Goal: Task Accomplishment & Management: Manage account settings

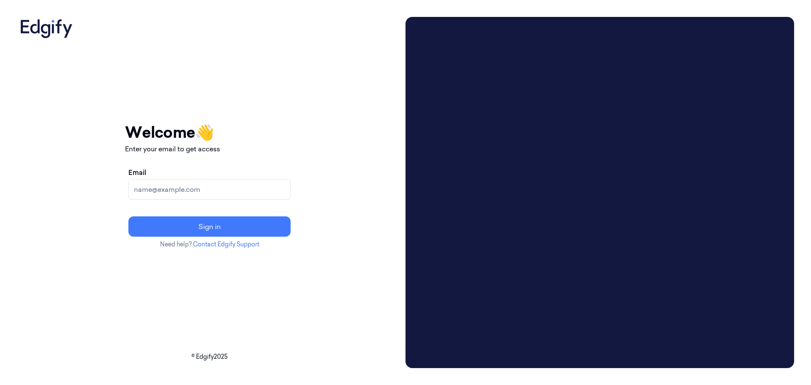
click at [217, 189] on input "Email" at bounding box center [209, 189] width 162 height 20
type input "gil.ninveh@edgify.ai"
click at [128, 216] on button "Sign in" at bounding box center [209, 226] width 162 height 20
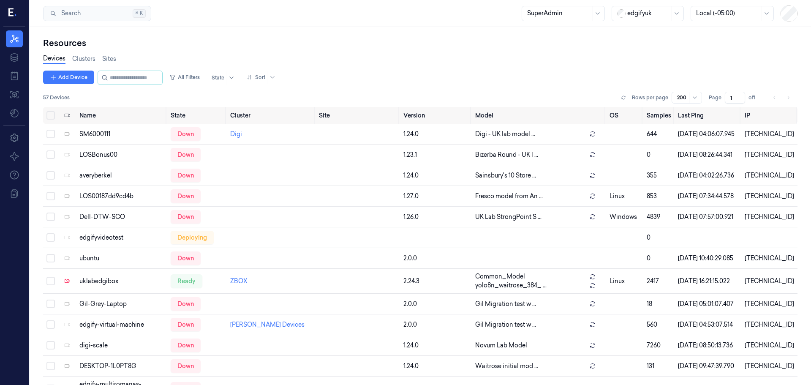
click at [14, 14] on icon at bounding box center [12, 13] width 9 height 13
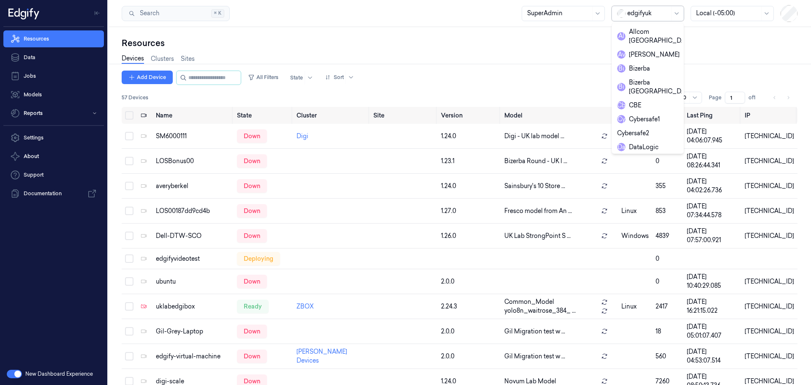
click at [634, 16] on div at bounding box center [648, 13] width 42 height 9
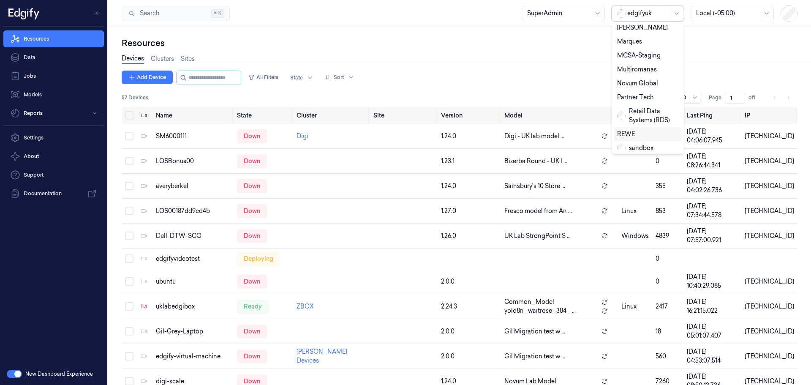
scroll to position [457, 0]
click at [634, 176] on div "Zebra" at bounding box center [631, 180] width 28 height 9
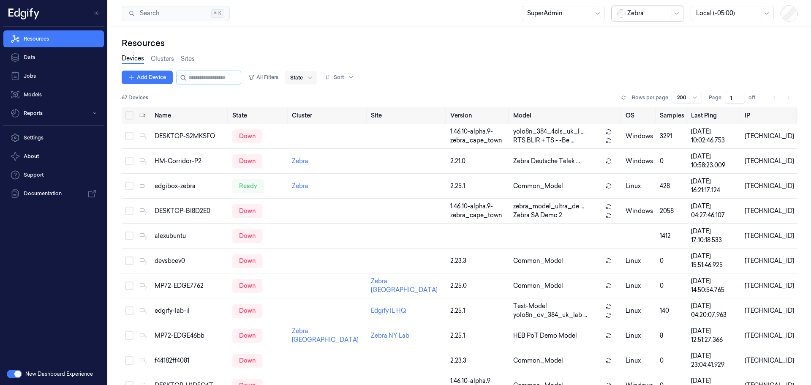
click at [303, 77] on div at bounding box center [296, 78] width 13 height 8
click at [310, 95] on div "Ready" at bounding box center [307, 95] width 18 height 9
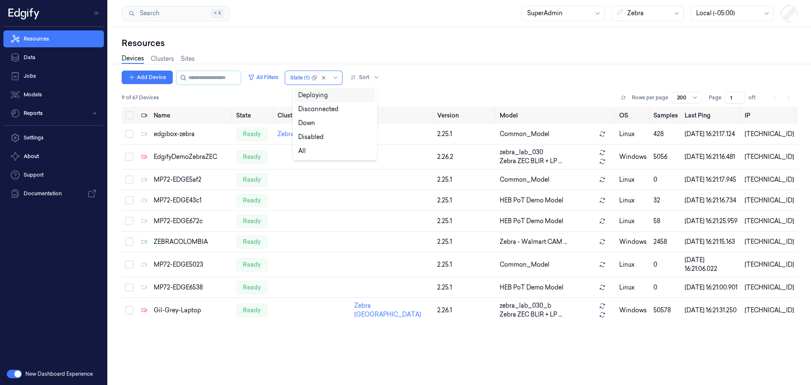
click at [288, 41] on div "Resources" at bounding box center [460, 43] width 676 height 12
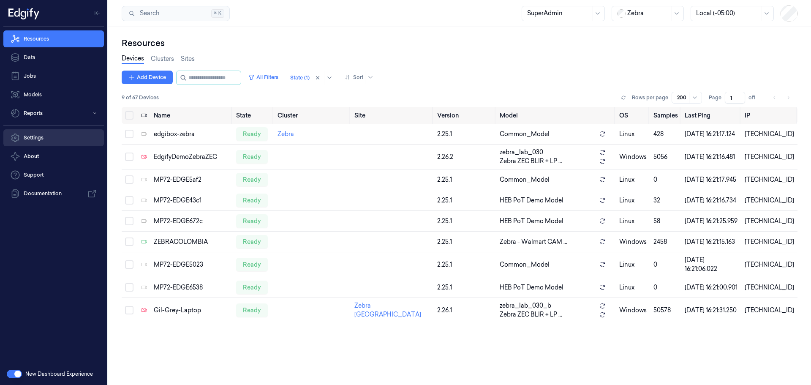
click at [31, 134] on link "Settings" at bounding box center [53, 137] width 101 height 17
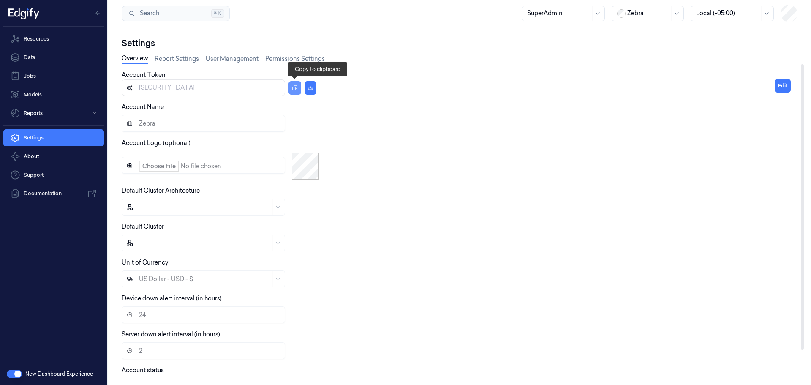
click at [295, 88] on icon "button" at bounding box center [294, 87] width 5 height 5
click at [311, 90] on icon "button" at bounding box center [310, 87] width 5 height 5
click at [78, 141] on link "Settings" at bounding box center [53, 137] width 101 height 17
click at [308, 87] on icon "button" at bounding box center [310, 87] width 5 height 5
click at [44, 40] on link "Resources" at bounding box center [53, 38] width 101 height 17
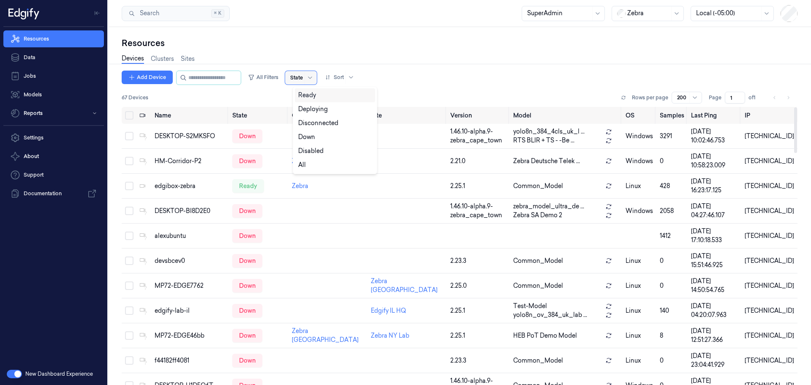
click at [303, 76] on div at bounding box center [296, 78] width 13 height 8
click at [310, 94] on div "Ready" at bounding box center [307, 95] width 18 height 9
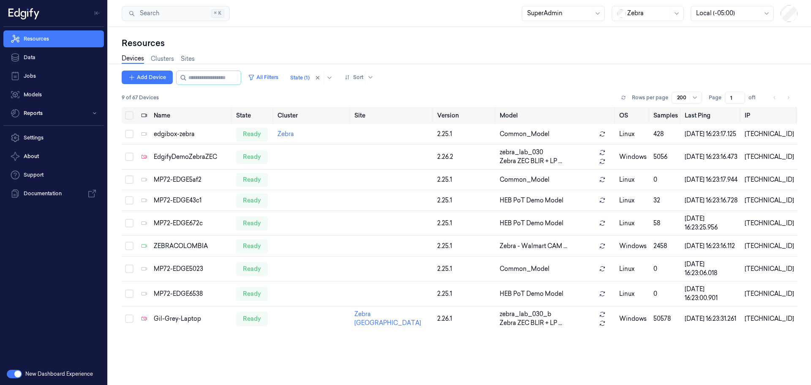
click at [37, 299] on div "Resources Data Jobs Models Reports Settings About Support Documentation" at bounding box center [53, 195] width 107 height 336
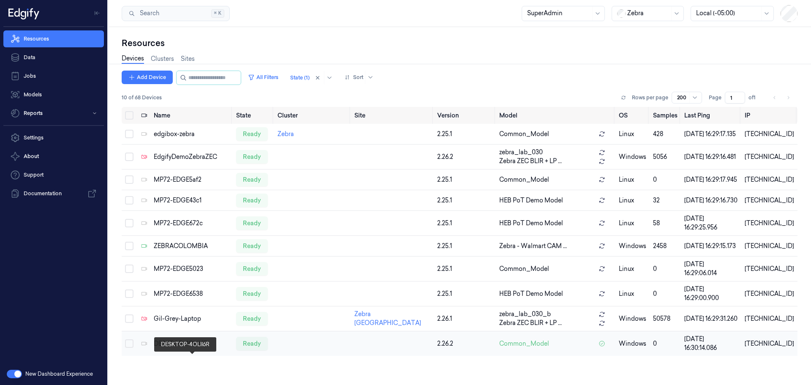
click at [178, 348] on div "DESKTOP-4OLII6R" at bounding box center [192, 343] width 76 height 9
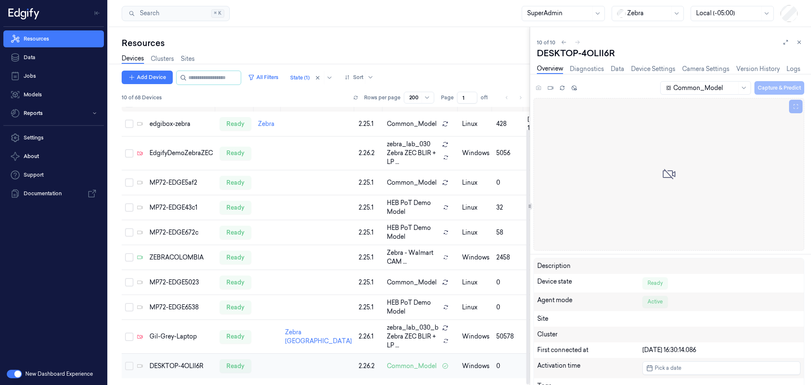
scroll to position [24, 0]
click at [190, 58] on link "Sites" at bounding box center [188, 59] width 14 height 10
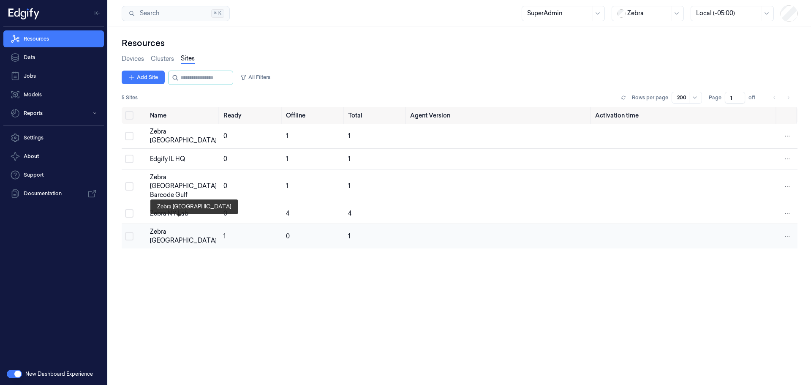
click at [173, 227] on div "Zebra [GEOGRAPHIC_DATA]" at bounding box center [183, 236] width 67 height 18
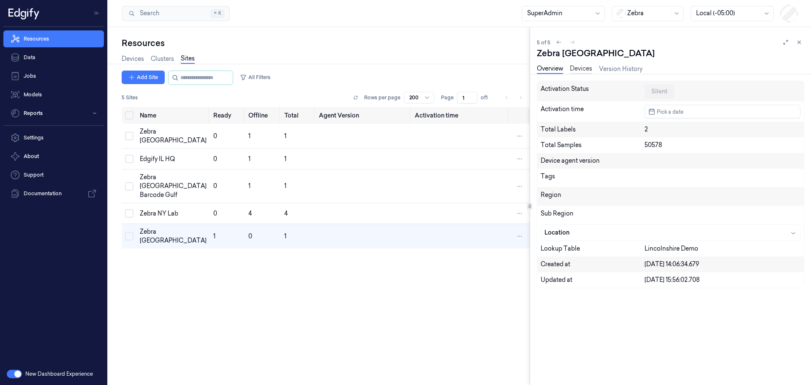
click at [580, 68] on link "Devices" at bounding box center [581, 69] width 22 height 10
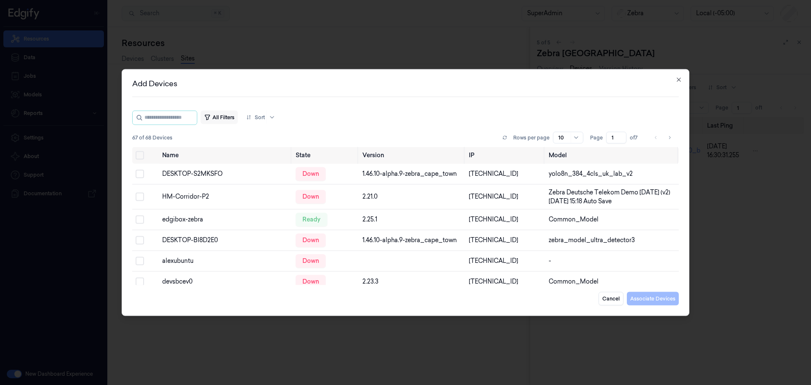
click at [234, 115] on button "All Filters" at bounding box center [219, 117] width 37 height 14
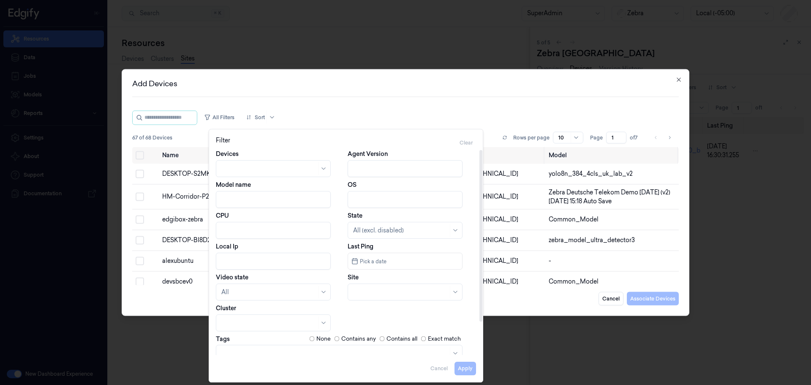
click at [371, 231] on div at bounding box center [400, 230] width 95 height 9
click at [365, 250] on div "Ready" at bounding box center [362, 249] width 18 height 9
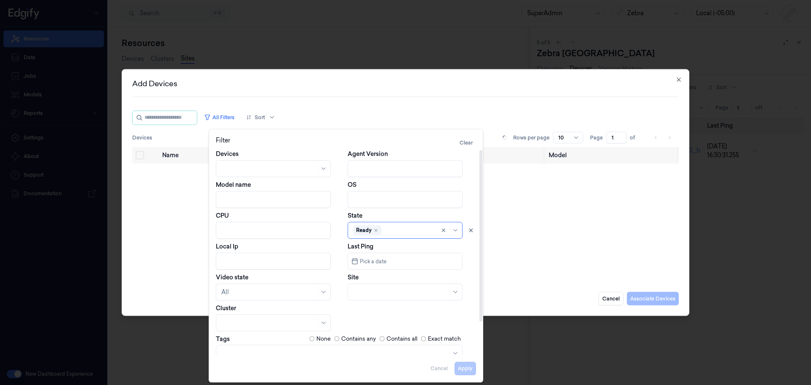
click at [465, 369] on div "Apply Cancel" at bounding box center [346, 365] width 260 height 20
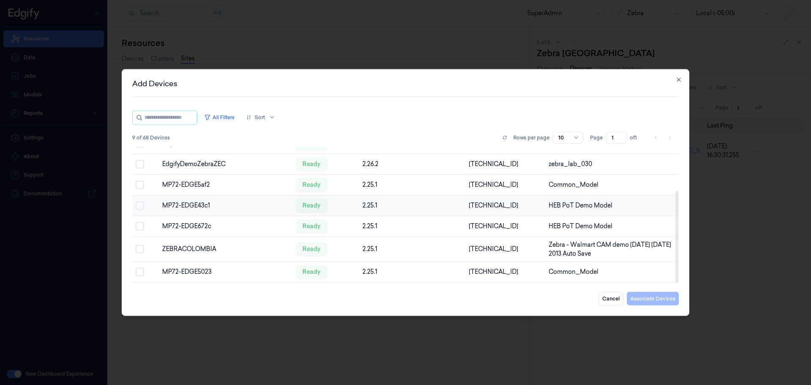
scroll to position [68, 0]
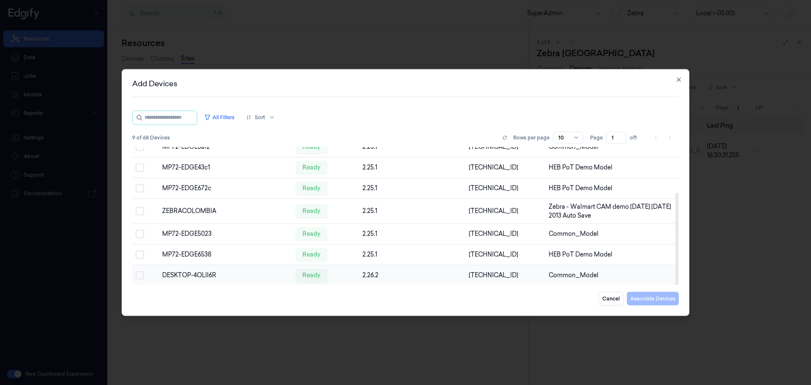
click at [188, 275] on div "DESKTOP-4OLII6R" at bounding box center [225, 275] width 127 height 9
click at [137, 272] on button "Select row" at bounding box center [140, 275] width 8 height 8
click at [639, 296] on button "Associate Devices" at bounding box center [653, 299] width 52 height 14
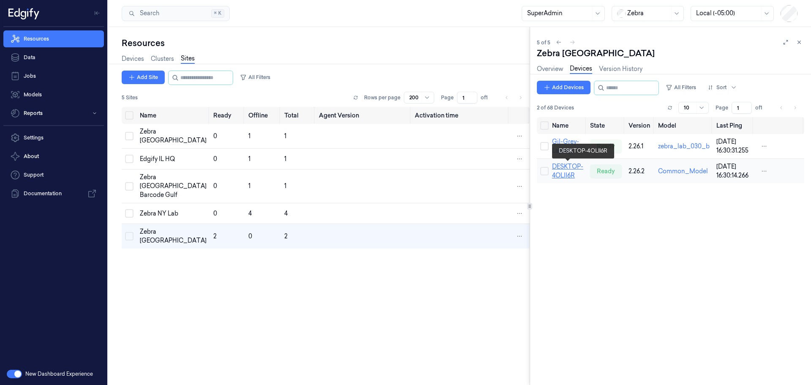
click at [568, 168] on link "DESKTOP-4OLII6R" at bounding box center [567, 171] width 31 height 16
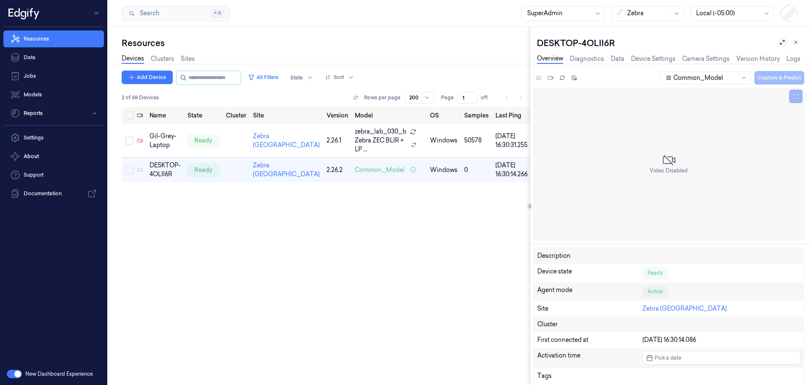
click at [784, 41] on icon at bounding box center [782, 42] width 6 height 6
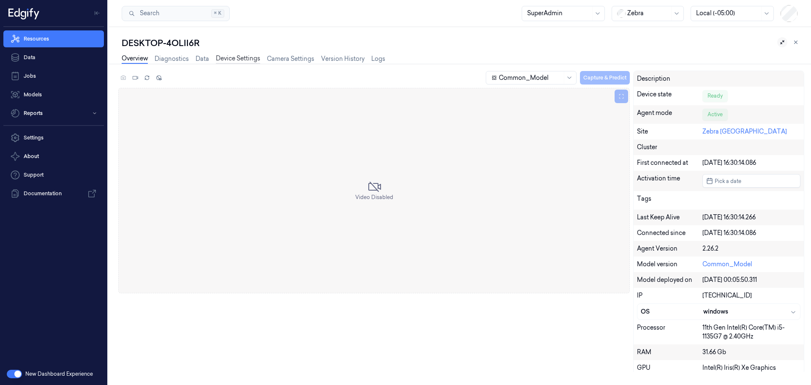
click at [241, 57] on link "Device Settings" at bounding box center [238, 59] width 44 height 10
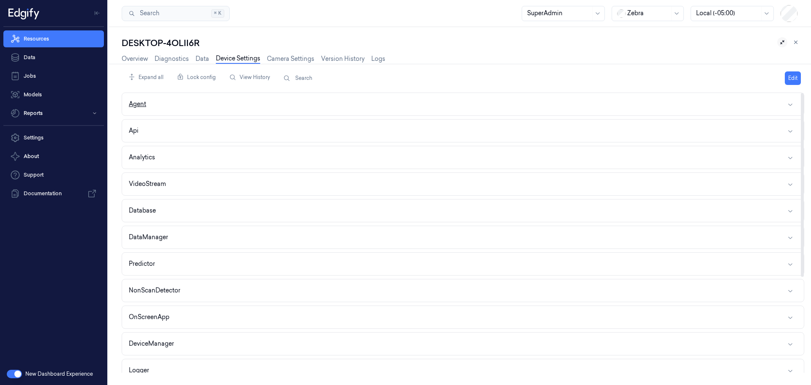
click at [239, 101] on button "Agent" at bounding box center [463, 104] width 682 height 22
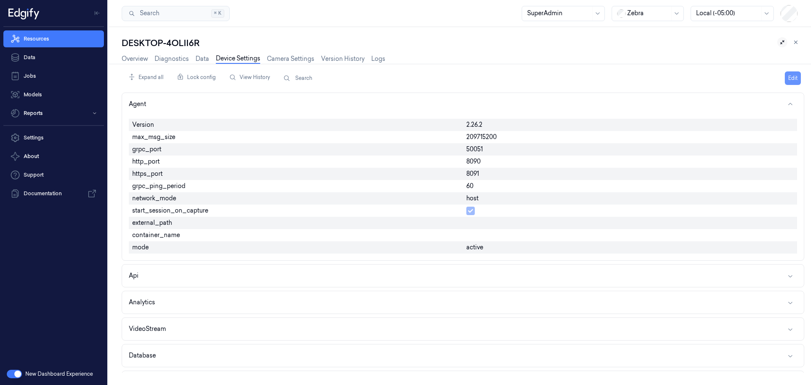
click at [795, 76] on button "Edit" at bounding box center [793, 78] width 16 height 14
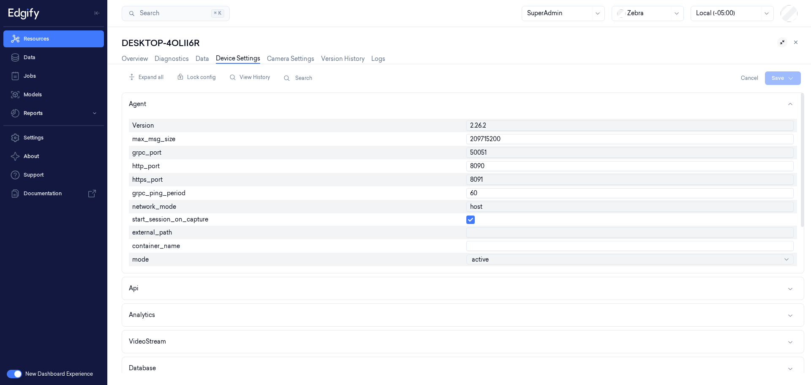
click at [470, 195] on input "60" at bounding box center [629, 193] width 327 height 10
type input "5"
click at [244, 291] on button "Api" at bounding box center [463, 288] width 682 height 22
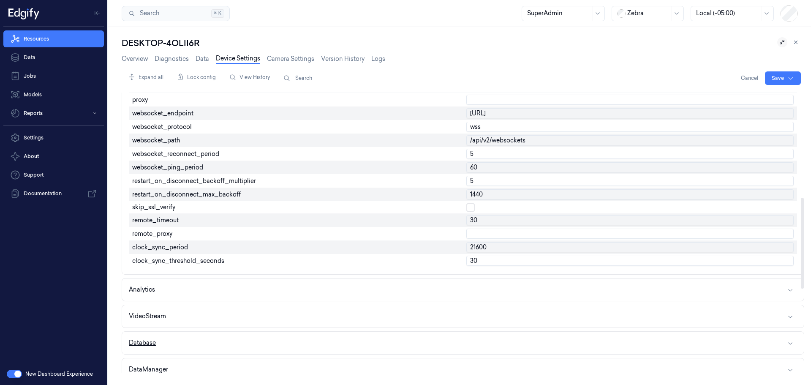
scroll to position [380, 0]
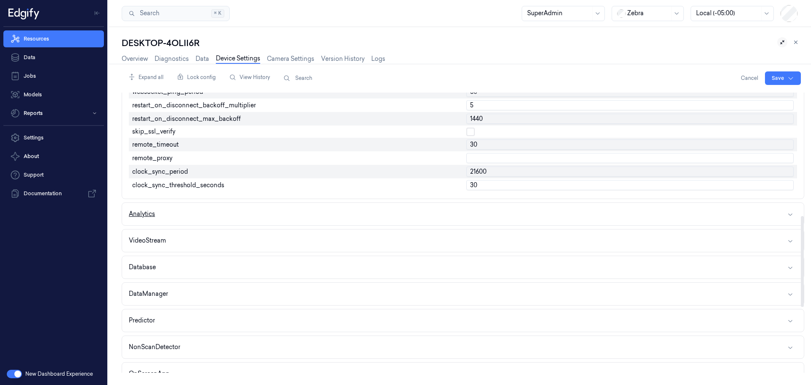
click at [321, 220] on button "Analytics" at bounding box center [463, 214] width 682 height 22
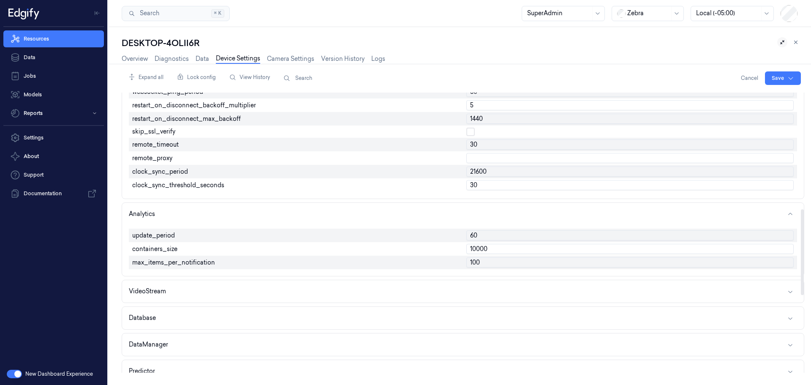
click at [489, 237] on input "60" at bounding box center [629, 235] width 327 height 10
type input "5"
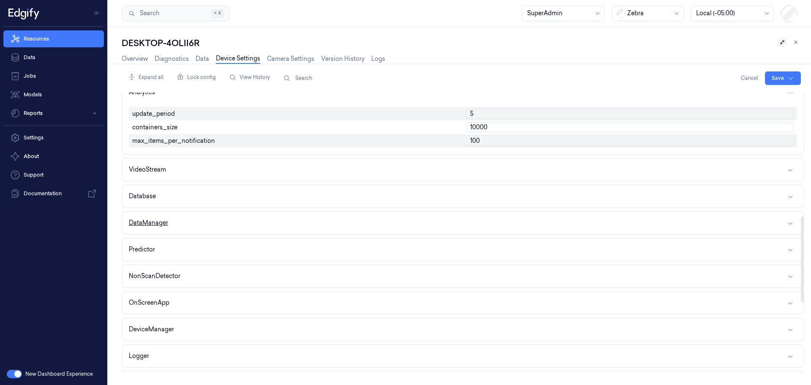
scroll to position [507, 0]
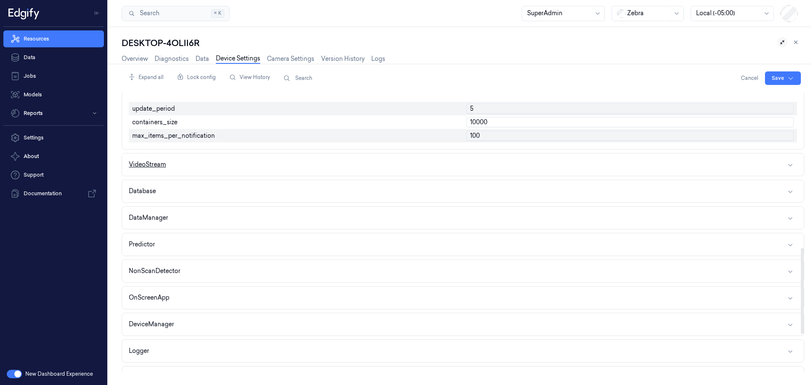
click at [350, 168] on button "VideoStream" at bounding box center [463, 164] width 682 height 22
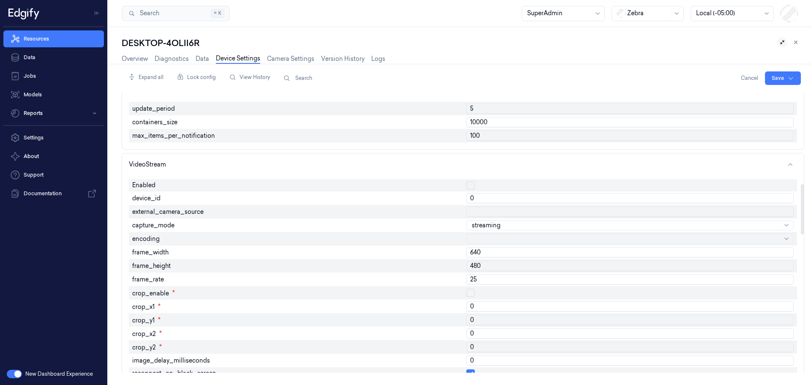
click at [472, 185] on button "button" at bounding box center [470, 185] width 8 height 8
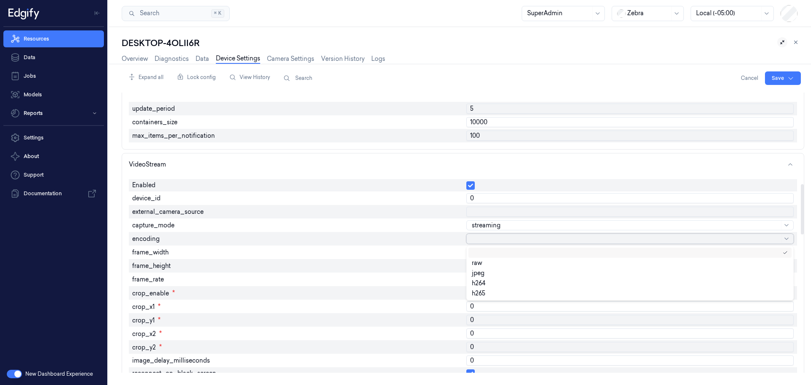
click at [480, 241] on div at bounding box center [625, 238] width 307 height 9
click at [485, 271] on div "jpeg" at bounding box center [630, 272] width 316 height 5
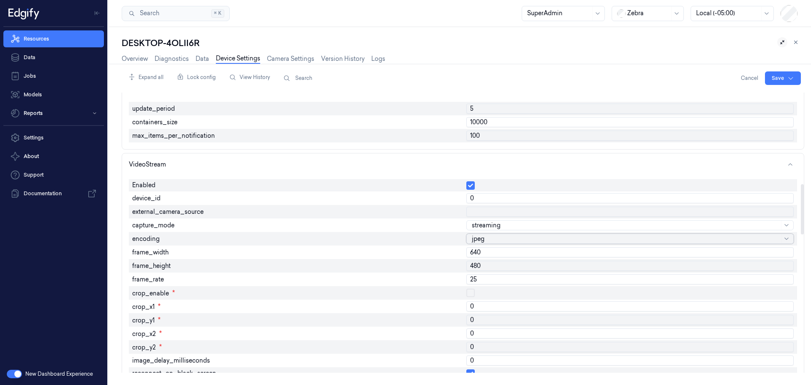
click at [483, 253] on input "640" at bounding box center [629, 252] width 327 height 10
type input "1280"
click at [486, 266] on input "480" at bounding box center [629, 266] width 327 height 10
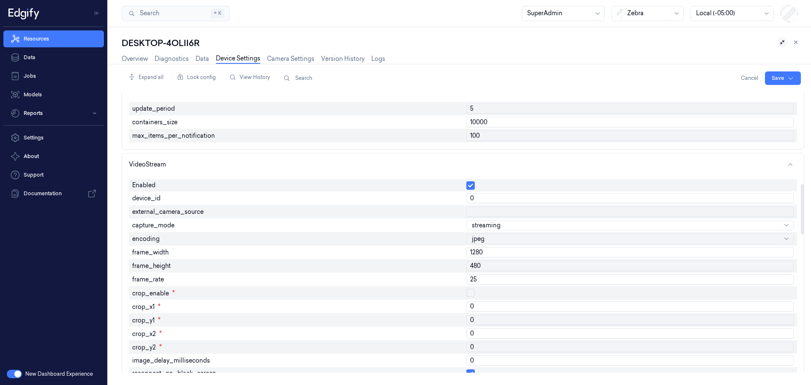
click at [486, 266] on input "480" at bounding box center [629, 266] width 327 height 10
type input "720"
click at [483, 280] on input "25" at bounding box center [629, 279] width 327 height 10
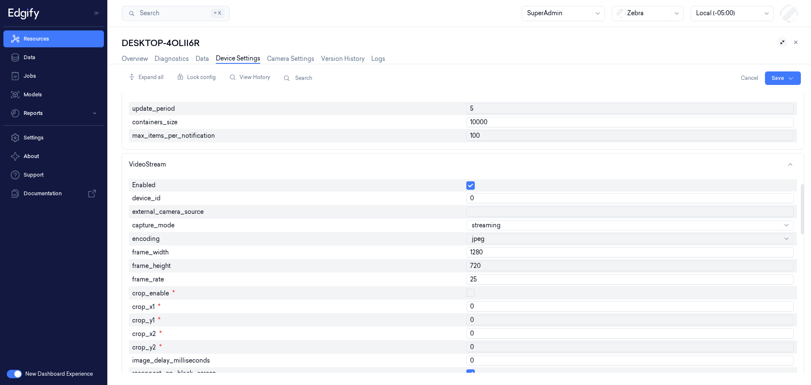
click at [483, 280] on input "25" at bounding box center [629, 279] width 327 height 10
type input "60"
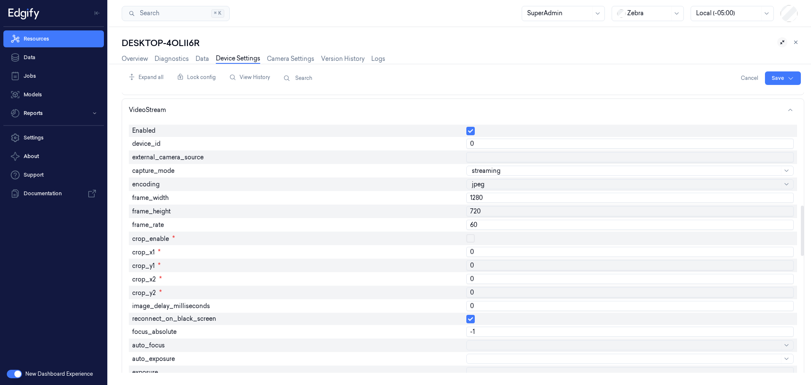
scroll to position [634, 0]
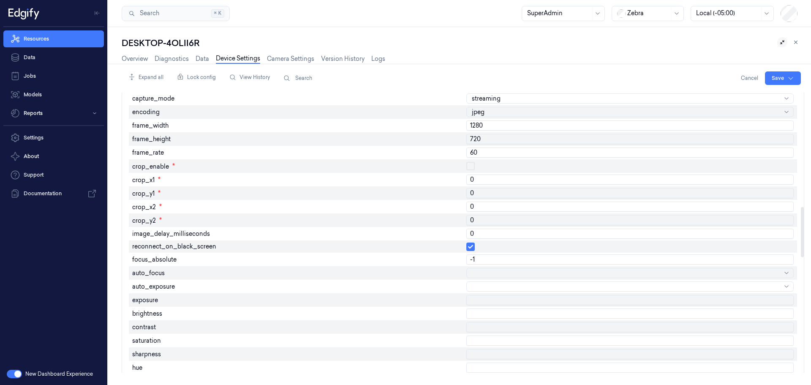
click at [479, 271] on div at bounding box center [625, 273] width 307 height 9
click at [484, 307] on div "off" at bounding box center [630, 307] width 316 height 5
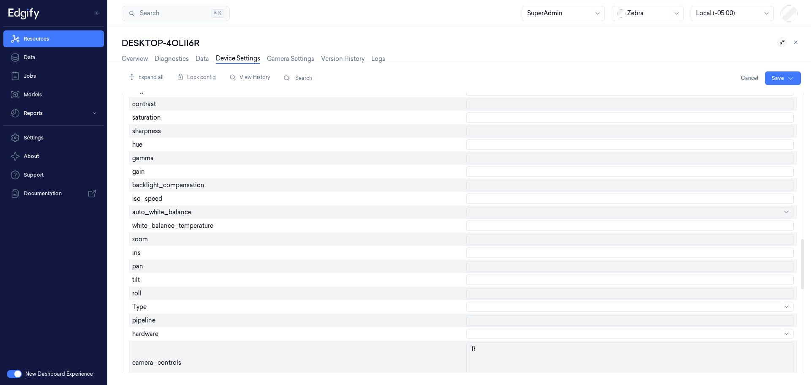
scroll to position [887, 0]
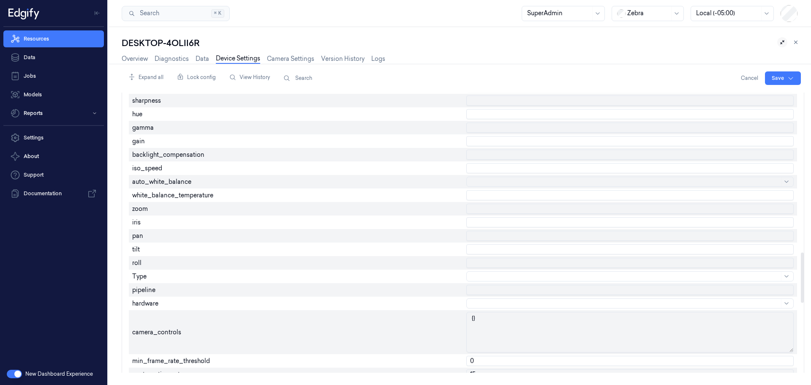
click at [515, 275] on div at bounding box center [625, 276] width 307 height 9
click at [498, 308] on div "gstreamer" at bounding box center [486, 310] width 29 height 9
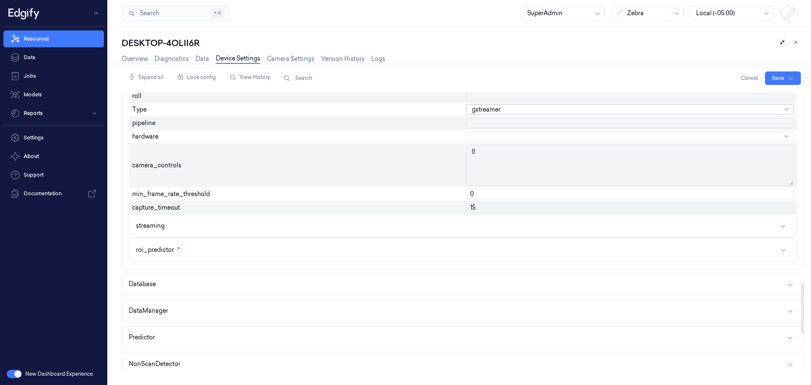
scroll to position [1056, 0]
click at [379, 231] on button "streaming" at bounding box center [462, 223] width 667 height 22
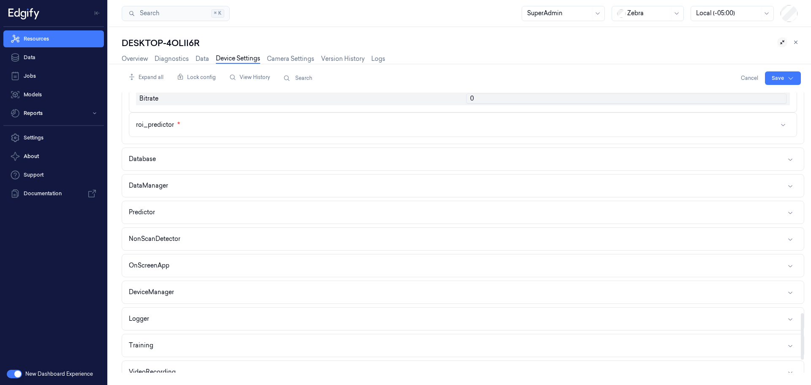
scroll to position [1351, 0]
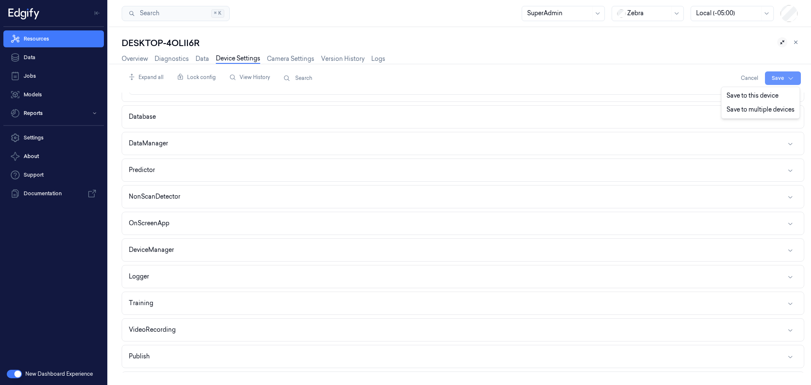
click at [775, 76] on html "Resources Data Jobs Models Reports Settings About Support Documentation New Das…" at bounding box center [405, 192] width 811 height 385
click at [737, 95] on div "Save to this device" at bounding box center [760, 96] width 75 height 14
click at [136, 60] on link "Overview" at bounding box center [135, 59] width 26 height 10
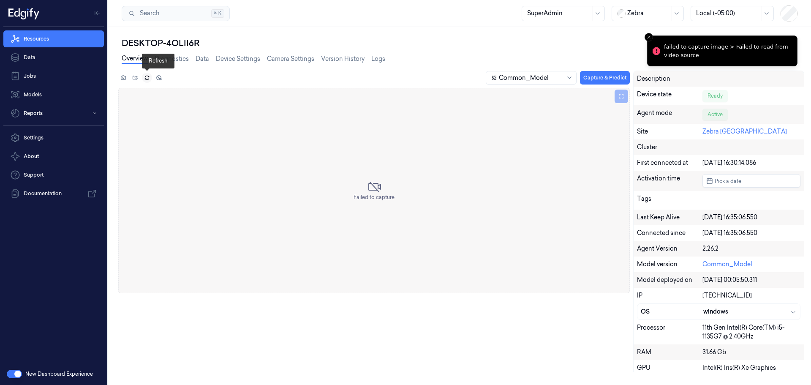
click at [150, 79] on icon at bounding box center [147, 78] width 6 height 6
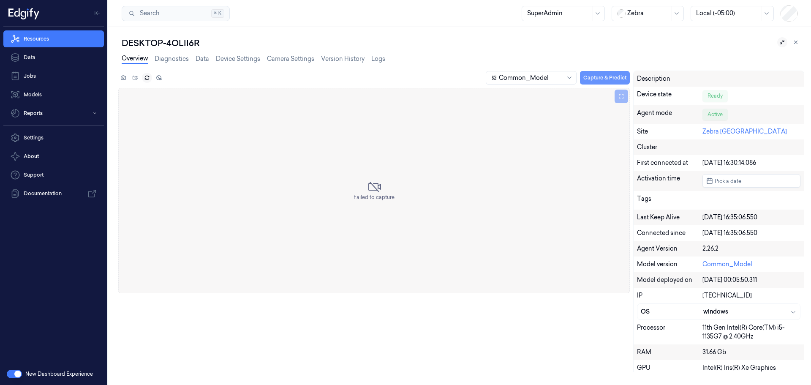
click at [604, 79] on button "Capture & Predict" at bounding box center [605, 78] width 50 height 14
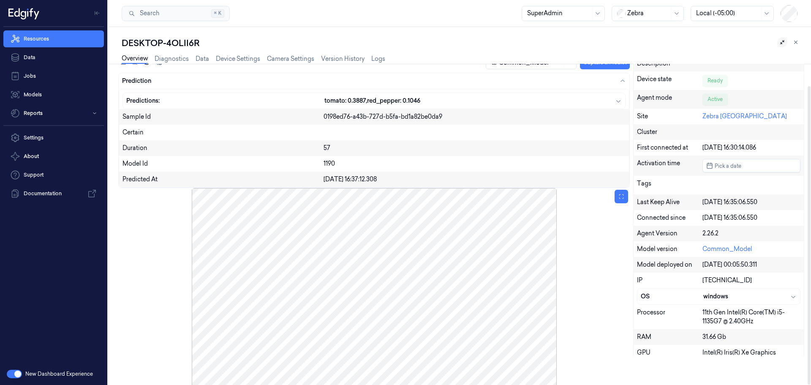
scroll to position [24, 0]
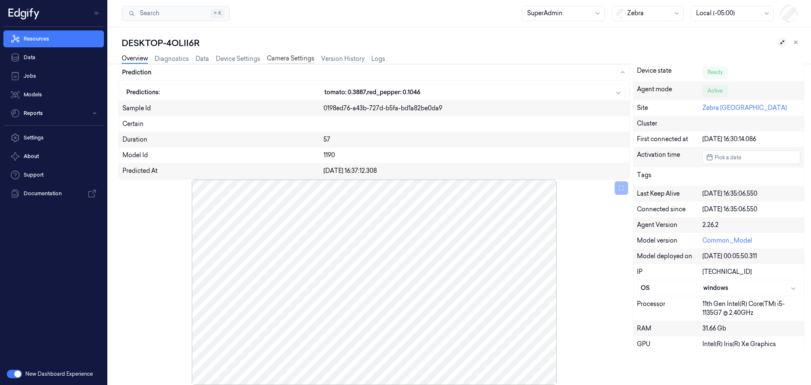
click at [285, 56] on link "Camera Settings" at bounding box center [290, 59] width 47 height 10
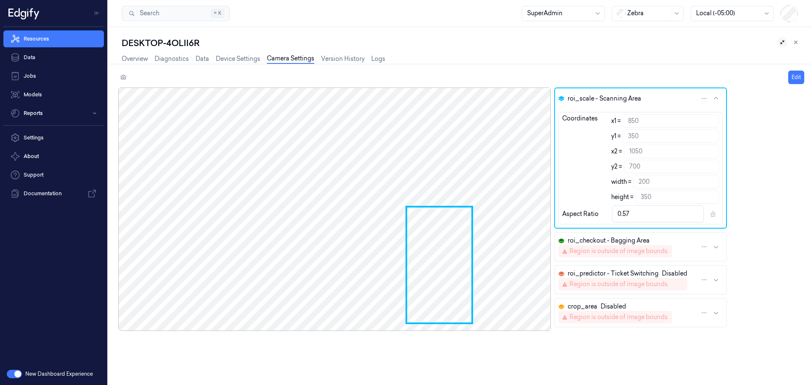
click at [638, 238] on span "roi_checkout - Bagging Area" at bounding box center [609, 240] width 82 height 9
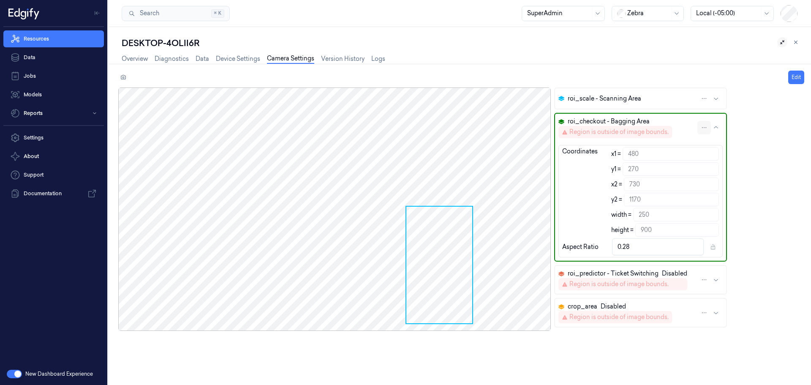
click at [701, 123] on html "Resources Data Jobs Models Reports Settings About Support Documentation New Das…" at bounding box center [405, 192] width 811 height 385
click at [795, 79] on html "Resources Data Jobs Models Reports Settings About Support Documentation New Das…" at bounding box center [405, 192] width 811 height 385
click at [643, 122] on span "roi_checkout - Bagging Area" at bounding box center [609, 121] width 82 height 9
click at [697, 126] on html "Resources Data Jobs Models Reports Settings About Support Documentation New Das…" at bounding box center [405, 192] width 811 height 385
click at [576, 126] on html "Resources Data Jobs Models Reports Settings About Support Documentation New Das…" at bounding box center [405, 192] width 811 height 385
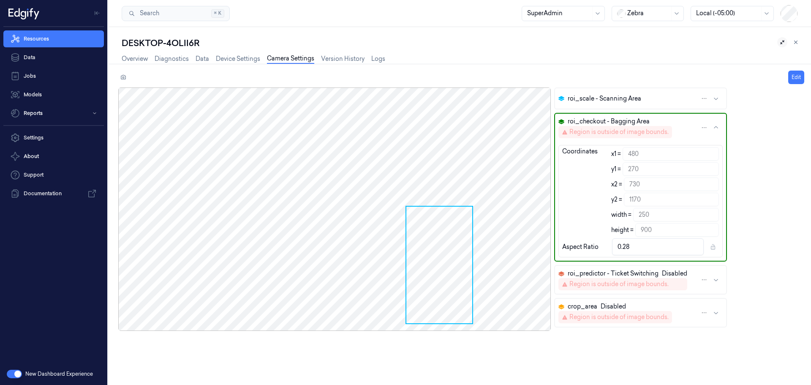
click at [588, 120] on span "roi_checkout - Bagging Area" at bounding box center [609, 121] width 82 height 9
click at [712, 100] on icon "button" at bounding box center [715, 98] width 7 height 7
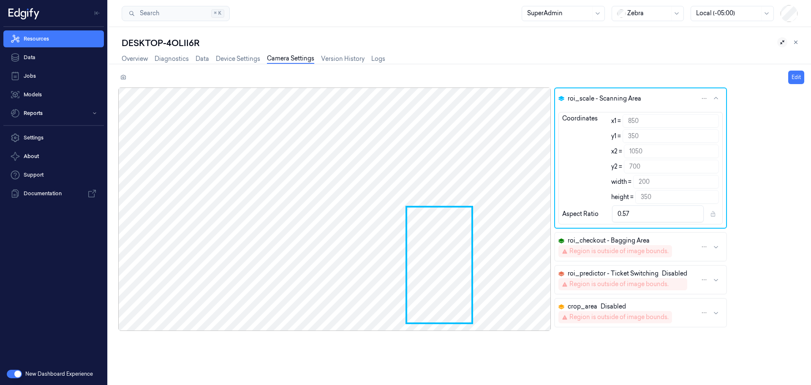
click at [612, 242] on span "roi_checkout - Bagging Area" at bounding box center [609, 240] width 82 height 9
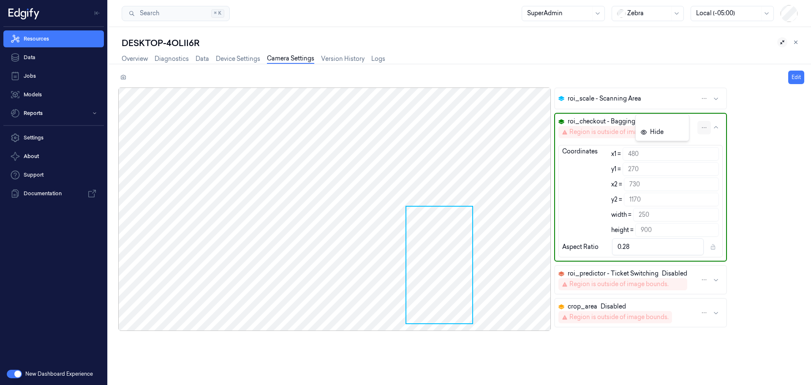
click at [697, 125] on html "Resources Data Jobs Models Reports Settings About Support Documentation New Das…" at bounding box center [405, 192] width 811 height 385
click at [799, 76] on html "Resources Data Jobs Models Reports Settings About Support Documentation New Das…" at bounding box center [405, 192] width 811 height 385
click at [795, 79] on button "Edit" at bounding box center [796, 78] width 16 height 14
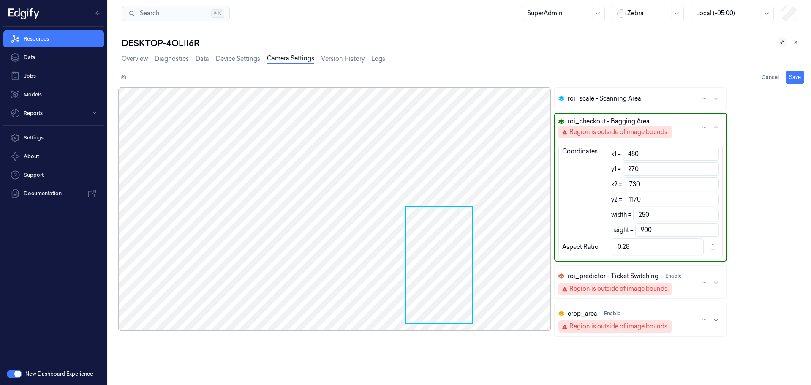
click at [601, 123] on span "roi_checkout - Bagging Area" at bounding box center [609, 121] width 82 height 9
click at [592, 124] on span "roi_checkout - Bagging Area" at bounding box center [609, 121] width 82 height 9
click at [654, 159] on input "480" at bounding box center [671, 154] width 96 height 14
click at [639, 155] on input "480" at bounding box center [671, 154] width 96 height 14
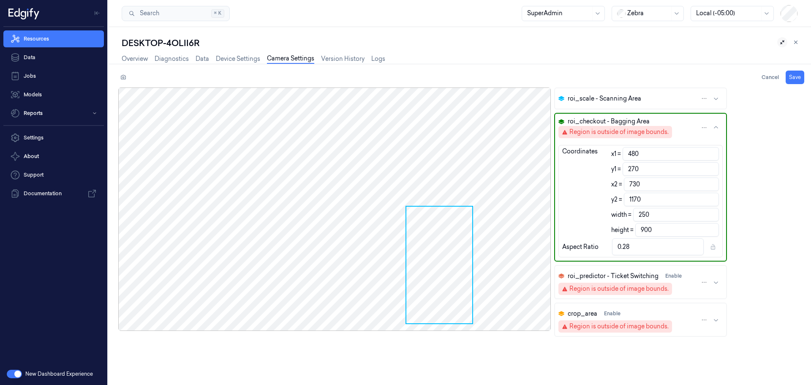
click at [639, 155] on input "480" at bounding box center [671, 154] width 96 height 14
type input "0"
type input "720"
type input "730"
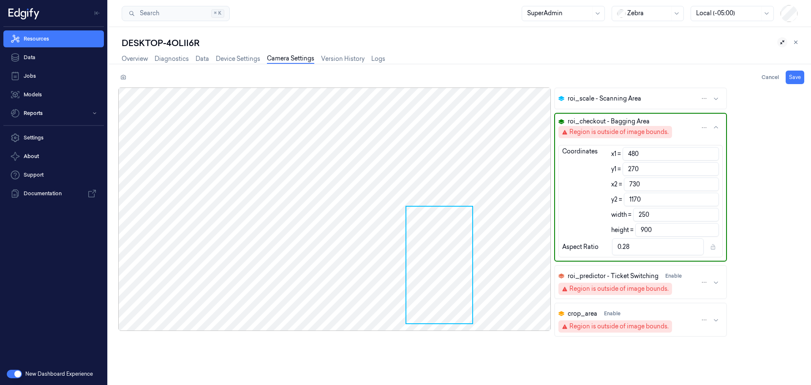
type input "720"
type input "1.01"
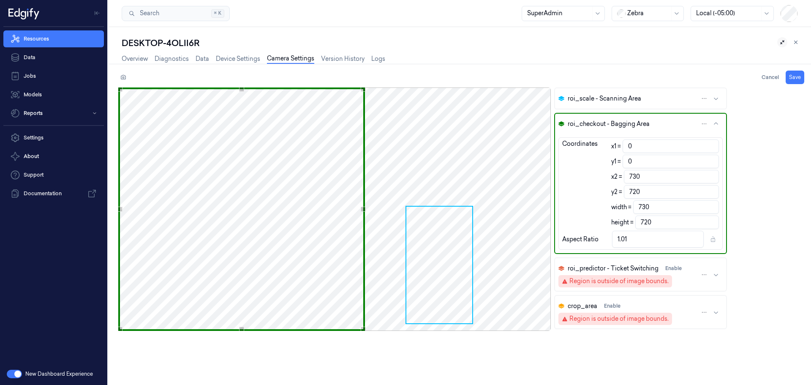
type input "2"
type input "718"
type input "1.02"
type input "13"
type input "726"
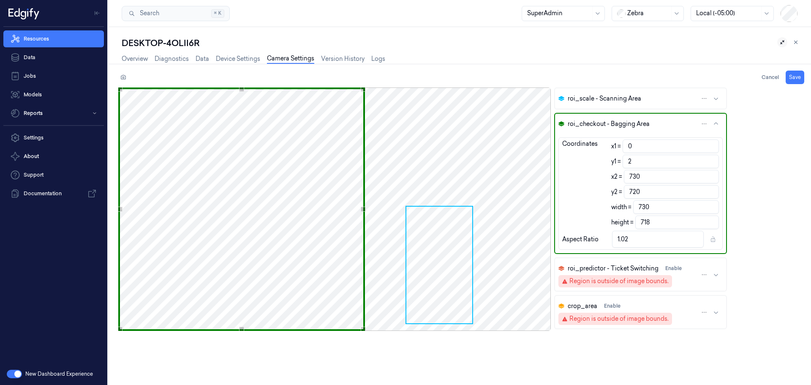
type input "726"
type input "707"
type input "1.03"
type input "29"
type input "716"
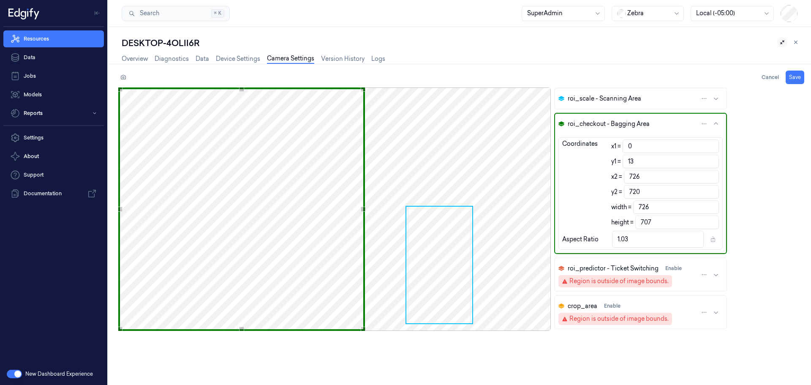
type input "716"
type input "691"
type input "1.04"
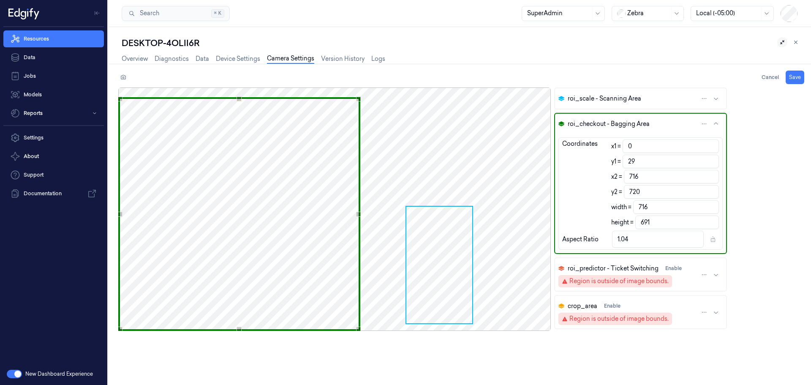
type input "51"
type input "705"
type input "669"
type input "1.05"
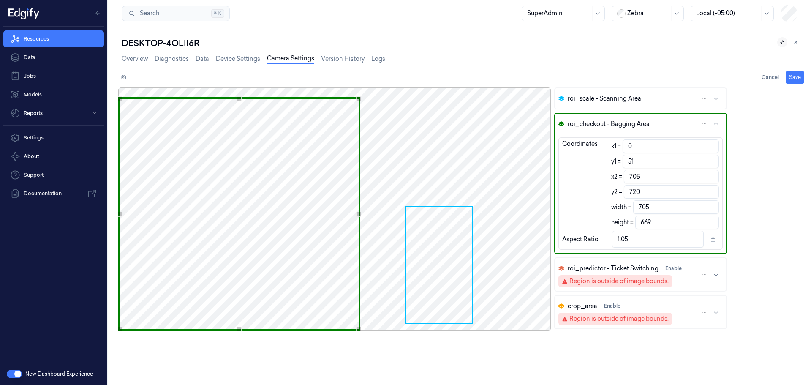
type input "68"
type input "698"
type input "652"
type input "1.07"
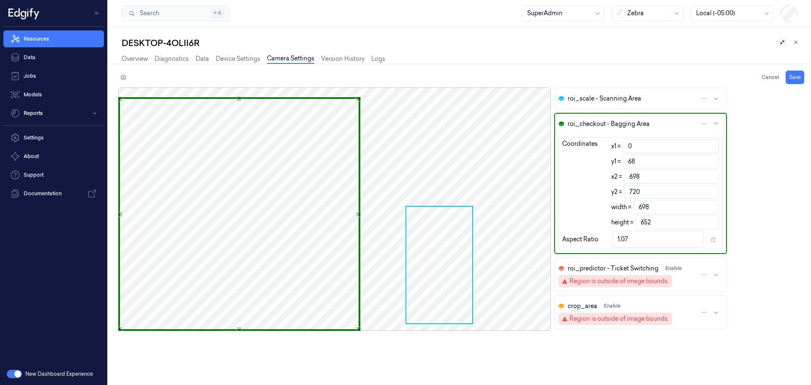
type input "78"
type input "693"
type input "642"
type input "1.08"
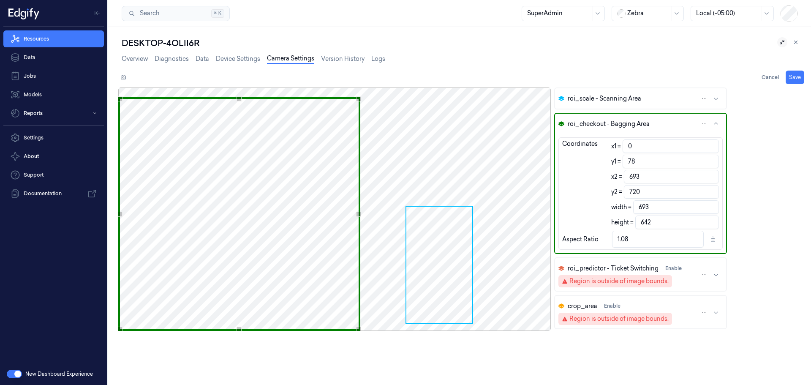
type input "95"
type input "685"
type input "625"
type input "1.1"
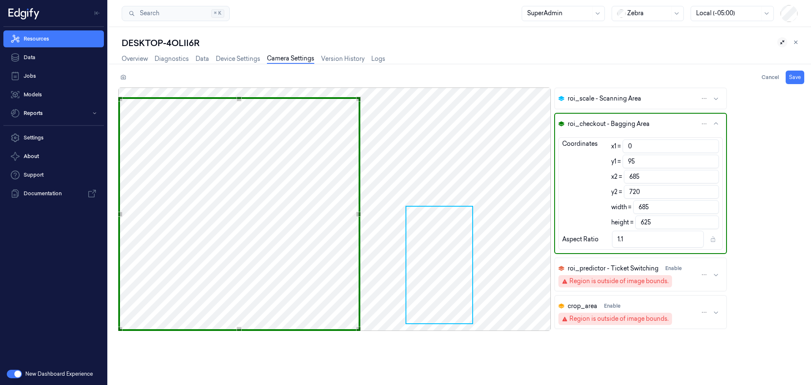
type input "106"
type input "680"
type input "614"
type input "1.11"
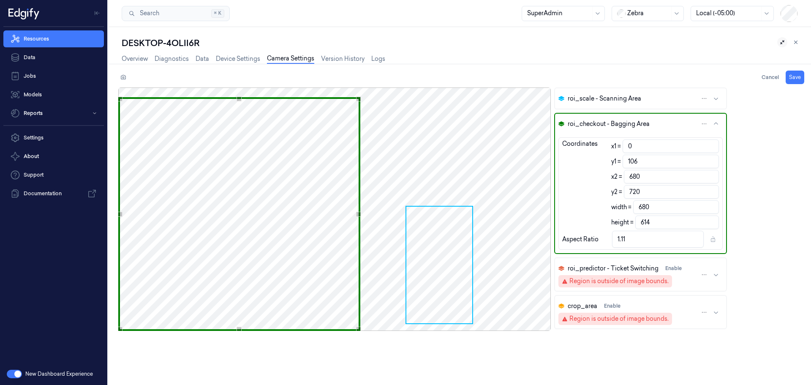
type input "119"
type input "674"
type input "601"
type input "1.12"
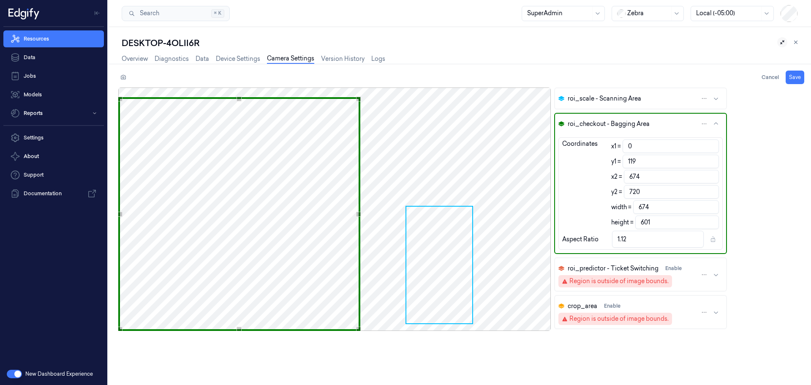
type input "126"
type input "671"
type input "594"
type input "1.13"
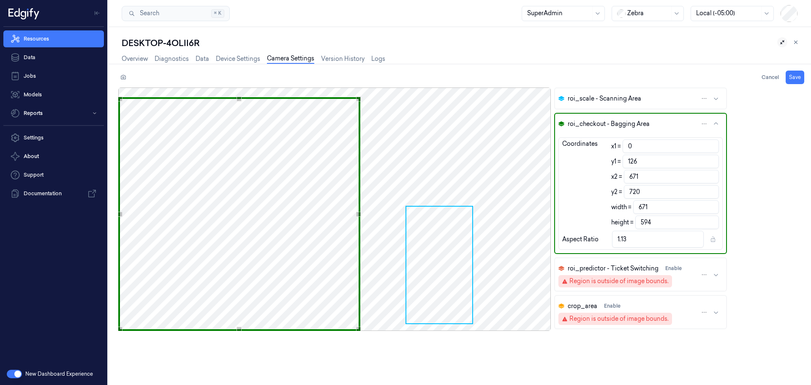
type input "150"
type input "658"
type input "570"
type input "1.15"
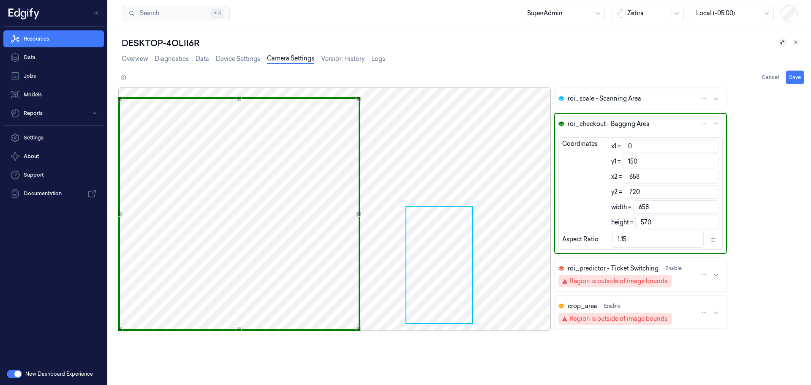
type input "169"
type input "648"
type input "551"
type input "1.18"
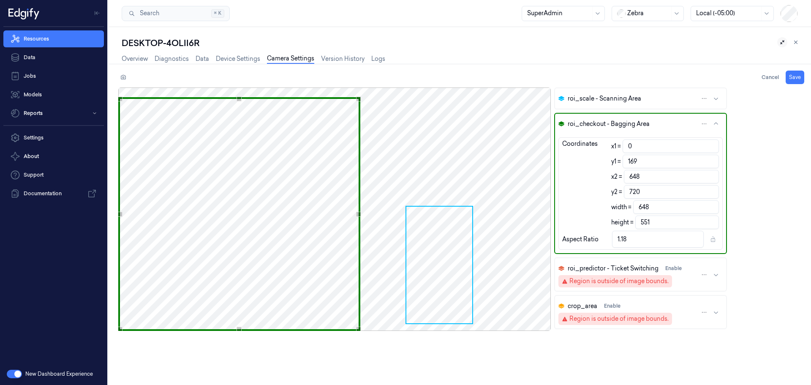
type input "176"
type input "644"
type input "544"
type input "195"
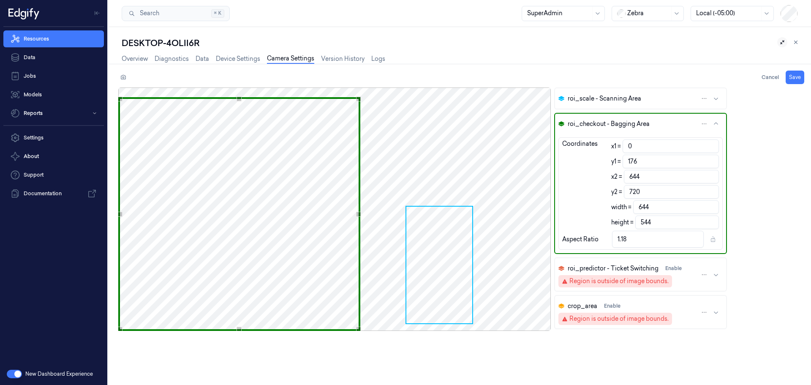
type input "636"
type input "525"
type input "1.21"
type input "199"
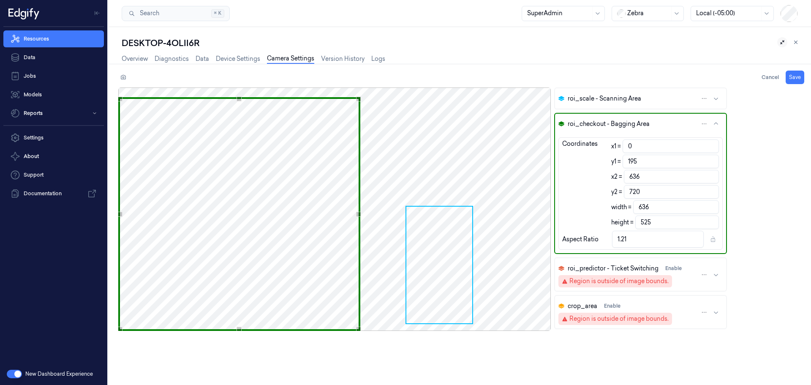
type input "521"
type input "1.22"
type input "201"
type input "519"
type input "1.23"
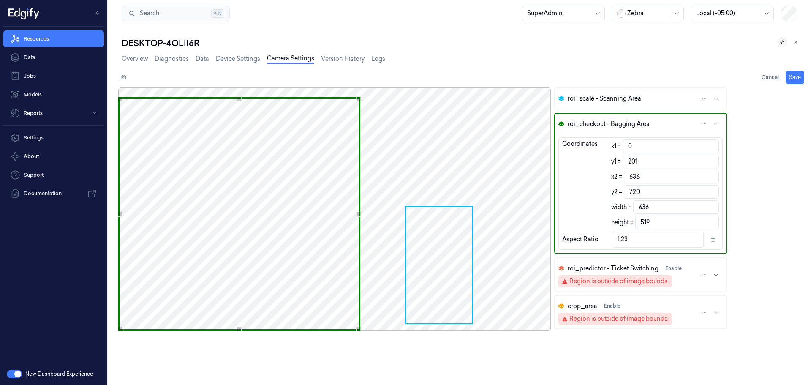
type input "204"
type input "516"
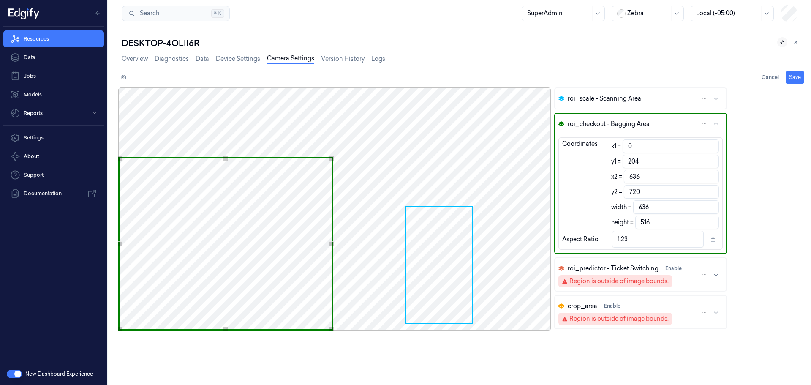
type input "205"
type input "515"
type input "206"
type input "514"
type input "1.24"
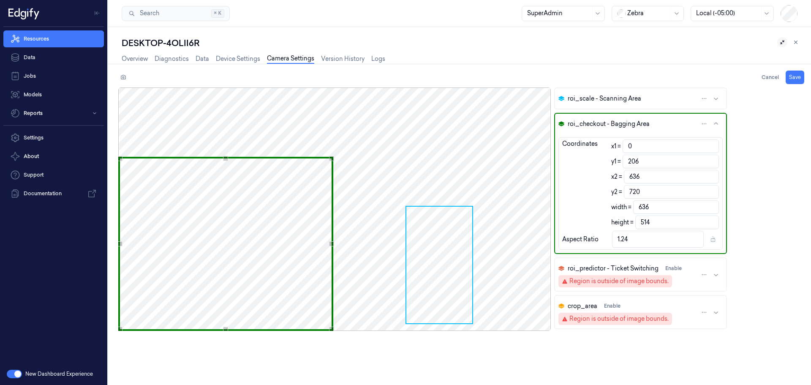
type input "208"
type input "512"
type input "209"
type input "511"
type input "213"
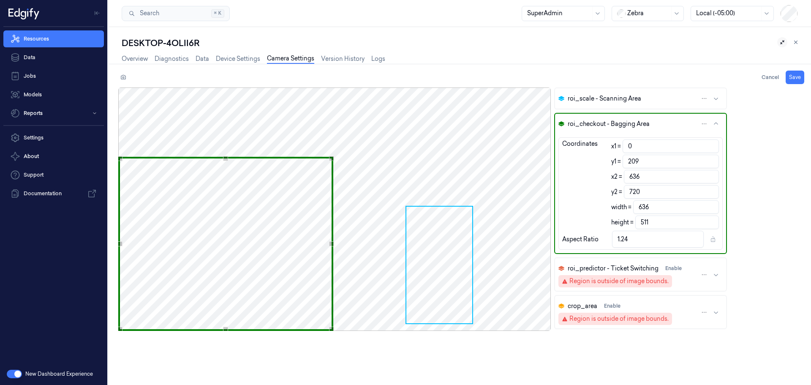
type input "507"
type input "1.25"
type input "215"
type input "505"
type input "1.26"
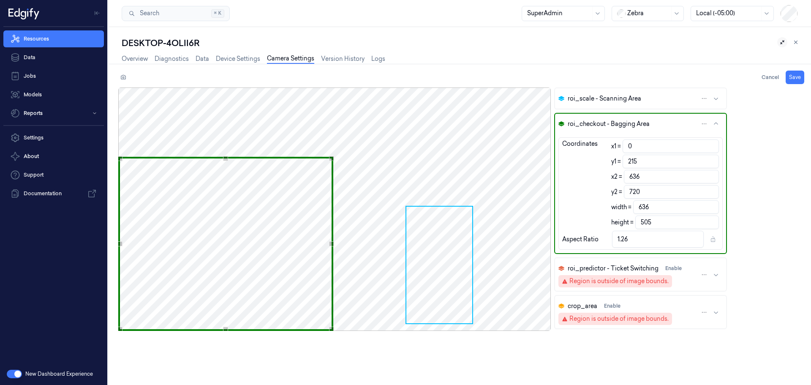
type input "216"
type input "504"
type input "218"
type input "502"
type input "1.27"
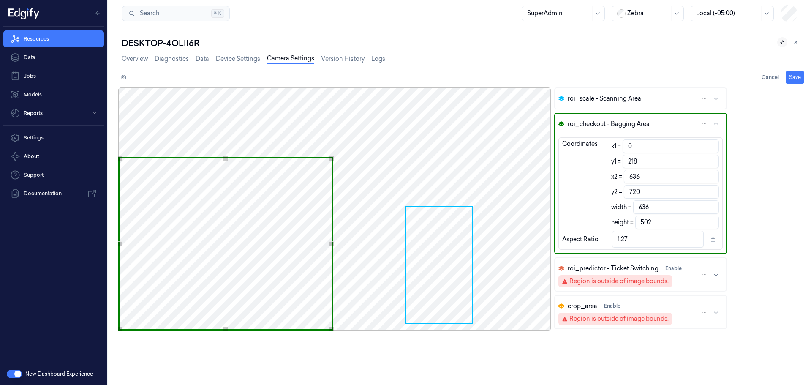
type input "219"
type input "501"
type input "220"
type input "500"
type input "221"
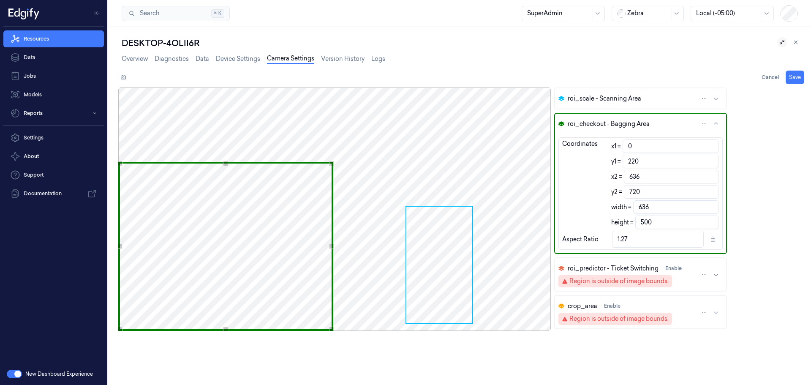
type input "499"
type input "224"
type input "496"
type input "1.28"
type input "243"
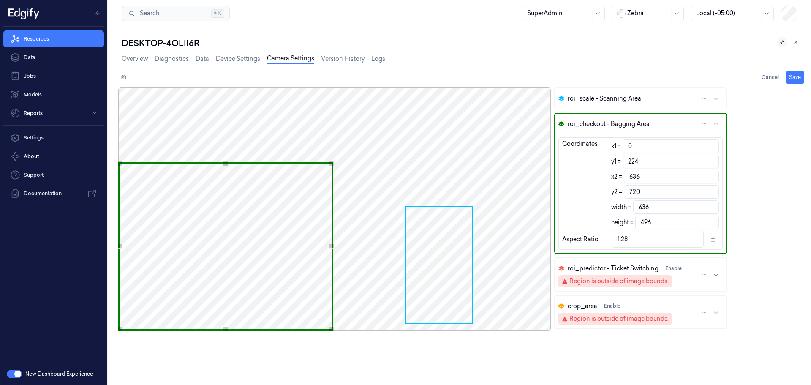
type input "649"
type input "477"
type input "1.36"
type input "251"
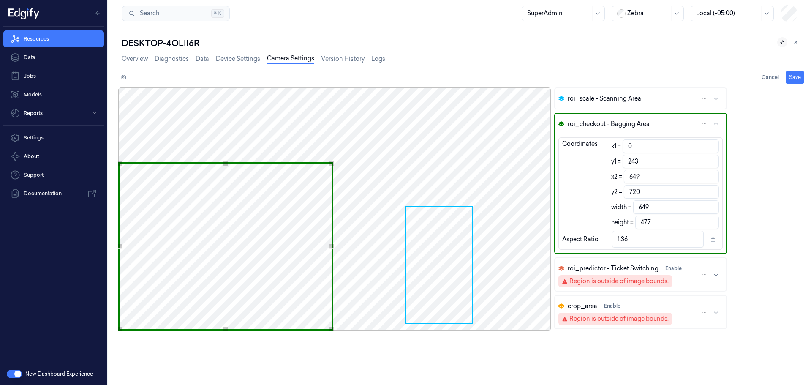
type input "655"
type input "469"
type input "1.4"
type input "265"
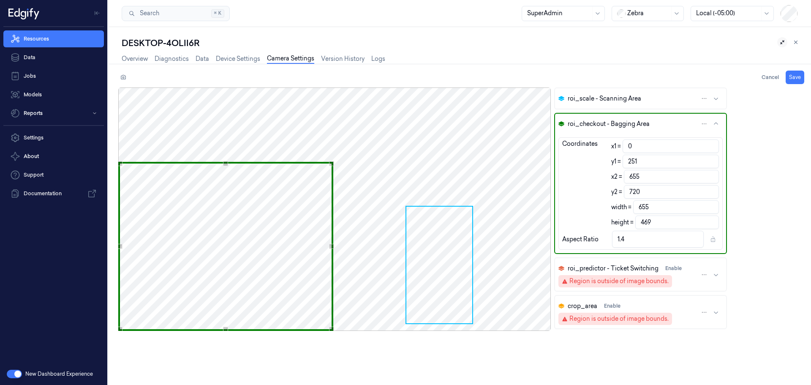
type input "665"
type input "455"
type input "1.46"
type input "270"
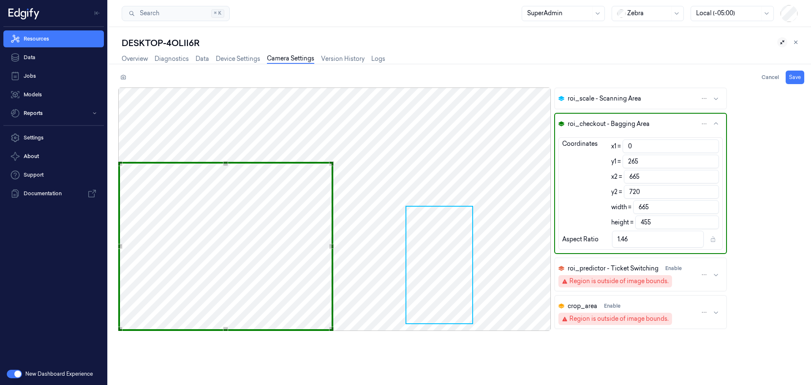
type input "670"
type input "450"
type input "1.49"
type input "271"
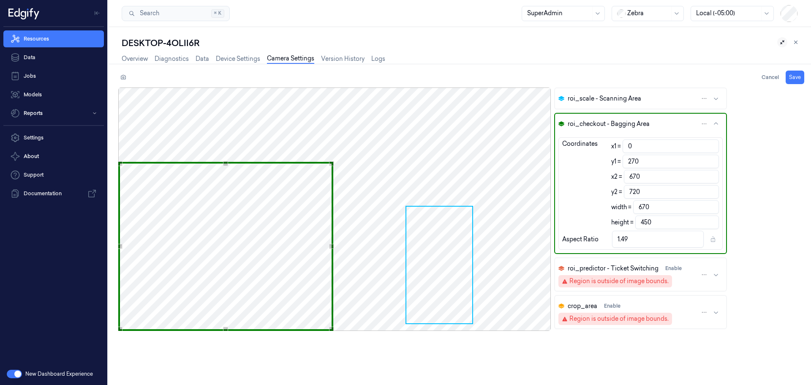
type input "449"
type input "671"
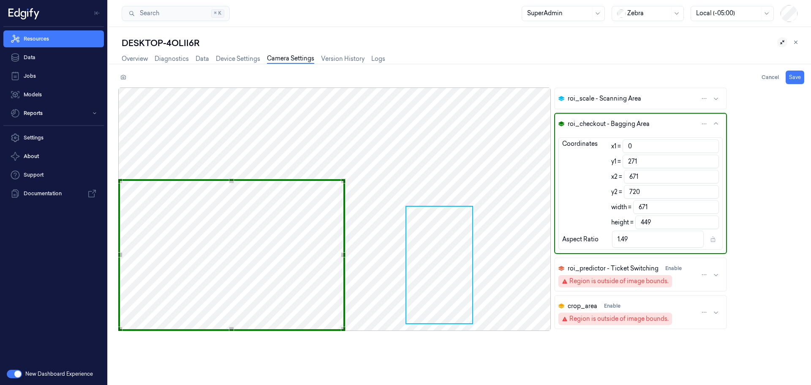
click at [341, 180] on div "Use the arrow keys to move the north east drag handle to change the crop select…" at bounding box center [343, 180] width 5 height 5
type input "270"
type input "450"
type input "266"
type input "454"
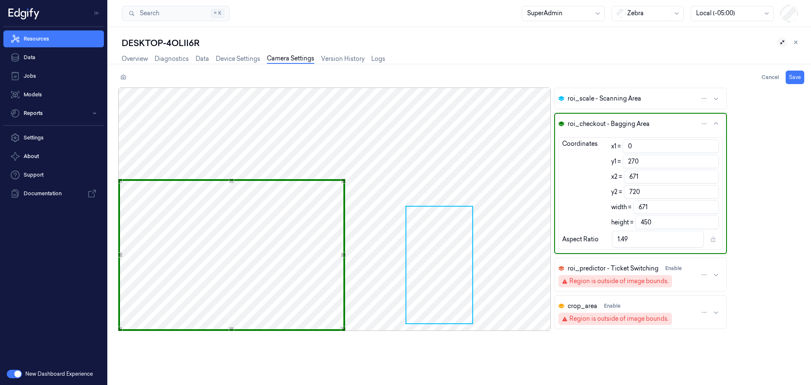
type input "1.48"
type input "251"
type input "469"
type input "1.43"
type input "226"
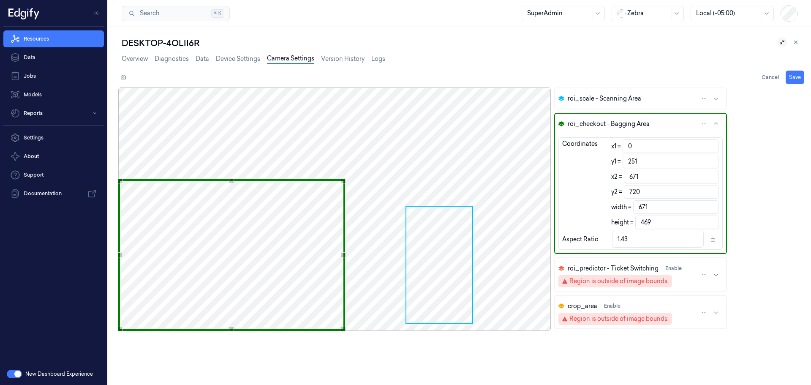
type input "494"
type input "1.36"
type input "205"
type input "515"
type input "1.3"
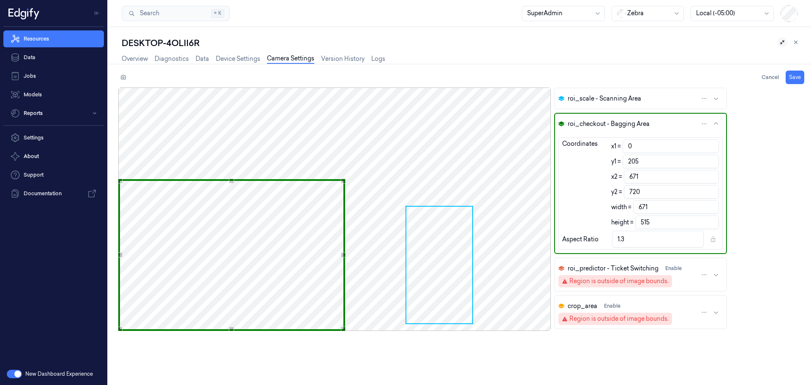
type input "186"
type input "534"
type input "1.26"
type input "179"
type input "541"
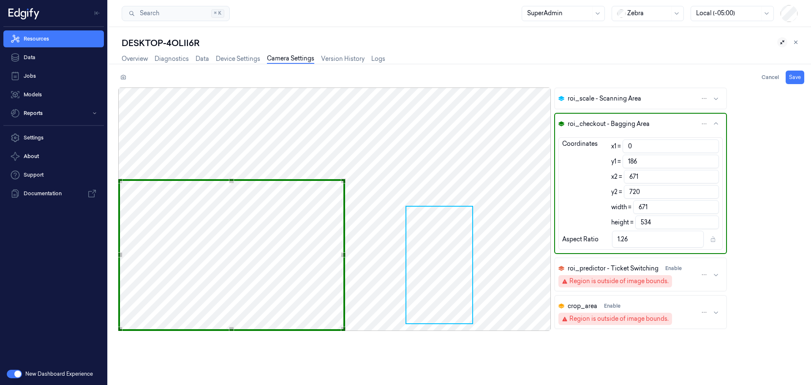
type input "1.24"
type input "161"
type input "559"
type input "1.2"
type input "151"
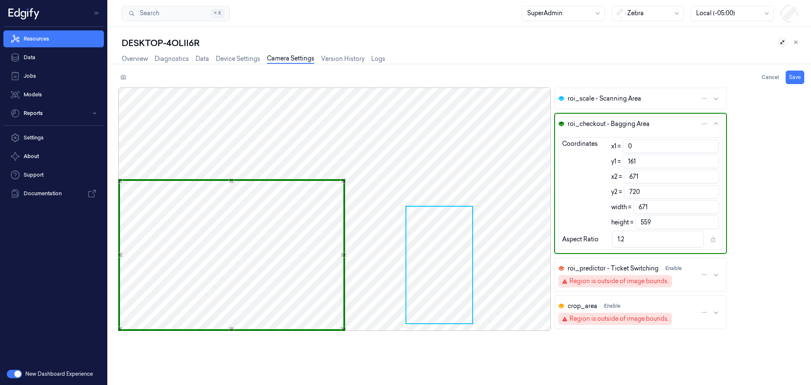
type input "569"
type input "1.18"
type input "145"
type input "575"
type input "1.17"
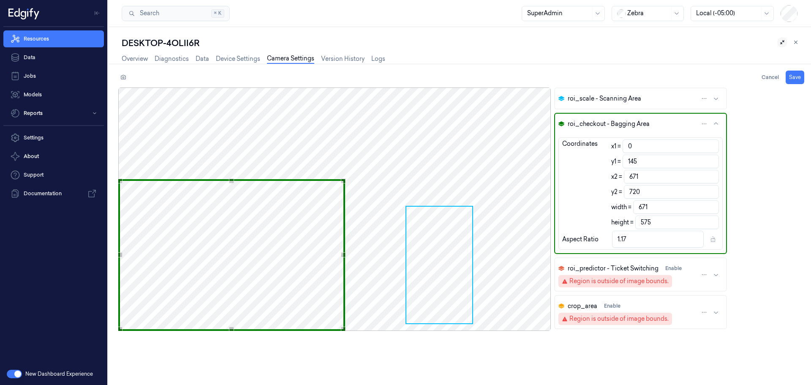
type input "141"
type input "579"
type input "1.16"
type input "136"
type input "584"
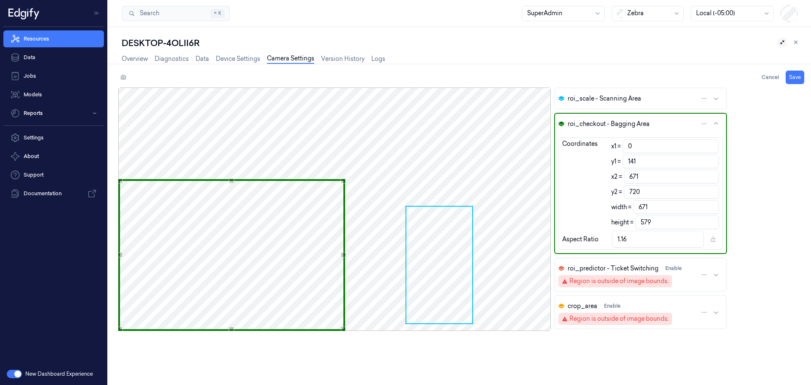
type input "1.15"
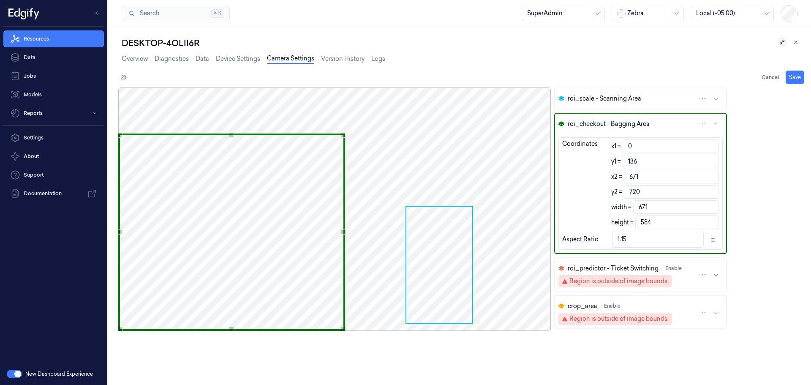
type input "135"
type input "585"
type input "134"
type input "586"
type input "137"
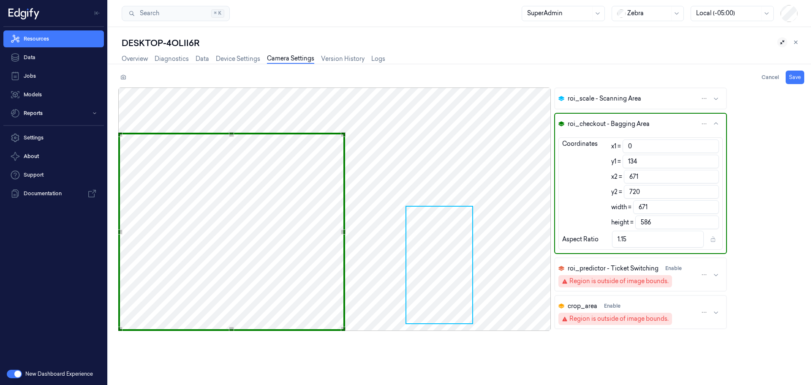
type input "583"
type input "142"
type input "578"
type input "1.16"
type input "149"
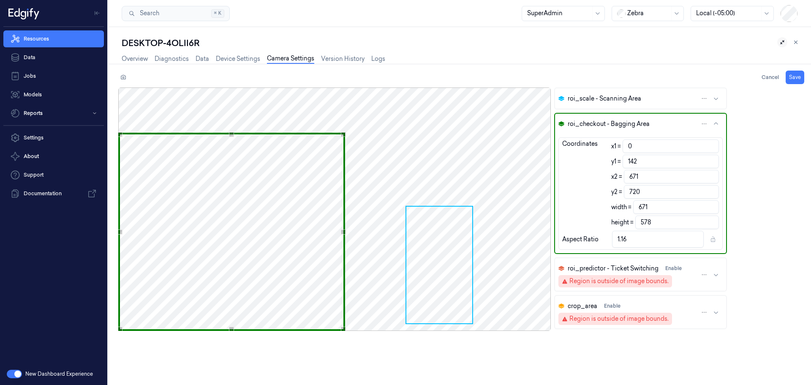
type input "571"
type input "1.18"
type input "151"
type input "569"
type input "152"
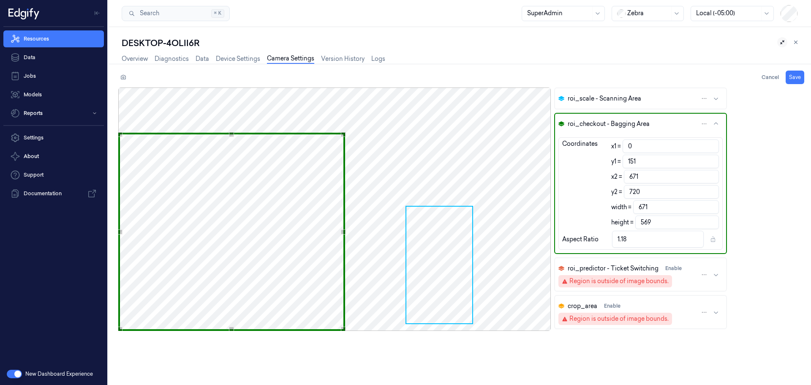
type input "568"
type input "155"
type input "565"
type input "1.19"
type input "158"
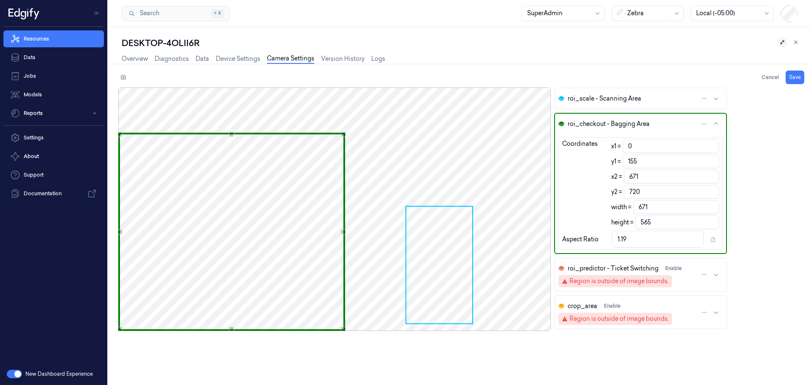
type input "562"
type input "162"
type input "558"
type input "1.2"
click at [423, 143] on div at bounding box center [334, 208] width 432 height 243
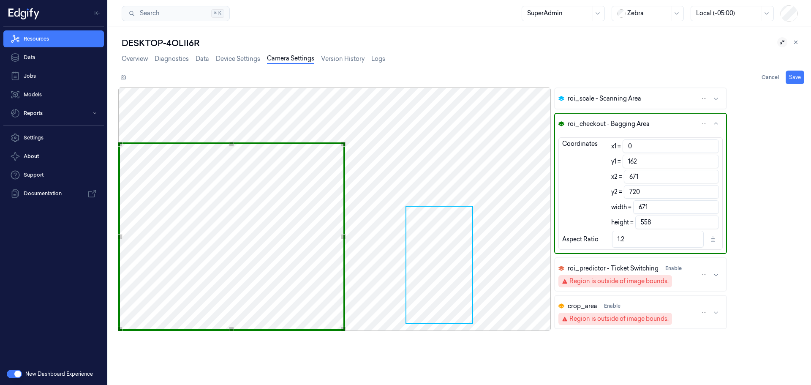
type input "1"
type input "165"
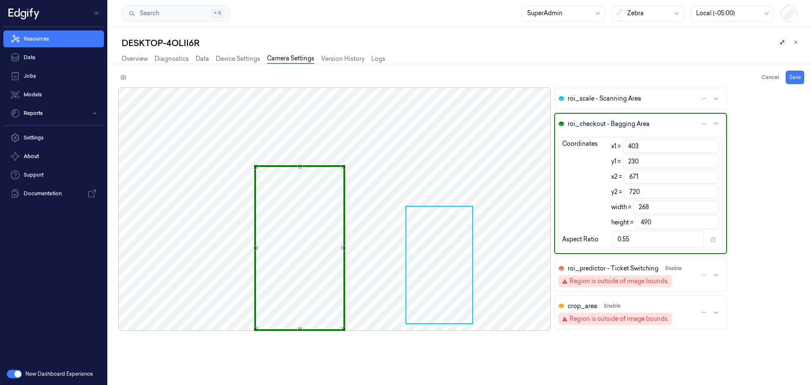
click at [257, 166] on div "Use the arrow keys to move the north west drag handle to change the crop select…" at bounding box center [255, 166] width 5 height 5
click at [310, 168] on div "Use the arrow keys to move the crop selection area" at bounding box center [299, 167] width 87 height 3
click at [307, 167] on div "Use the arrow keys to move the crop selection area" at bounding box center [299, 167] width 87 height 0
click at [122, 77] on icon at bounding box center [123, 77] width 6 height 6
click at [123, 79] on icon at bounding box center [123, 77] width 6 height 6
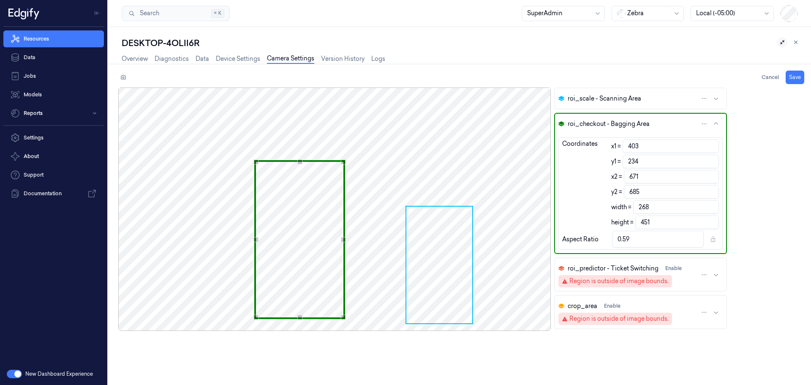
click at [395, 167] on div at bounding box center [334, 208] width 432 height 243
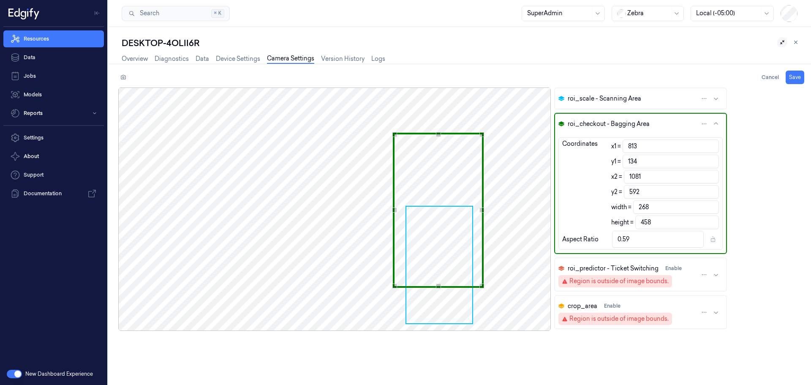
click at [446, 172] on div "Use the arrow keys to move the crop selection area" at bounding box center [438, 210] width 90 height 155
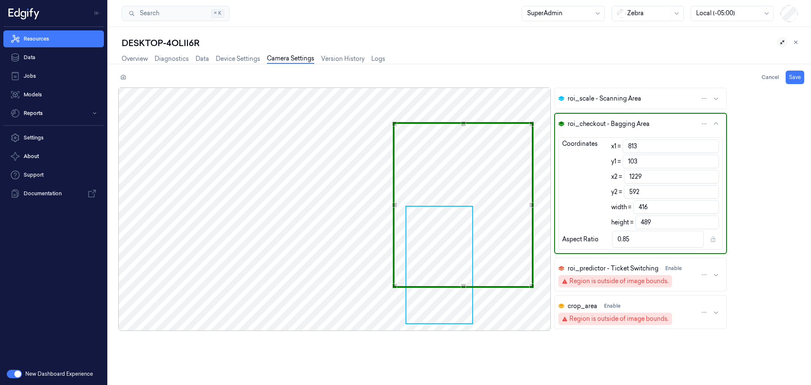
click at [530, 123] on div "Use the arrow keys to move the north east drag handle to change the crop select…" at bounding box center [531, 123] width 5 height 5
click at [602, 96] on span "roi_scale - Scanning Area" at bounding box center [604, 98] width 73 height 9
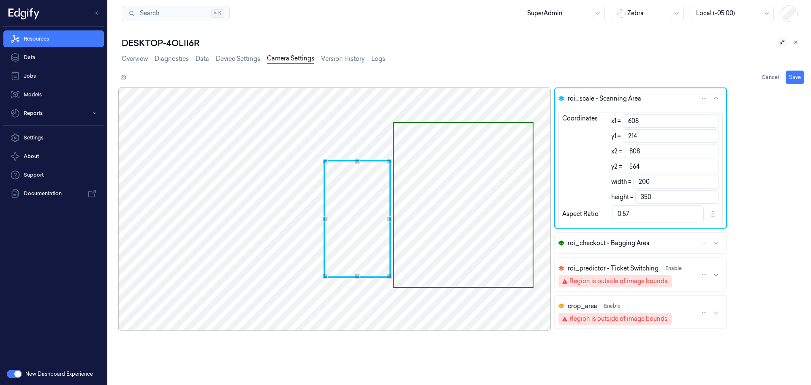
click at [347, 257] on div "Use the arrow keys to move the crop selection area" at bounding box center [358, 219] width 68 height 118
click at [315, 161] on div "Use the arrow keys to move the crop selection area" at bounding box center [352, 161] width 74 height 0
click at [354, 164] on div "Use the up and down arrow keys to move the north drag handle to change the crop…" at bounding box center [352, 163] width 5 height 5
click at [793, 75] on button "Save" at bounding box center [795, 78] width 19 height 14
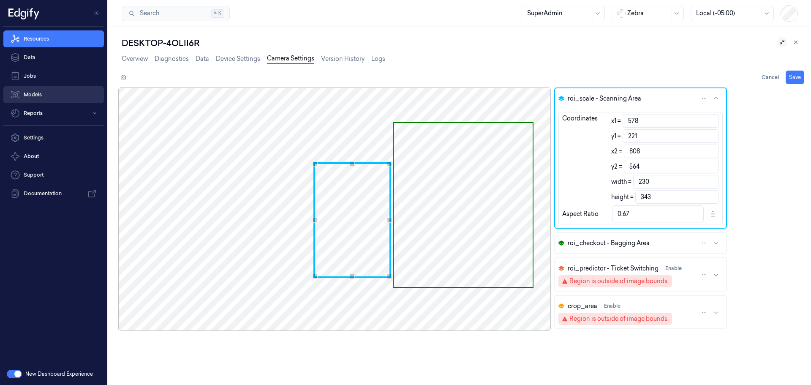
click at [35, 90] on link "Models" at bounding box center [53, 94] width 101 height 17
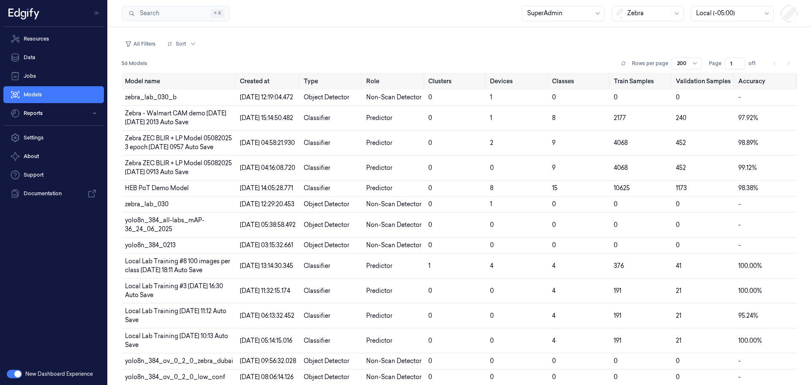
click at [12, 375] on button "button" at bounding box center [14, 374] width 15 height 8
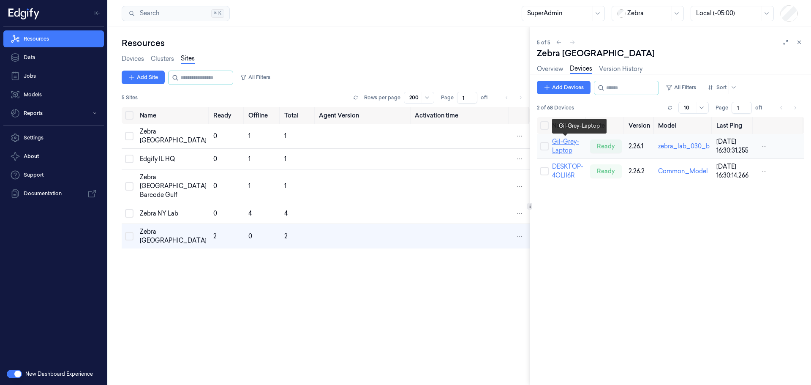
click at [563, 152] on link "Gil-Grey-Laptop" at bounding box center [565, 146] width 27 height 16
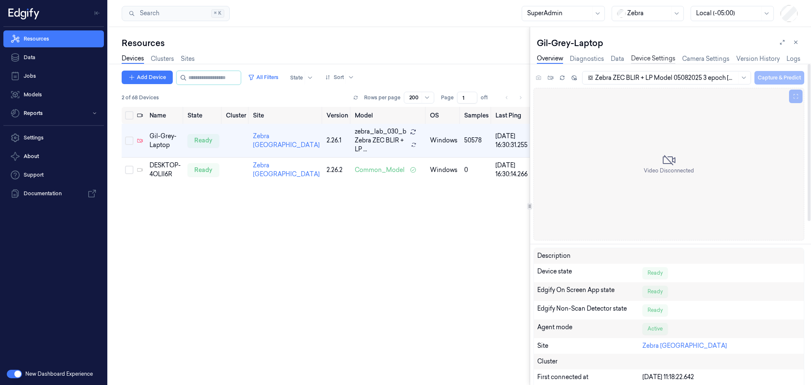
click at [642, 58] on link "Device Settings" at bounding box center [653, 59] width 44 height 10
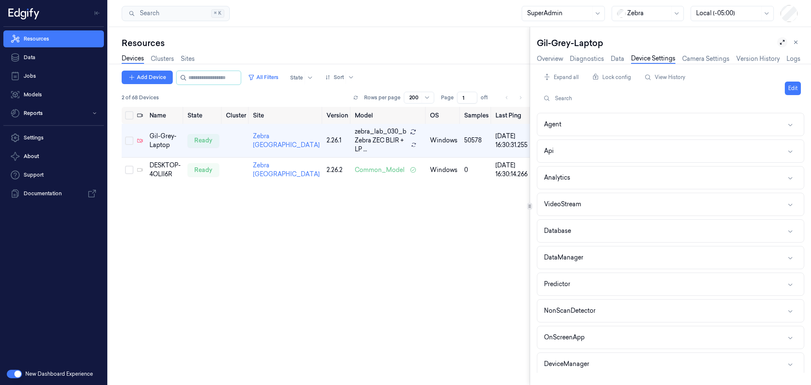
click at [780, 41] on icon at bounding box center [782, 42] width 6 height 6
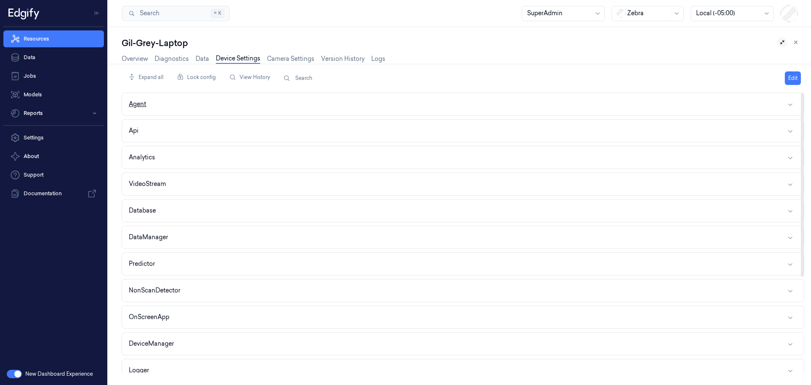
click at [219, 100] on button "Agent" at bounding box center [463, 104] width 682 height 22
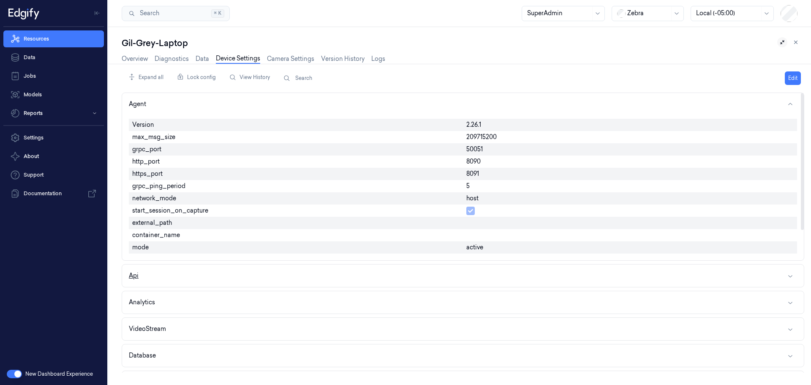
click at [219, 272] on button "Api" at bounding box center [463, 275] width 682 height 22
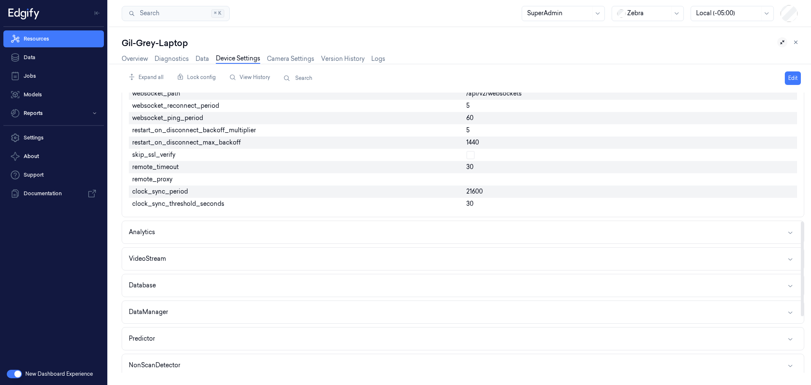
scroll to position [380, 0]
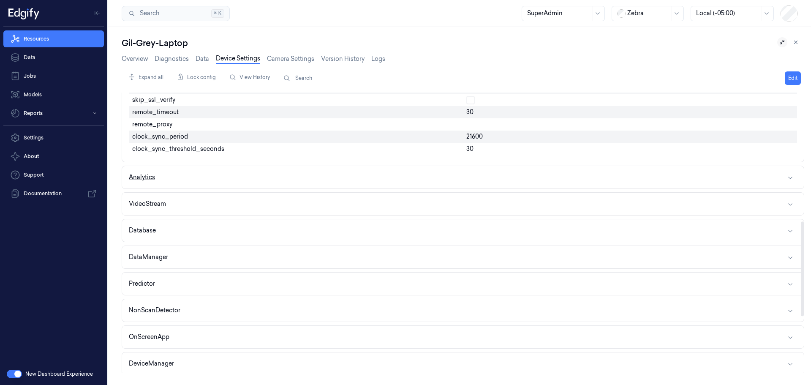
click at [465, 177] on button "Analytics" at bounding box center [463, 177] width 682 height 22
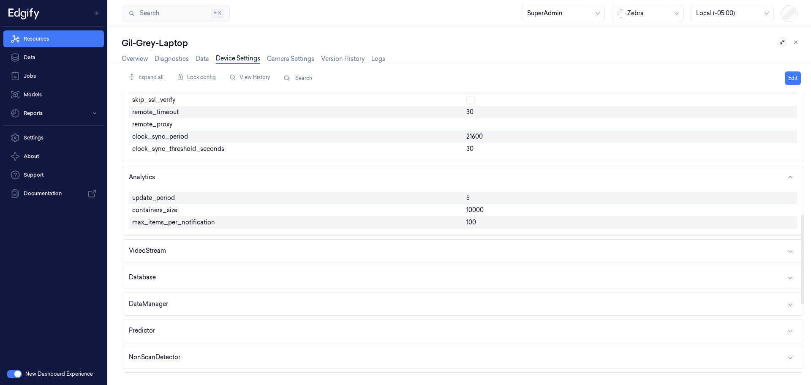
scroll to position [422, 0]
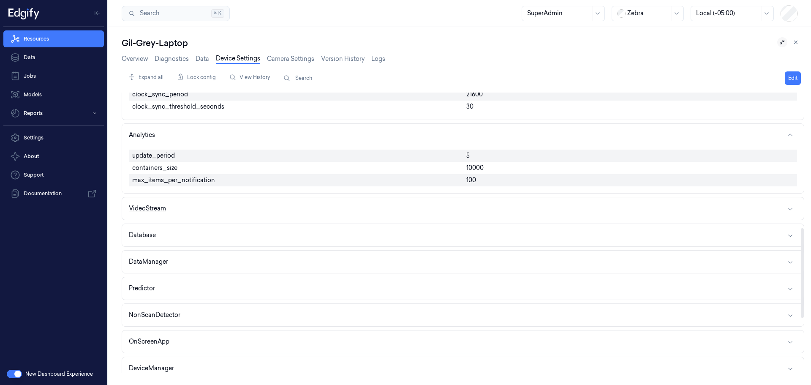
click at [330, 207] on button "VideoStream" at bounding box center [463, 208] width 682 height 22
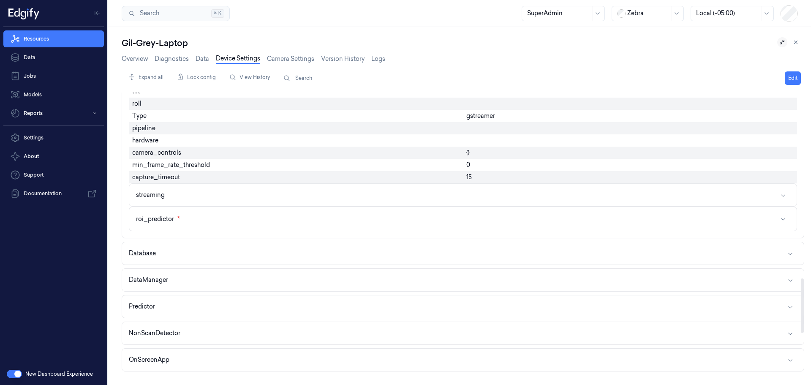
scroll to position [971, 0]
click at [386, 252] on button "Database" at bounding box center [463, 252] width 682 height 22
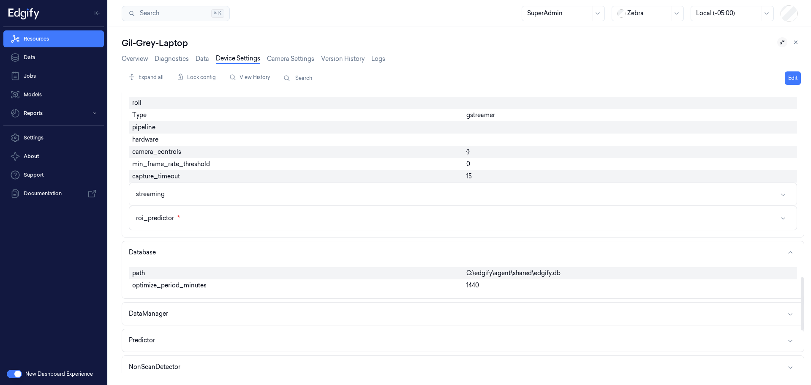
click at [386, 252] on button "Database" at bounding box center [463, 252] width 682 height 22
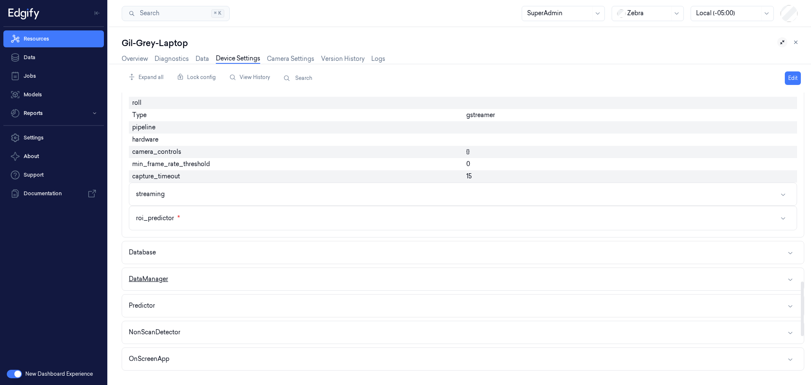
click at [383, 276] on button "DataManager" at bounding box center [463, 279] width 682 height 22
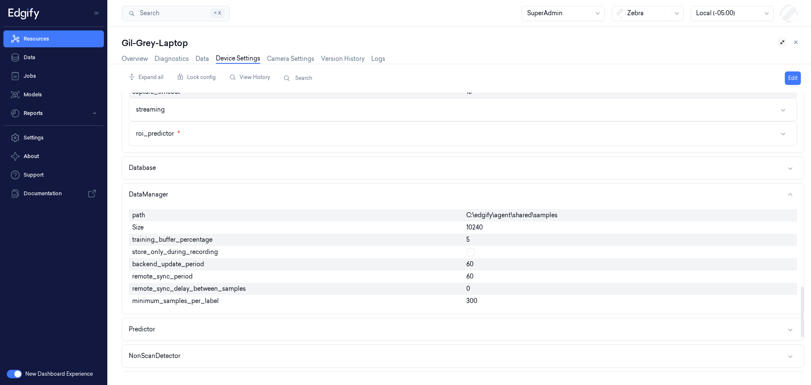
scroll to position [1098, 0]
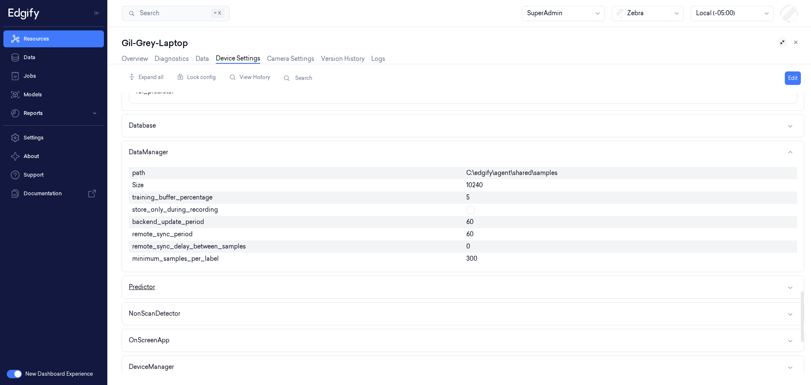
click at [389, 287] on button "Predictor" at bounding box center [463, 287] width 682 height 22
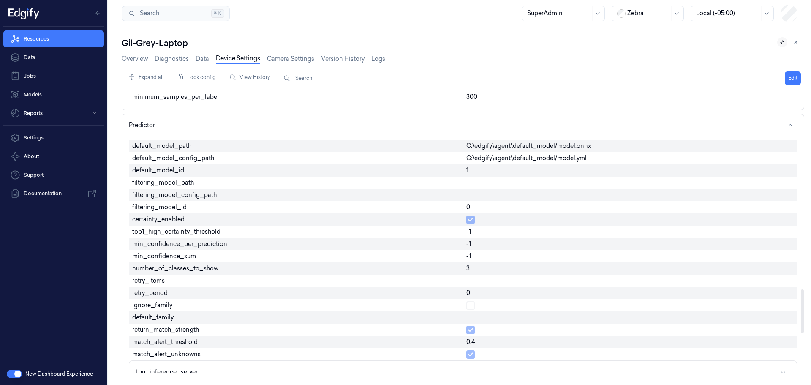
scroll to position [1267, 0]
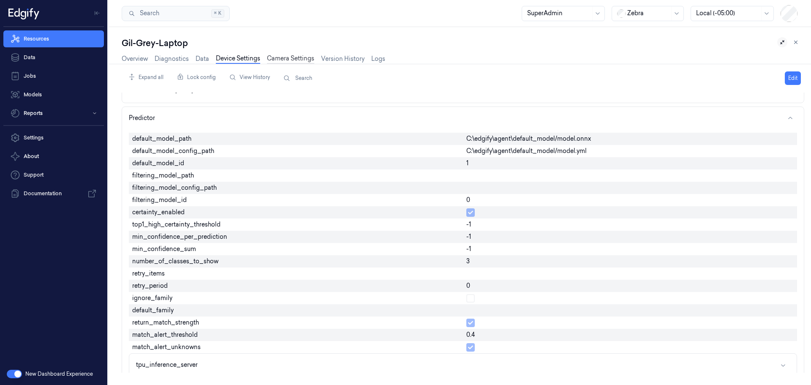
click at [283, 59] on link "Camera Settings" at bounding box center [290, 59] width 47 height 10
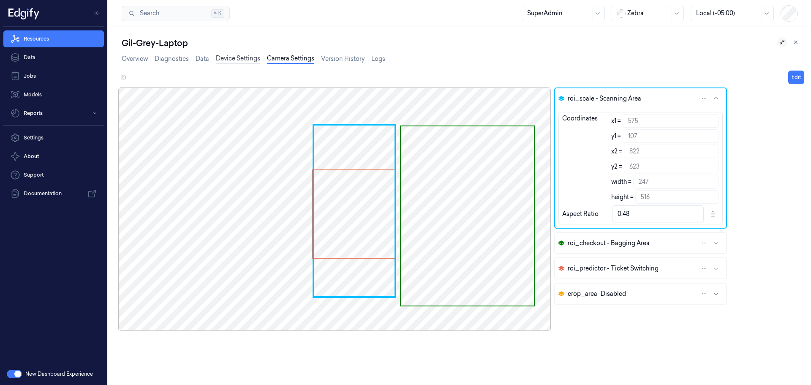
click at [232, 59] on link "Device Settings" at bounding box center [238, 59] width 44 height 10
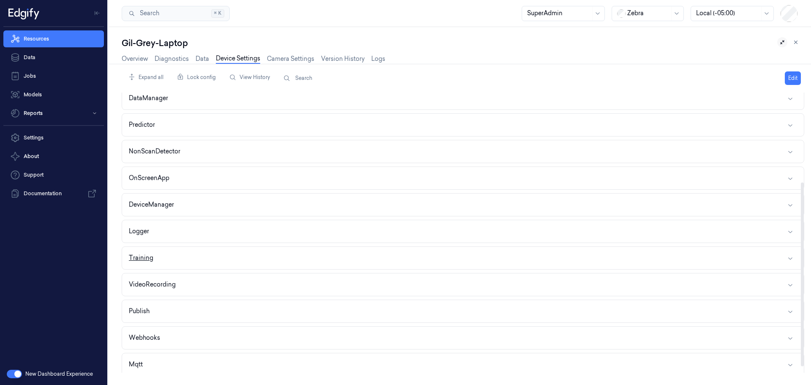
scroll to position [146, 0]
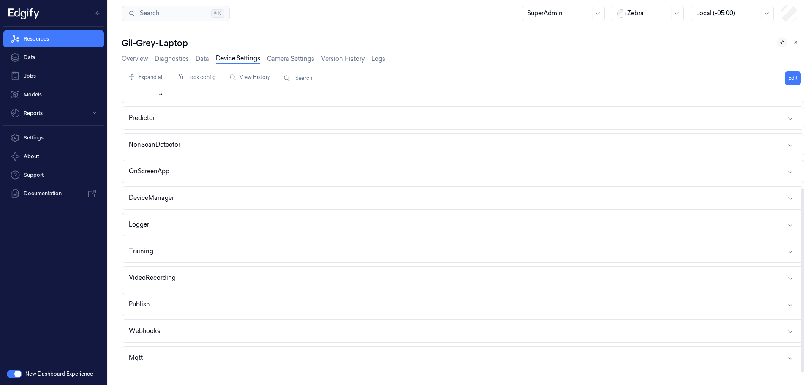
click at [231, 171] on button "OnScreenApp" at bounding box center [463, 171] width 682 height 22
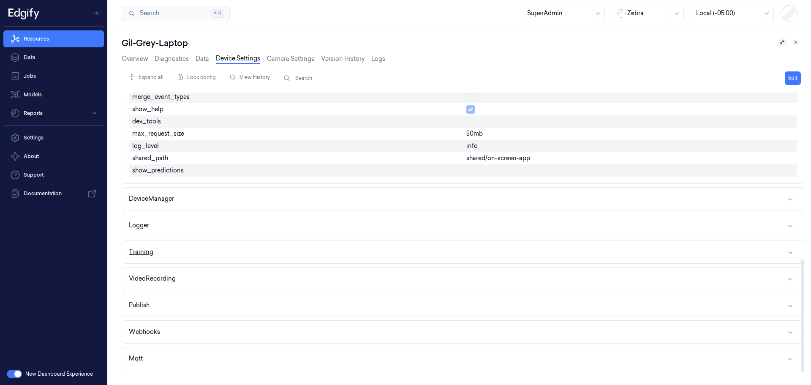
scroll to position [413, 0]
click at [294, 334] on button "Webhooks" at bounding box center [463, 331] width 682 height 22
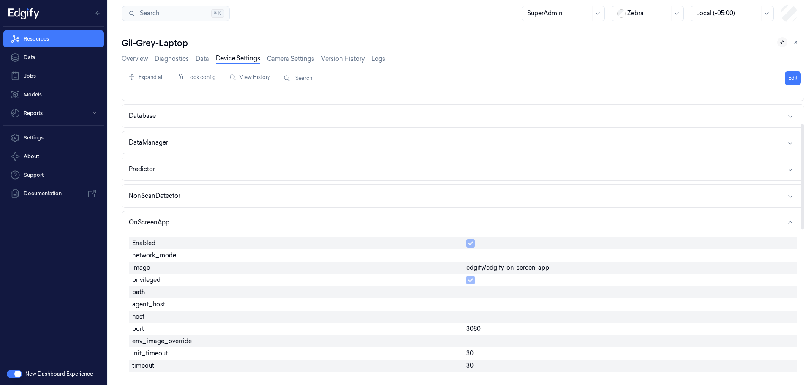
scroll to position [80, 0]
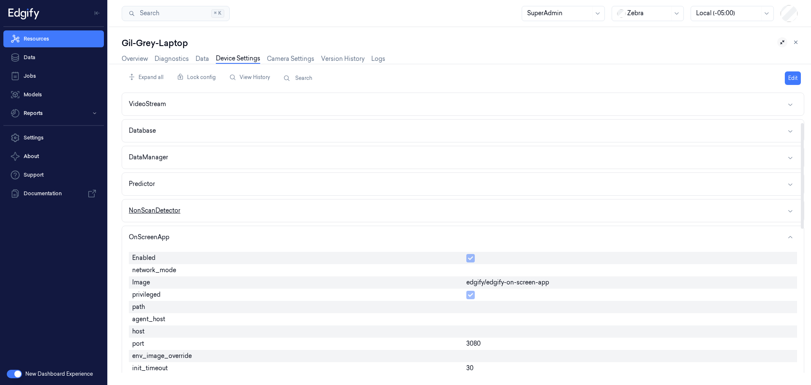
click at [250, 209] on button "NonScanDetector" at bounding box center [463, 210] width 682 height 22
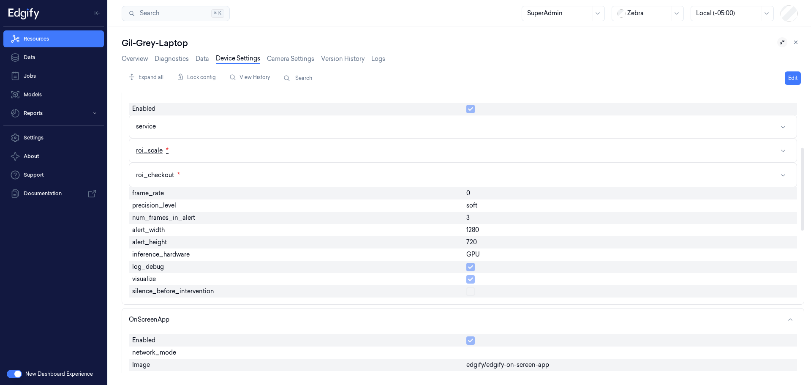
scroll to position [207, 0]
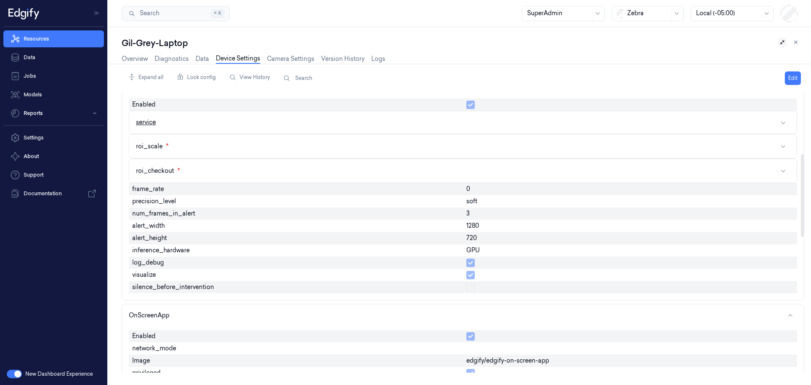
click at [220, 122] on button "service" at bounding box center [462, 122] width 667 height 22
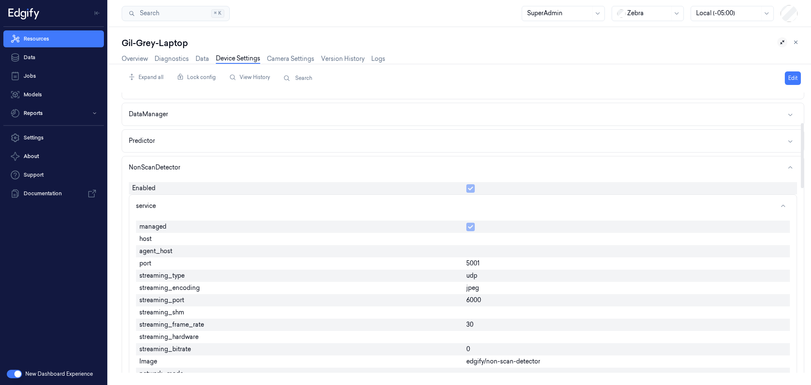
scroll to position [122, 0]
click at [284, 207] on button "service" at bounding box center [462, 207] width 667 height 22
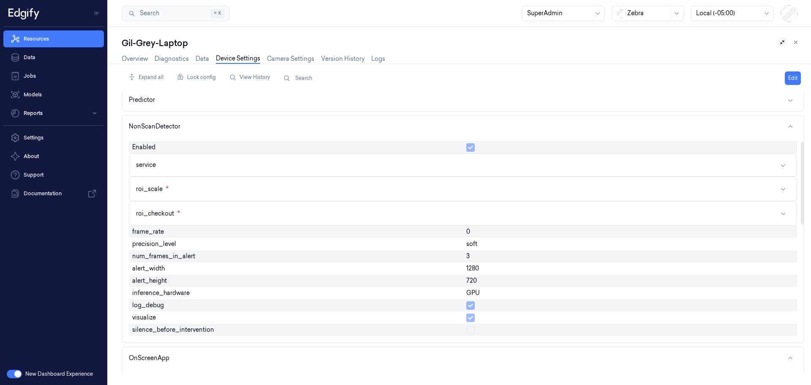
scroll to position [164, 0]
click at [478, 268] on span "1280" at bounding box center [472, 268] width 13 height 9
copy span "1280"
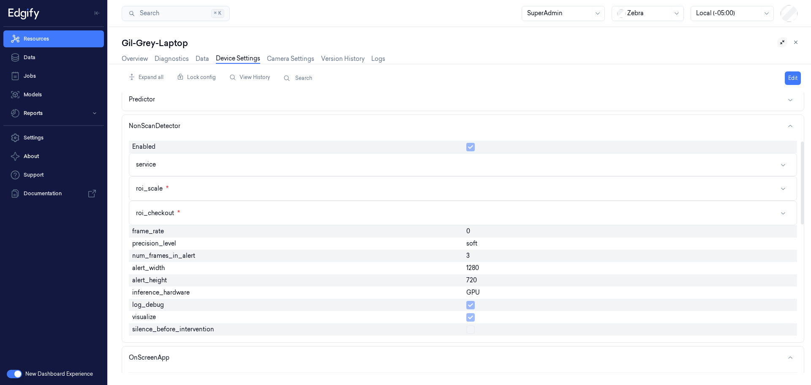
click at [476, 279] on span "720" at bounding box center [471, 280] width 11 height 9
copy span "720"
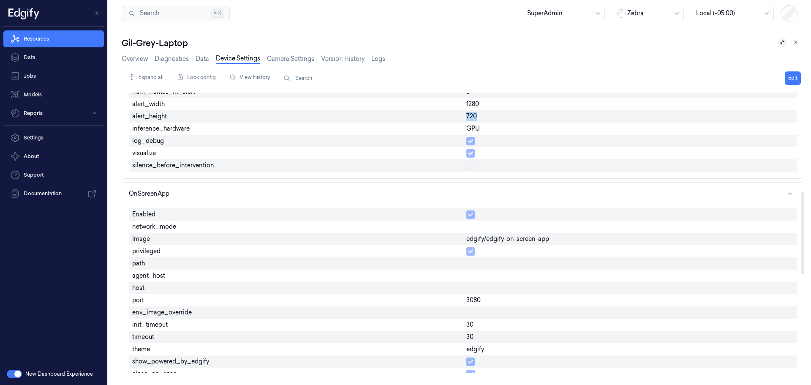
scroll to position [333, 0]
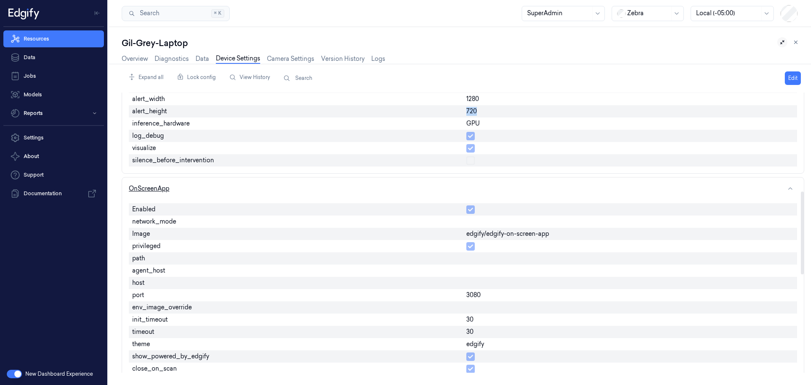
click at [254, 185] on button "OnScreenApp" at bounding box center [463, 188] width 682 height 22
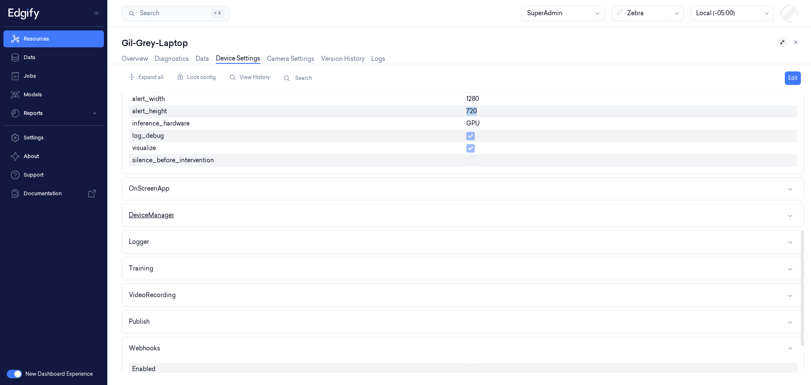
click at [254, 209] on button "DeviceManager" at bounding box center [463, 215] width 682 height 22
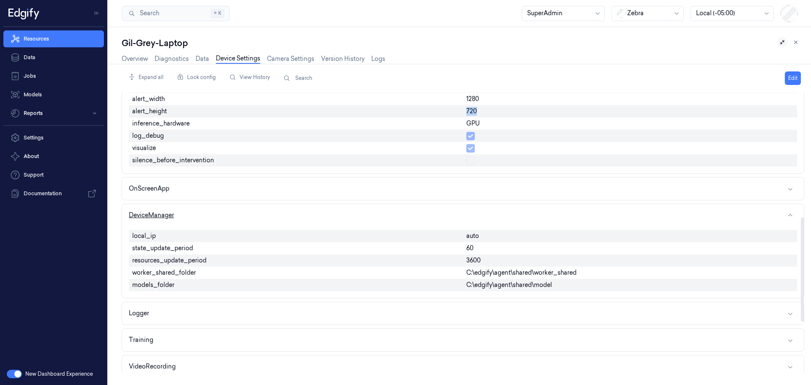
click at [254, 209] on button "DeviceManager" at bounding box center [463, 215] width 682 height 22
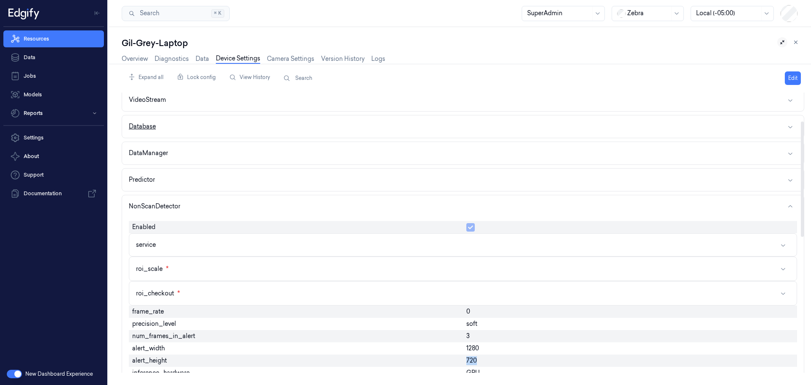
scroll to position [84, 0]
click at [337, 245] on button "service" at bounding box center [462, 244] width 667 height 22
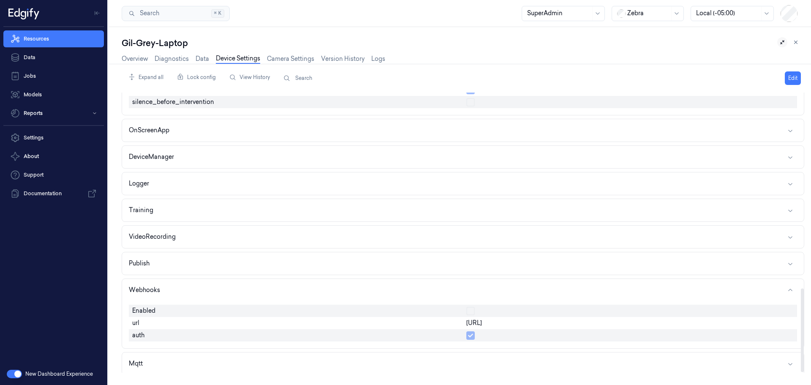
scroll to position [653, 0]
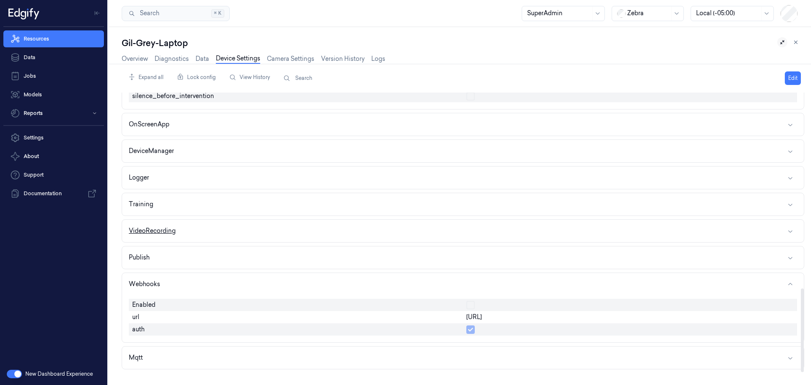
click at [203, 228] on button "VideoRecording" at bounding box center [463, 231] width 682 height 22
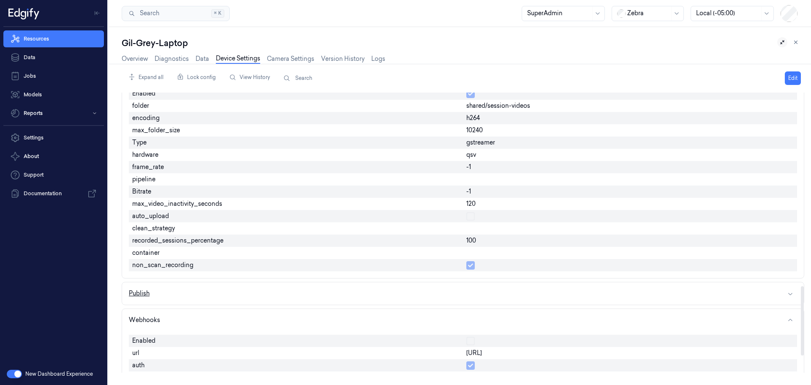
scroll to position [846, 0]
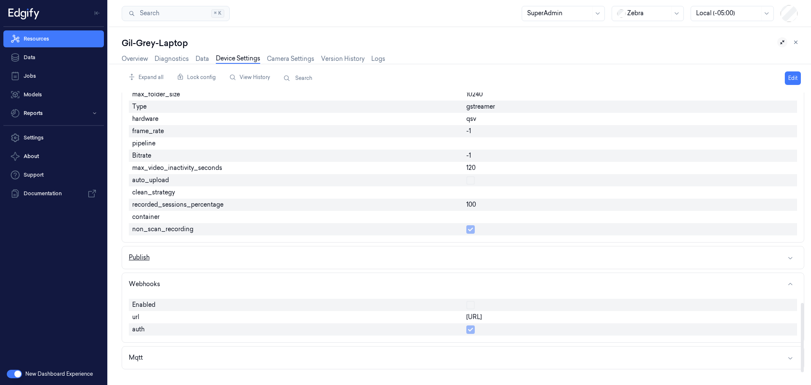
click at [257, 260] on button "Publish" at bounding box center [463, 257] width 682 height 22
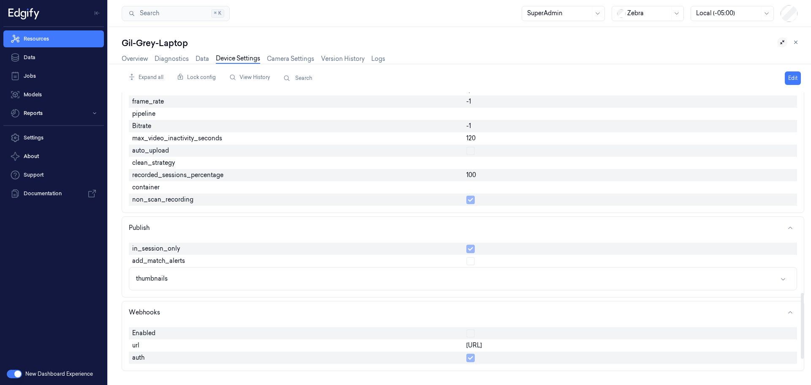
scroll to position [904, 0]
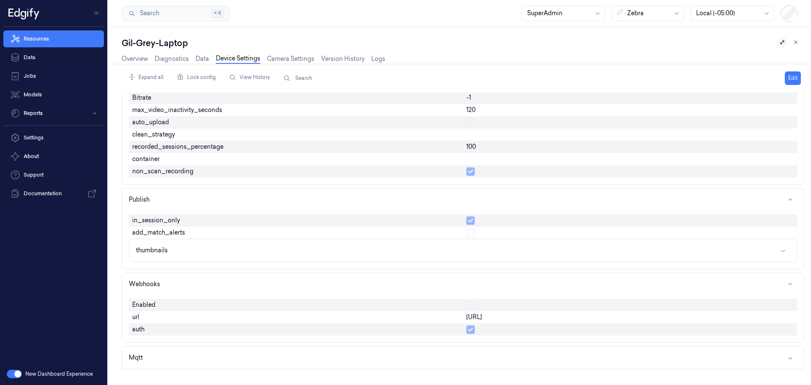
click at [224, 58] on link "Device Settings" at bounding box center [238, 59] width 44 height 10
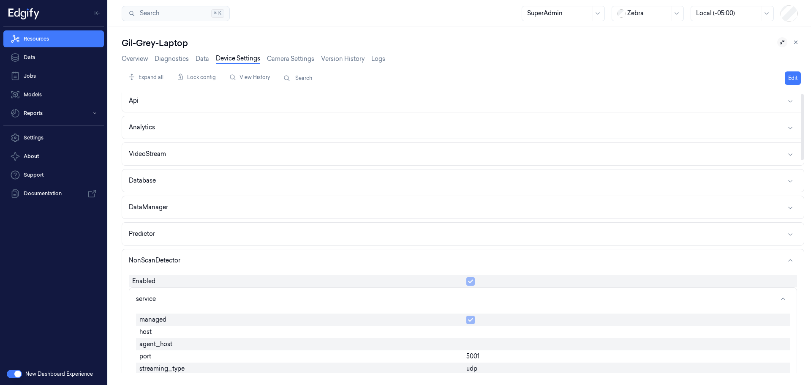
scroll to position [0, 0]
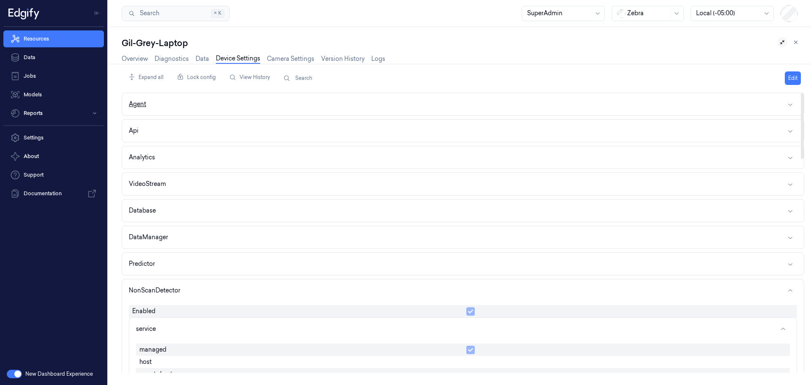
click at [204, 103] on button "Agent" at bounding box center [463, 104] width 682 height 22
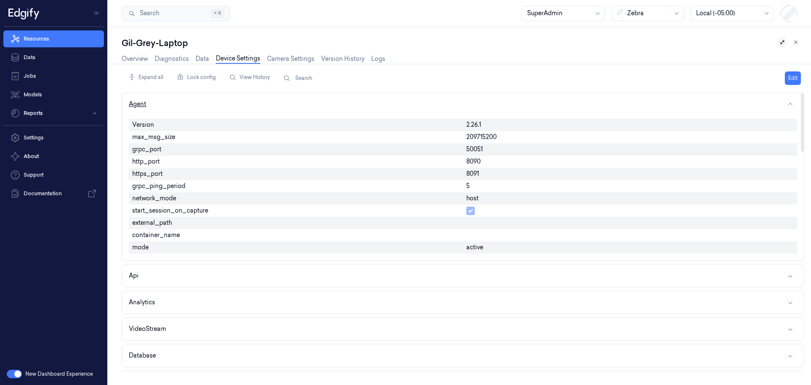
click at [300, 103] on button "Agent" at bounding box center [463, 104] width 682 height 22
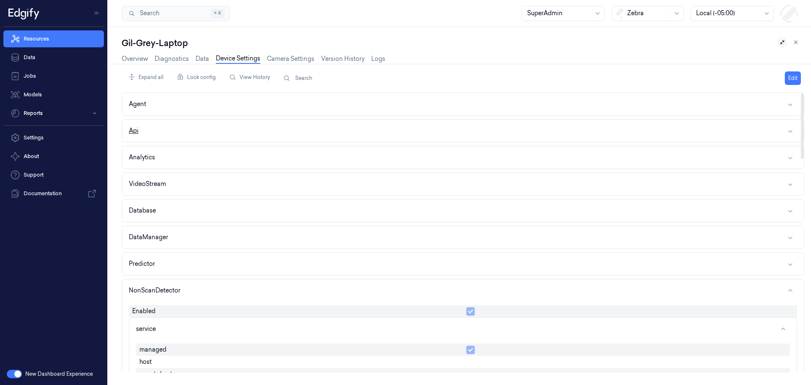
click at [285, 130] on button "Api" at bounding box center [463, 131] width 682 height 22
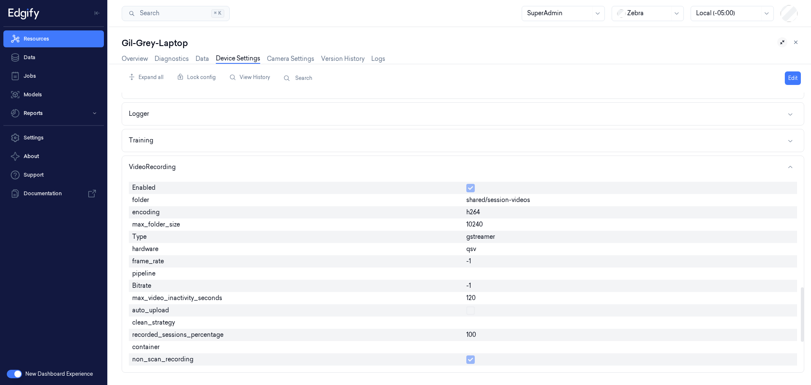
scroll to position [1098, 0]
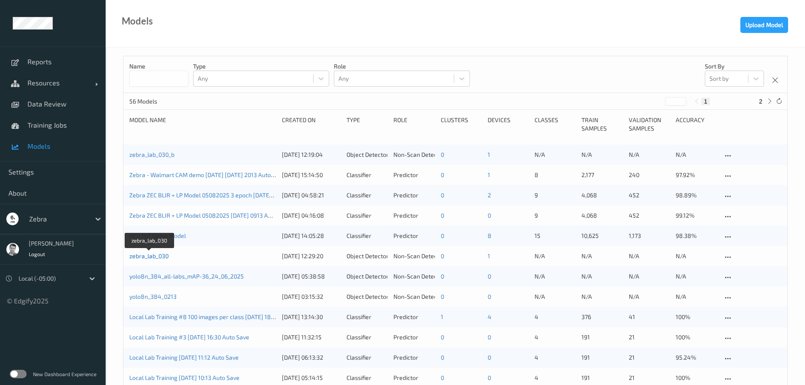
click at [151, 258] on link "zebra_lab_030" at bounding box center [148, 255] width 39 height 7
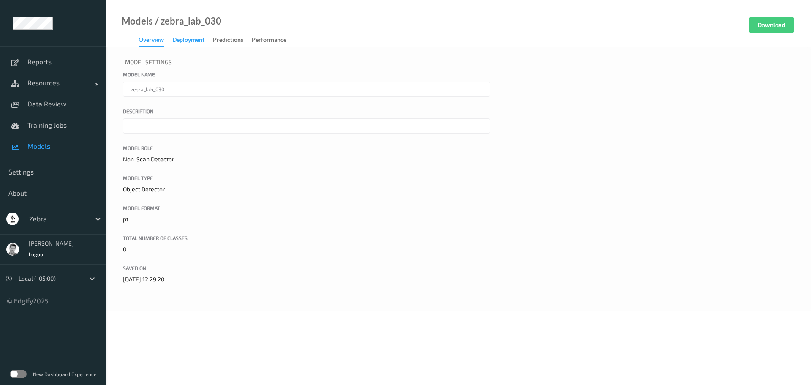
click at [184, 39] on div "Deployment" at bounding box center [188, 40] width 32 height 11
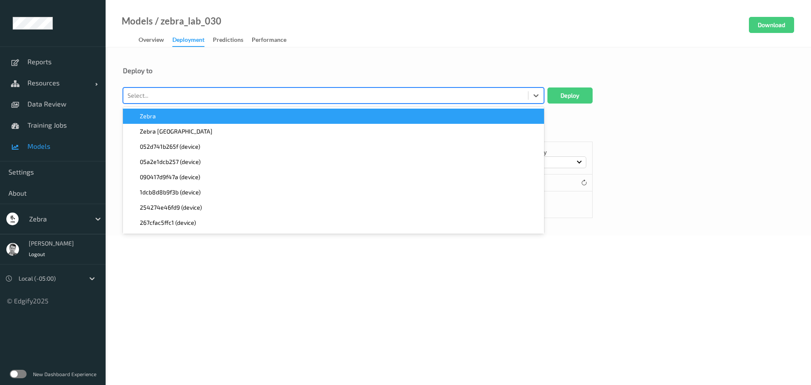
click at [191, 95] on div at bounding box center [326, 95] width 396 height 10
click at [259, 70] on div "Deploy to" at bounding box center [458, 70] width 671 height 8
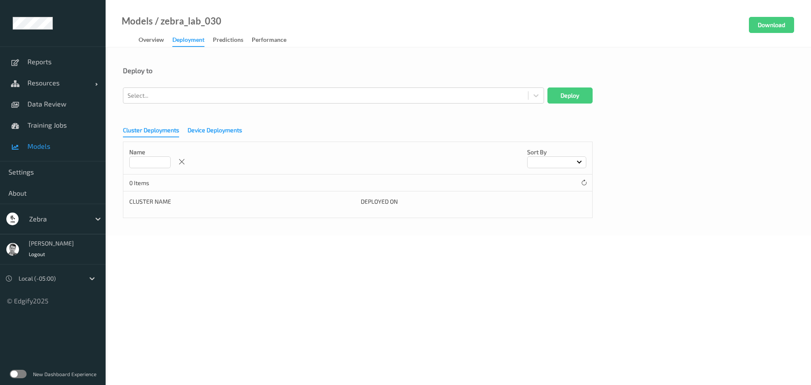
click at [212, 132] on div "Device Deployments" at bounding box center [215, 131] width 54 height 11
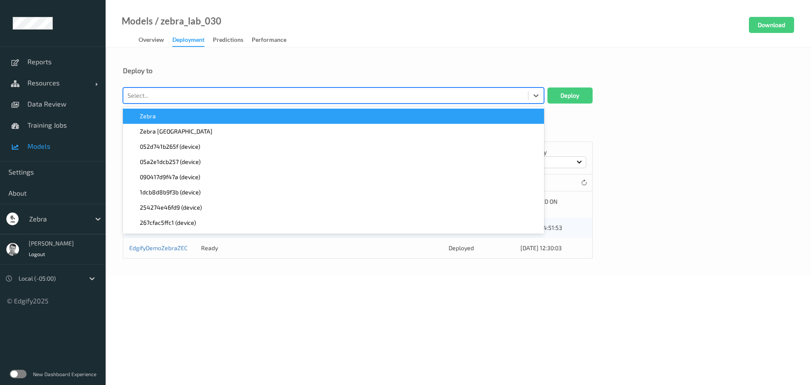
click at [173, 91] on div at bounding box center [326, 95] width 396 height 10
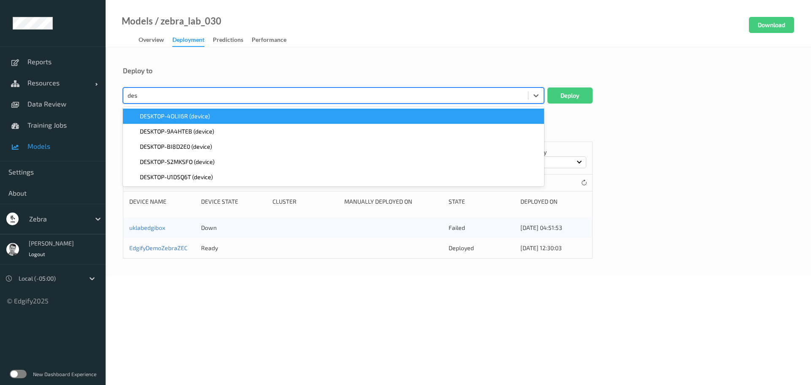
type input "desk"
click at [182, 115] on span "DESKTOP-4OLII6R (device)" at bounding box center [175, 116] width 70 height 8
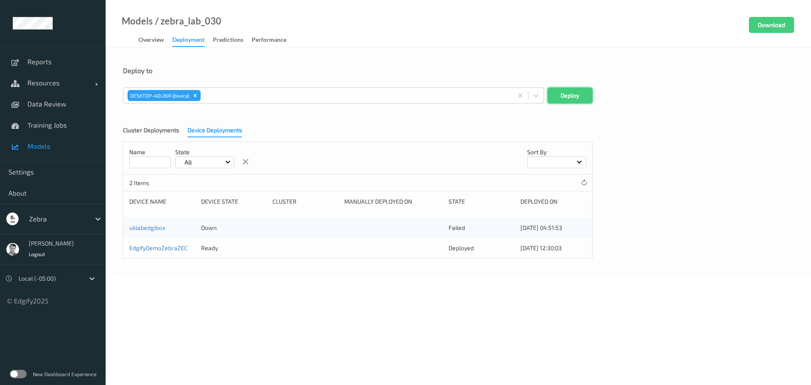
click at [564, 92] on button "Deploy" at bounding box center [569, 95] width 45 height 16
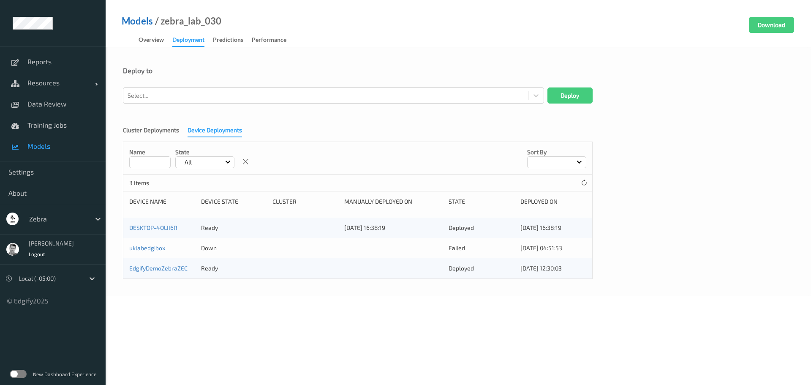
click at [135, 23] on link "Models" at bounding box center [137, 21] width 31 height 8
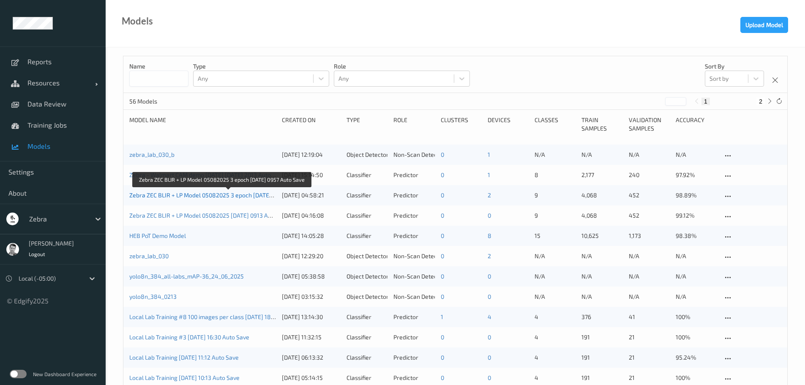
click at [154, 193] on link "Zebra ZEC BLIR + LP Model 05082025 3 epoch [DATE] 0957 Auto Save" at bounding box center [221, 194] width 185 height 7
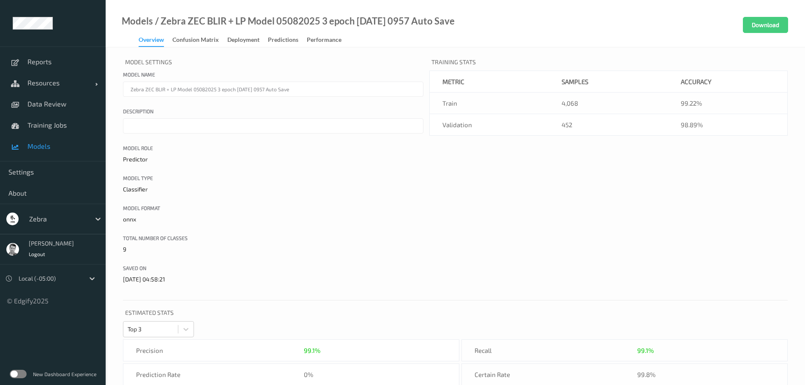
click at [248, 34] on div "Models / Zebra ZEC BLIR + LP Model 05082025 3 epoch [DATE] 0957 Auto Save Overv…" at bounding box center [280, 32] width 349 height 30
click at [248, 42] on div "Deployment" at bounding box center [243, 40] width 32 height 11
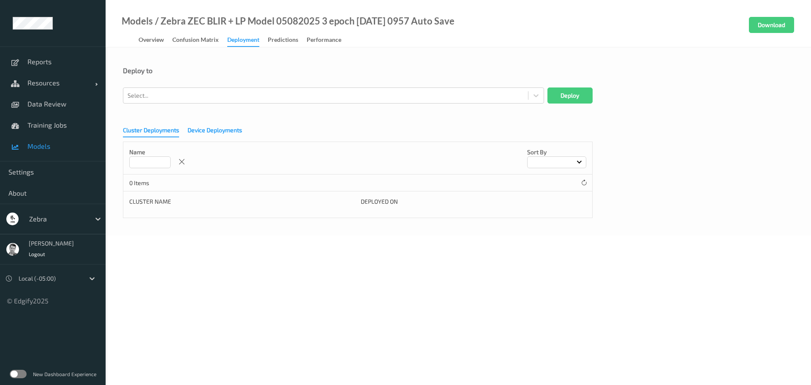
click at [215, 133] on div "Device Deployments" at bounding box center [215, 131] width 54 height 11
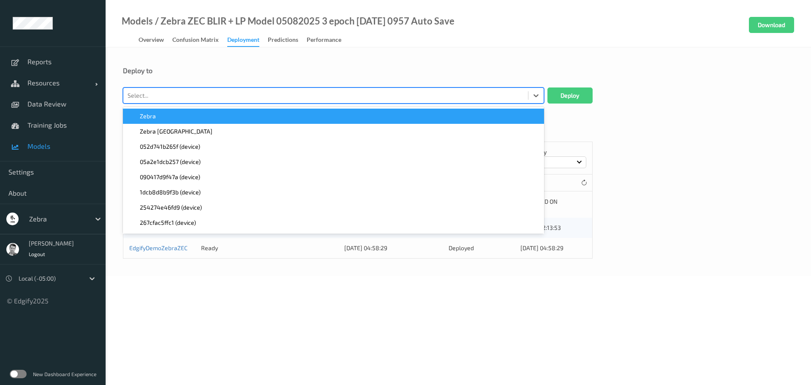
click at [298, 98] on div at bounding box center [326, 95] width 396 height 10
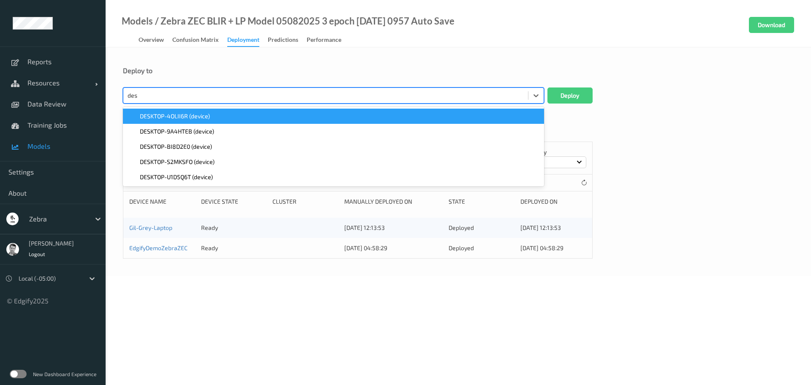
type input "desk"
click at [175, 114] on span "DESKTOP-4OLII6R (device)" at bounding box center [175, 116] width 70 height 8
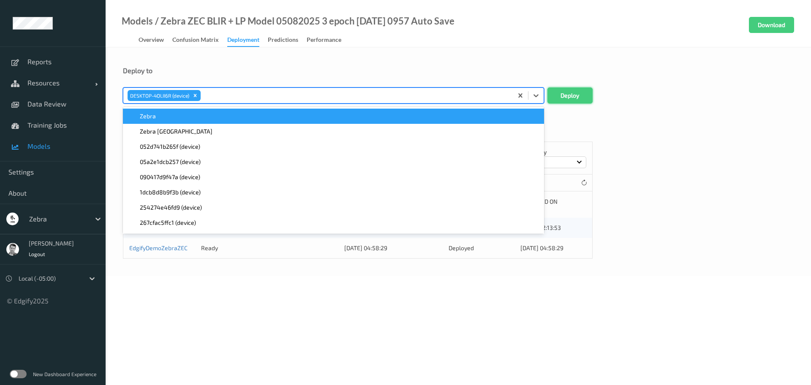
click at [557, 95] on button "Deploy" at bounding box center [569, 95] width 45 height 16
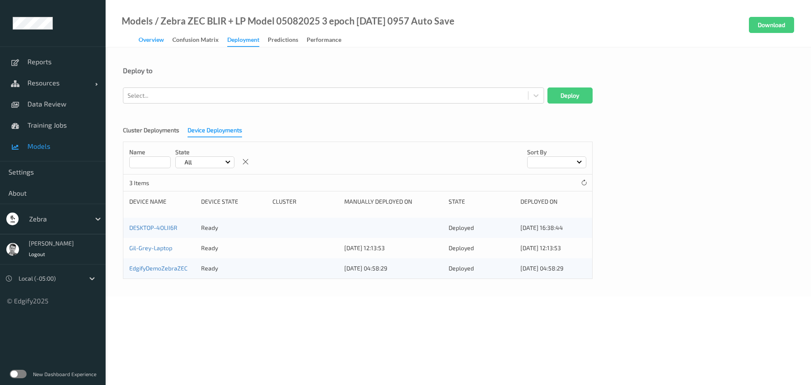
click at [150, 41] on div "Overview" at bounding box center [151, 40] width 25 height 11
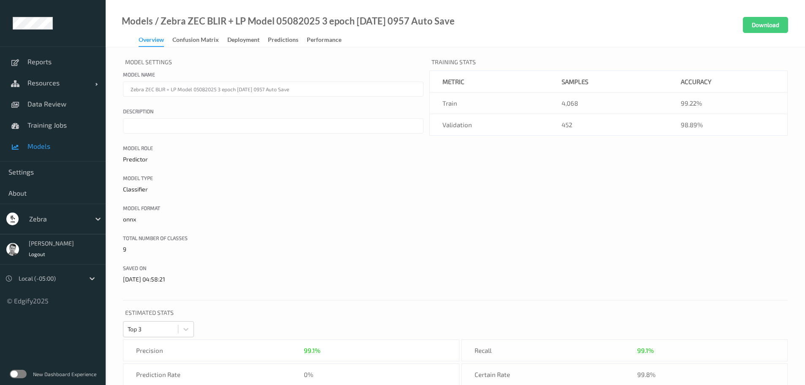
click at [20, 375] on label at bounding box center [18, 374] width 17 height 8
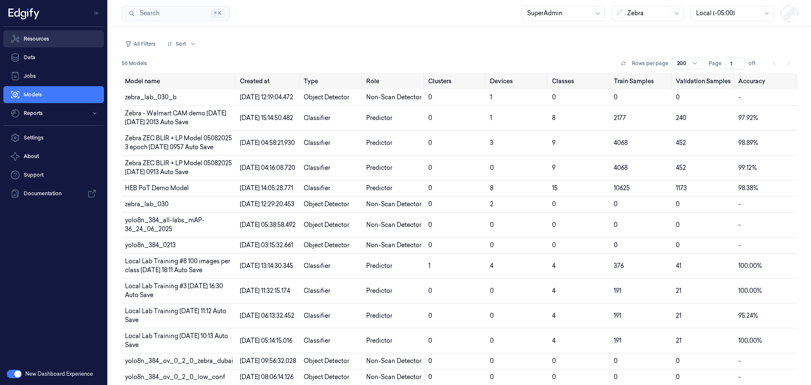
click at [33, 37] on link "Resources" at bounding box center [53, 38] width 101 height 17
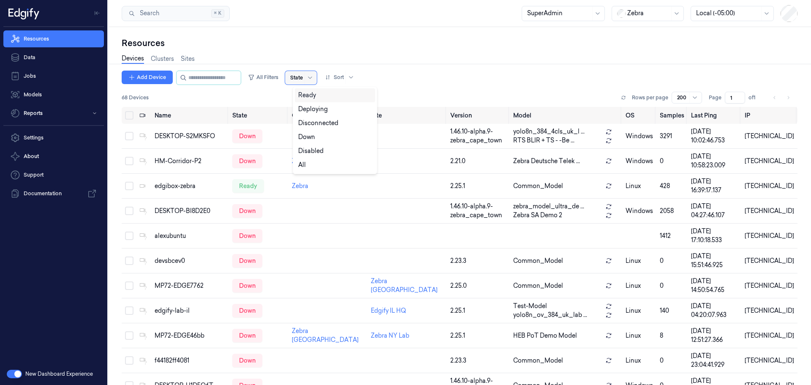
click at [303, 78] on div at bounding box center [296, 78] width 13 height 8
click at [303, 99] on div "Ready" at bounding box center [307, 95] width 18 height 9
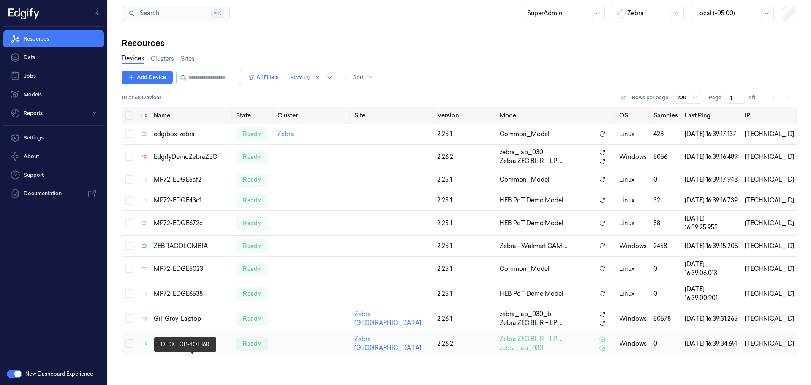
click at [185, 348] on div "DESKTOP-4OLII6R" at bounding box center [192, 343] width 76 height 9
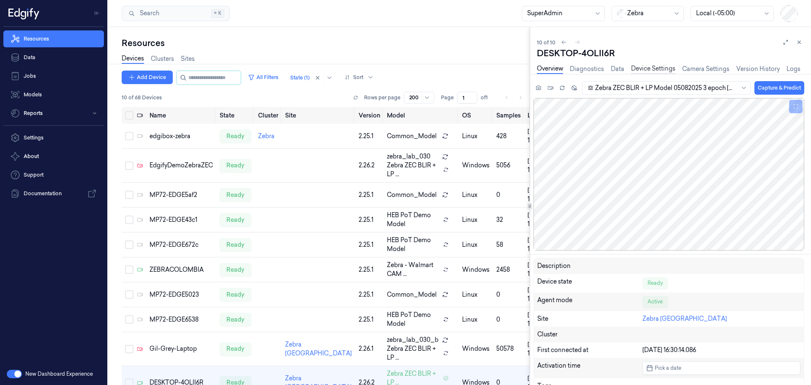
click at [657, 70] on link "Device Settings" at bounding box center [653, 69] width 44 height 10
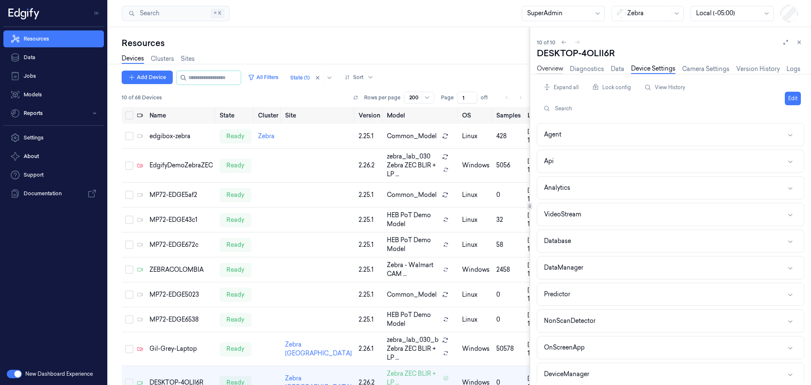
click at [550, 68] on link "Overview" at bounding box center [550, 69] width 26 height 10
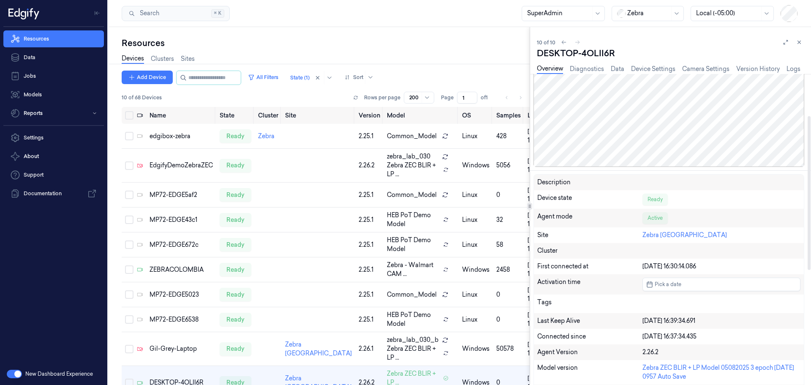
scroll to position [84, 0]
click at [648, 66] on link "Device Settings" at bounding box center [653, 69] width 44 height 10
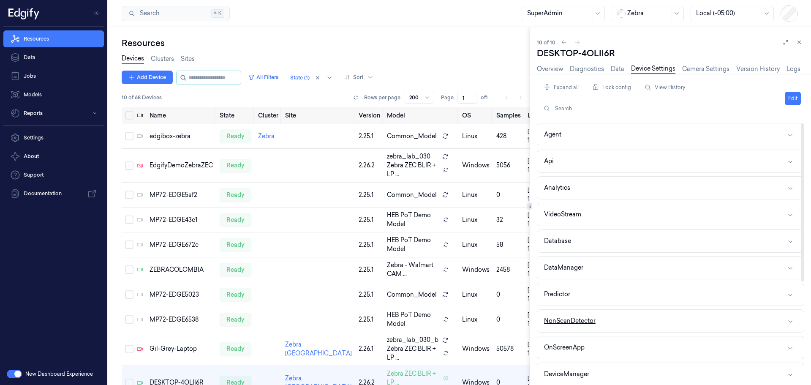
click at [617, 324] on button "NonScanDetector" at bounding box center [670, 321] width 266 height 22
click at [794, 95] on button "Edit" at bounding box center [793, 99] width 16 height 14
click at [677, 343] on button "button" at bounding box center [678, 341] width 8 height 8
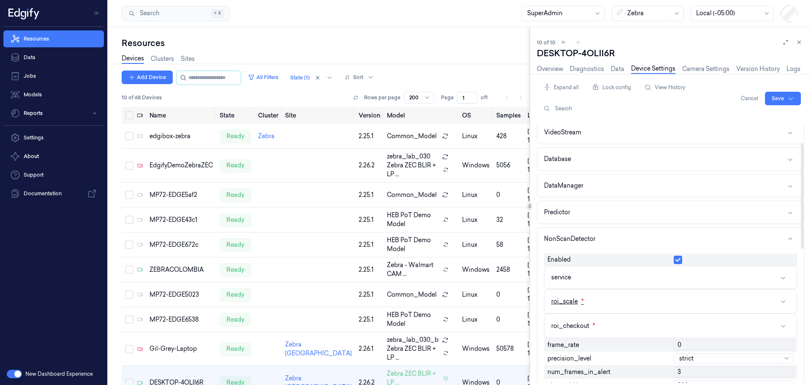
scroll to position [84, 0]
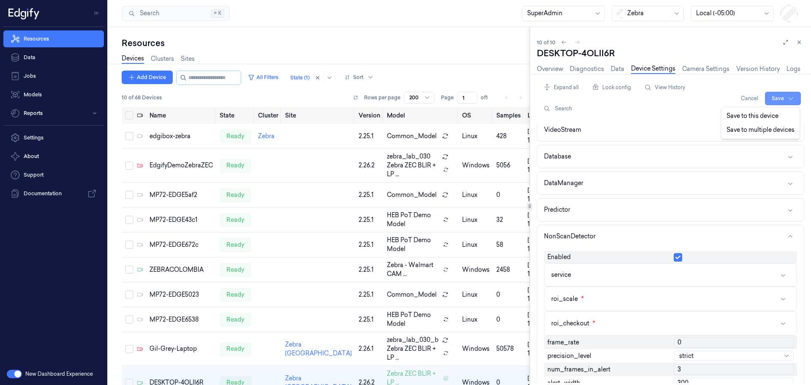
click at [775, 98] on html "Resources Data Jobs Models Reports Settings About Support Documentation New Das…" at bounding box center [405, 192] width 811 height 385
click at [767, 114] on div "Save to this device" at bounding box center [760, 116] width 75 height 14
click at [542, 67] on link "Overview" at bounding box center [550, 69] width 26 height 10
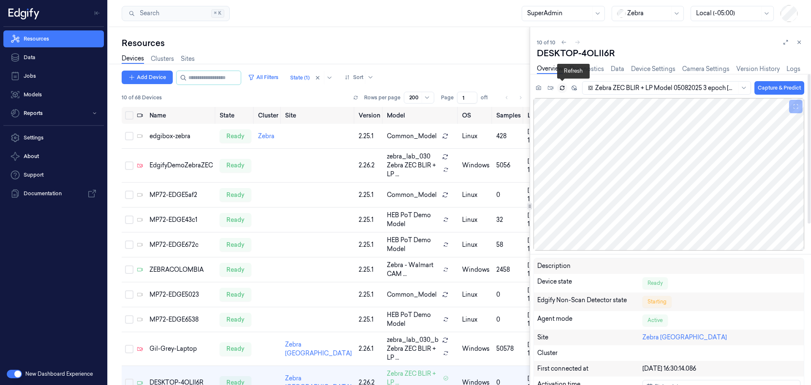
click at [561, 88] on icon at bounding box center [562, 89] width 4 height 2
click at [584, 68] on link "Diagnostics" at bounding box center [587, 69] width 34 height 10
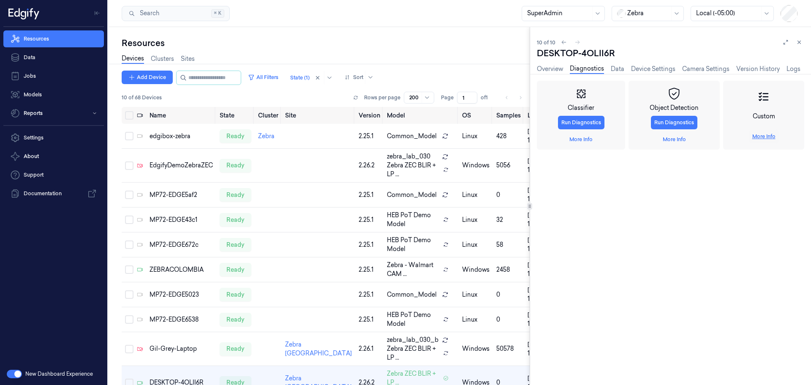
click at [765, 138] on link "More Info" at bounding box center [763, 137] width 23 height 8
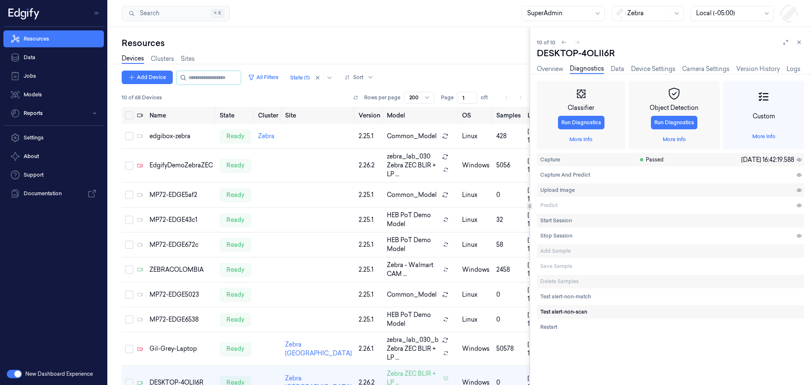
click at [563, 314] on span "Test alert-non-scan" at bounding box center [563, 312] width 47 height 8
click at [584, 362] on div "Classifier Run Diagnostics More Info Object Detection Run Diagnostics More Info…" at bounding box center [670, 233] width 267 height 304
click at [662, 68] on link "Device Settings" at bounding box center [653, 69] width 44 height 10
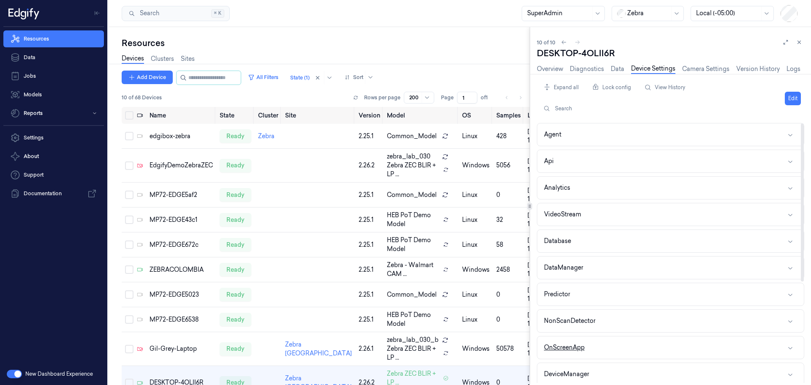
click at [611, 350] on button "OnScreenApp" at bounding box center [670, 347] width 266 height 22
click at [789, 98] on button "Edit" at bounding box center [793, 99] width 16 height 14
click at [677, 369] on button "button" at bounding box center [678, 368] width 8 height 8
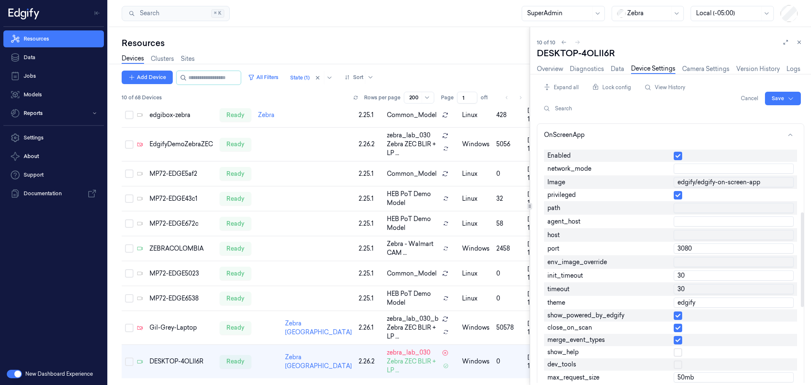
scroll to position [253, 0]
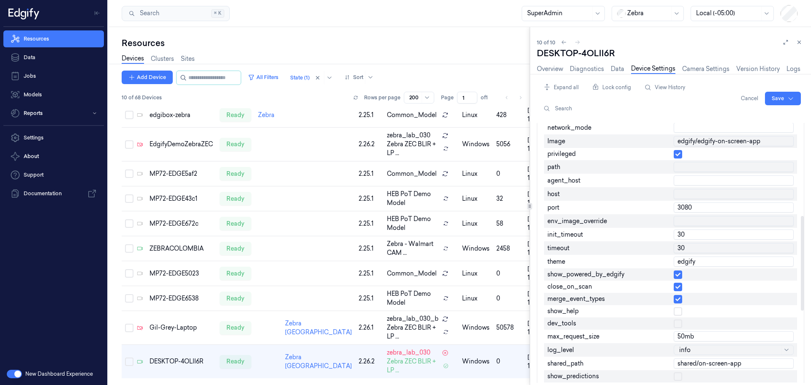
click at [677, 287] on button "button" at bounding box center [678, 287] width 8 height 8
click at [677, 310] on button "button" at bounding box center [678, 311] width 8 height 8
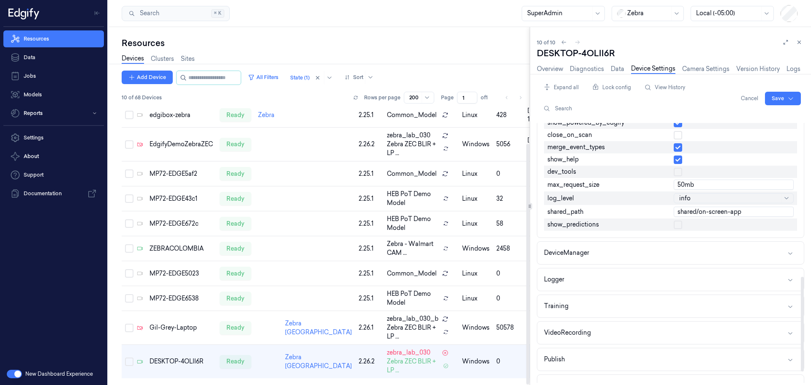
scroll to position [450, 0]
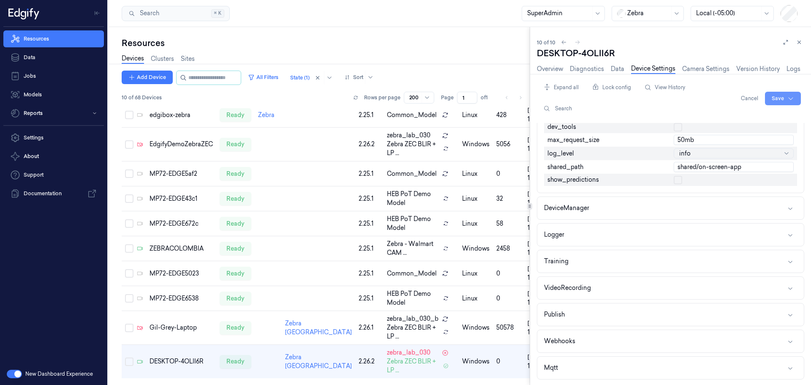
click at [783, 99] on html "Resources Data Jobs Models Reports Settings About Support Documentation New Das…" at bounding box center [405, 192] width 811 height 385
click at [733, 117] on div "Save to this device" at bounding box center [760, 116] width 75 height 14
click at [555, 64] on link "Overview" at bounding box center [550, 69] width 26 height 10
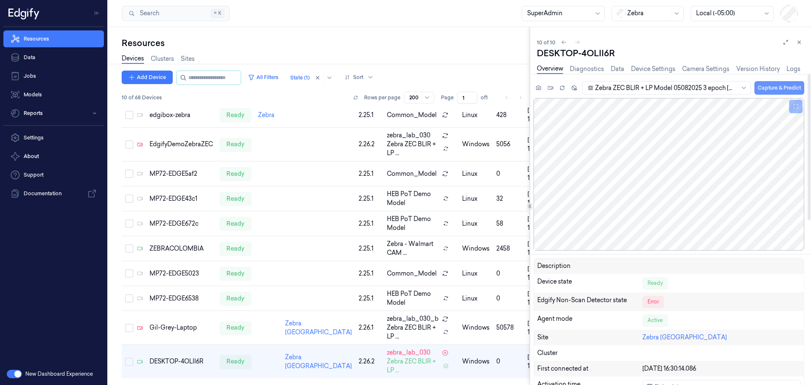
click at [782, 88] on button "Capture & Predict" at bounding box center [779, 88] width 50 height 14
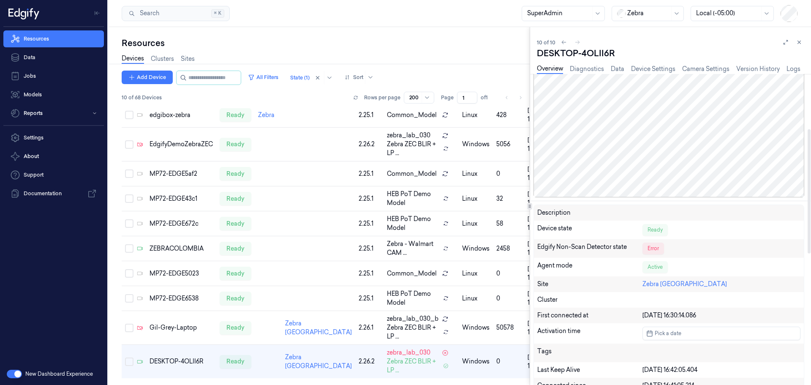
scroll to position [169, 0]
click at [601, 247] on div "Edgify Non-Scan Detector state" at bounding box center [589, 248] width 105 height 12
click at [594, 247] on div "Edgify Non-Scan Detector state" at bounding box center [589, 248] width 105 height 12
click at [791, 67] on link "Logs" at bounding box center [793, 69] width 14 height 10
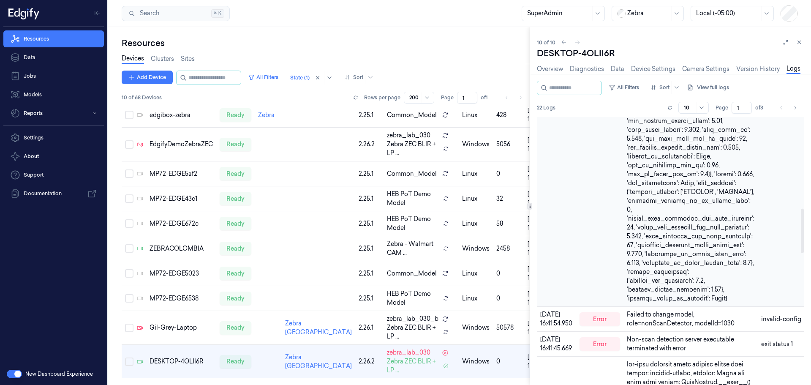
scroll to position [549, 0]
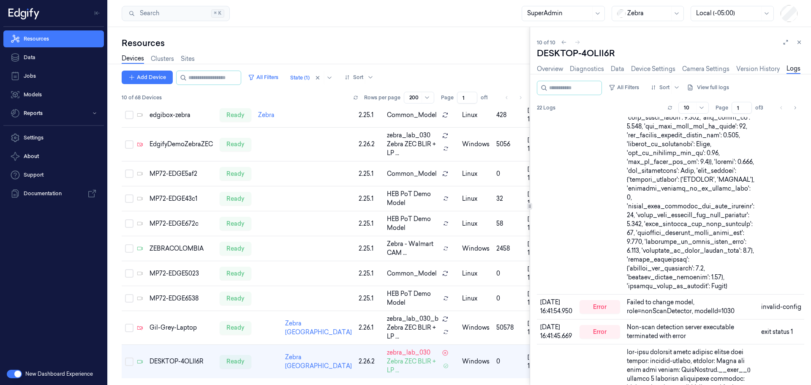
click at [348, 45] on div "Resources" at bounding box center [326, 43] width 408 height 12
click at [412, 30] on div "Resources Devices Clusters Sites Add Device All Filters State (1) Sort 10 of 68…" at bounding box center [318, 206] width 421 height 358
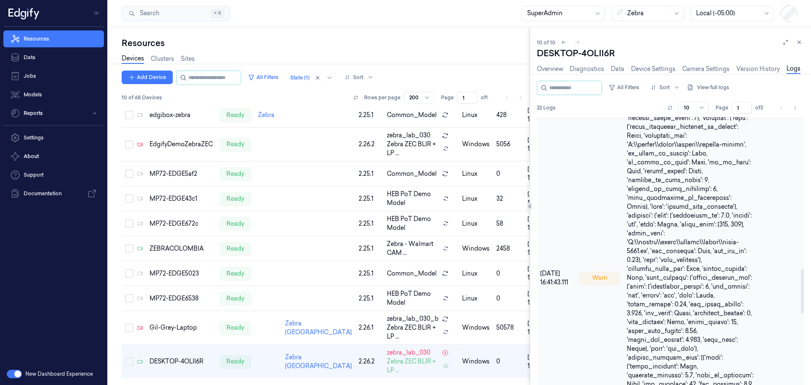
scroll to position [1014, 0]
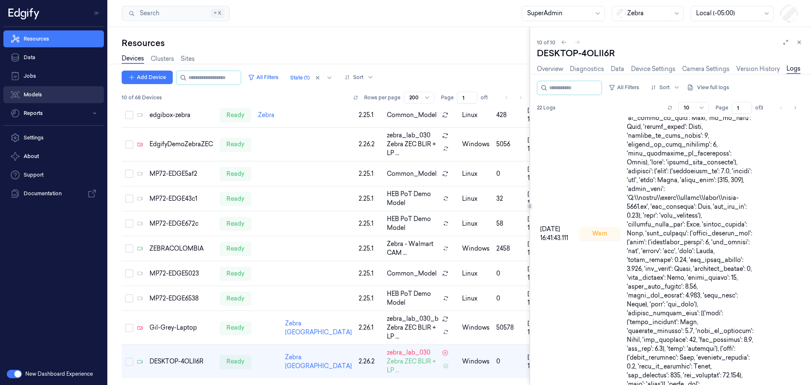
click at [34, 97] on link "Models" at bounding box center [53, 94] width 101 height 17
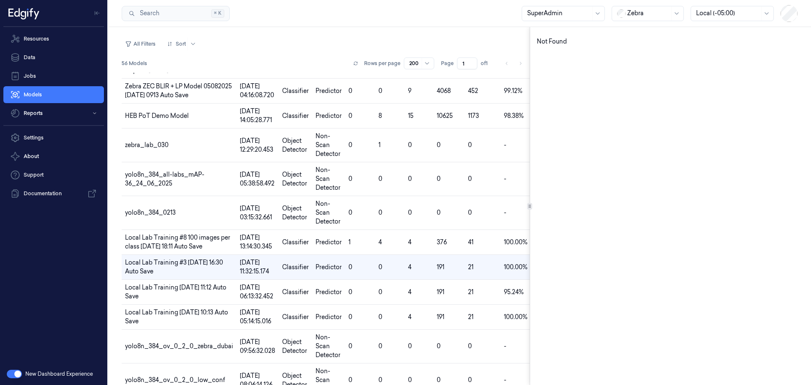
scroll to position [98, 0]
click at [11, 373] on button "button" at bounding box center [14, 374] width 15 height 8
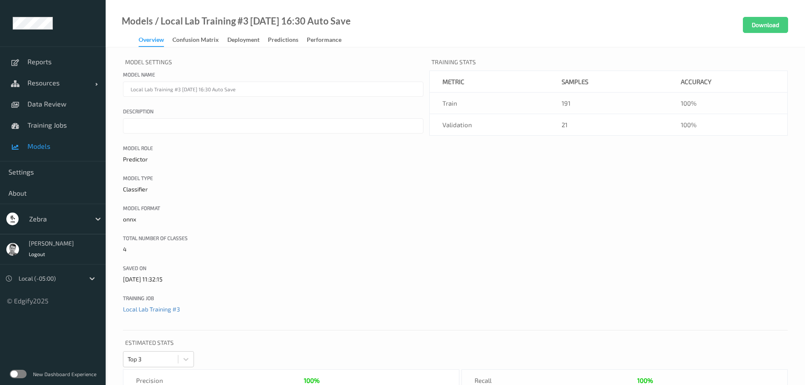
click at [143, 41] on div "Overview" at bounding box center [151, 40] width 25 height 11
click at [135, 17] on link "Models" at bounding box center [137, 21] width 31 height 8
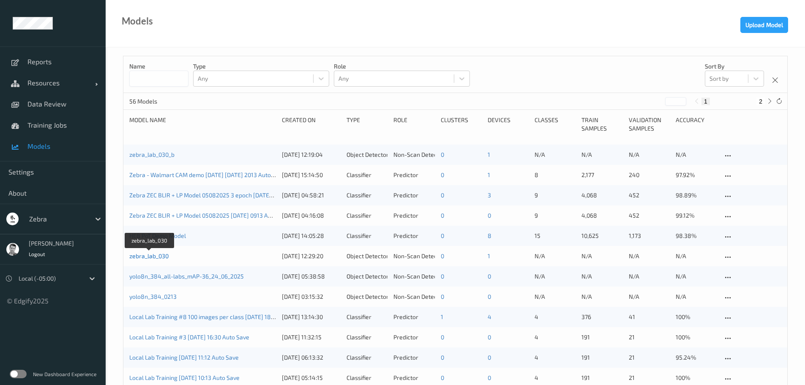
click at [152, 259] on link "zebra_lab_030" at bounding box center [148, 255] width 39 height 7
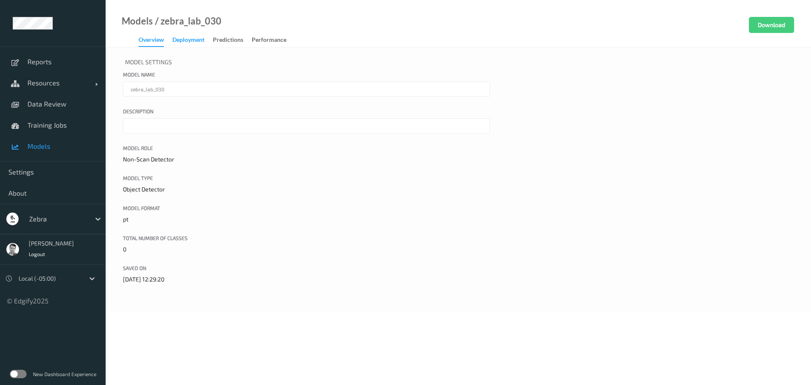
click at [193, 38] on div "Deployment" at bounding box center [188, 40] width 32 height 11
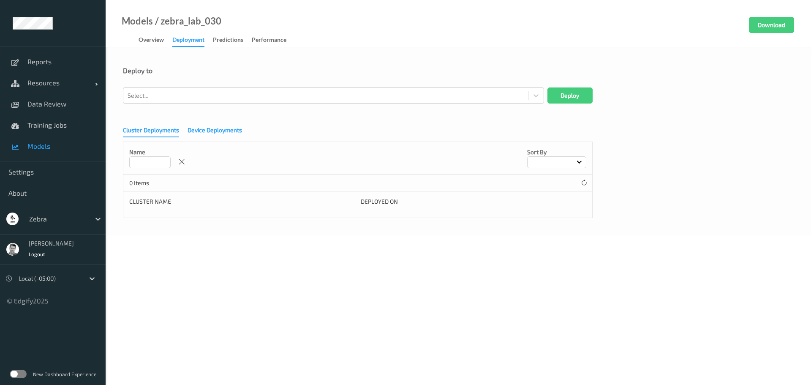
click at [210, 132] on div "Device Deployments" at bounding box center [215, 131] width 54 height 11
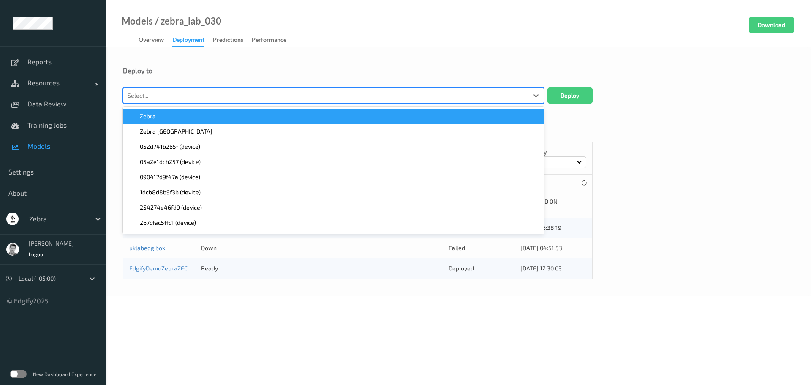
click at [180, 98] on div at bounding box center [326, 95] width 396 height 10
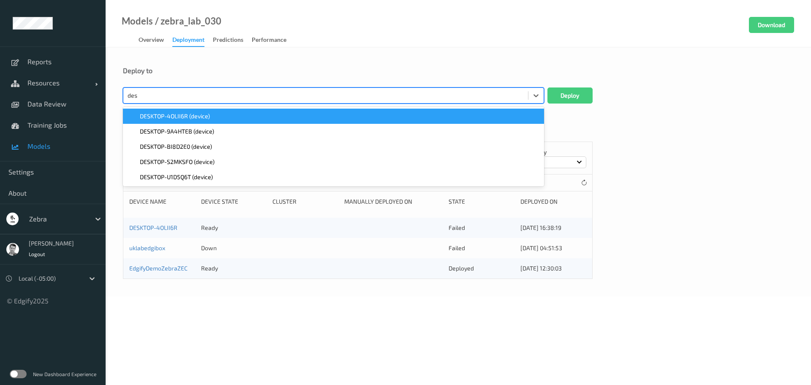
type input "desk"
click at [173, 117] on span "DESKTOP-4OLII6R (device)" at bounding box center [175, 116] width 70 height 8
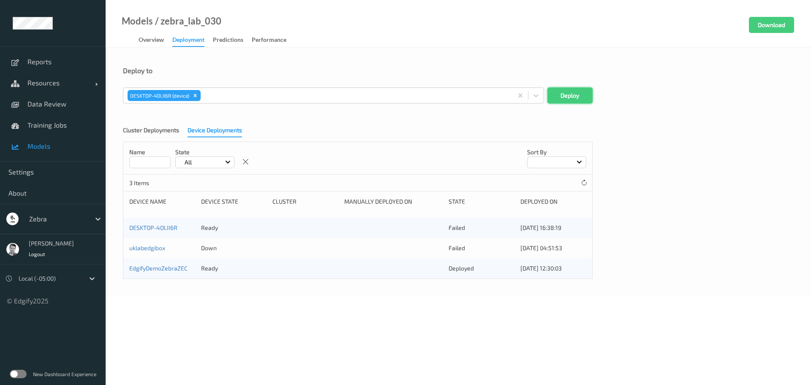
click at [577, 95] on button "Deploy" at bounding box center [569, 95] width 45 height 16
click at [21, 373] on label at bounding box center [18, 374] width 17 height 8
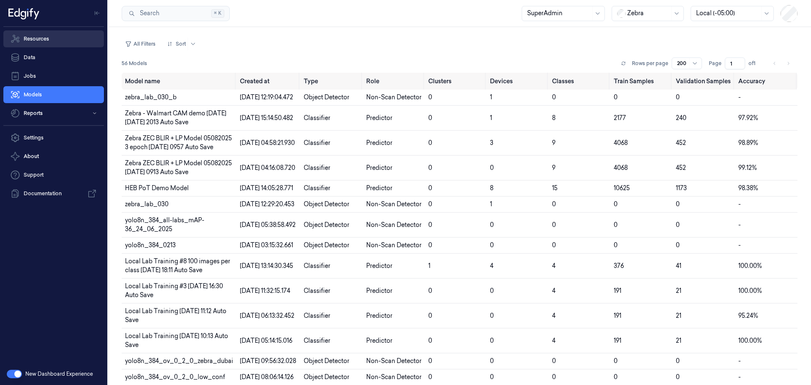
click at [36, 41] on link "Resources" at bounding box center [53, 38] width 101 height 17
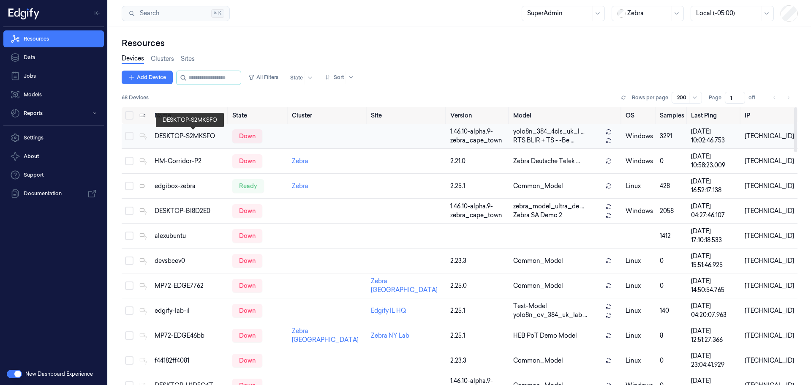
click at [179, 138] on div "DESKTOP-S2MKSFO" at bounding box center [190, 136] width 71 height 9
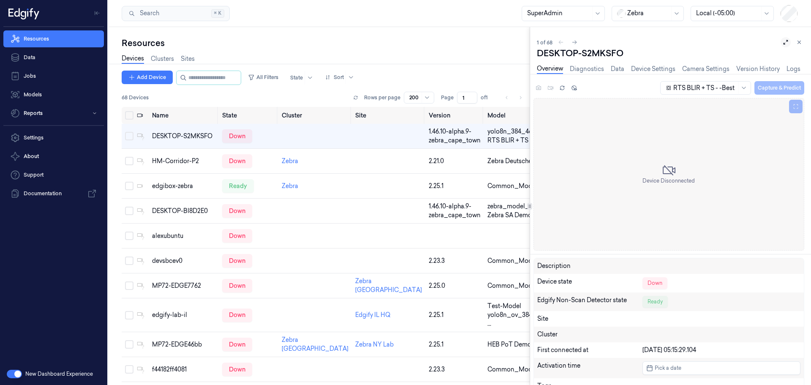
click at [784, 42] on icon at bounding box center [786, 42] width 6 height 6
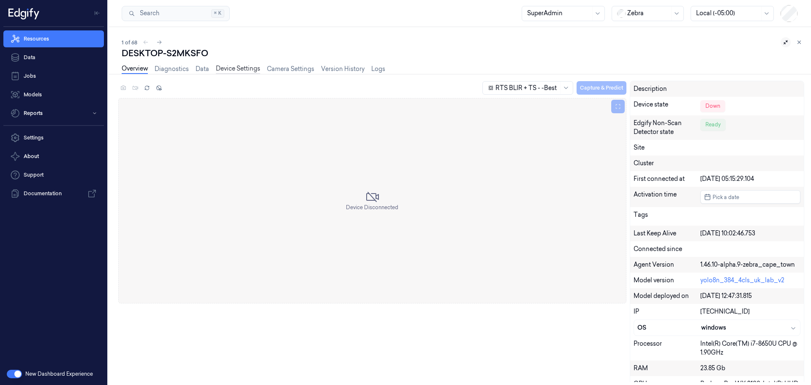
click at [231, 68] on link "Device Settings" at bounding box center [238, 69] width 44 height 10
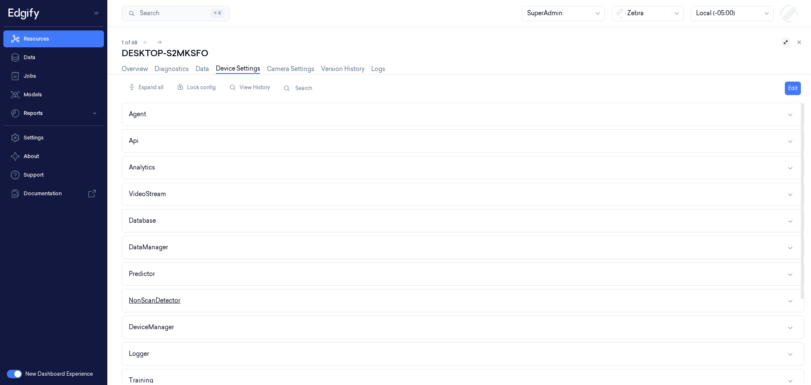
click at [248, 304] on button "NonScanDetector" at bounding box center [463, 300] width 682 height 22
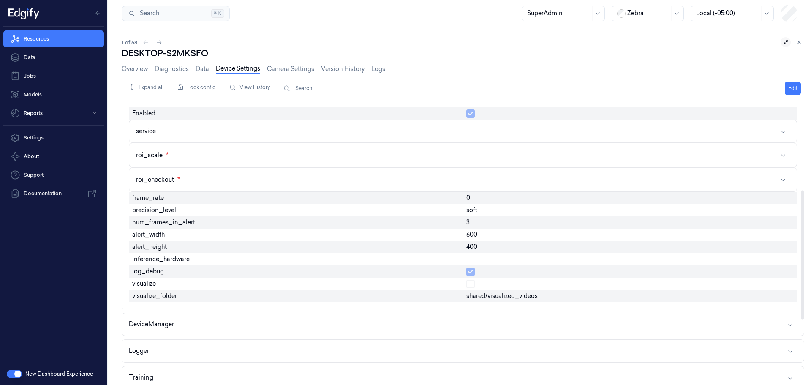
scroll to position [211, 0]
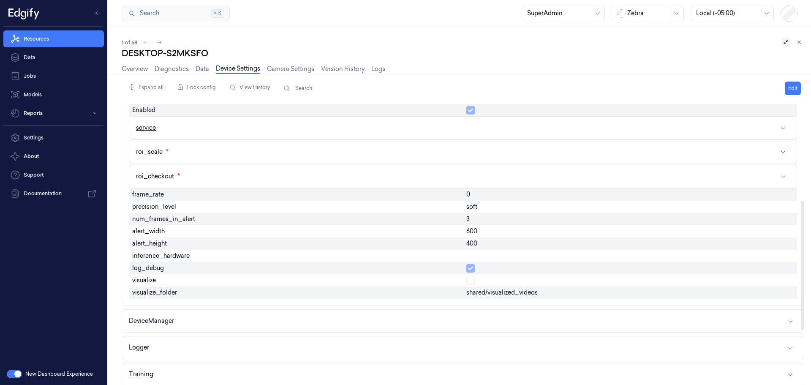
click at [282, 129] on button "service" at bounding box center [462, 128] width 667 height 22
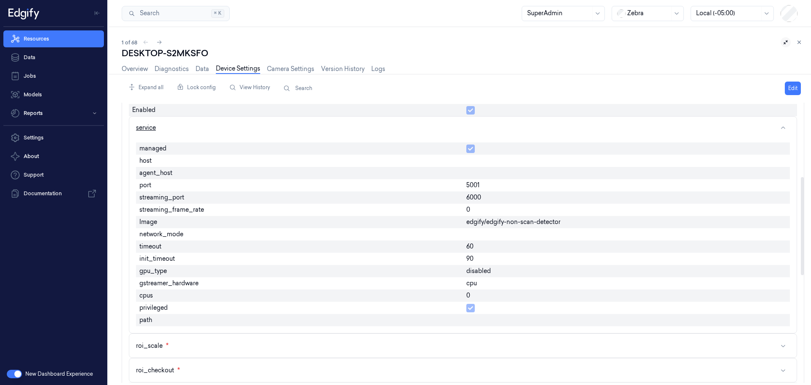
click at [402, 125] on button "service" at bounding box center [462, 128] width 667 height 22
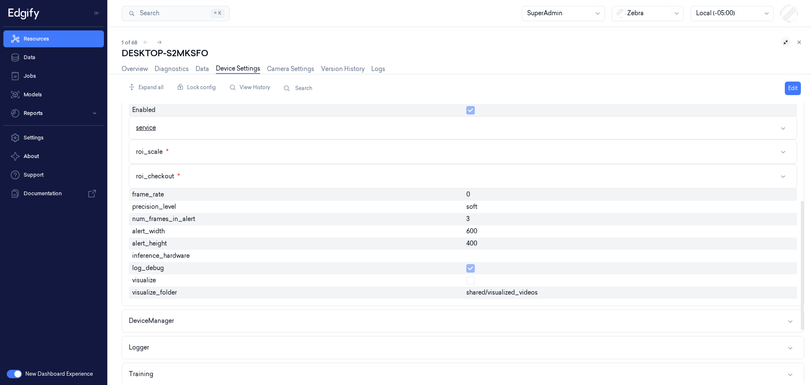
click at [402, 125] on button "service" at bounding box center [462, 128] width 667 height 22
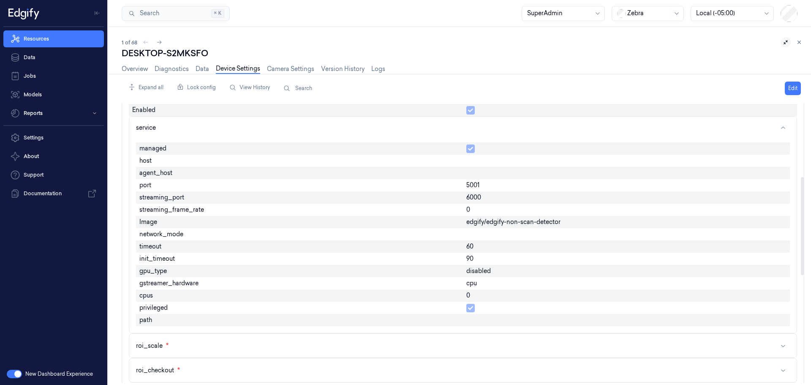
click at [480, 196] on span "6000" at bounding box center [473, 197] width 15 height 9
click at [794, 85] on button "Edit" at bounding box center [793, 89] width 16 height 14
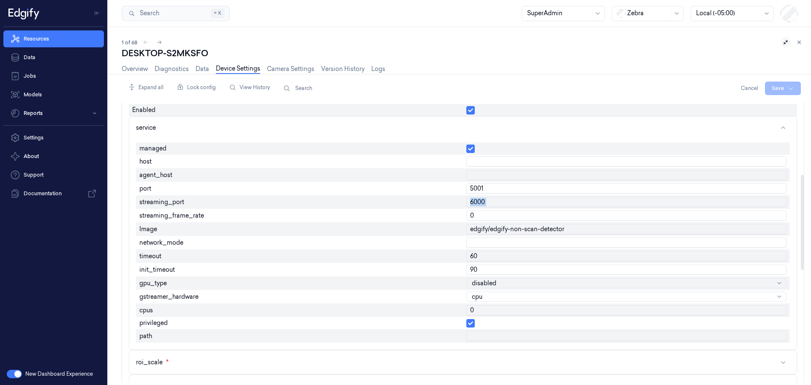
click at [489, 203] on input "6000" at bounding box center [626, 202] width 320 height 10
type input "6001"
click at [477, 215] on input "0" at bounding box center [626, 215] width 320 height 10
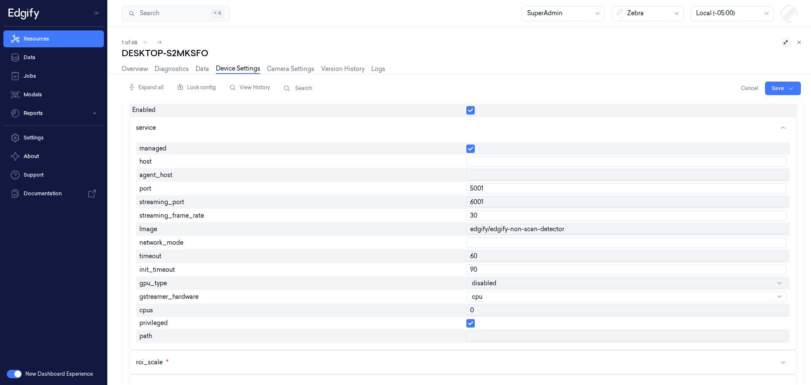
type input "30"
click at [502, 205] on input "6001" at bounding box center [626, 202] width 320 height 10
type input "6000"
click at [487, 257] on input "60" at bounding box center [626, 256] width 320 height 10
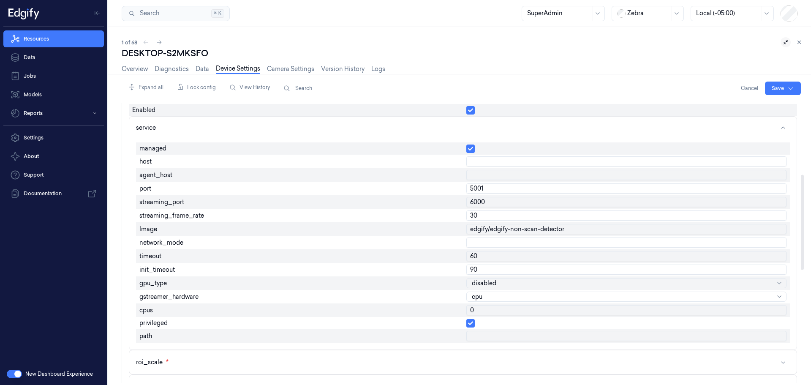
click at [487, 257] on input "60" at bounding box center [626, 256] width 320 height 10
type input "5"
click at [488, 270] on input "90" at bounding box center [626, 269] width 320 height 10
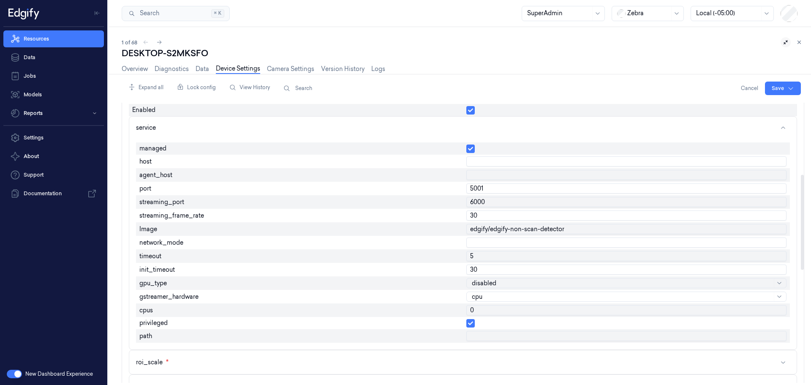
type input "30"
click at [482, 300] on div at bounding box center [622, 296] width 300 height 9
click at [484, 343] on div "qsv" at bounding box center [626, 340] width 309 height 5
click at [468, 321] on button "button" at bounding box center [470, 323] width 8 height 8
click at [779, 86] on html "Resources Data Jobs Models Reports Settings About Support Documentation New Das…" at bounding box center [405, 192] width 811 height 385
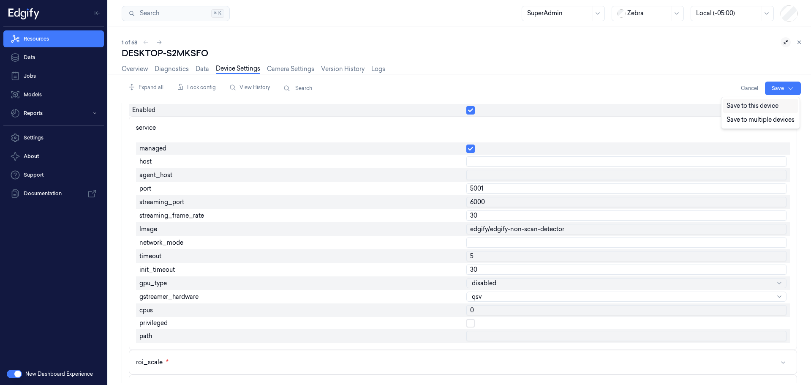
click at [768, 107] on div "Save to this device" at bounding box center [760, 106] width 75 height 14
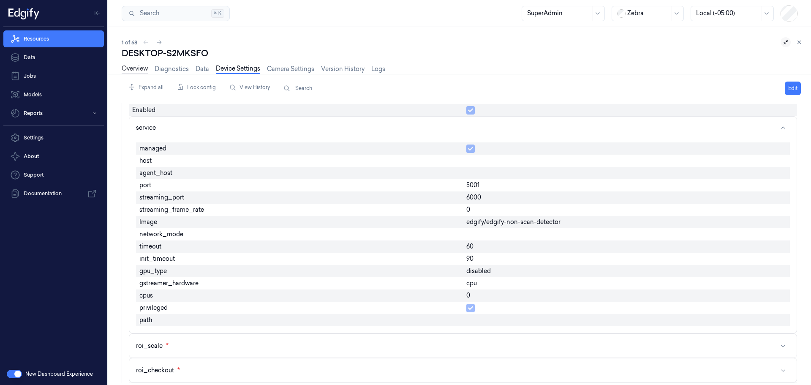
click at [127, 68] on link "Overview" at bounding box center [135, 69] width 26 height 10
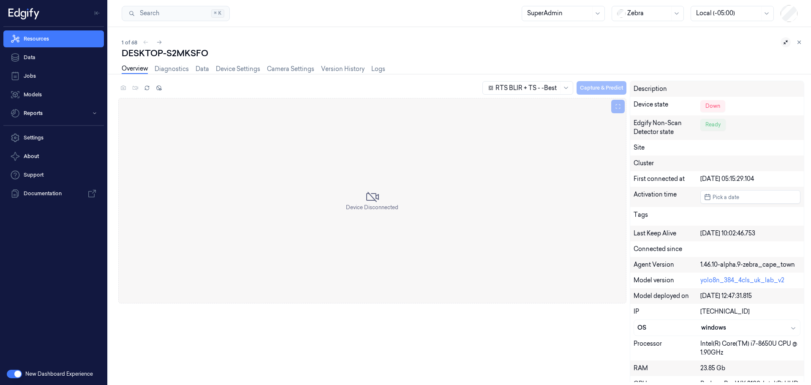
click at [136, 70] on link "Overview" at bounding box center [135, 69] width 26 height 10
click at [601, 88] on div "RTS BLIR + TS - -Best Capture & Predict" at bounding box center [553, 88] width 145 height 14
click at [126, 68] on link "Overview" at bounding box center [135, 69] width 26 height 10
click at [147, 87] on icon at bounding box center [147, 88] width 6 height 6
click at [802, 39] on button at bounding box center [799, 42] width 10 height 10
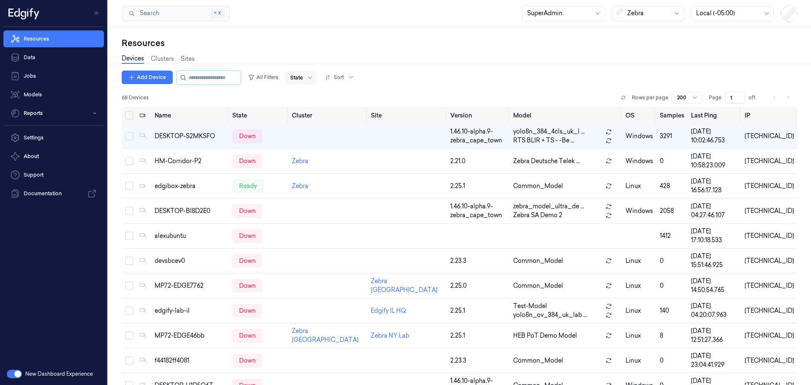
click at [303, 77] on div at bounding box center [296, 78] width 13 height 8
click at [310, 97] on div "Ready" at bounding box center [307, 95] width 18 height 9
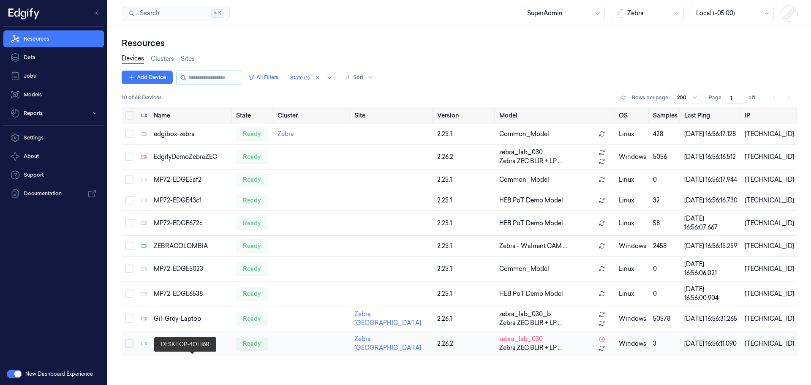
click at [171, 348] on div "DESKTOP-4OLII6R" at bounding box center [192, 343] width 76 height 9
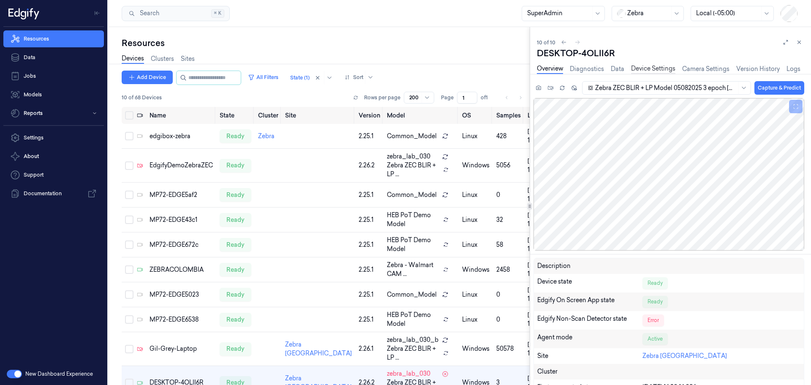
click at [659, 68] on link "Device Settings" at bounding box center [653, 69] width 44 height 10
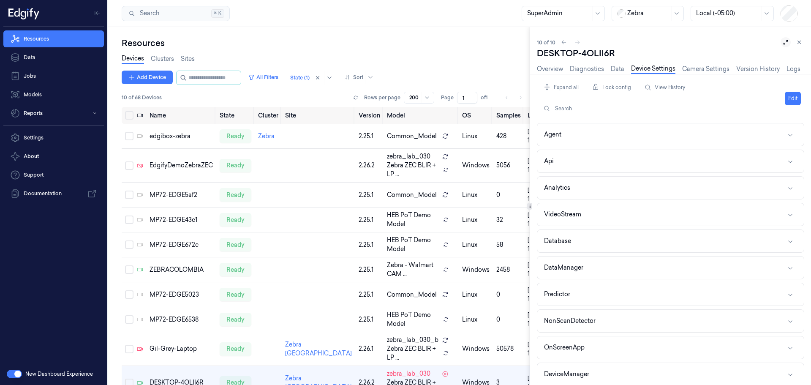
click at [786, 42] on icon at bounding box center [786, 42] width 6 height 6
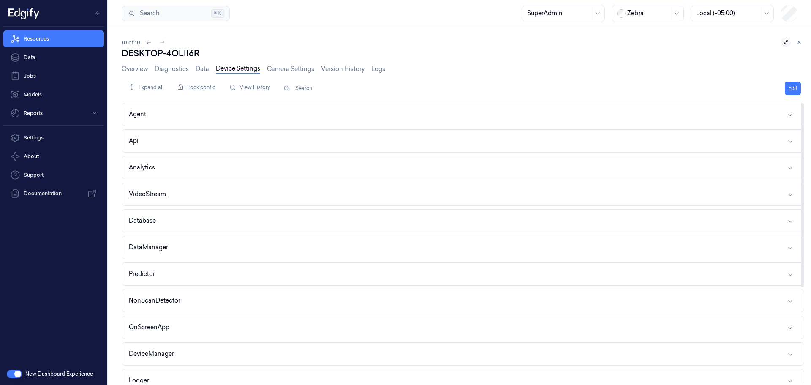
click at [262, 192] on button "VideoStream" at bounding box center [463, 194] width 682 height 22
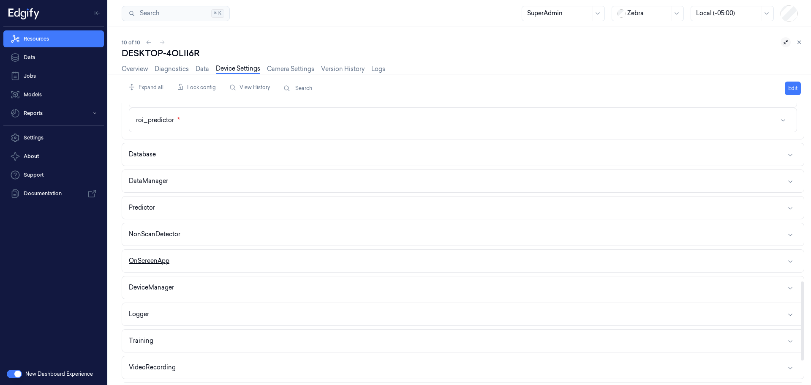
scroll to position [634, 0]
click at [246, 234] on button "NonScanDetector" at bounding box center [463, 233] width 682 height 22
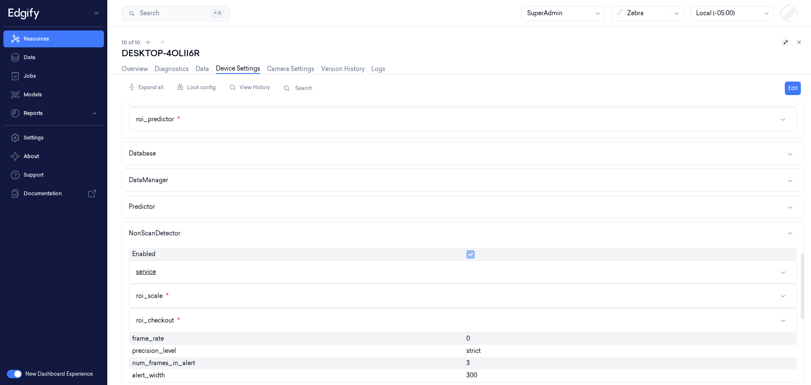
scroll to position [718, 0]
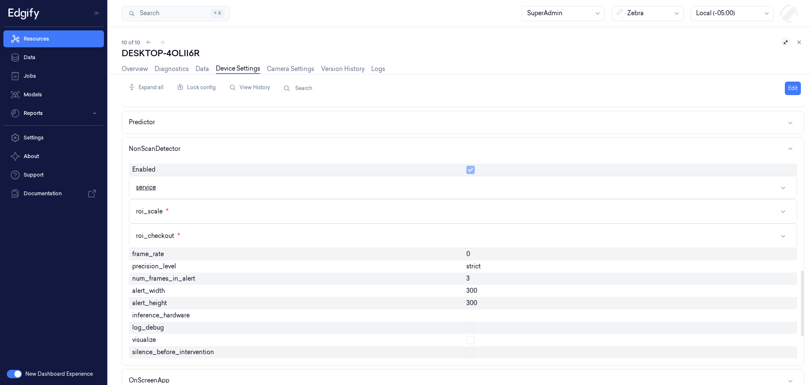
click at [313, 183] on button "service" at bounding box center [462, 187] width 667 height 22
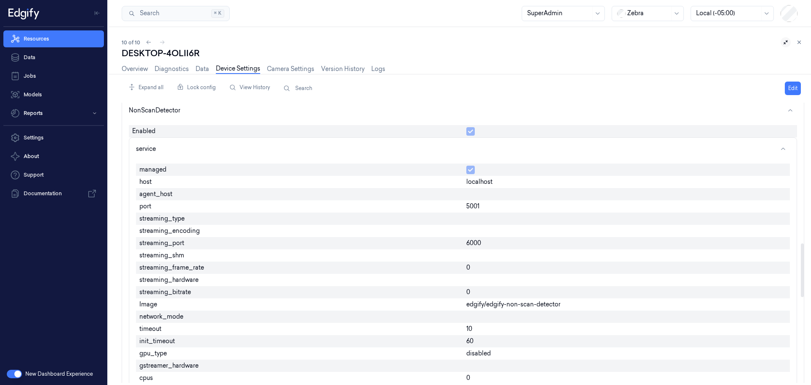
scroll to position [802, 0]
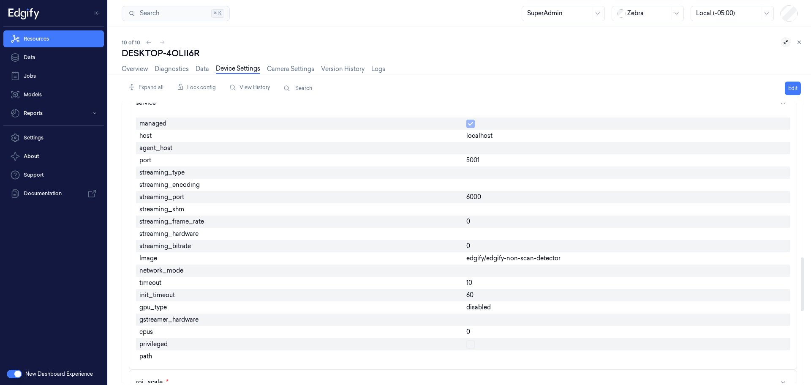
click at [474, 318] on div at bounding box center [626, 319] width 327 height 12
click at [475, 318] on div at bounding box center [626, 319] width 327 height 12
click at [794, 84] on button "Edit" at bounding box center [793, 89] width 16 height 14
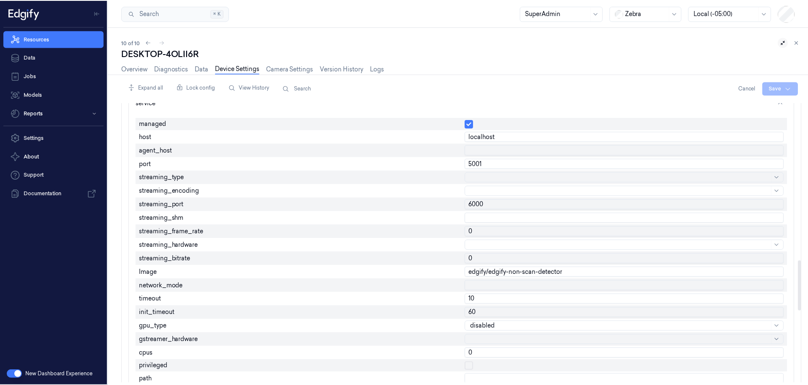
scroll to position [26, 0]
click at [477, 337] on body "Resources Data Jobs Models Reports Settings About Support Documentation New Das…" at bounding box center [404, 192] width 808 height 385
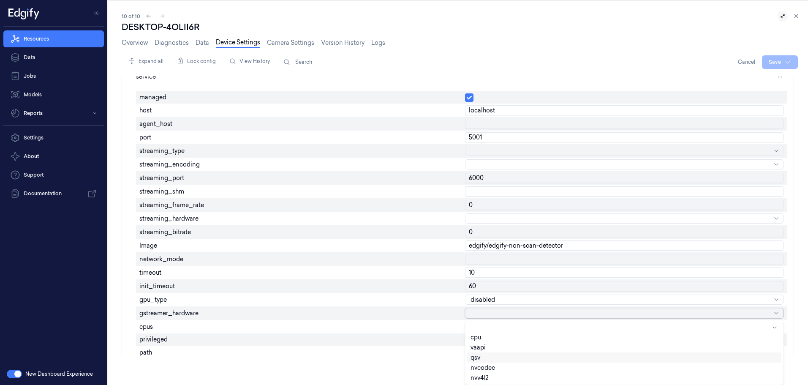
click at [478, 358] on div "qsv" at bounding box center [475, 357] width 10 height 9
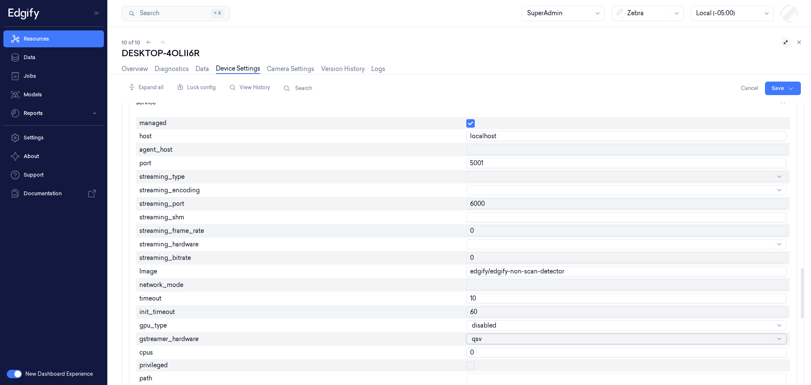
scroll to position [876, 0]
click at [481, 176] on div at bounding box center [622, 177] width 300 height 9
click at [484, 206] on div "shm" at bounding box center [626, 211] width 316 height 10
click at [484, 176] on div at bounding box center [622, 177] width 300 height 9
click at [486, 201] on div "udp" at bounding box center [626, 201] width 309 height 5
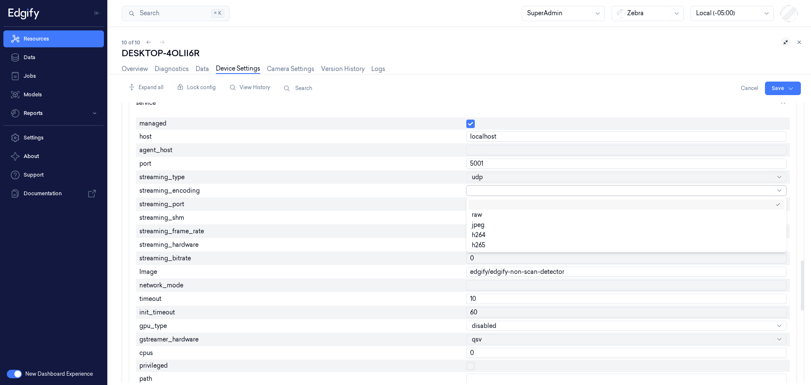
click at [484, 192] on div at bounding box center [622, 190] width 300 height 9
click at [484, 225] on div "jpeg" at bounding box center [478, 224] width 13 height 9
click at [486, 231] on input "0" at bounding box center [626, 231] width 320 height 10
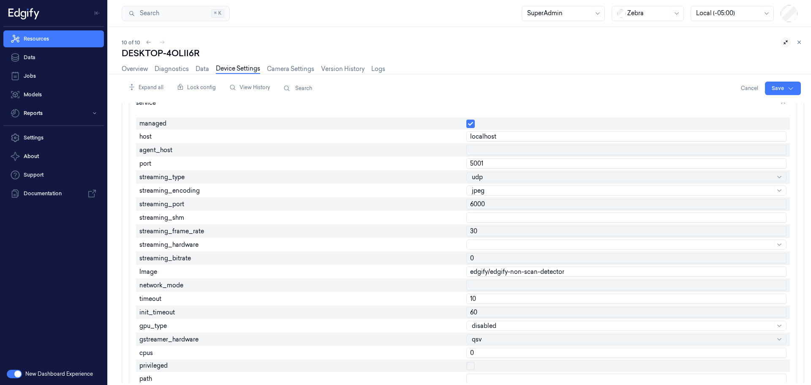
type input "30"
click at [471, 302] on input "10" at bounding box center [626, 299] width 320 height 10
type input "5"
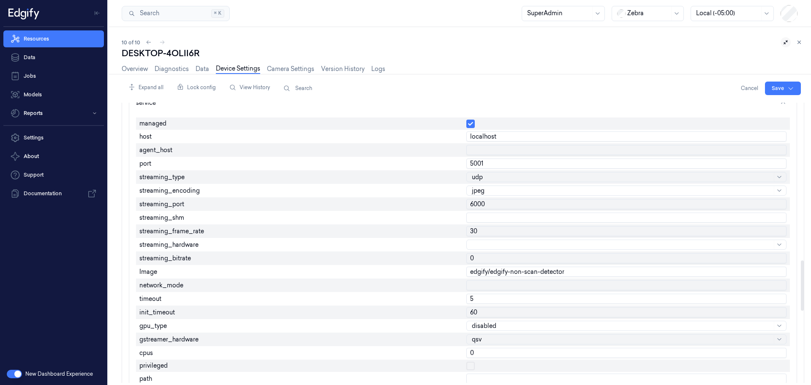
click at [479, 312] on input "60" at bounding box center [626, 312] width 320 height 10
type input "30"
click at [777, 89] on html "Resources Data Jobs Models Reports Settings About Support Documentation New Das…" at bounding box center [405, 192] width 811 height 385
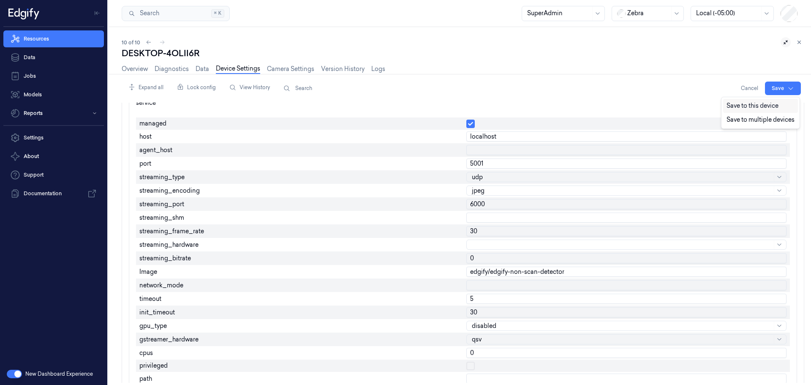
click at [752, 103] on div "Save to this device" at bounding box center [760, 106] width 75 height 14
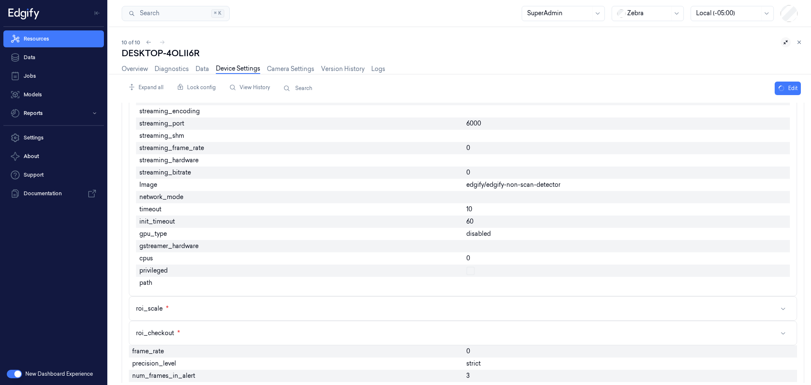
scroll to position [802, 0]
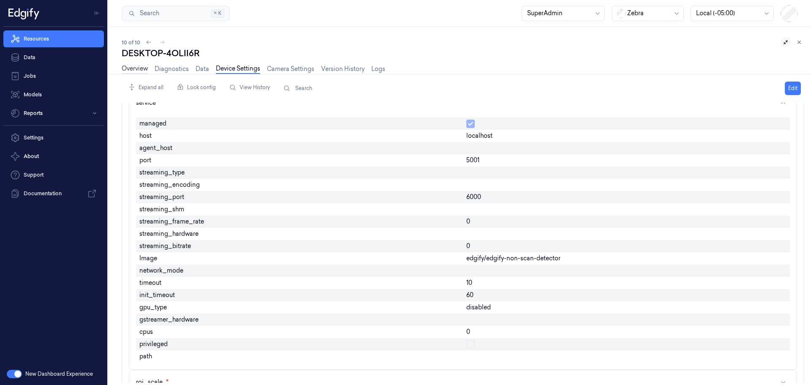
click at [136, 69] on link "Overview" at bounding box center [135, 69] width 26 height 10
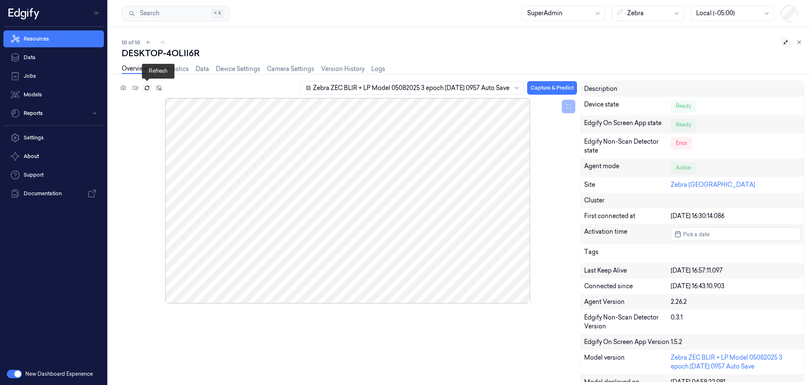
click at [145, 86] on icon at bounding box center [147, 88] width 6 height 6
click at [237, 68] on link "Device Settings" at bounding box center [238, 69] width 44 height 10
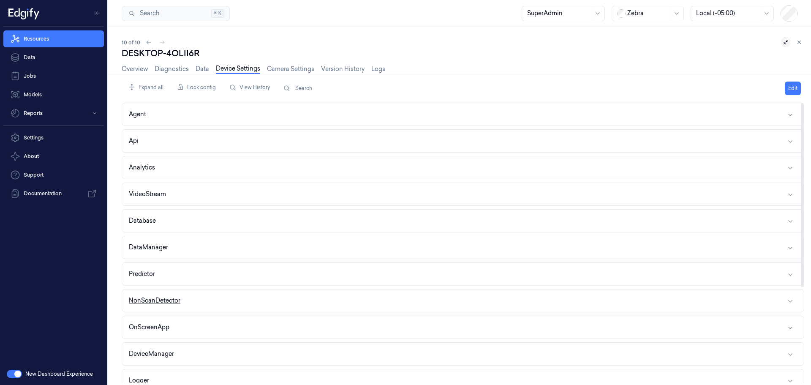
click at [220, 302] on button "NonScanDetector" at bounding box center [463, 300] width 682 height 22
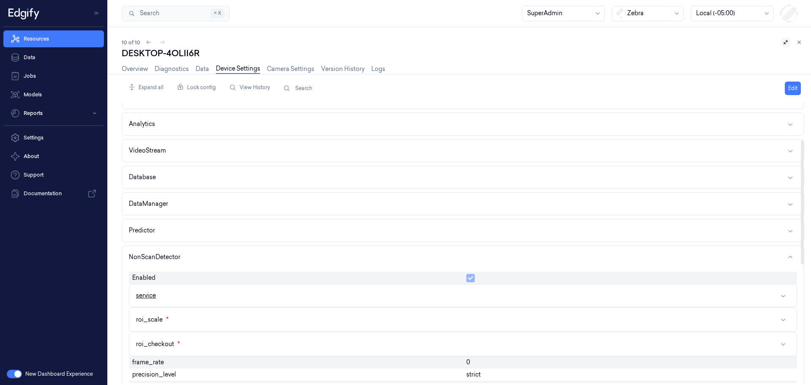
scroll to position [84, 0]
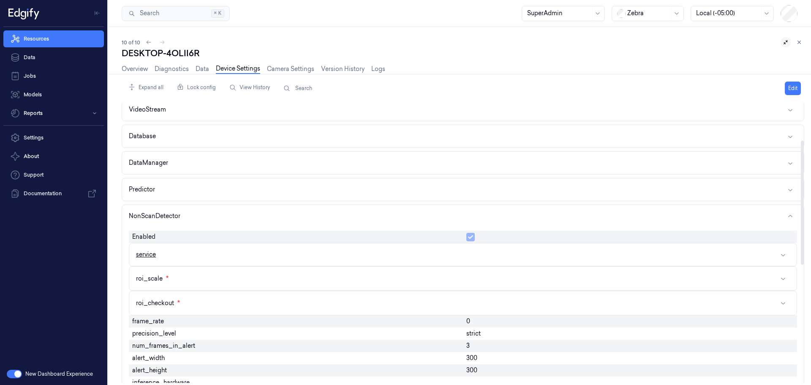
click at [345, 254] on button "service" at bounding box center [462, 254] width 667 height 22
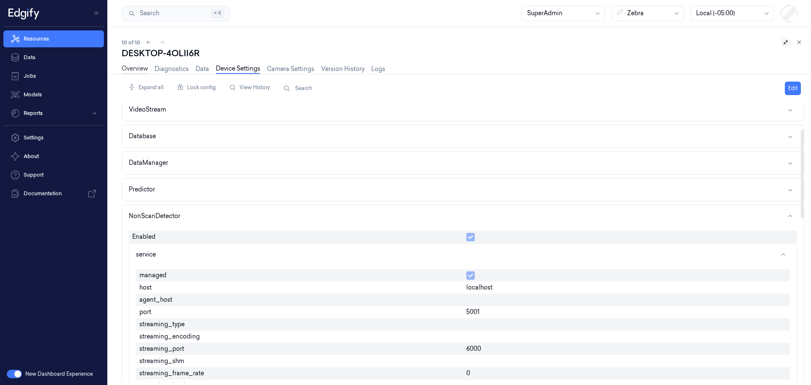
click at [138, 66] on link "Overview" at bounding box center [135, 69] width 26 height 10
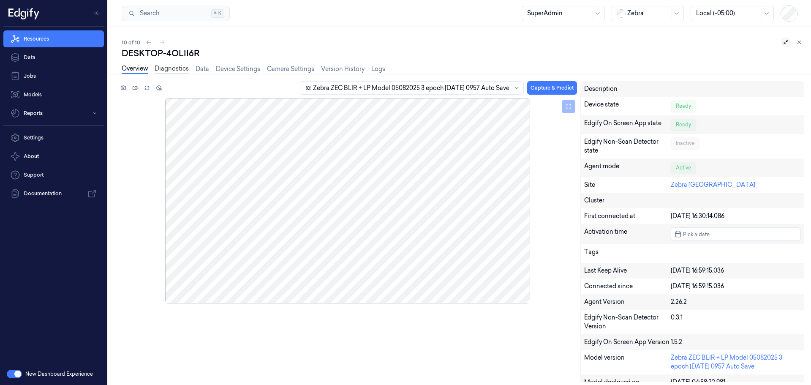
click at [164, 69] on link "Diagnostics" at bounding box center [172, 69] width 34 height 10
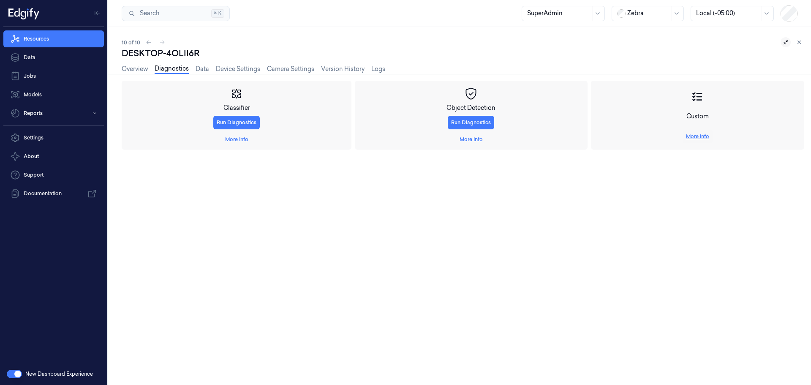
click at [692, 136] on link "More Info" at bounding box center [697, 137] width 23 height 8
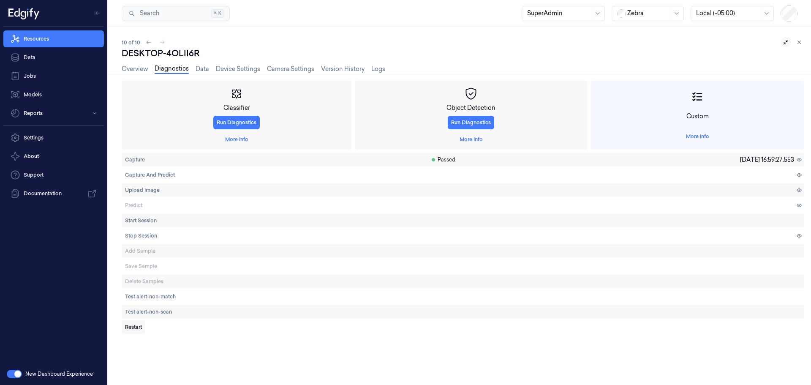
click at [133, 324] on span "Restart" at bounding box center [133, 327] width 17 height 8
click at [127, 69] on link "Overview" at bounding box center [135, 69] width 26 height 10
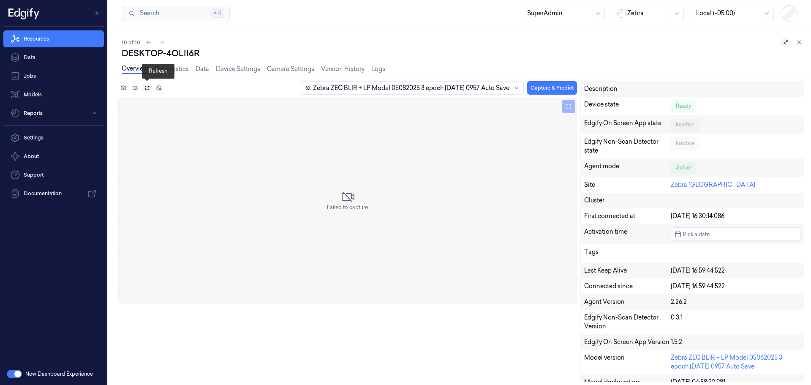
click at [147, 87] on icon at bounding box center [147, 88] width 6 height 6
click at [146, 86] on icon at bounding box center [147, 88] width 6 height 6
click at [685, 145] on div "Inactive" at bounding box center [685, 143] width 29 height 12
click at [221, 66] on link "Device Settings" at bounding box center [238, 69] width 44 height 10
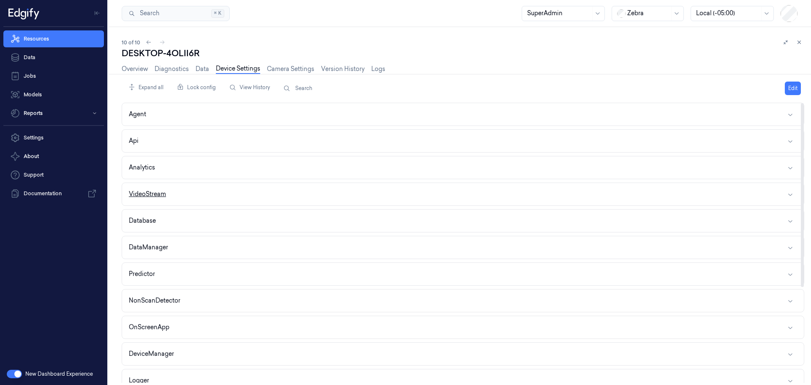
click at [251, 191] on button "VideoStream" at bounding box center [463, 194] width 682 height 22
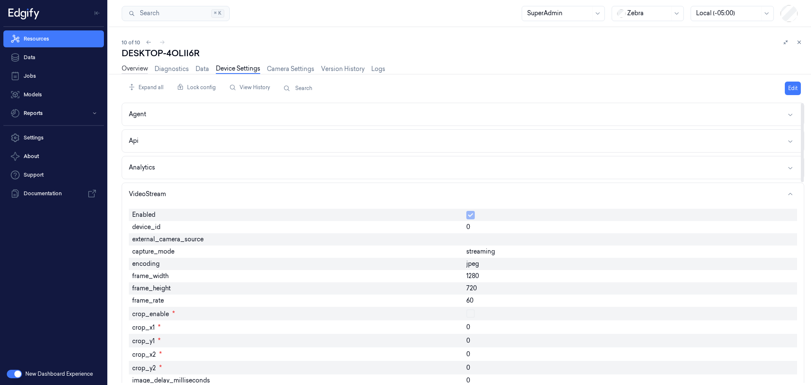
click at [136, 70] on link "Overview" at bounding box center [135, 69] width 26 height 10
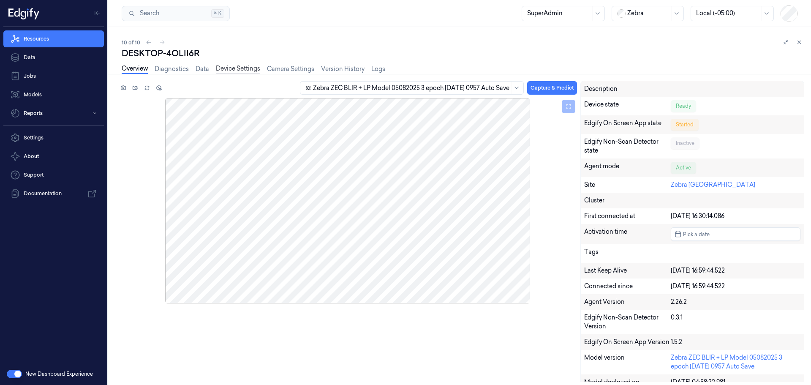
click at [233, 67] on link "Device Settings" at bounding box center [238, 69] width 44 height 10
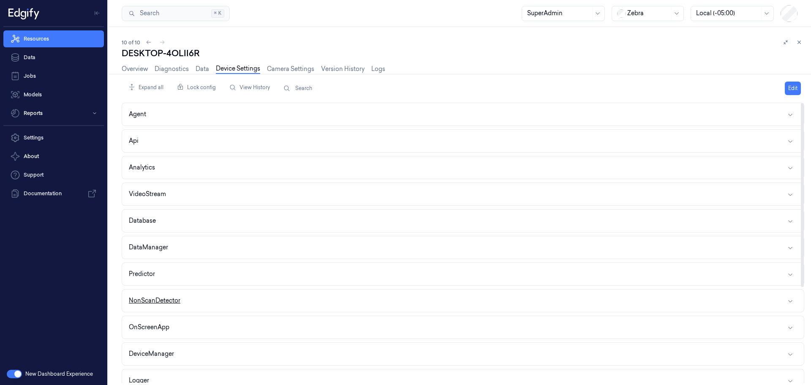
click at [231, 299] on button "NonScanDetector" at bounding box center [463, 300] width 682 height 22
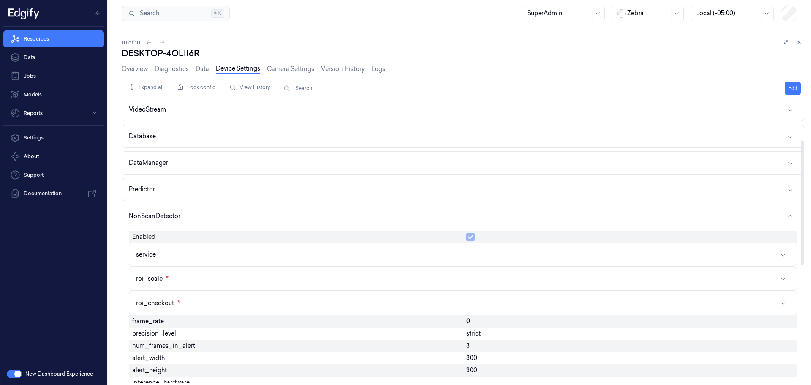
scroll to position [169, 0]
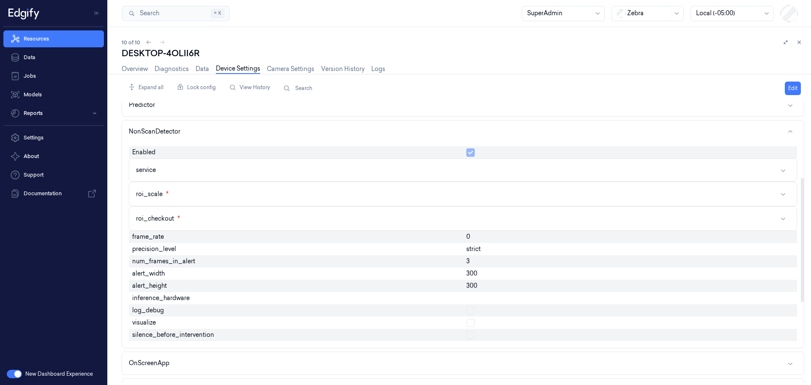
click at [479, 247] on span "strict" at bounding box center [473, 249] width 14 height 9
click at [790, 88] on button "Edit" at bounding box center [793, 89] width 16 height 14
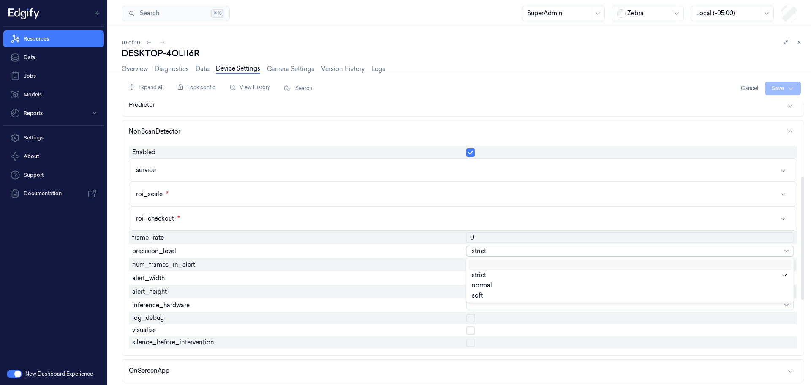
click at [534, 251] on div at bounding box center [625, 251] width 307 height 9
click at [490, 292] on div "soft" at bounding box center [629, 295] width 323 height 10
click at [483, 278] on input "300" at bounding box center [629, 278] width 327 height 10
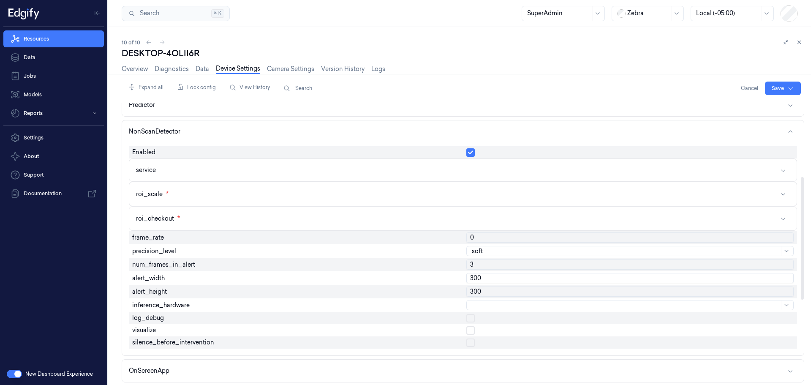
paste input "128"
type input "1280"
click at [482, 291] on input "300" at bounding box center [629, 291] width 327 height 10
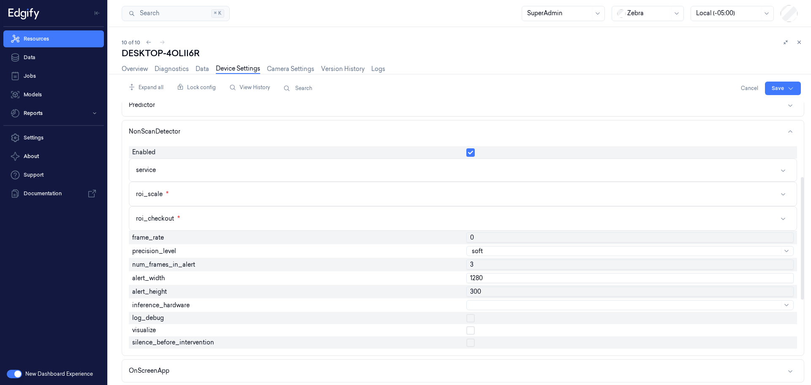
paste input "72"
type input "720"
click at [481, 307] on div at bounding box center [625, 305] width 307 height 9
click at [480, 350] on div "GPU" at bounding box center [479, 349] width 14 height 9
click at [470, 319] on button "button" at bounding box center [470, 318] width 8 height 8
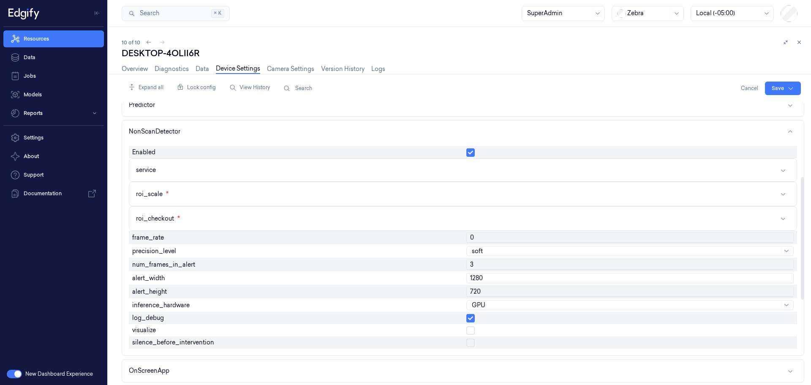
click at [468, 327] on button "button" at bounding box center [470, 330] width 8 height 8
click at [778, 87] on html "Resources Data Jobs Models Reports Settings About Support Documentation New Das…" at bounding box center [405, 192] width 811 height 385
click at [768, 105] on div "Save to this device" at bounding box center [760, 106] width 75 height 14
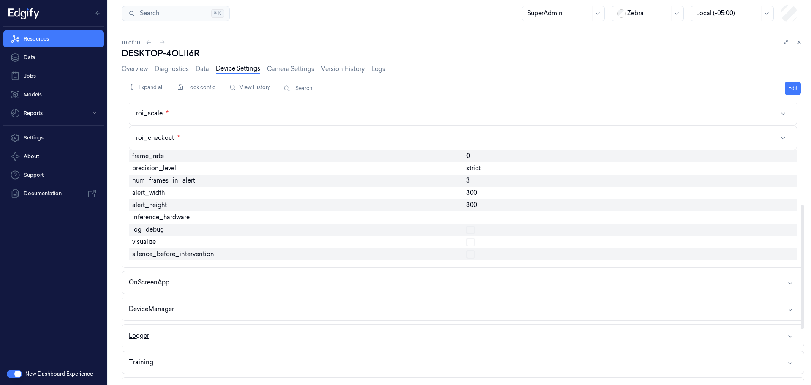
scroll to position [253, 0]
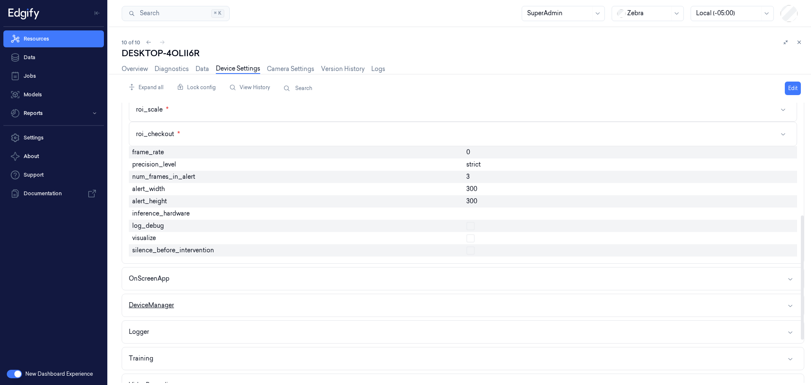
click at [273, 302] on button "DeviceManager" at bounding box center [463, 305] width 682 height 22
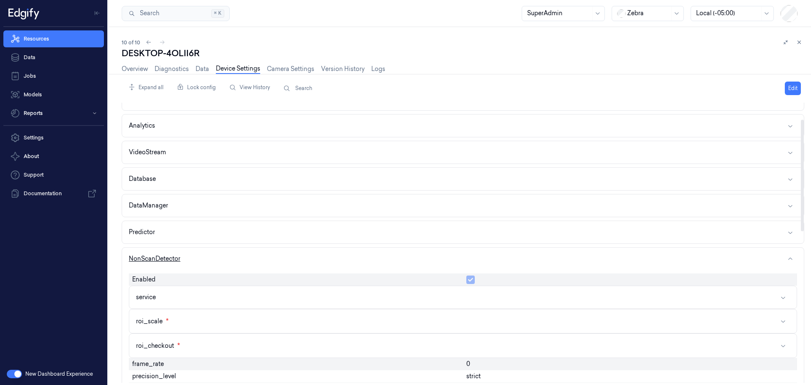
scroll to position [0, 0]
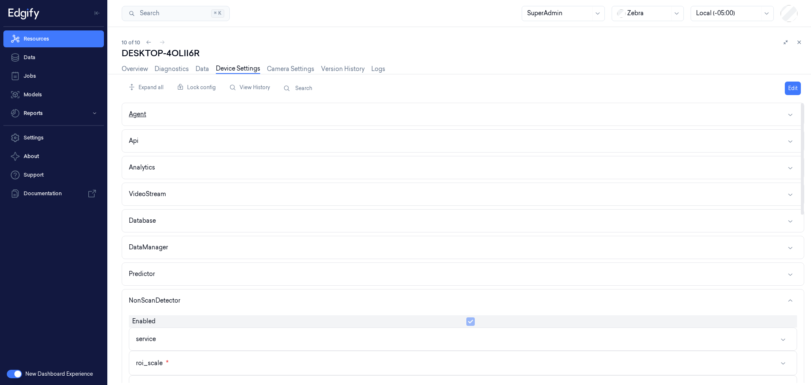
click at [212, 120] on button "Agent" at bounding box center [463, 114] width 682 height 22
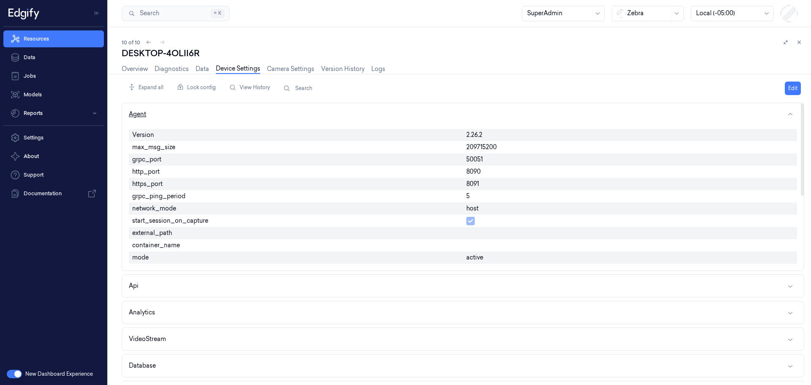
click at [315, 111] on button "Agent" at bounding box center [463, 114] width 682 height 22
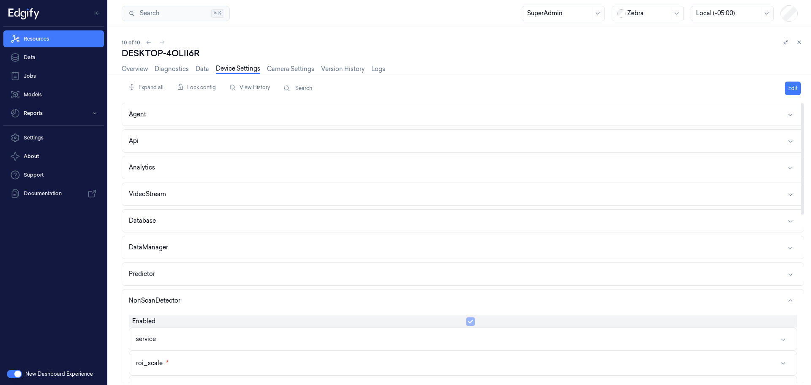
click at [251, 115] on button "Agent" at bounding box center [463, 114] width 682 height 22
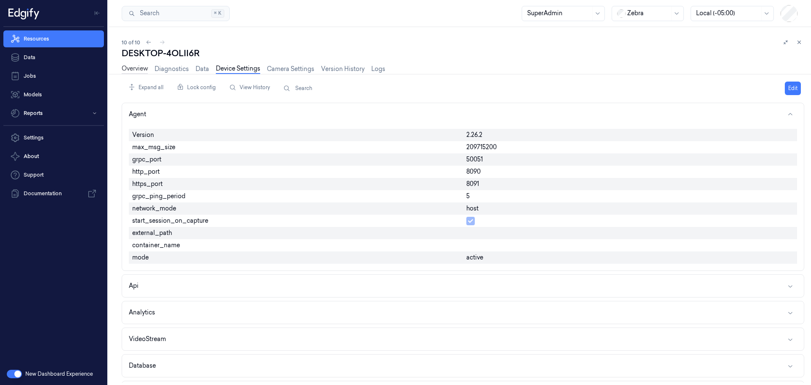
click at [135, 65] on link "Overview" at bounding box center [135, 69] width 26 height 10
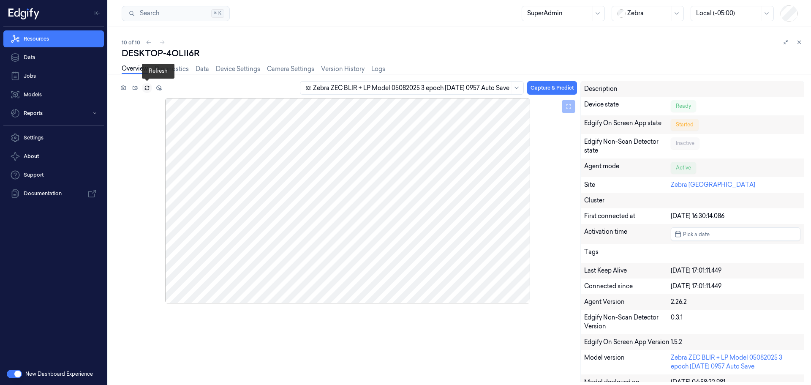
click at [147, 87] on icon at bounding box center [147, 88] width 6 height 6
click at [146, 88] on icon at bounding box center [147, 88] width 6 height 6
click at [378, 331] on div "Zebra ZEC BLIR + LP Model 05082025 3 epoch [DATE] 0957 Auto Save Capture & Pred…" at bounding box center [461, 231] width 686 height 301
click at [168, 70] on link "Diagnostics" at bounding box center [172, 69] width 34 height 10
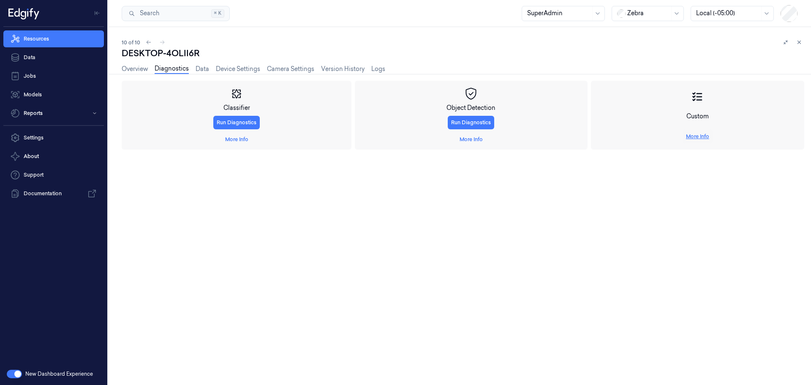
click at [696, 136] on link "More Info" at bounding box center [697, 137] width 23 height 8
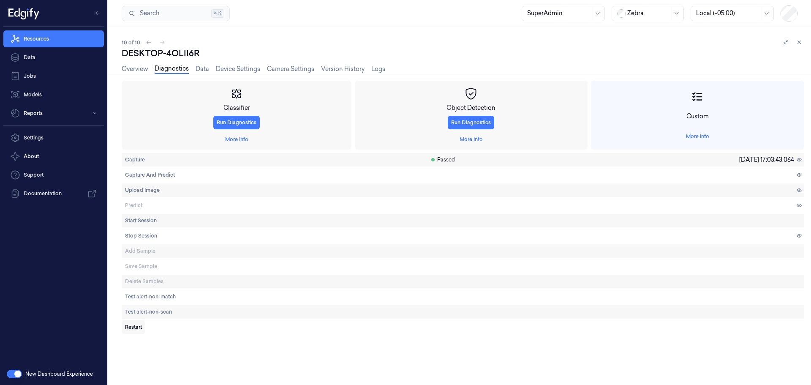
click at [144, 326] on button "Restart" at bounding box center [134, 327] width 24 height 14
click at [132, 65] on link "Overview" at bounding box center [135, 69] width 26 height 10
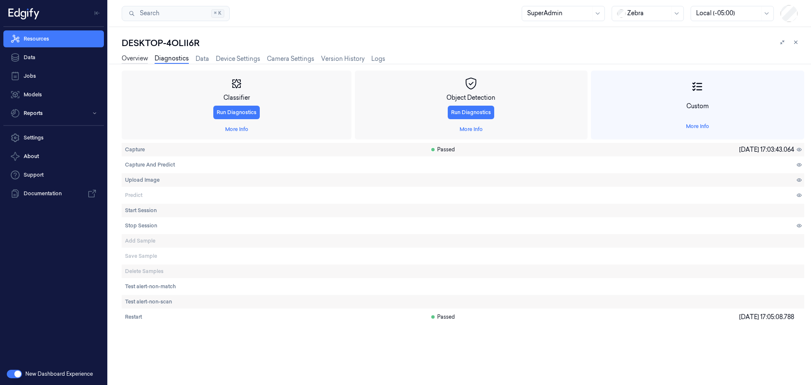
click at [132, 58] on link "Overview" at bounding box center [135, 59] width 26 height 10
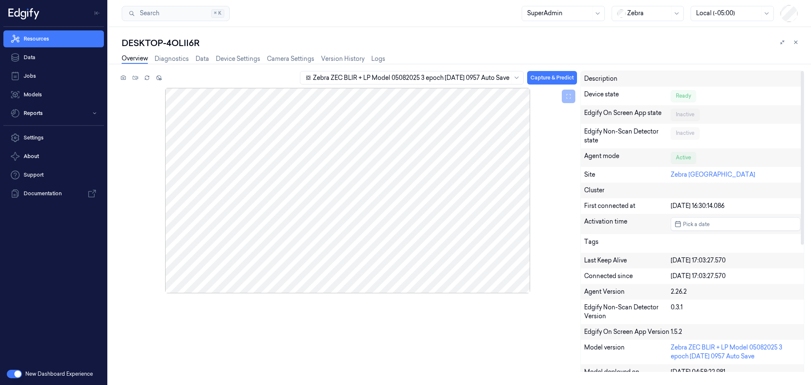
click at [589, 133] on div "Edgify Non-Scan Detector state" at bounding box center [627, 136] width 87 height 18
click at [132, 63] on link "Overview" at bounding box center [135, 59] width 26 height 10
click at [228, 57] on link "Device Settings" at bounding box center [238, 59] width 44 height 10
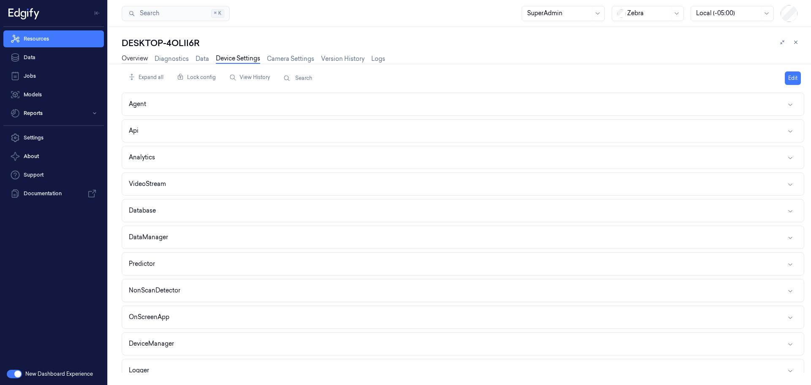
click at [139, 61] on link "Overview" at bounding box center [135, 59] width 26 height 10
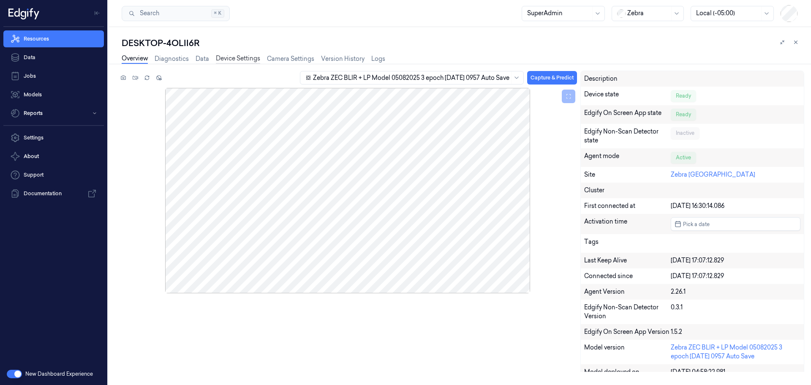
click at [242, 54] on link "Device Settings" at bounding box center [238, 59] width 44 height 10
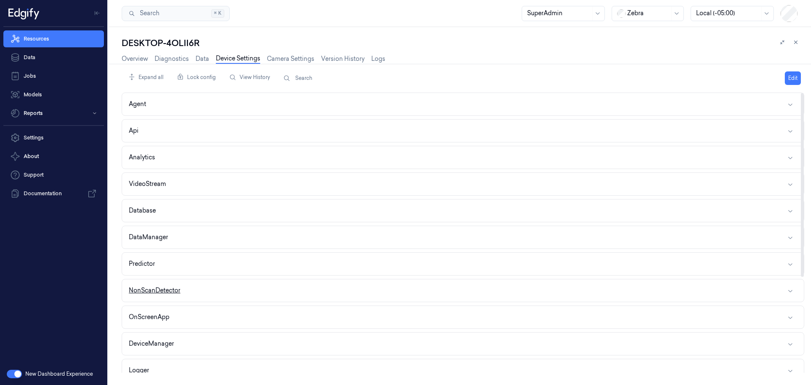
click at [264, 286] on button "NonScanDetector" at bounding box center [463, 290] width 682 height 22
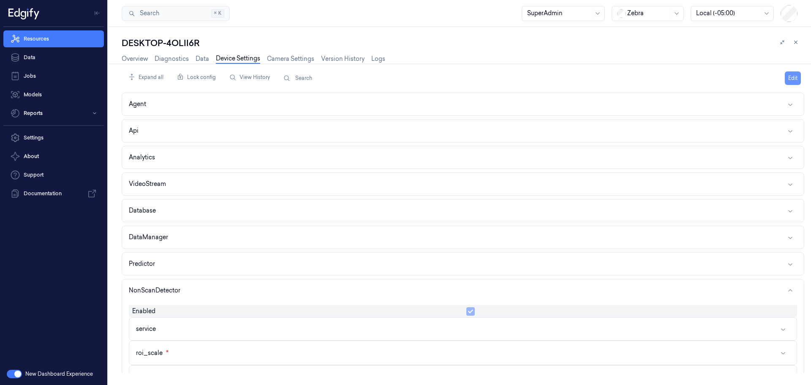
click at [798, 76] on button "Edit" at bounding box center [793, 78] width 16 height 14
click at [469, 310] on button "button" at bounding box center [470, 311] width 8 height 8
click at [468, 329] on button "service" at bounding box center [462, 329] width 667 height 22
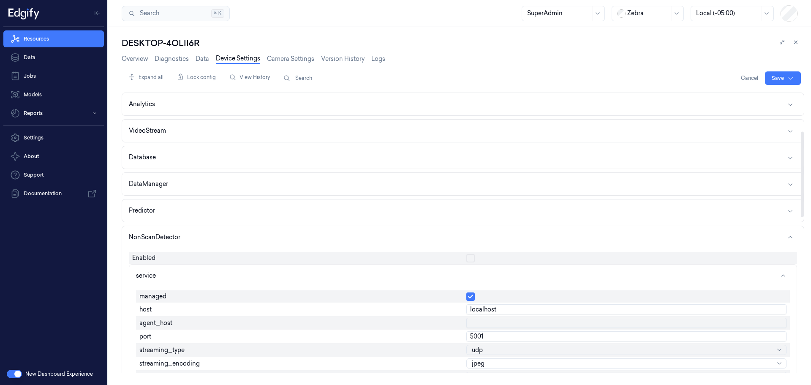
scroll to position [127, 0]
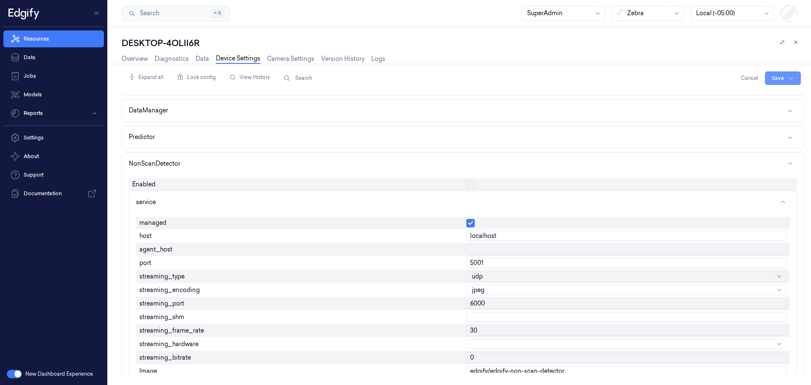
click at [781, 74] on html "Resources Data Jobs Models Reports Settings About Support Documentation New Das…" at bounding box center [405, 192] width 811 height 385
click at [770, 89] on div "Save to this device" at bounding box center [760, 96] width 75 height 14
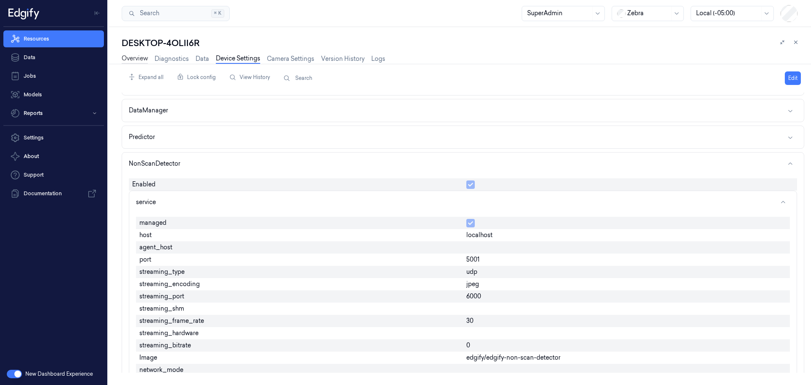
click at [131, 63] on link "Overview" at bounding box center [135, 59] width 26 height 10
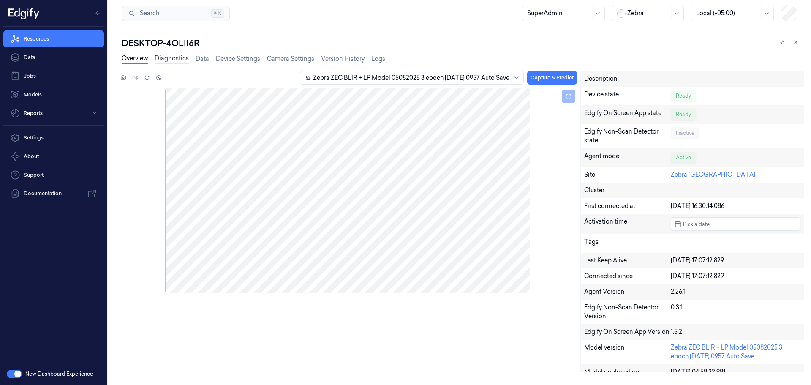
click at [178, 55] on link "Diagnostics" at bounding box center [172, 59] width 34 height 10
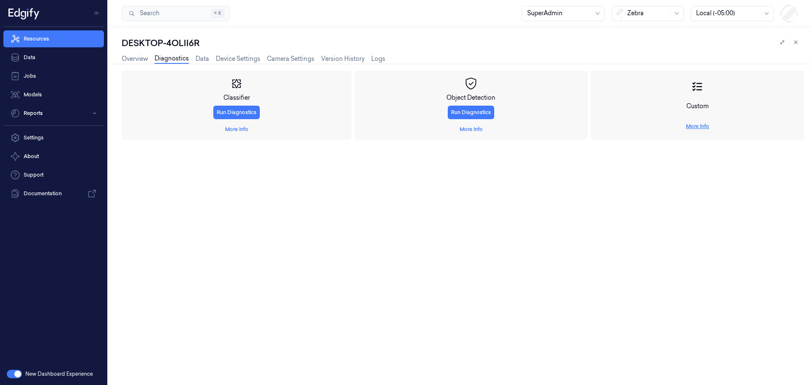
click at [705, 125] on link "More Info" at bounding box center [697, 126] width 23 height 8
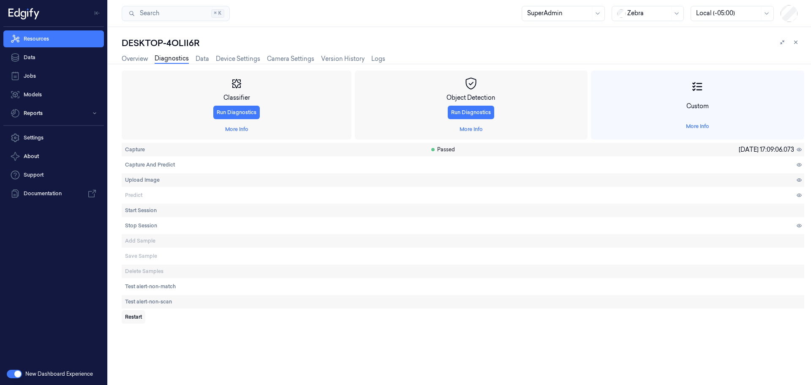
click at [132, 315] on span "Restart" at bounding box center [133, 317] width 17 height 8
click at [133, 59] on link "Overview" at bounding box center [135, 59] width 26 height 10
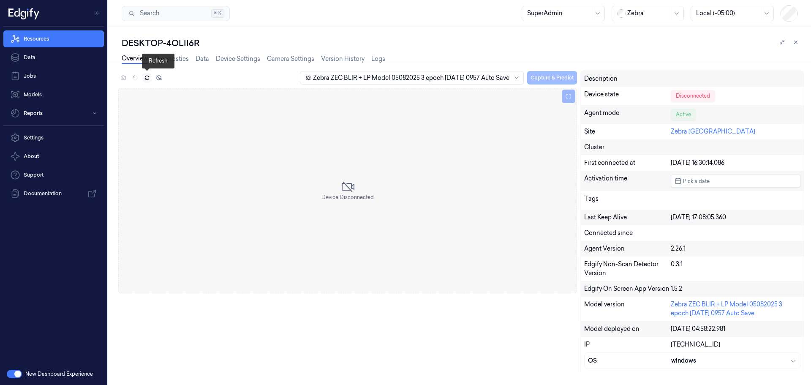
click at [144, 77] on icon at bounding box center [147, 78] width 6 height 6
click at [235, 55] on link "Device Settings" at bounding box center [238, 59] width 44 height 10
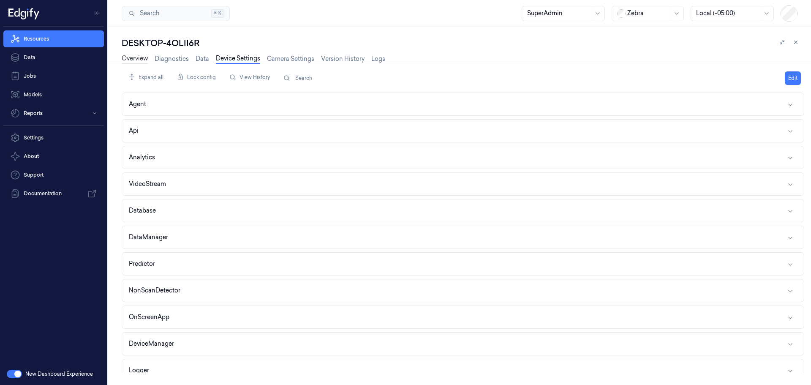
click at [133, 60] on link "Overview" at bounding box center [135, 59] width 26 height 10
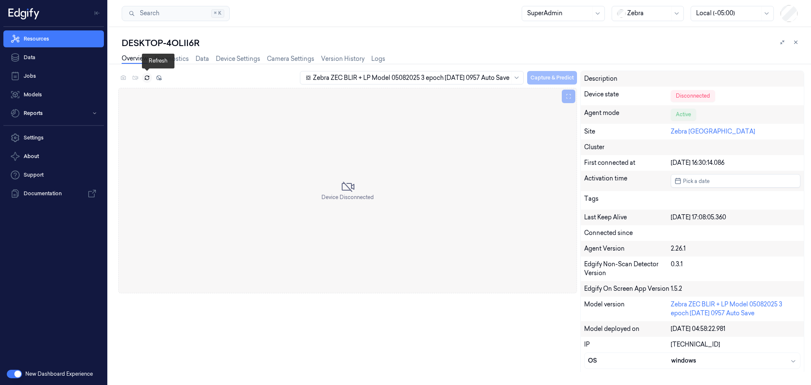
click at [148, 77] on icon at bounding box center [147, 78] width 6 height 6
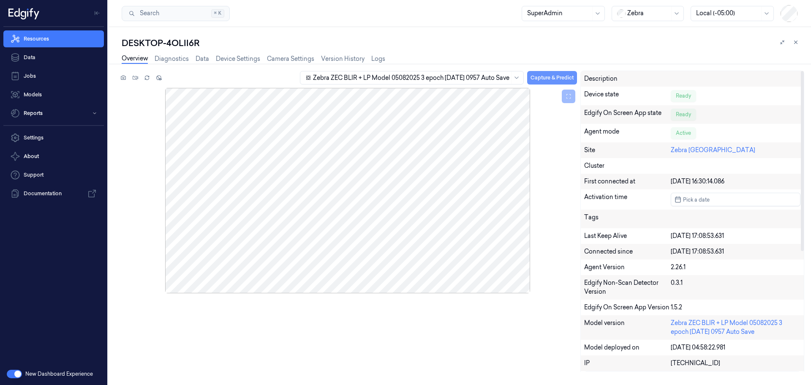
click at [535, 75] on button "Capture & Predict" at bounding box center [552, 78] width 50 height 14
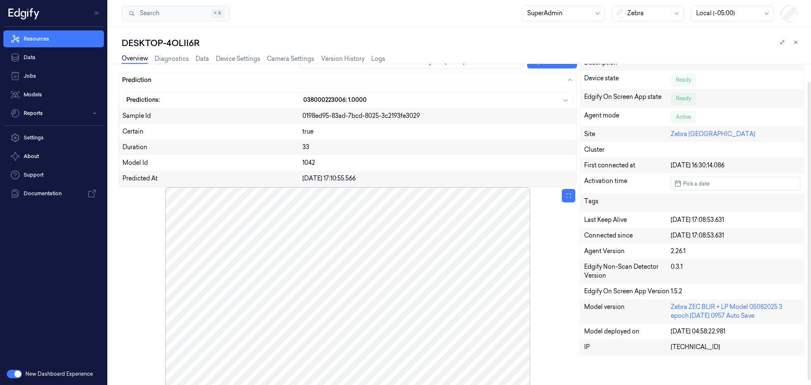
scroll to position [24, 0]
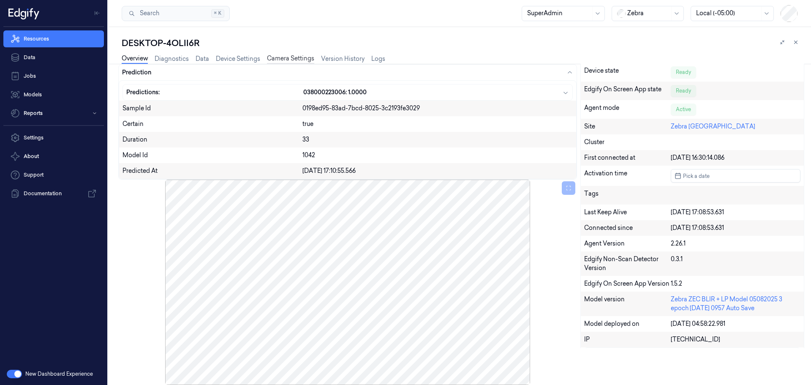
click at [291, 57] on link "Camera Settings" at bounding box center [290, 59] width 47 height 10
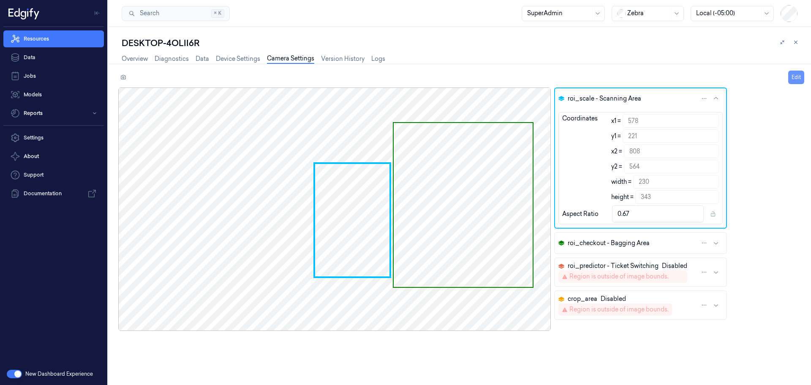
click at [793, 78] on button "Edit" at bounding box center [796, 78] width 16 height 14
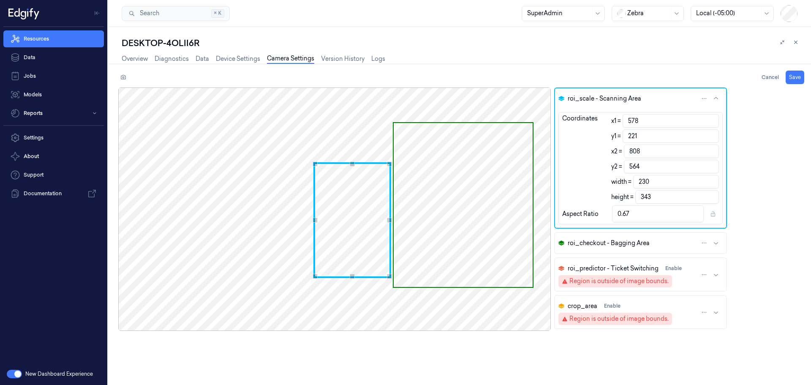
click at [644, 264] on span "roi_predictor - Ticket Switching" at bounding box center [613, 268] width 91 height 9
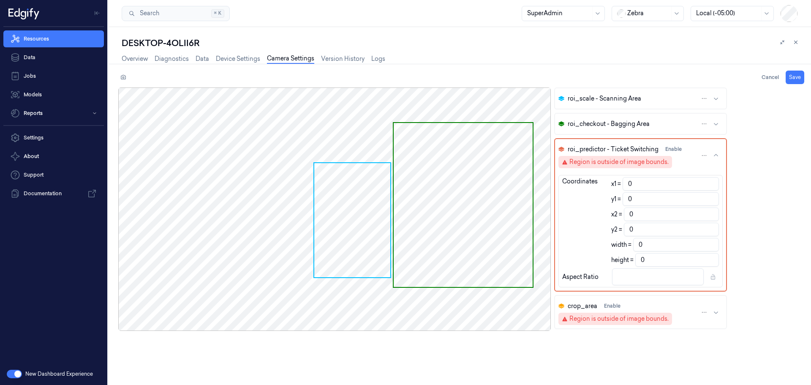
drag, startPoint x: 321, startPoint y: 175, endPoint x: 340, endPoint y: 191, distance: 24.9
click at [340, 191] on span "Use the arrow keys to move the crop selection area" at bounding box center [352, 220] width 76 height 114
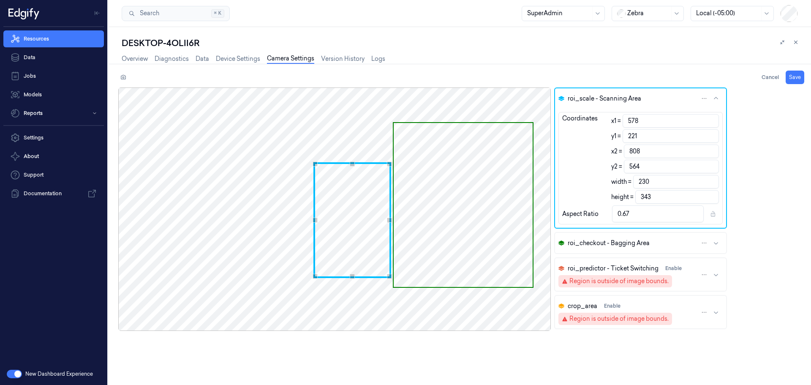
click at [625, 272] on span "roi_predictor - Ticket Switching" at bounding box center [613, 268] width 91 height 9
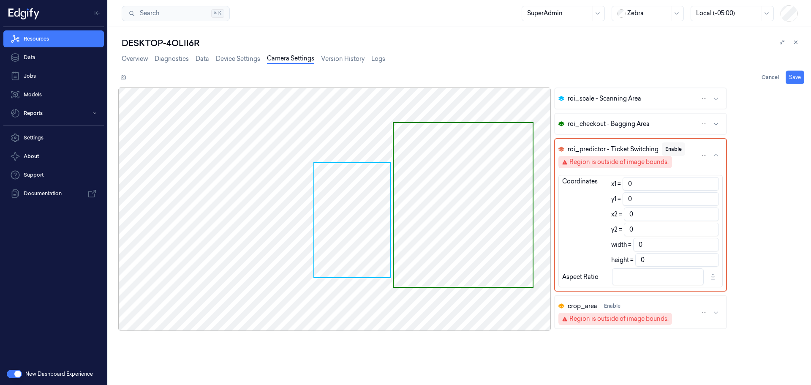
click at [666, 148] on button "Enable" at bounding box center [673, 149] width 23 height 14
click at [340, 181] on span "Use the arrow keys to move the crop selection area" at bounding box center [352, 220] width 76 height 114
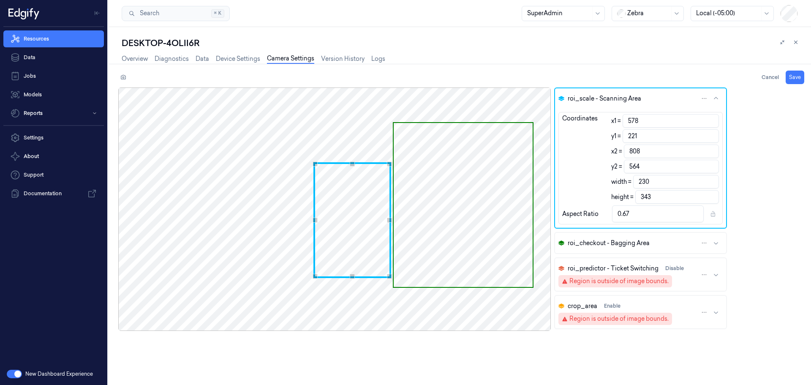
click at [615, 265] on span "roi_predictor - Ticket Switching" at bounding box center [613, 268] width 91 height 9
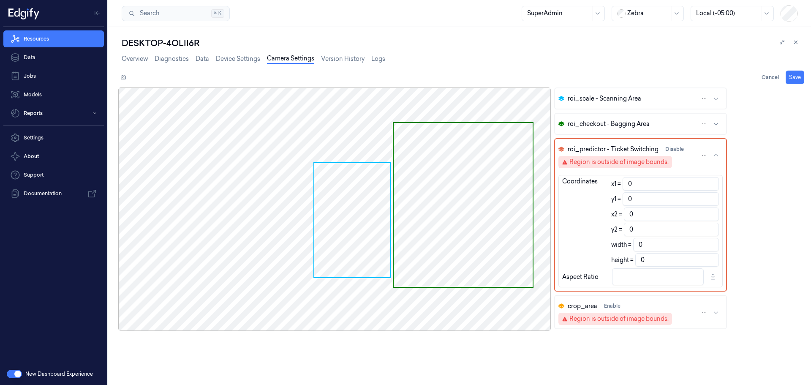
click at [636, 185] on input "0" at bounding box center [671, 184] width 96 height 14
type input "1"
type input "-1"
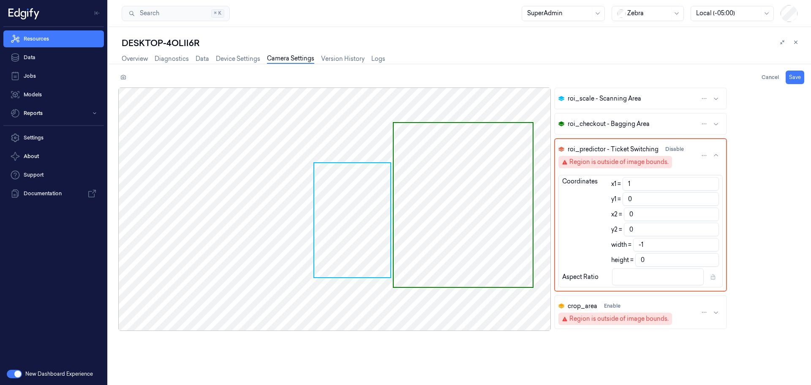
click at [585, 197] on div "Coordinates" at bounding box center [579, 222] width 35 height 90
click at [595, 161] on div "Region is outside of image bounds." at bounding box center [618, 162] width 99 height 9
type input "256"
type input "144"
type input "1024"
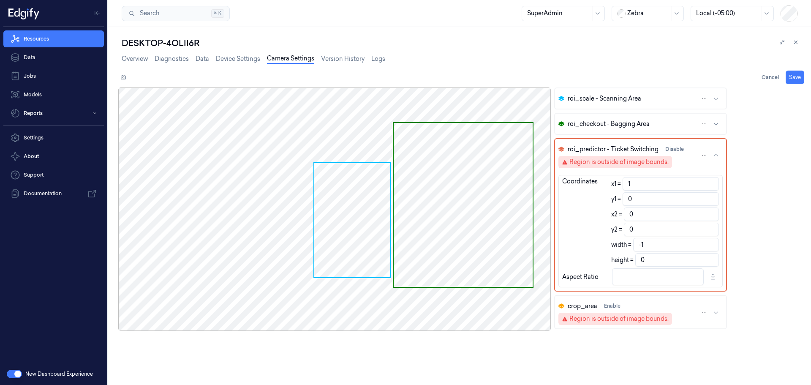
type input "576"
type input "768"
type input "432"
type input "1.78"
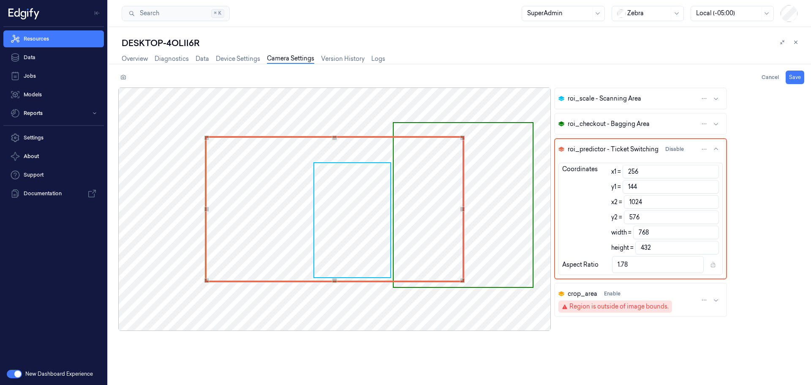
type input "257"
type input "767"
type input "266"
type input "758"
type input "1.75"
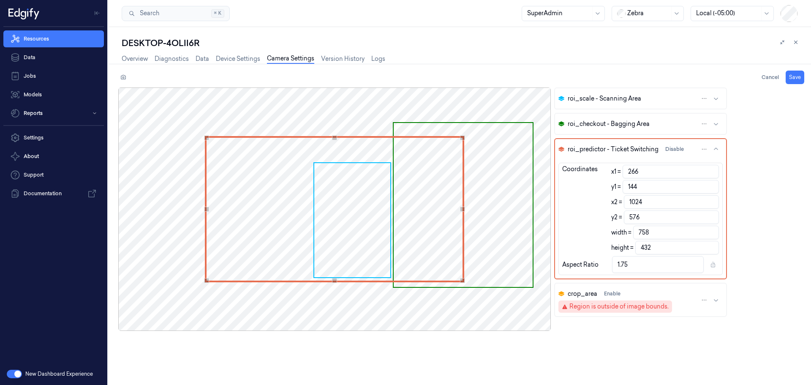
type input "283"
type input "741"
type input "1.72"
type input "311"
type input "713"
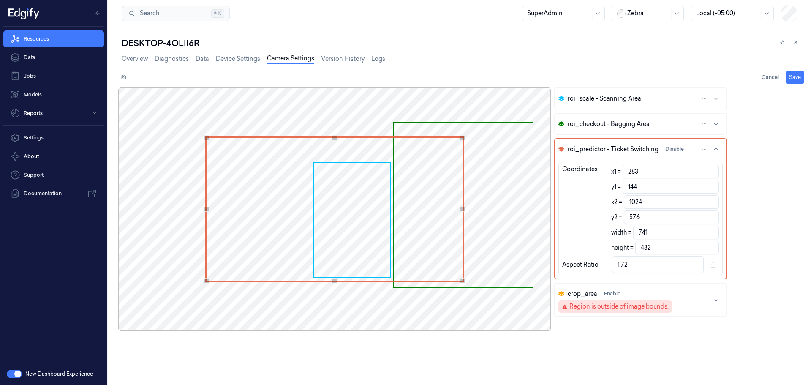
type input "1.65"
type input "341"
type input "683"
type input "1.58"
type input "363"
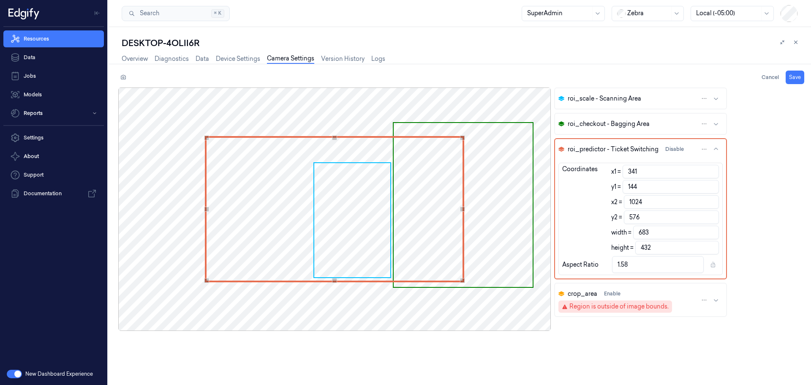
type input "661"
type input "1.53"
type input "382"
type input "642"
type input "1.49"
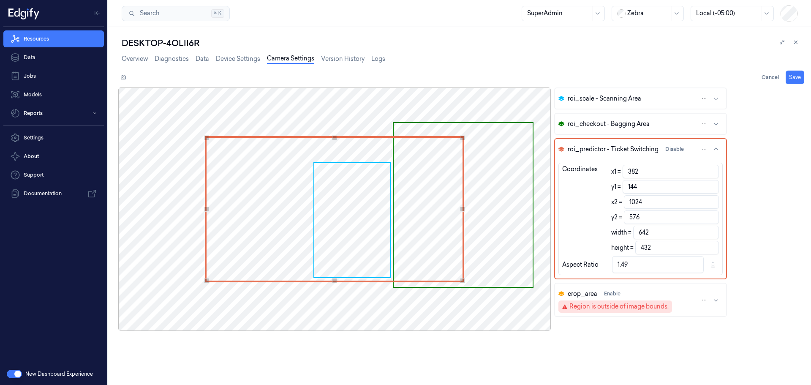
type input "392"
type input "632"
type input "1.46"
type input "397"
type input "627"
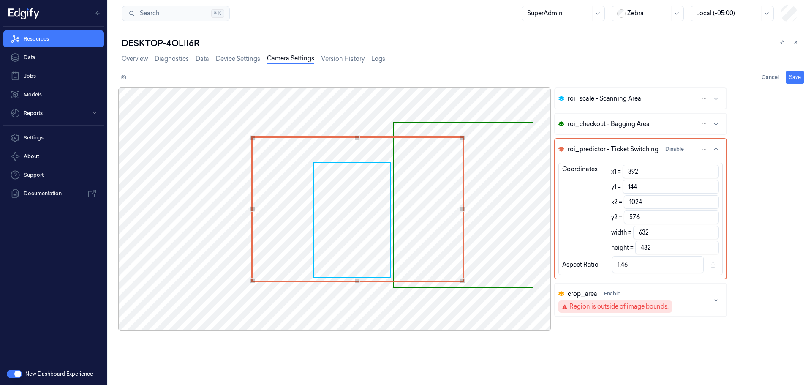
type input "1.45"
type input "401"
type input "623"
type input "1.44"
type input "403"
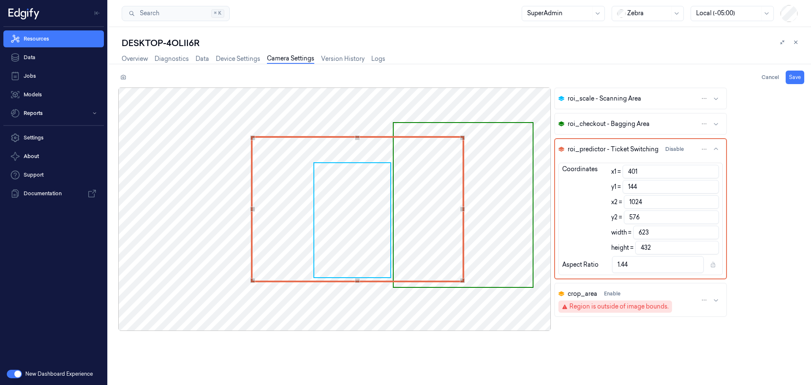
type input "621"
type input "406"
type input "618"
type input "1.43"
type input "412"
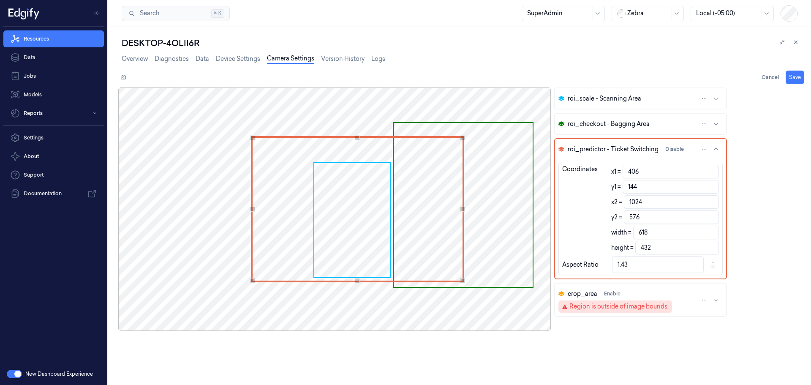
type input "612"
type input "1.42"
type input "417"
type input "607"
type input "1.41"
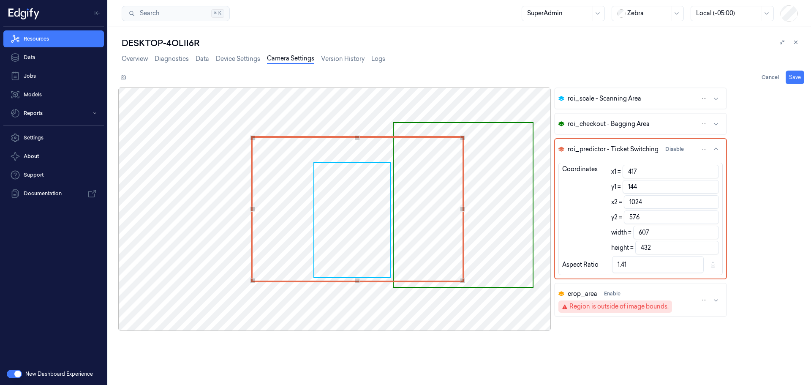
type input "426"
type input "598"
type input "1.38"
type input "435"
type input "589"
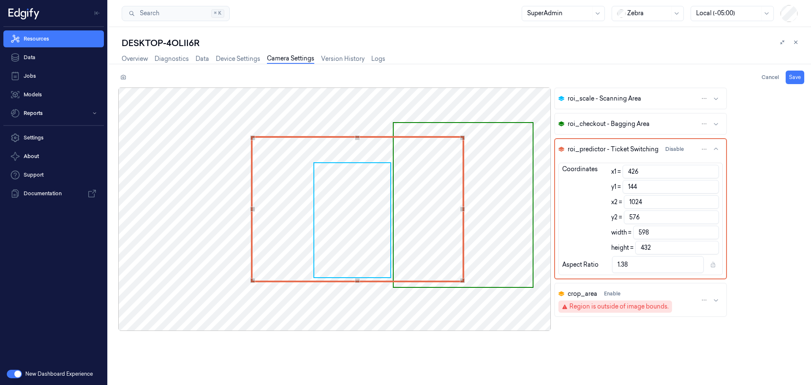
type input "1.36"
type input "442"
type input "582"
type input "1.35"
type input "448"
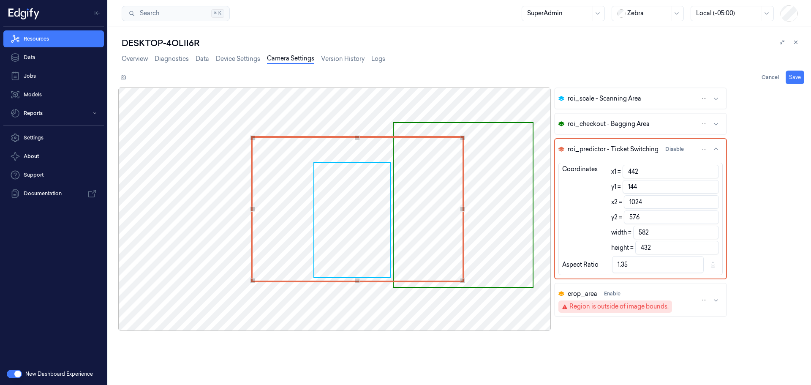
type input "576"
type input "1.33"
type input "453"
type input "571"
type input "1.32"
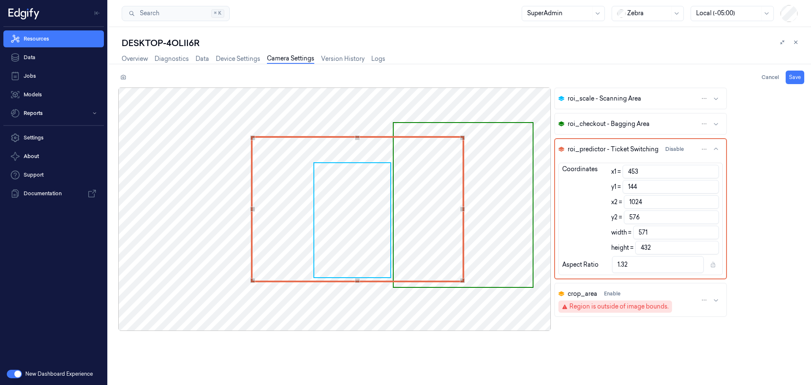
type input "457"
type input "567"
type input "1.31"
type input "462"
type input "562"
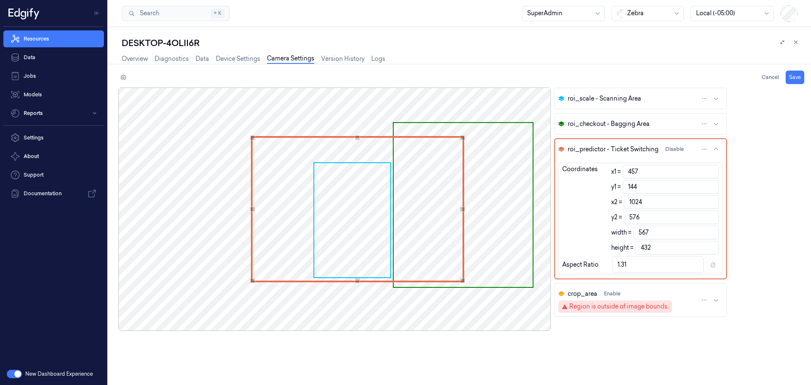
type input "1.3"
type input "465"
type input "559"
type input "1.29"
type input "471"
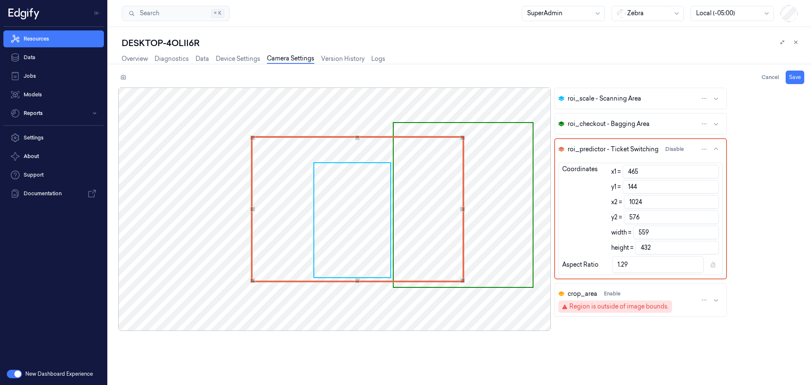
type input "553"
type input "1.28"
type input "476"
type input "548"
type input "1.27"
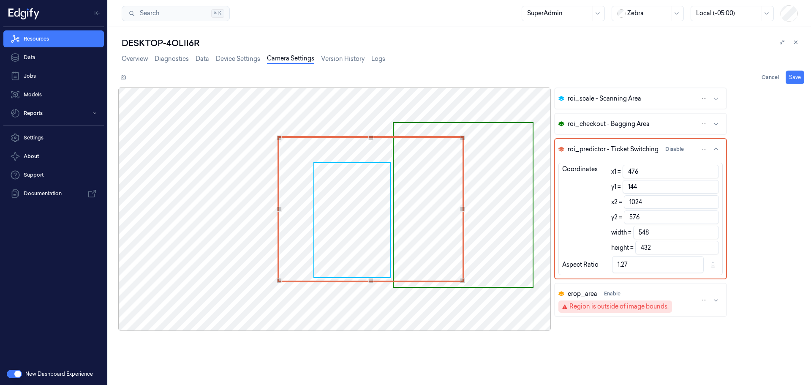
type input "482"
type input "542"
type input "1.25"
type input "491"
type input "533"
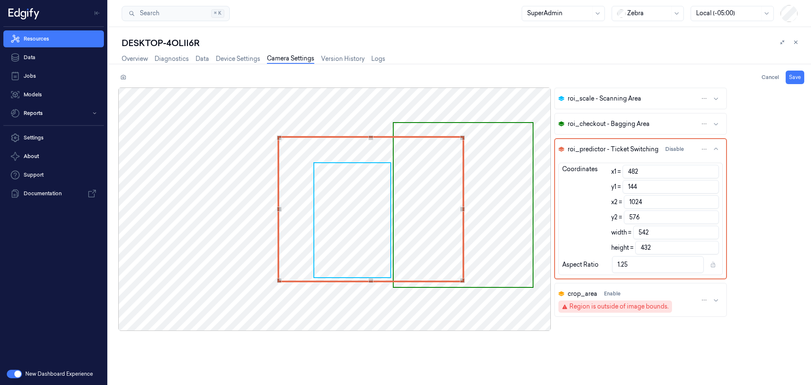
type input "1.23"
type input "498"
type input "526"
type input "1.22"
type input "507"
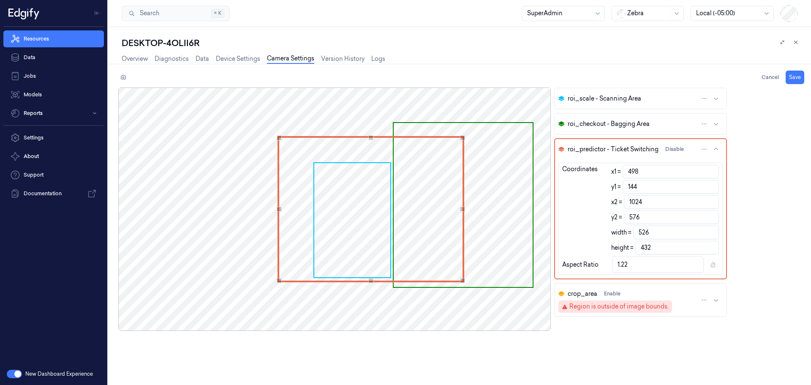
type input "517"
type input "1.2"
type input "520"
type input "504"
type input "1.17"
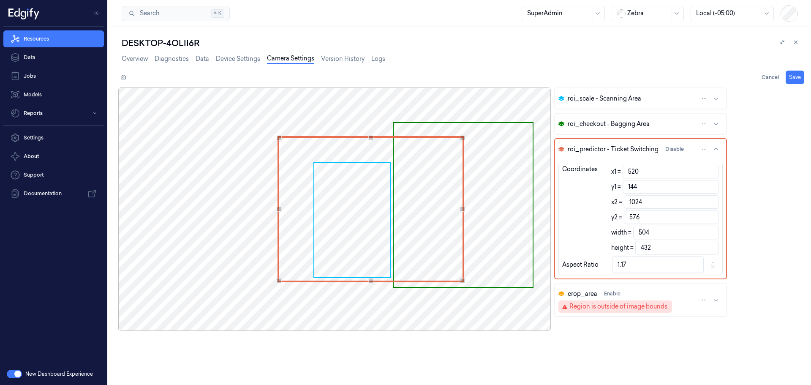
type input "529"
type input "495"
type input "1.15"
type input "535"
type input "489"
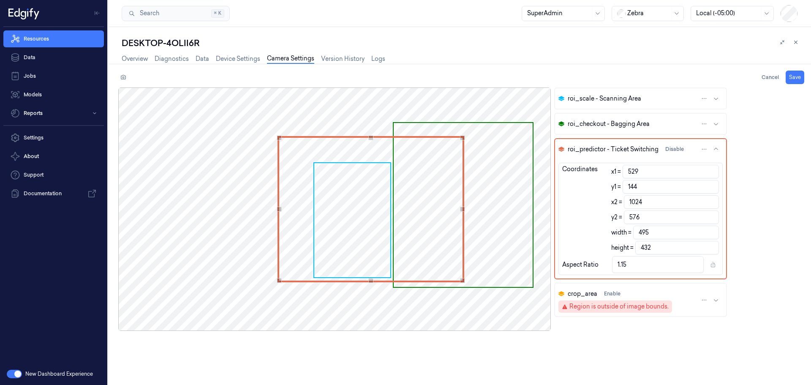
type input "1.13"
type input "541"
type input "483"
type input "1.12"
type input "544"
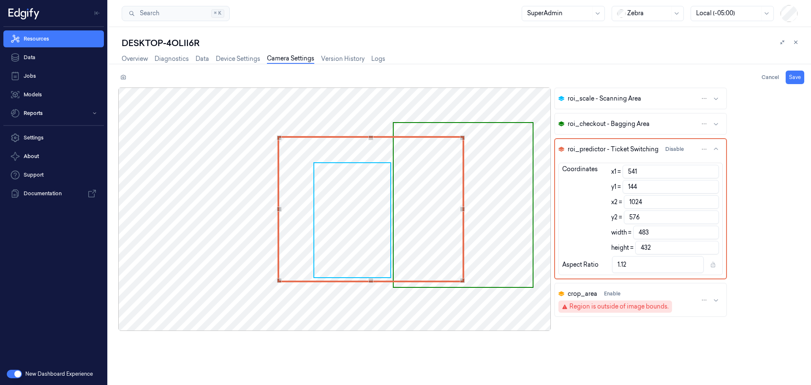
type input "480"
type input "1.11"
type input "547"
type input "477"
type input "1.1"
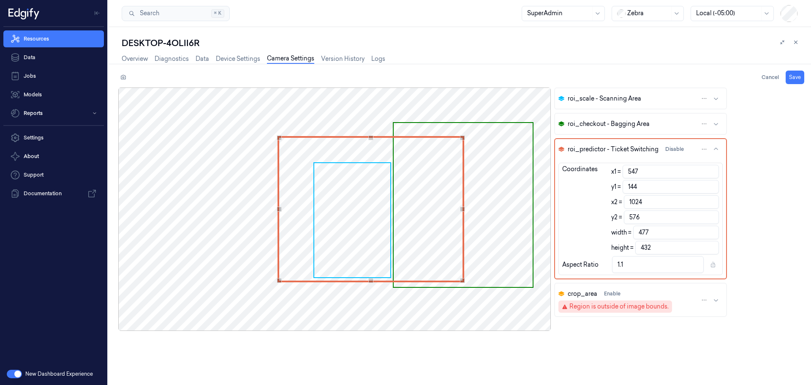
type input "550"
type input "474"
type input "552"
type input "472"
type input "1.09"
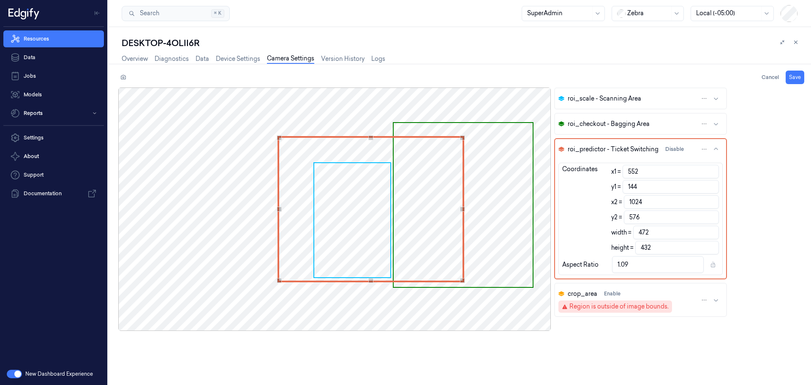
type input "556"
type input "468"
type input "1.08"
type input "559"
type input "465"
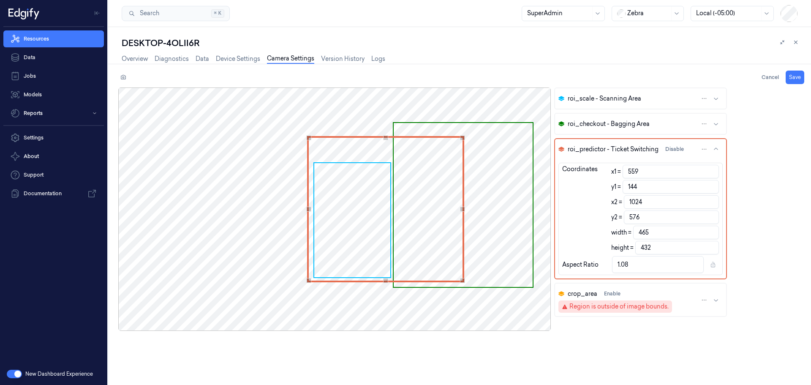
type input "562"
type input "462"
type input "1.07"
type input "566"
type input "458"
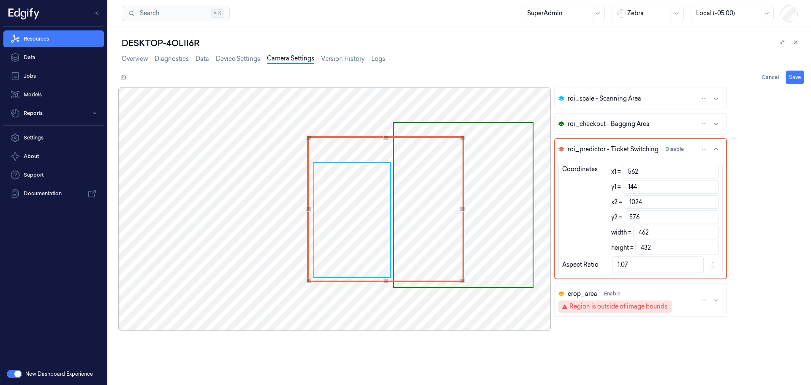
type input "1.06"
type input "570"
type input "454"
type input "1.05"
type input "574"
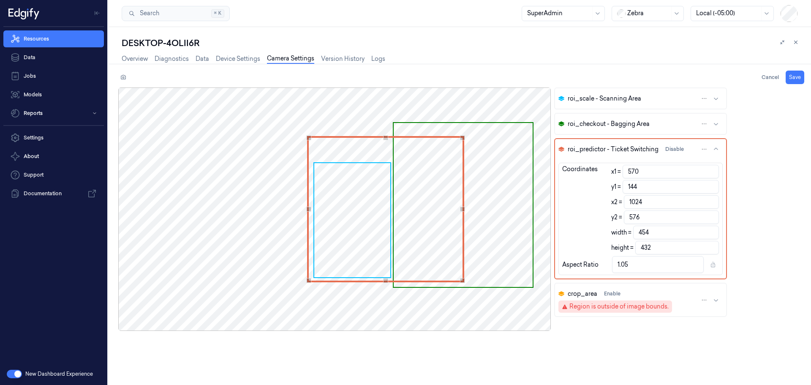
type input "450"
type input "1.04"
type input "575"
type input "449"
type input "579"
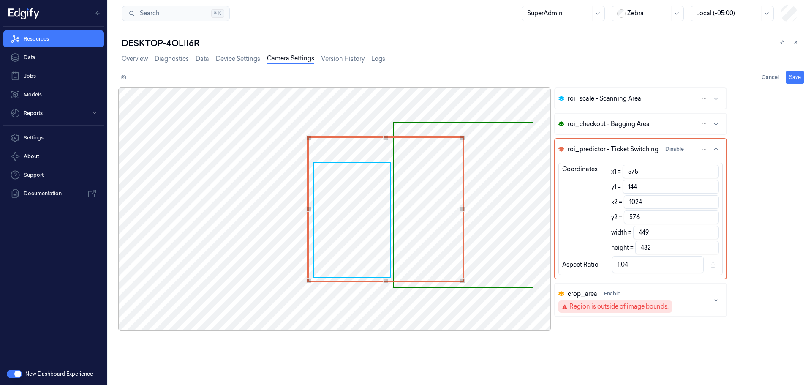
type input "445"
type input "1.03"
type input "581"
type input "443"
type input "582"
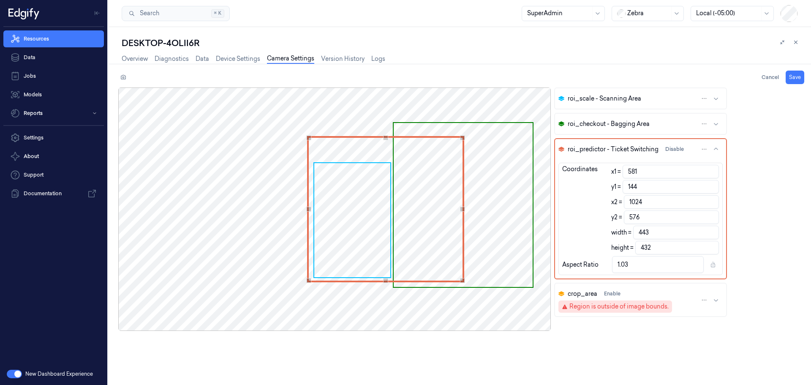
type input "442"
type input "1.02"
type input "584"
type input "440"
type input "585"
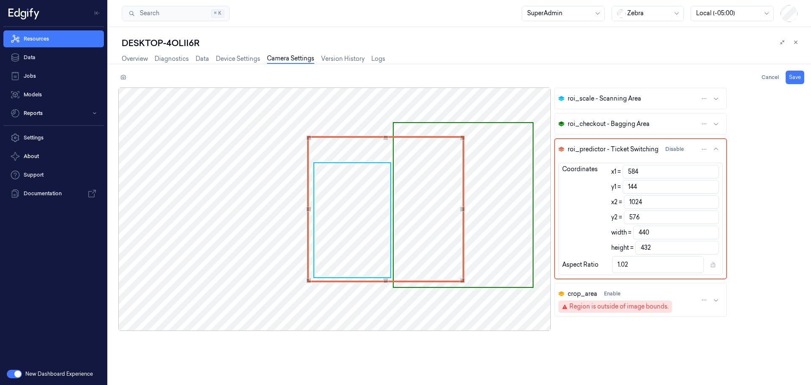
type input "439"
type input "586"
type input "438"
type input "1.01"
type input "587"
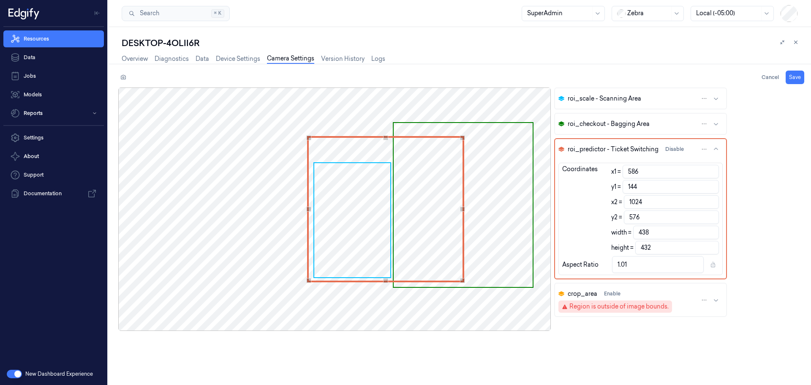
type input "437"
type input "589"
type input "435"
type input "590"
type input "434"
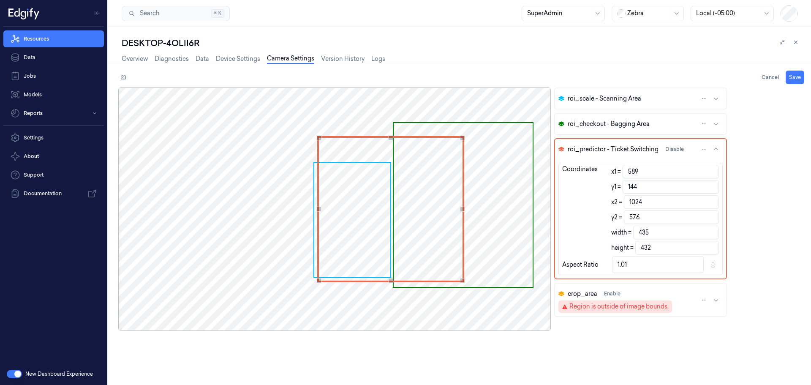
type input "1"
click at [320, 138] on div "Use the arrow keys to move the crop selection area" at bounding box center [390, 138] width 143 height 0
type input "1022"
type input "432"
type input "1007"
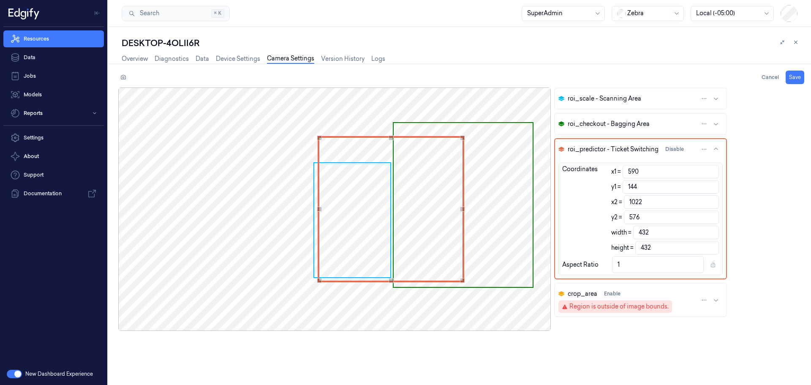
type input "417"
type input "0.97"
type input "1000"
type input "410"
type input "0.95"
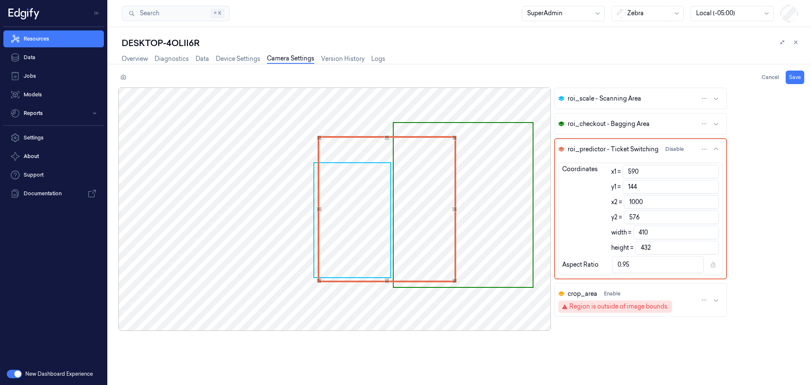
type input "983"
type input "393"
type input "0.91"
type input "955"
type input "365"
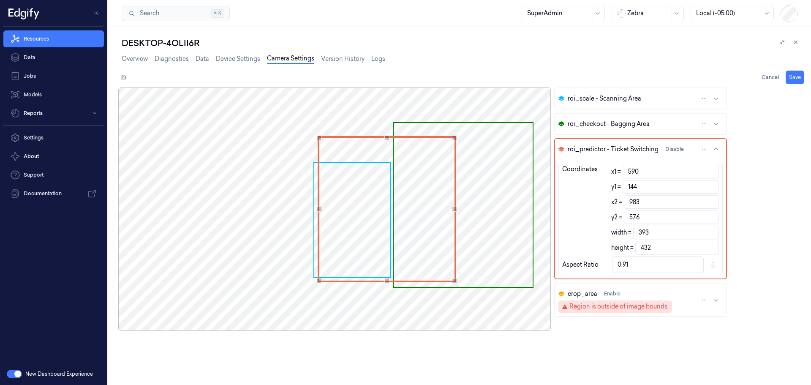
type input "0.84"
type input "942"
type input "352"
type input "0.81"
type input "920"
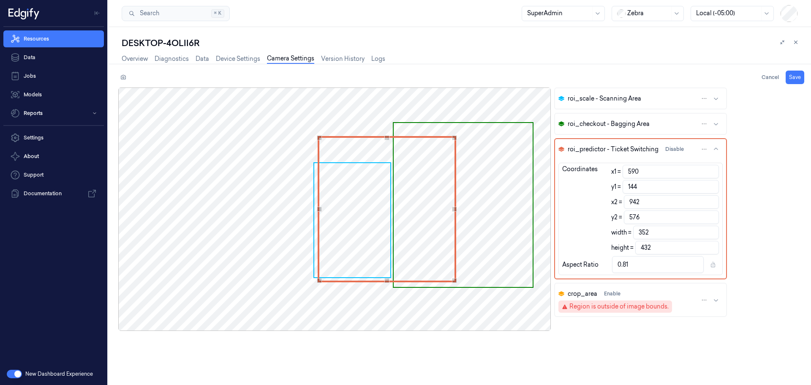
type input "330"
type input "0.76"
type input "914"
type input "324"
type input "0.75"
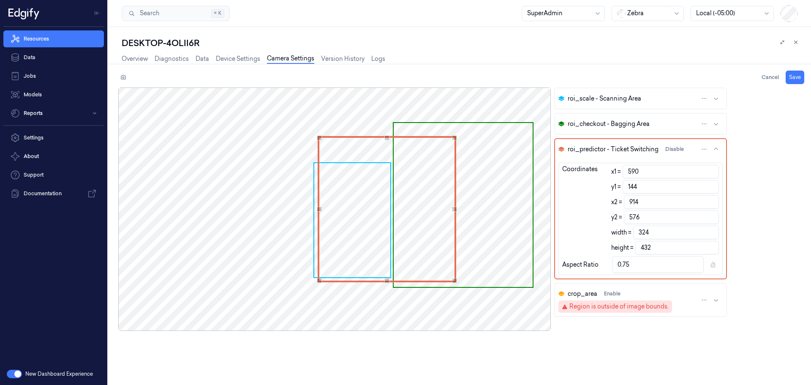
type input "910"
type input "320"
type input "0.74"
type input "908"
type input "318"
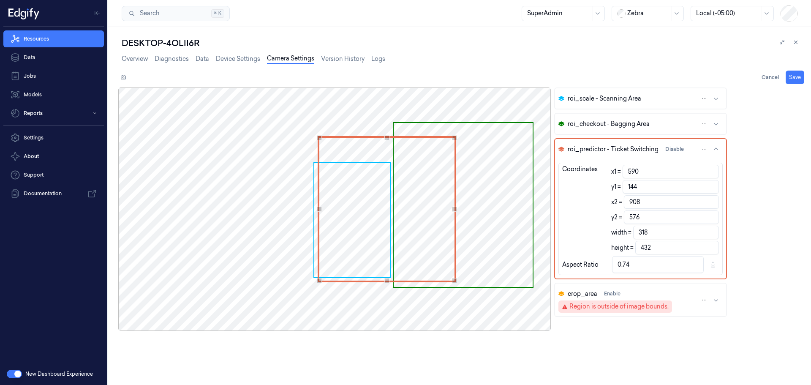
type input "907"
type input "317"
type input "0.73"
type input "897"
type input "307"
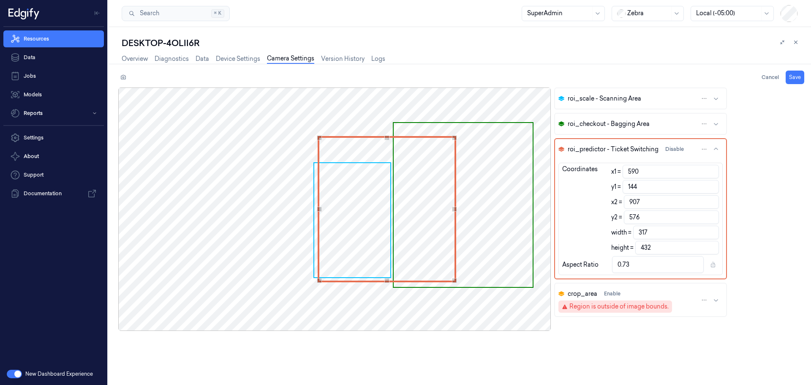
type input "0.71"
type input "889"
type input "299"
type input "0.69"
type input "883"
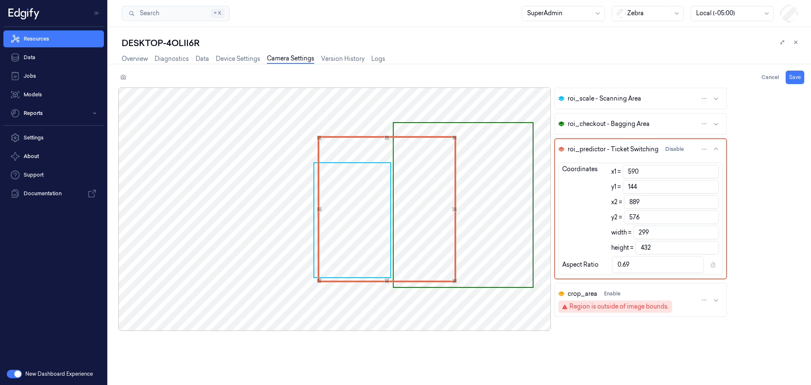
type input "293"
type input "0.68"
type input "872"
type input "282"
type input "0.65"
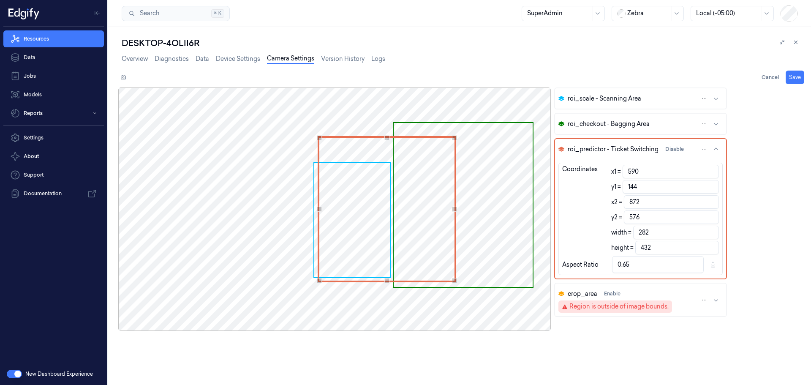
type input "865"
type input "275"
click at [392, 138] on div "Use the arrow keys to move the crop selection area" at bounding box center [355, 138] width 73 height 0
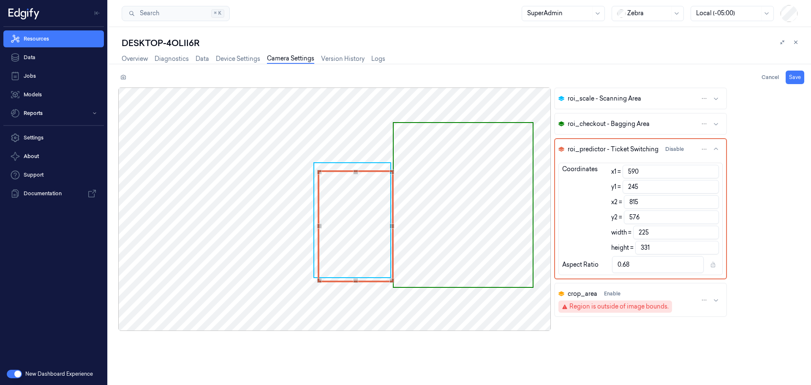
click at [354, 171] on div "Use the up and down arrow keys to move the north drag handle to change the crop…" at bounding box center [355, 171] width 5 height 5
click at [360, 263] on div "Use the arrow keys to move the crop selection area" at bounding box center [356, 216] width 76 height 93
click at [606, 100] on span "roi_scale - Scanning Area" at bounding box center [604, 98] width 73 height 9
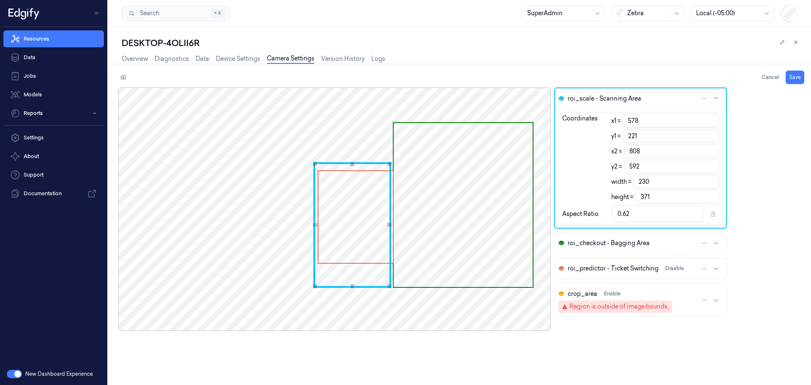
click at [356, 288] on div at bounding box center [334, 208] width 432 height 243
click at [354, 158] on div "Use the up and down arrow keys to move the north drag handle to change the crop…" at bounding box center [352, 160] width 5 height 5
click at [314, 222] on div "Use the up and down arrow keys to move the west drag handle to change the crop …" at bounding box center [312, 222] width 5 height 5
click at [792, 76] on button "Save" at bounding box center [795, 78] width 19 height 14
click at [130, 58] on link "Overview" at bounding box center [135, 59] width 26 height 10
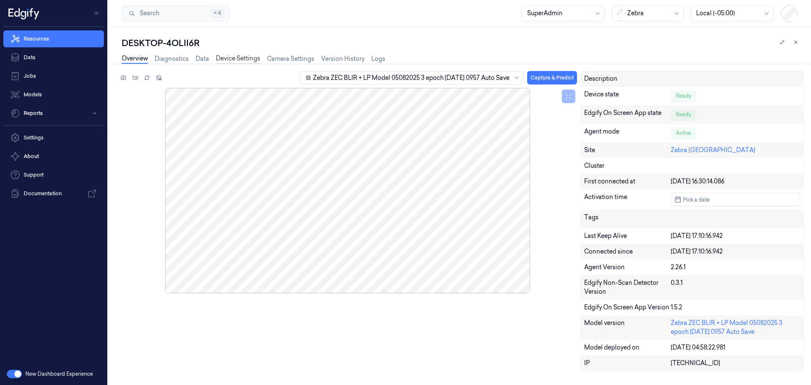
click at [237, 57] on link "Device Settings" at bounding box center [238, 59] width 44 height 10
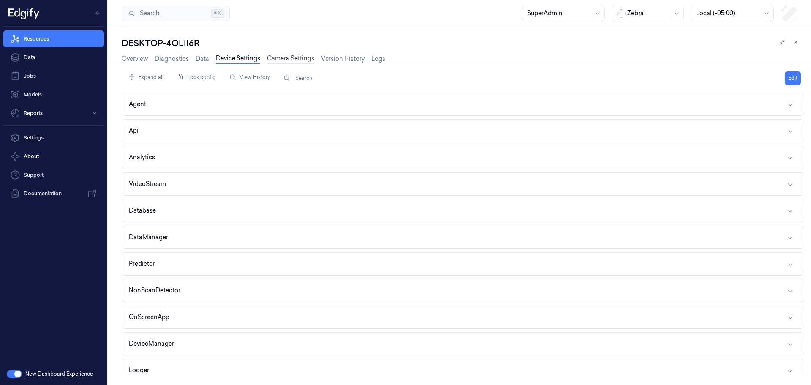
click at [286, 57] on link "Camera Settings" at bounding box center [290, 59] width 47 height 10
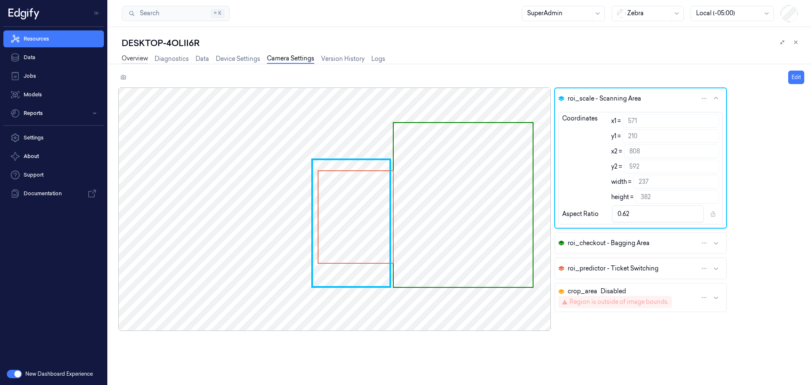
click at [129, 57] on link "Overview" at bounding box center [135, 59] width 26 height 10
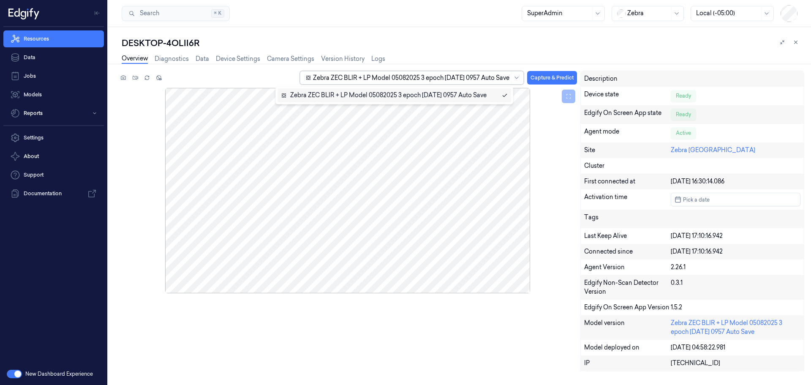
click at [348, 76] on div at bounding box center [411, 77] width 196 height 9
click at [315, 96] on div "Zebra ZEC BLIR + LP Model 05082025 3 epoch [DATE] 0957 Auto Save" at bounding box center [384, 95] width 206 height 9
click at [532, 79] on button "Capture & Predict" at bounding box center [552, 78] width 50 height 14
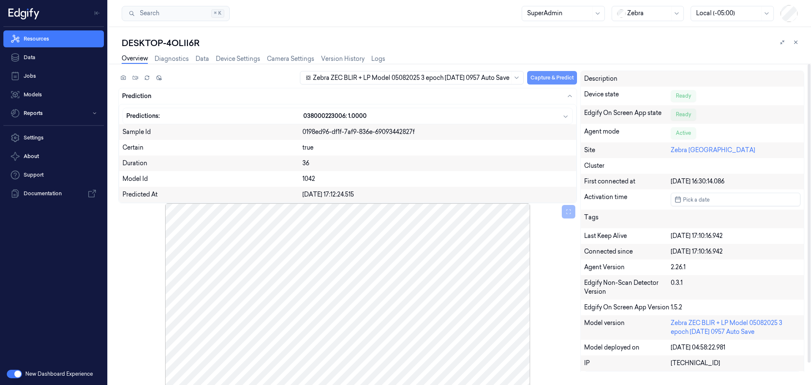
click at [529, 78] on button "Capture & Predict" at bounding box center [552, 78] width 50 height 14
click at [12, 374] on button "button" at bounding box center [14, 374] width 15 height 8
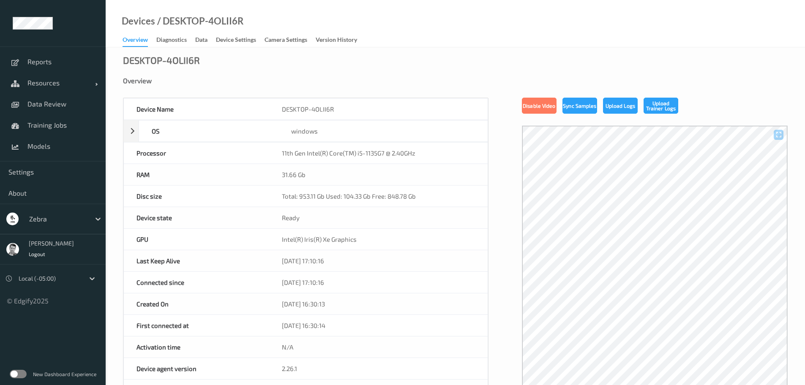
click at [154, 41] on link "Overview" at bounding box center [139, 40] width 34 height 13
click at [162, 40] on div "Diagnostics" at bounding box center [171, 40] width 30 height 11
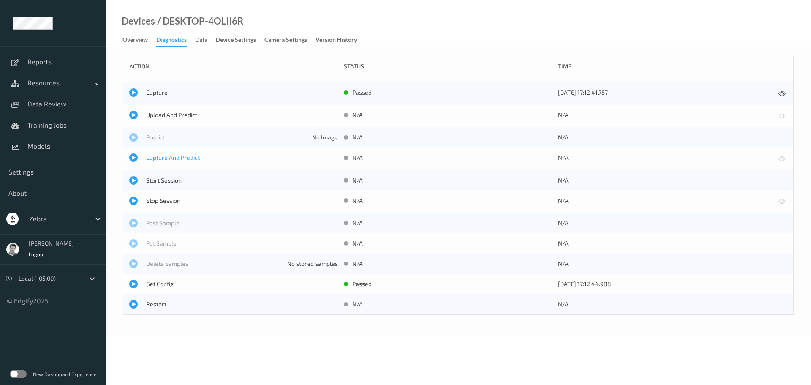
click at [173, 155] on span "Capture And Predict" at bounding box center [242, 157] width 192 height 8
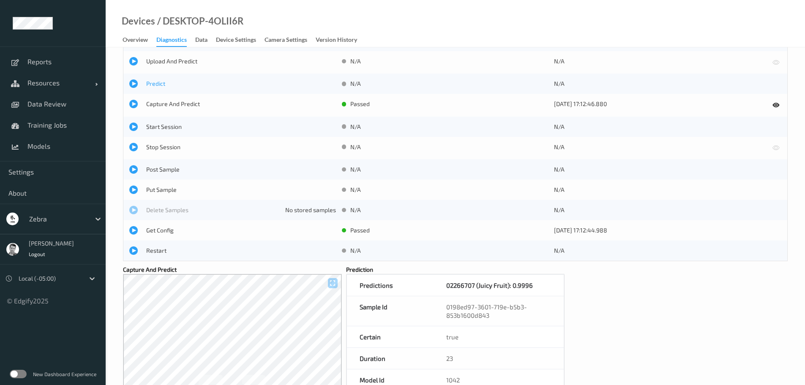
scroll to position [42, 0]
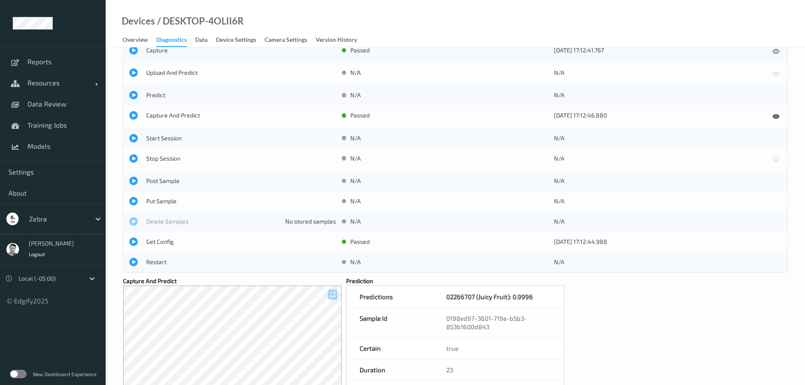
click at [170, 111] on div "Capture And Predict passed 27/08/2025 17:12:46.880" at bounding box center [454, 116] width 663 height 22
click at [170, 113] on span "Capture And Predict" at bounding box center [241, 115] width 190 height 8
click at [163, 114] on span "Capture And Predict" at bounding box center [241, 115] width 190 height 8
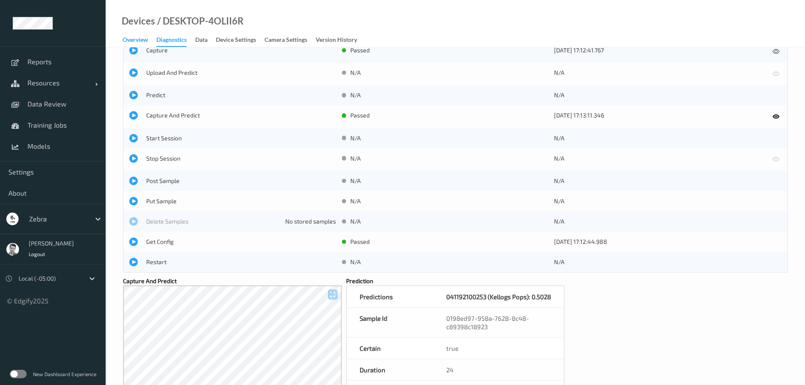
click at [139, 38] on div "Overview" at bounding box center [134, 40] width 25 height 11
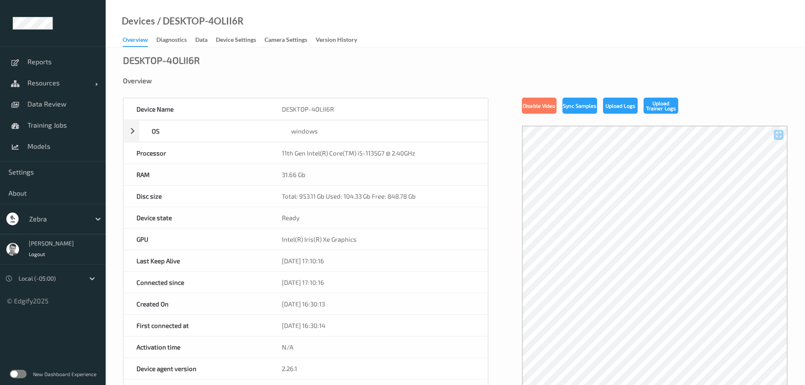
click at [23, 377] on label at bounding box center [18, 374] width 17 height 8
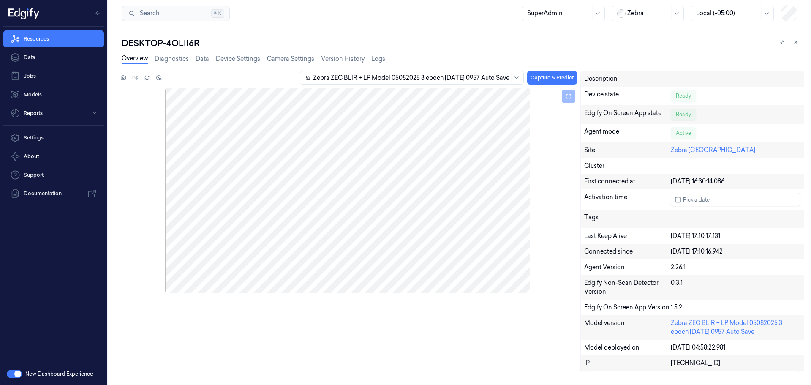
click at [313, 78] on div at bounding box center [411, 77] width 196 height 9
click at [33, 91] on link "Models" at bounding box center [53, 94] width 101 height 17
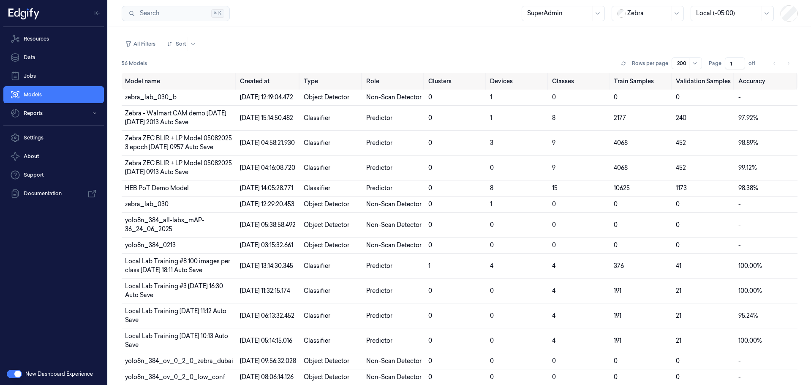
click at [15, 373] on button "button" at bounding box center [14, 374] width 15 height 8
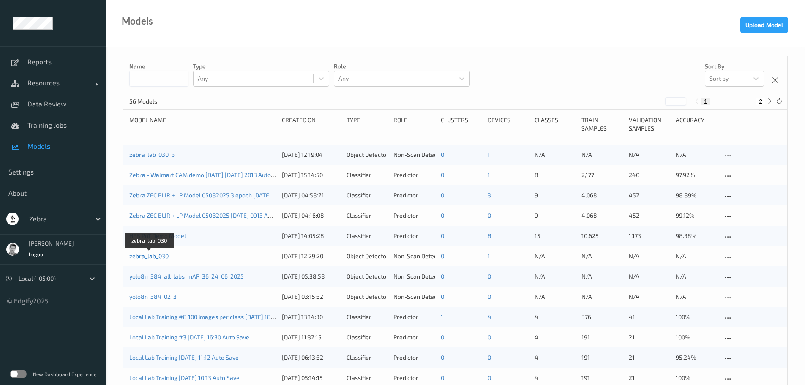
click at [144, 256] on link "zebra_lab_030" at bounding box center [148, 255] width 39 height 7
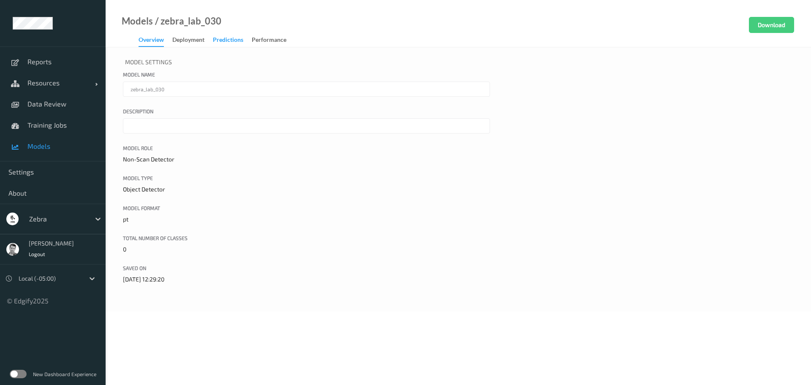
click at [224, 41] on div "Predictions" at bounding box center [228, 40] width 30 height 11
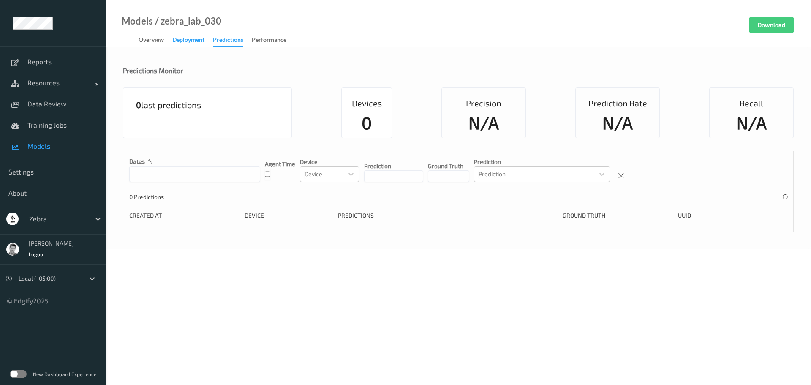
click at [186, 44] on div "Deployment" at bounding box center [188, 40] width 32 height 11
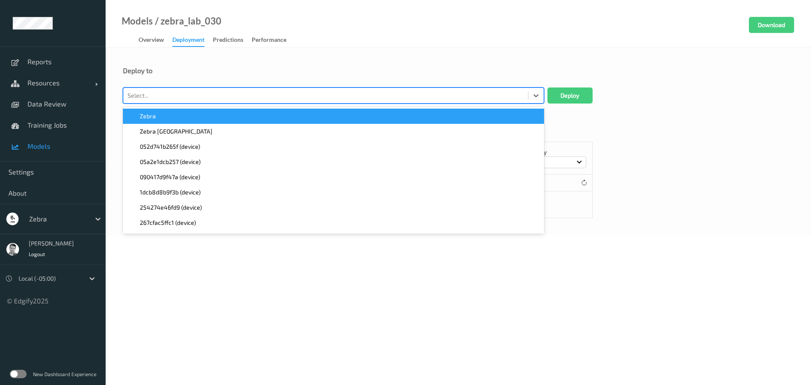
click at [182, 96] on div at bounding box center [326, 95] width 396 height 10
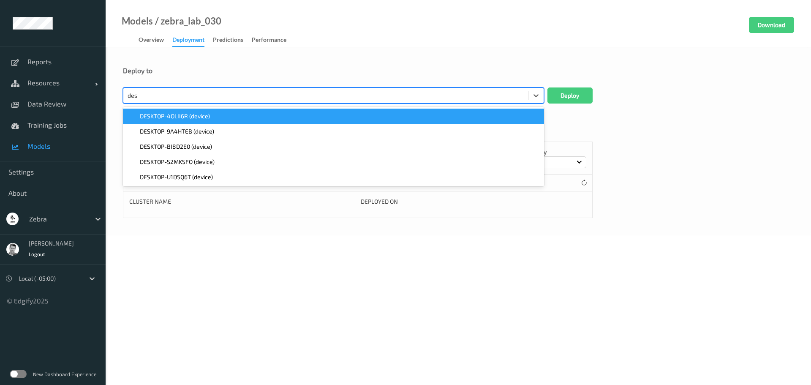
type input "des"
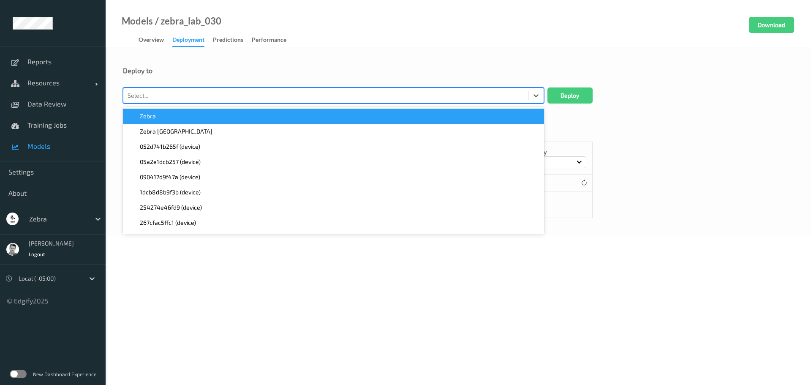
click at [150, 94] on div at bounding box center [326, 95] width 396 height 10
click at [152, 95] on div at bounding box center [326, 95] width 396 height 10
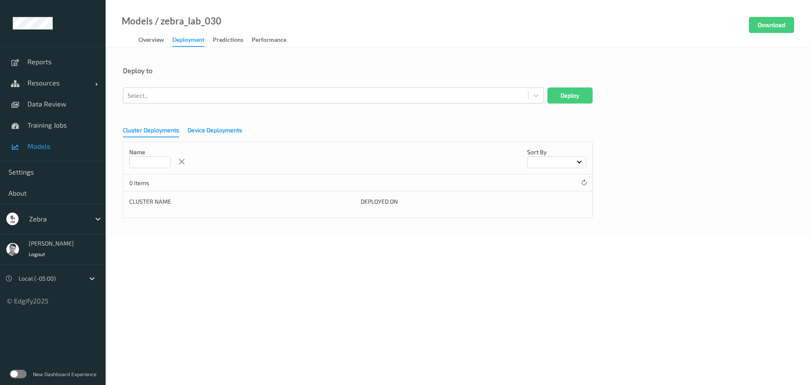
click at [205, 133] on div "Device Deployments" at bounding box center [215, 131] width 54 height 11
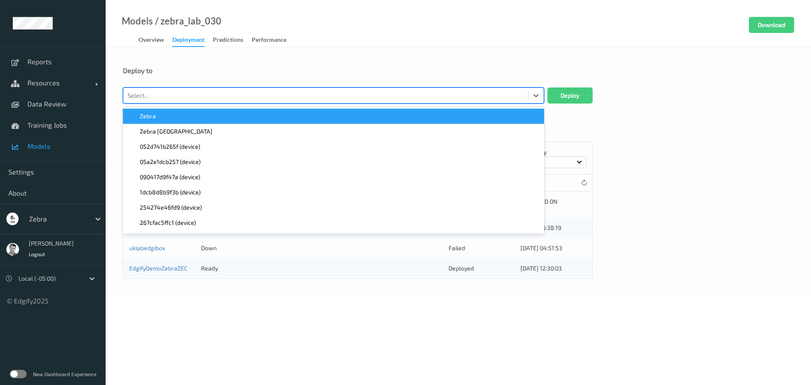
click at [159, 95] on div at bounding box center [326, 95] width 396 height 10
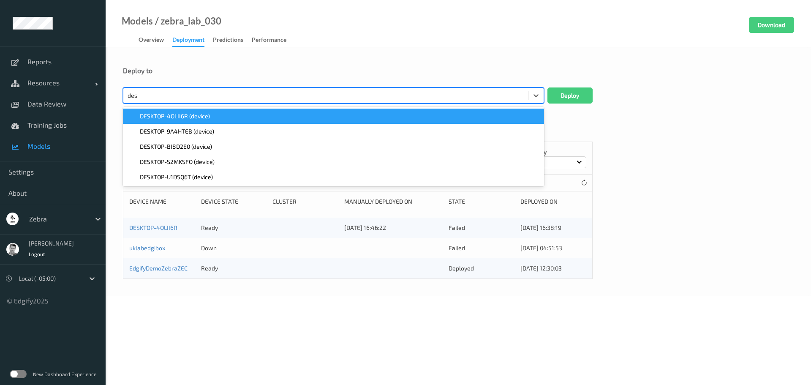
type input "desk"
click at [167, 117] on span "DESKTOP-4OLII6R (device)" at bounding box center [175, 116] width 70 height 8
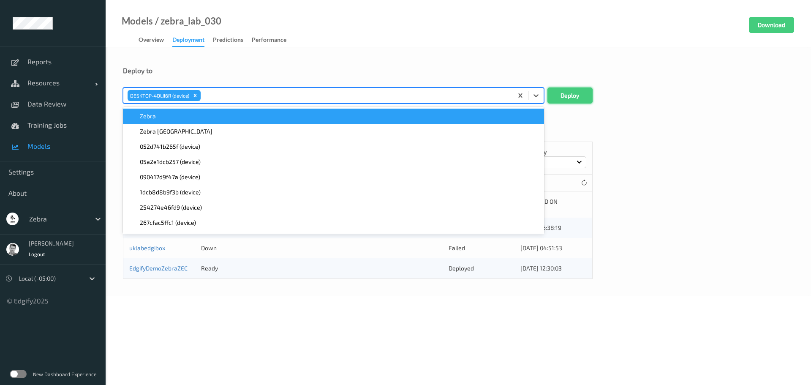
click at [563, 93] on button "Deploy" at bounding box center [569, 95] width 45 height 16
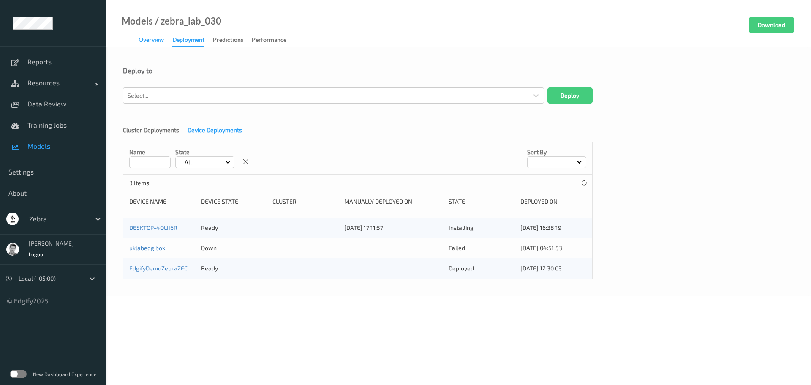
click at [142, 44] on div "Overview" at bounding box center [151, 40] width 25 height 11
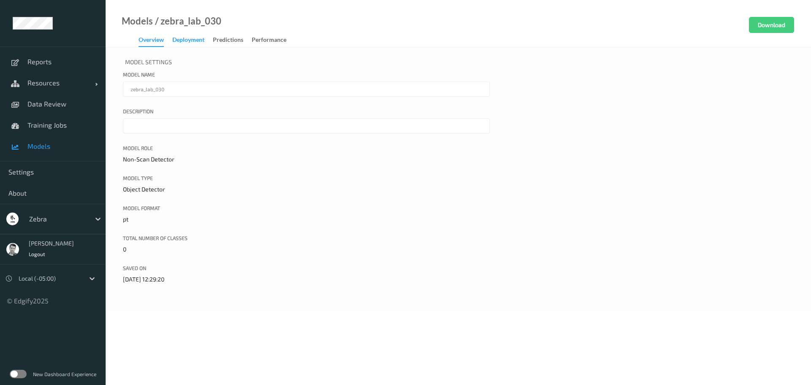
click at [182, 40] on div "Deployment" at bounding box center [188, 40] width 32 height 11
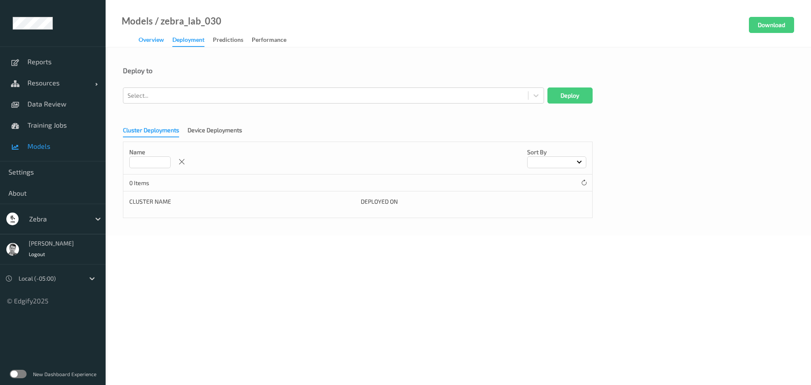
click at [159, 39] on div "Overview" at bounding box center [151, 40] width 25 height 11
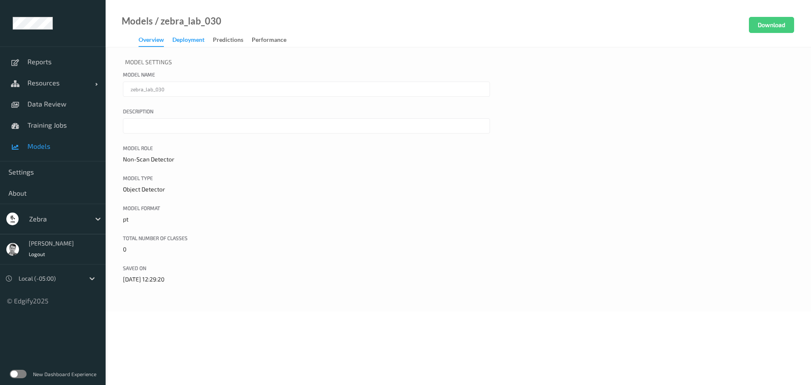
click at [193, 38] on div "Deployment" at bounding box center [188, 40] width 32 height 11
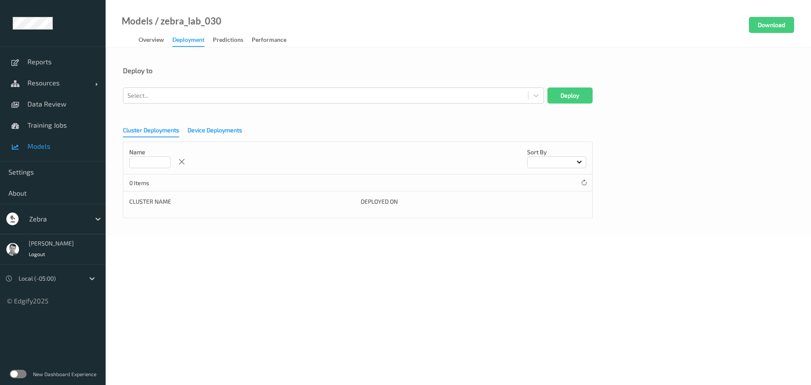
click at [218, 131] on div "Device Deployments" at bounding box center [215, 131] width 54 height 11
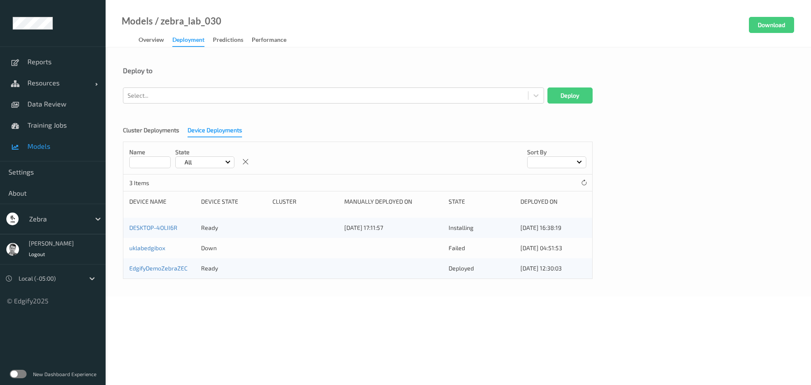
click at [19, 371] on label at bounding box center [18, 374] width 17 height 8
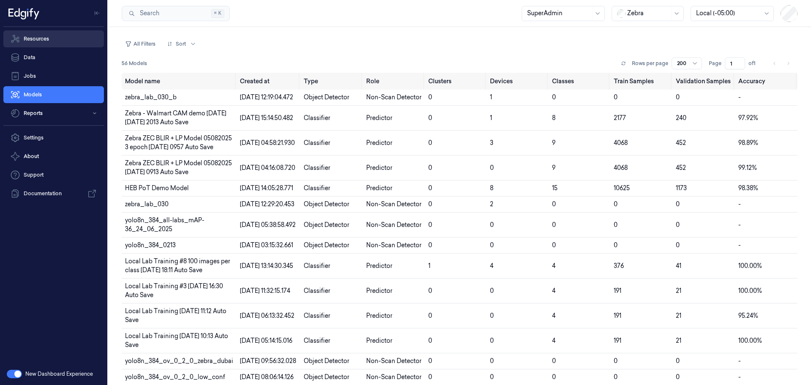
click at [47, 37] on link "Resources" at bounding box center [53, 38] width 101 height 17
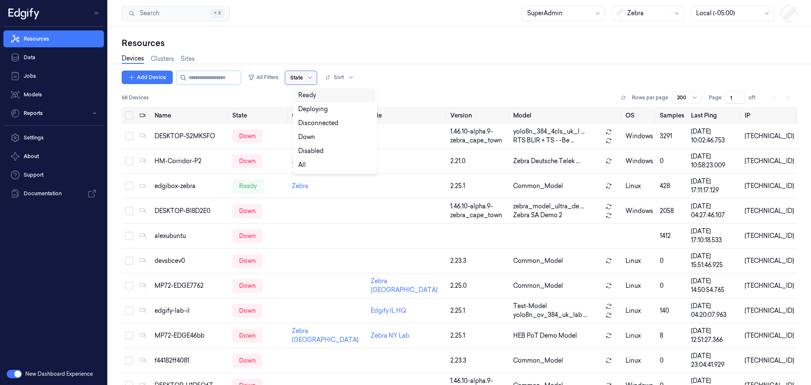
click at [311, 79] on div "State" at bounding box center [301, 78] width 32 height 14
click at [314, 95] on div "Ready" at bounding box center [307, 95] width 18 height 9
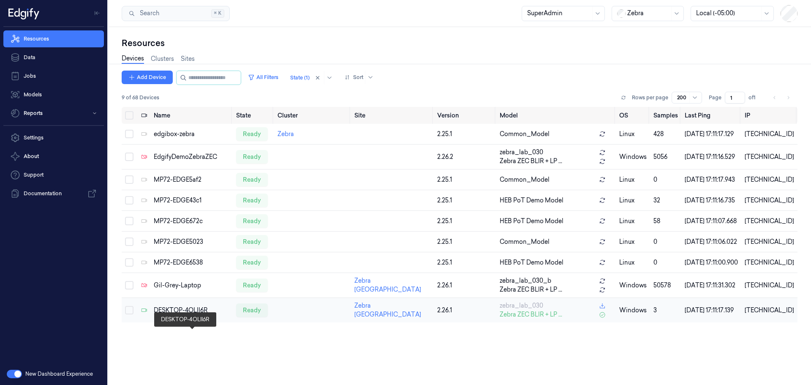
click at [181, 315] on div "DESKTOP-4OLII6R" at bounding box center [192, 310] width 76 height 9
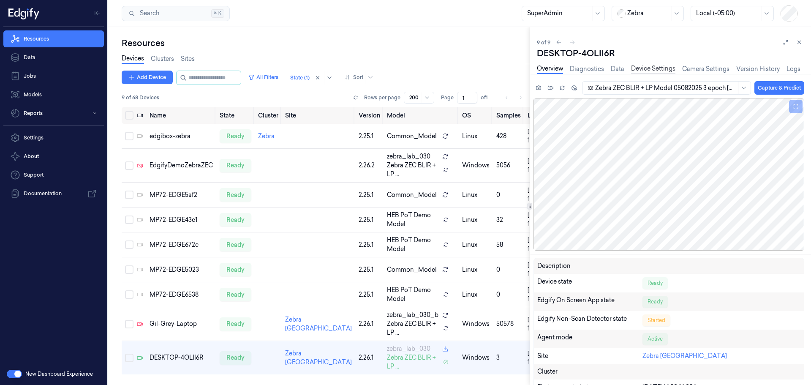
click at [660, 68] on link "Device Settings" at bounding box center [653, 69] width 44 height 10
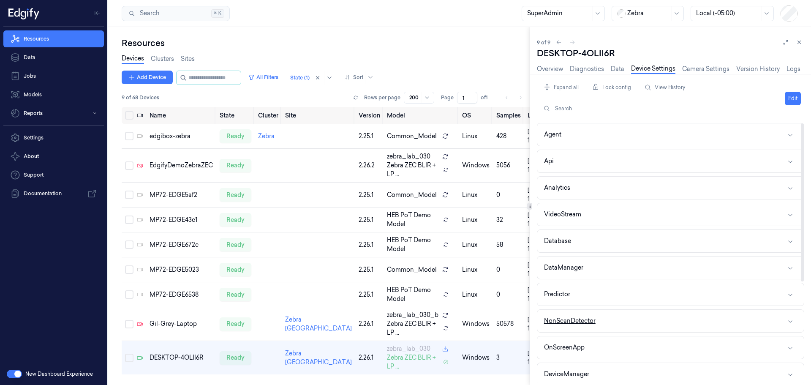
click at [681, 323] on button "NonScanDetector" at bounding box center [670, 321] width 266 height 22
click at [792, 97] on button "Edit" at bounding box center [793, 99] width 16 height 14
click at [675, 342] on button "button" at bounding box center [678, 341] width 8 height 8
click at [780, 98] on html "Resources Data Jobs Models Reports Settings About Support Documentation New Das…" at bounding box center [405, 192] width 811 height 385
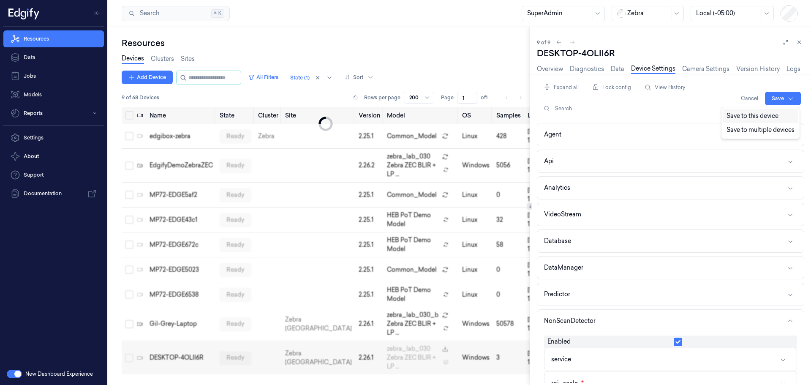
click at [767, 111] on div "Save to this device" at bounding box center [760, 116] width 75 height 14
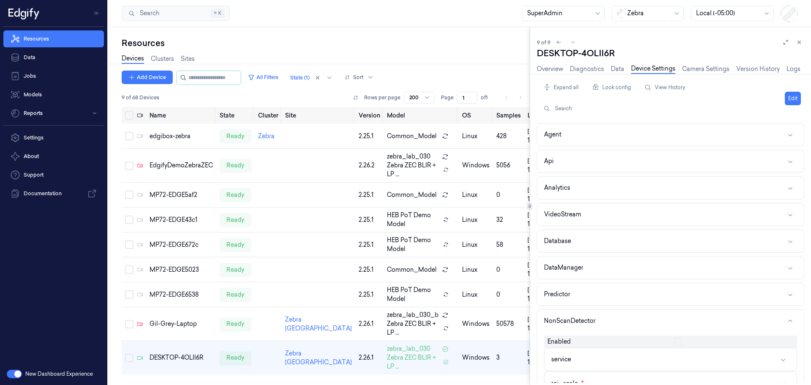
click at [644, 68] on link "Device Settings" at bounding box center [653, 69] width 44 height 10
click at [784, 42] on icon at bounding box center [786, 42] width 6 height 6
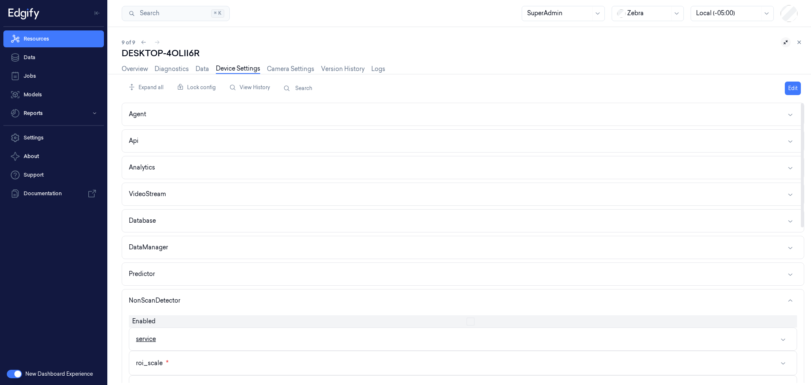
click at [267, 339] on button "service" at bounding box center [462, 339] width 667 height 22
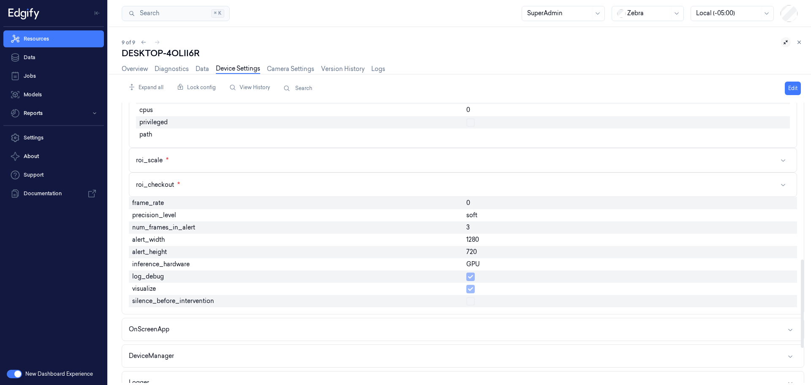
scroll to position [507, 0]
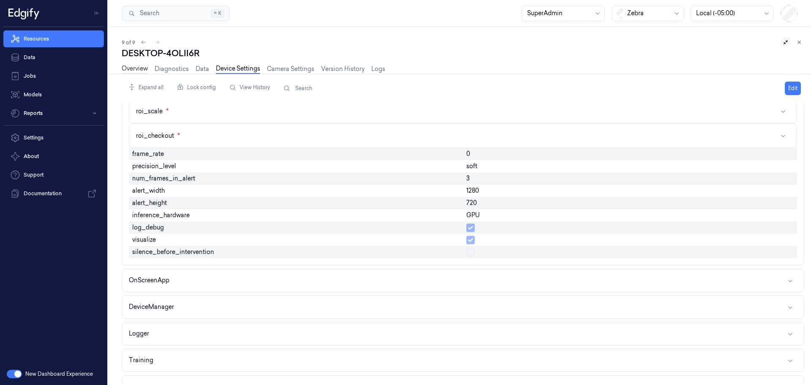
click at [141, 67] on link "Overview" at bounding box center [135, 69] width 26 height 10
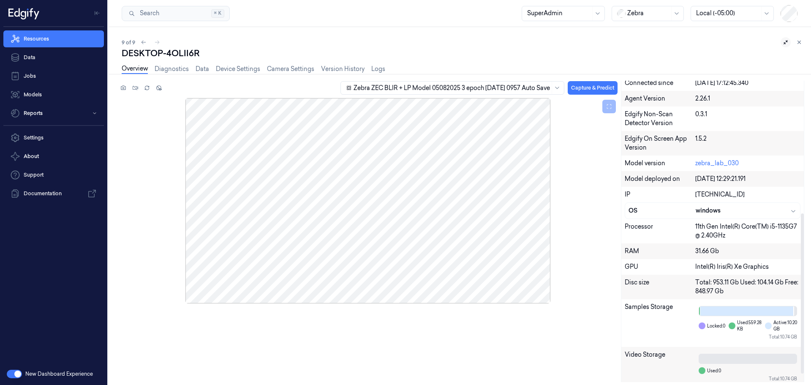
scroll to position [264, 0]
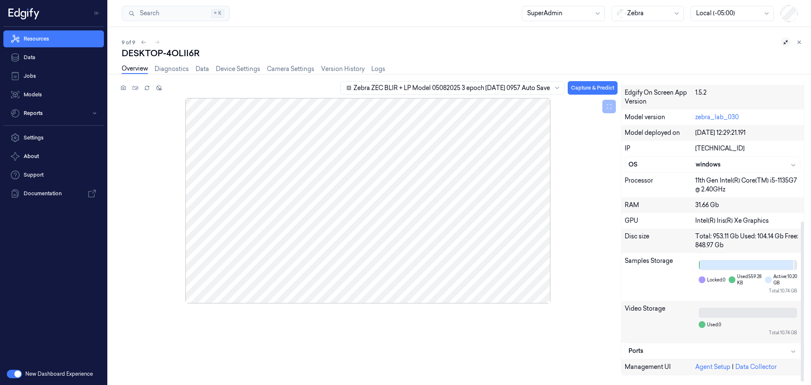
click at [734, 147] on div "[TECHNICAL_ID]" at bounding box center [747, 148] width 105 height 9
click at [232, 67] on link "Device Settings" at bounding box center [238, 69] width 44 height 10
click at [243, 68] on link "Device Settings" at bounding box center [238, 69] width 44 height 10
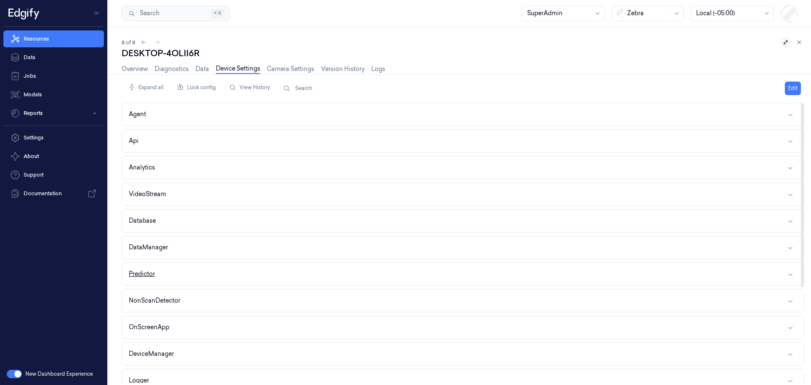
click at [267, 279] on button "Predictor" at bounding box center [463, 274] width 682 height 22
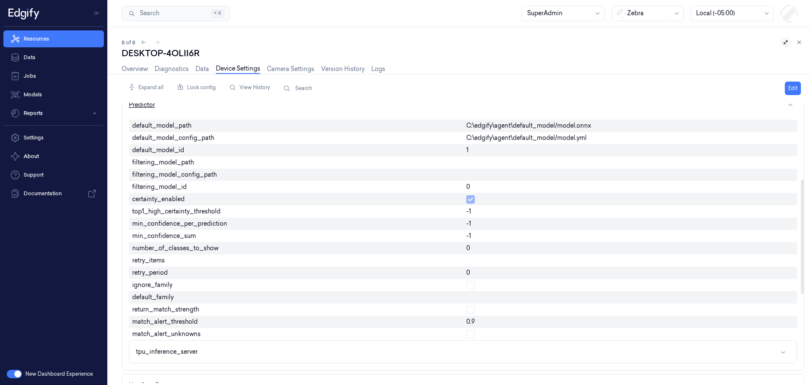
scroll to position [211, 0]
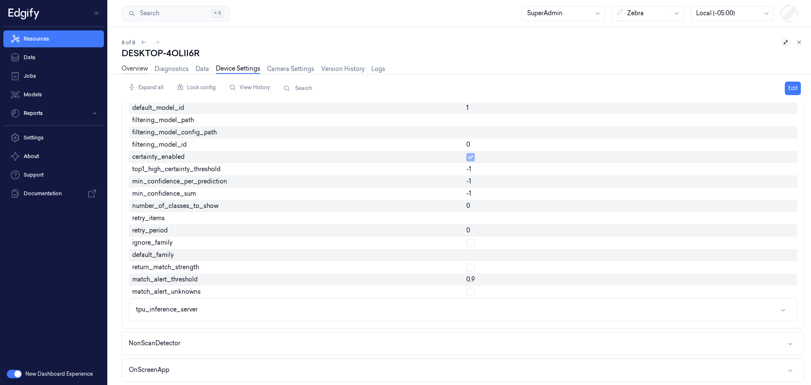
click at [127, 69] on link "Overview" at bounding box center [135, 69] width 26 height 10
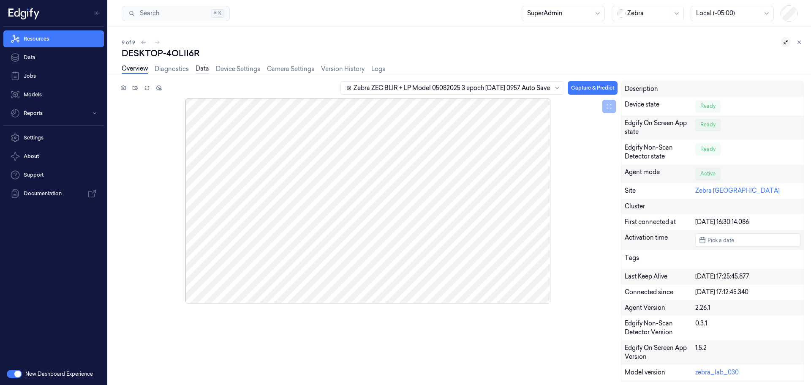
click at [202, 68] on link "Data" at bounding box center [203, 69] width 14 height 10
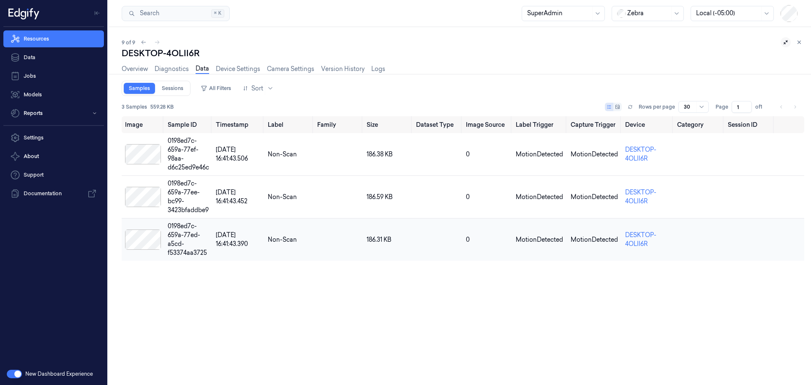
click at [144, 239] on div at bounding box center [143, 239] width 36 height 20
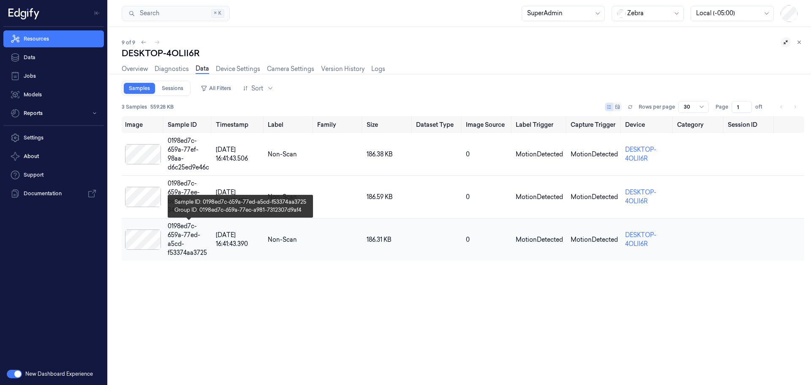
click at [181, 236] on div "0198ed7c-659a-77ed-a5cd-f53374aa3725" at bounding box center [188, 239] width 41 height 35
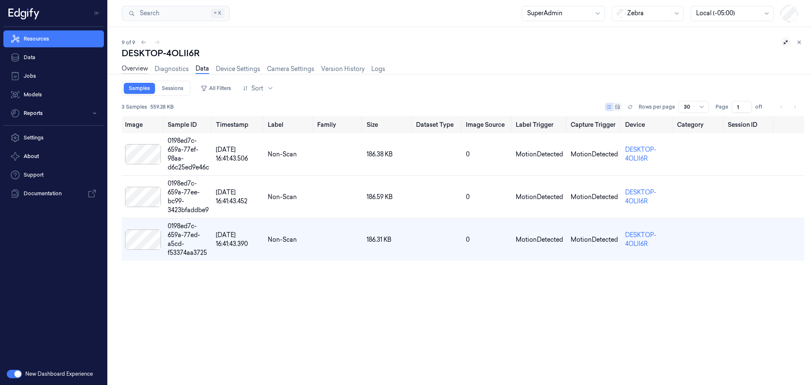
click at [136, 67] on link "Overview" at bounding box center [135, 69] width 26 height 10
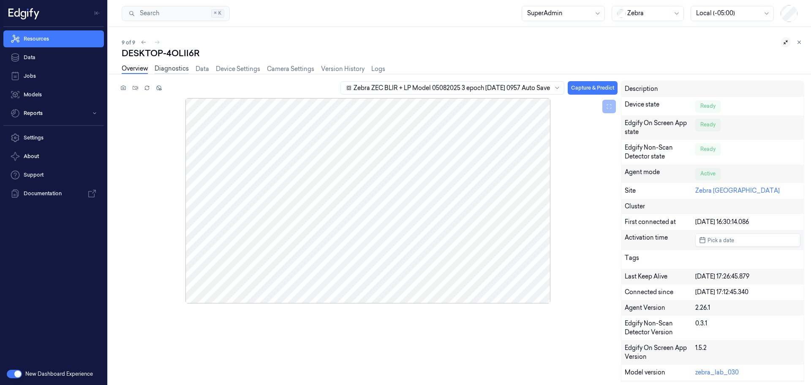
click at [166, 71] on link "Diagnostics" at bounding box center [172, 69] width 34 height 10
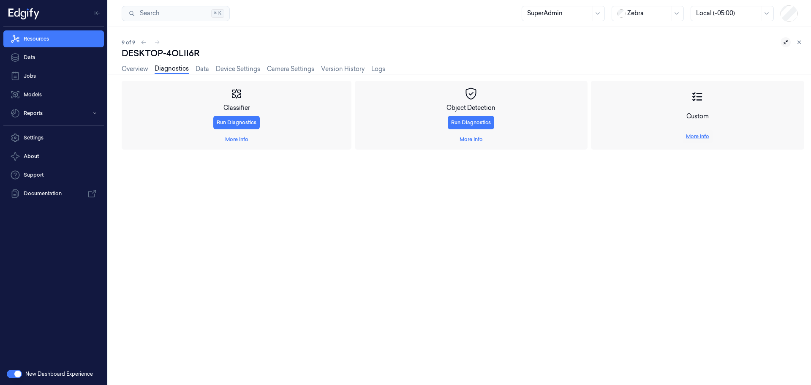
click at [690, 136] on link "More Info" at bounding box center [697, 137] width 23 height 8
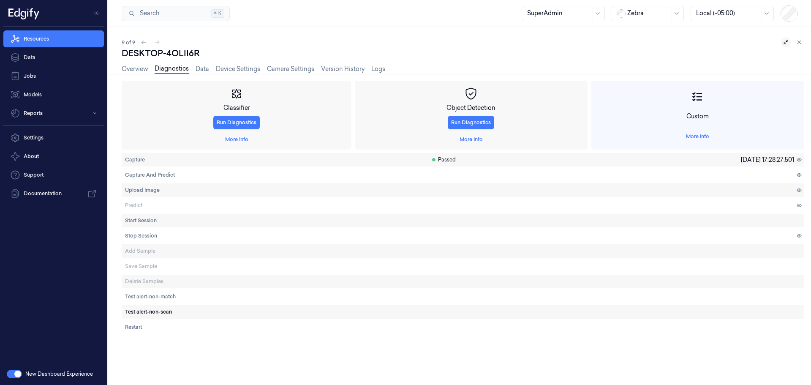
click at [158, 310] on span "Test alert-non-scan" at bounding box center [148, 312] width 47 height 8
click at [168, 297] on span "Test alert-non-match" at bounding box center [150, 297] width 51 height 8
click at [133, 221] on span "Start Session" at bounding box center [141, 221] width 32 height 8
click at [233, 66] on link "Device Settings" at bounding box center [238, 69] width 44 height 10
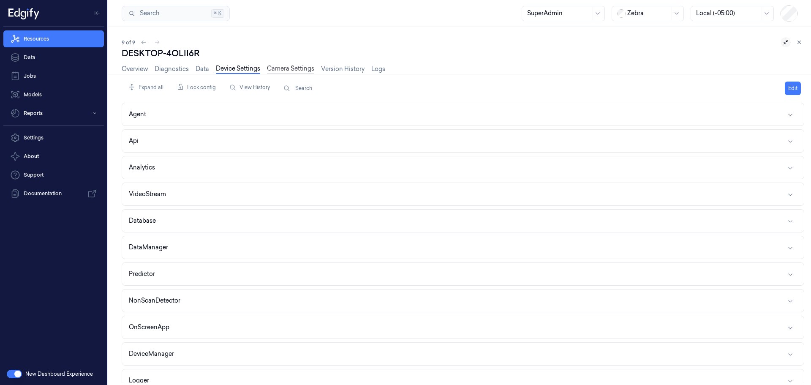
click at [283, 68] on link "Camera Settings" at bounding box center [290, 69] width 47 height 10
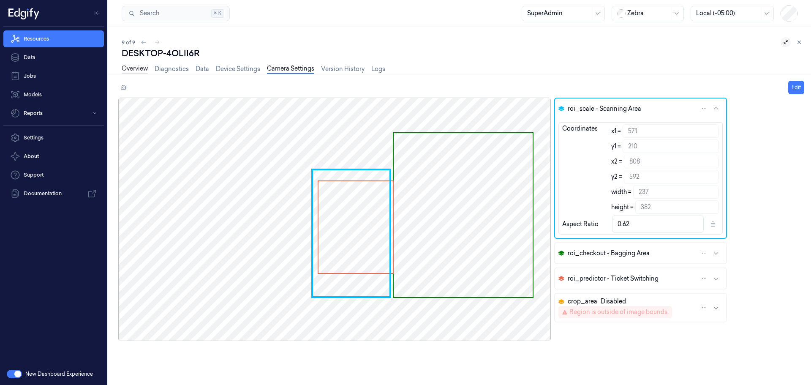
click at [132, 68] on link "Overview" at bounding box center [135, 69] width 26 height 10
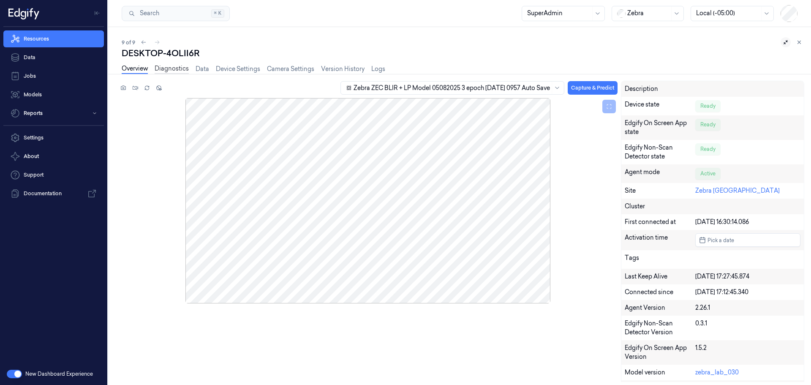
click at [167, 69] on link "Diagnostics" at bounding box center [172, 69] width 34 height 10
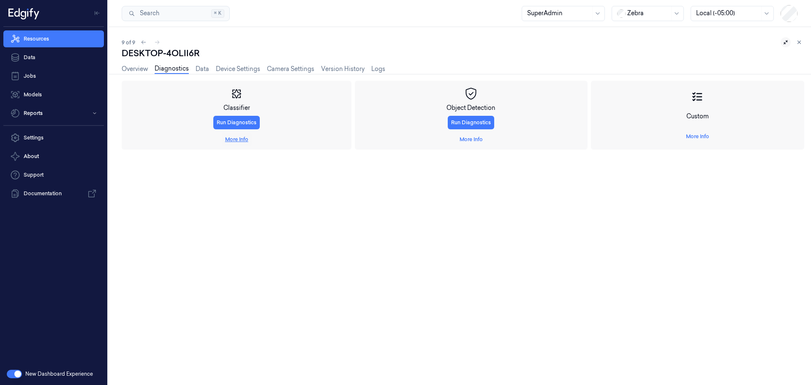
click at [234, 138] on link "More Info" at bounding box center [236, 140] width 23 height 8
click at [160, 202] on span "Capture And Predict" at bounding box center [150, 204] width 50 height 8
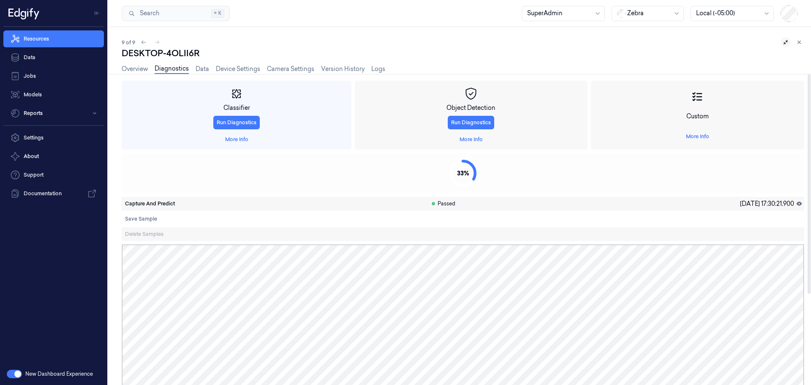
click at [142, 205] on span "Capture And Predict" at bounding box center [150, 204] width 50 height 8
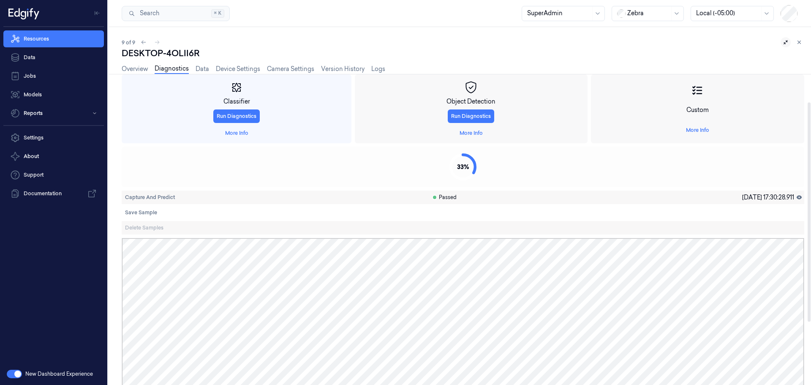
scroll to position [2, 0]
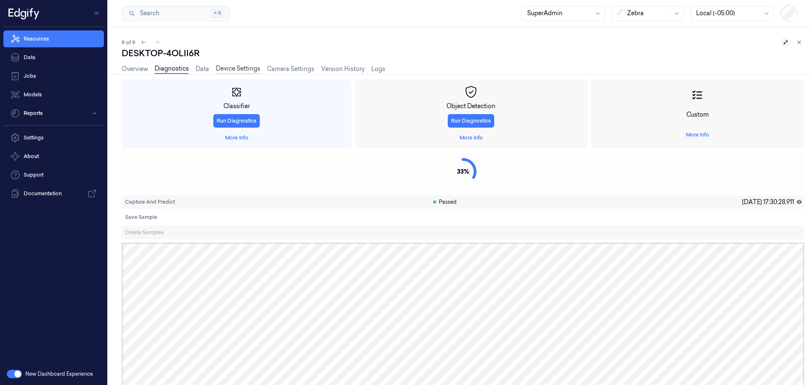
click at [231, 67] on link "Device Settings" at bounding box center [238, 69] width 44 height 10
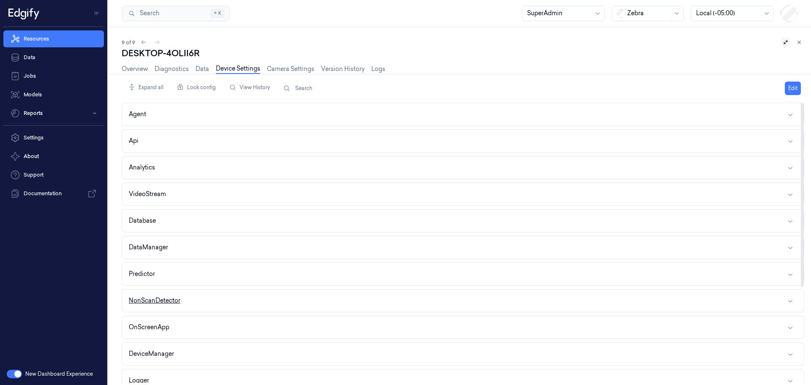
click at [205, 299] on button "NonScanDetector" at bounding box center [463, 300] width 682 height 22
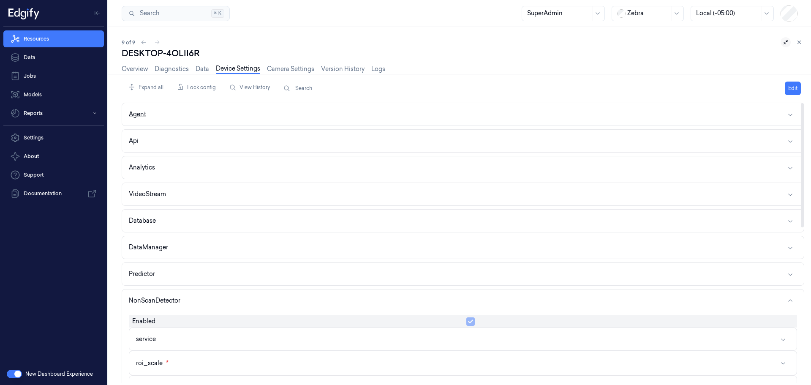
click at [200, 114] on button "Agent" at bounding box center [463, 114] width 682 height 22
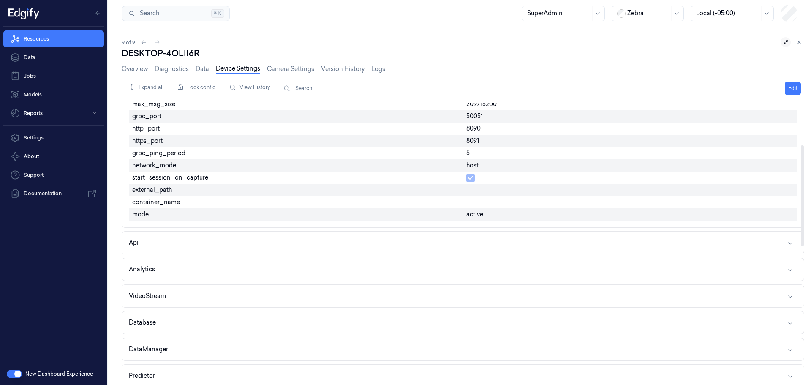
scroll to position [127, 0]
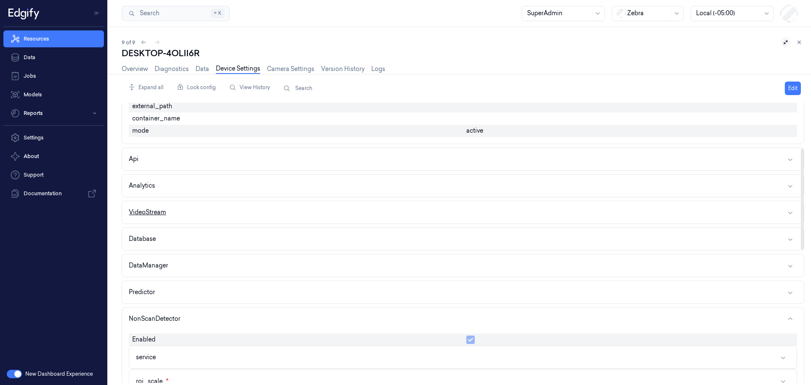
click at [210, 218] on button "VideoStream" at bounding box center [463, 212] width 682 height 22
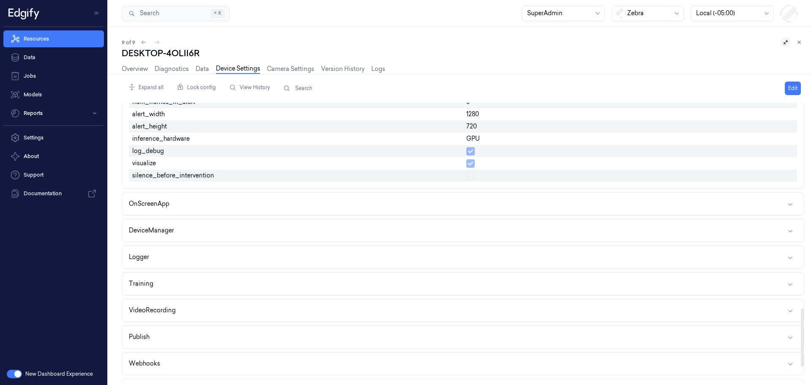
scroll to position [1056, 0]
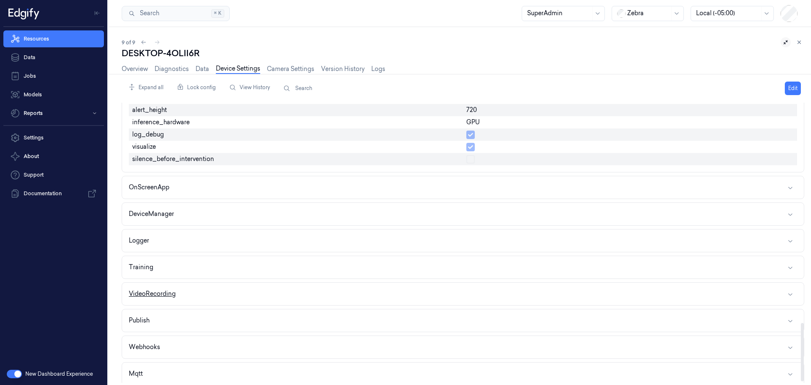
click at [199, 292] on button "VideoRecording" at bounding box center [463, 294] width 682 height 22
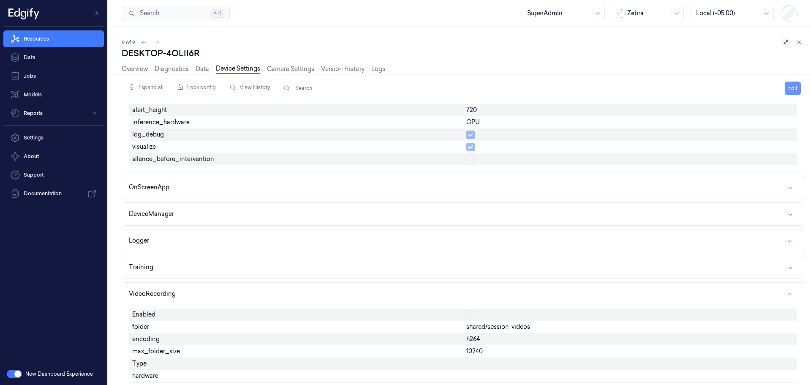
click at [795, 89] on button "Edit" at bounding box center [793, 89] width 16 height 14
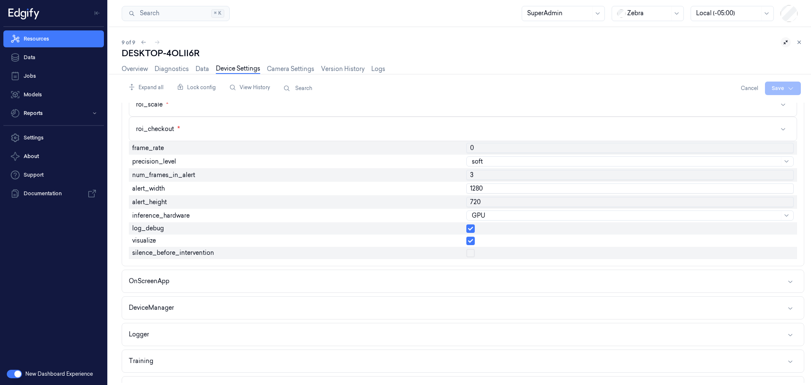
scroll to position [1146, 0]
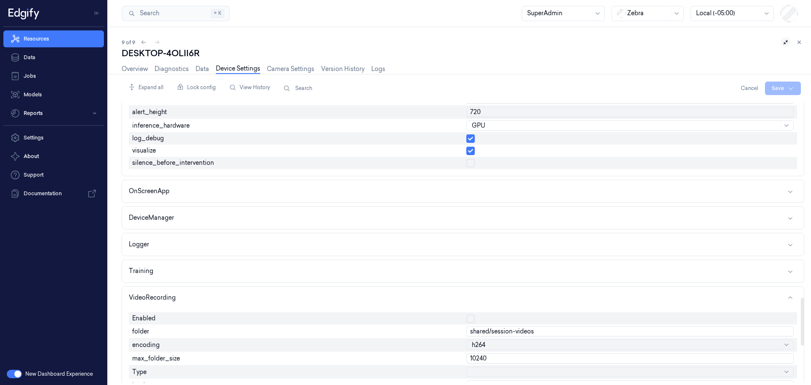
click at [471, 317] on button "button" at bounding box center [470, 318] width 8 height 8
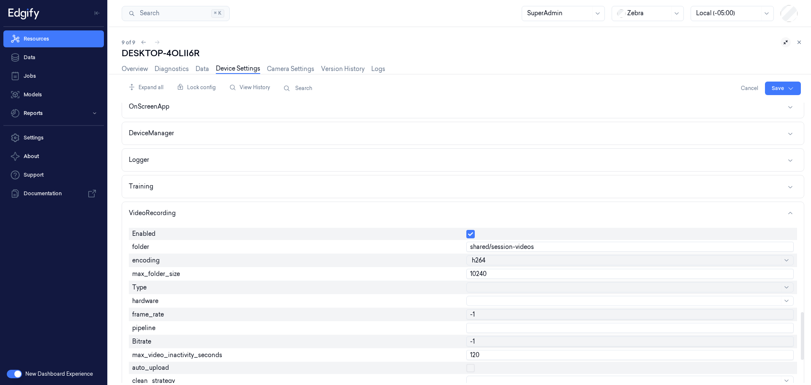
click at [514, 288] on div at bounding box center [625, 287] width 307 height 9
click at [478, 289] on div at bounding box center [625, 287] width 307 height 9
click at [487, 321] on div "gstreamer" at bounding box center [486, 321] width 29 height 9
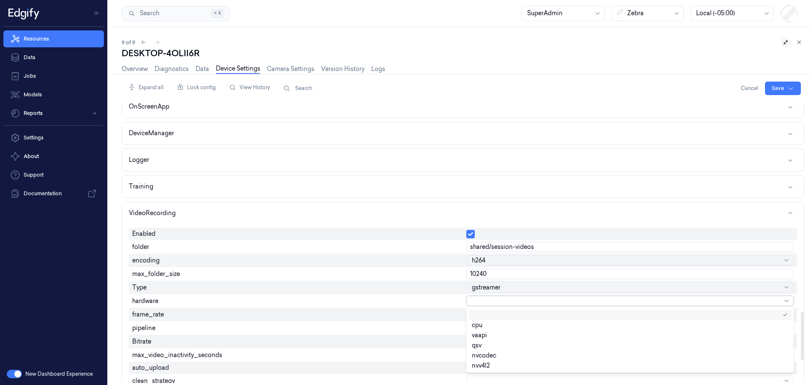
click at [479, 301] on div at bounding box center [625, 300] width 307 height 9
click at [479, 346] on div "qsv" at bounding box center [477, 345] width 10 height 9
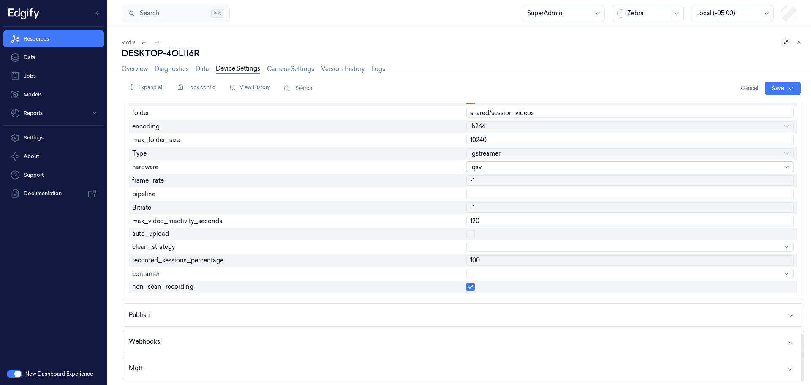
scroll to position [1365, 0]
click at [776, 85] on html "Resources Data Jobs Models Reports Settings About Support Documentation New Das…" at bounding box center [405, 192] width 811 height 385
click at [756, 109] on div "Save to this device" at bounding box center [760, 106] width 75 height 14
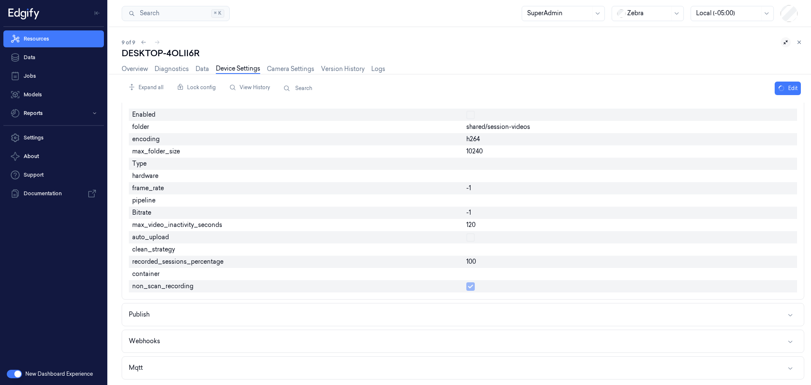
scroll to position [1256, 0]
click at [283, 322] on button "Publish" at bounding box center [463, 314] width 682 height 22
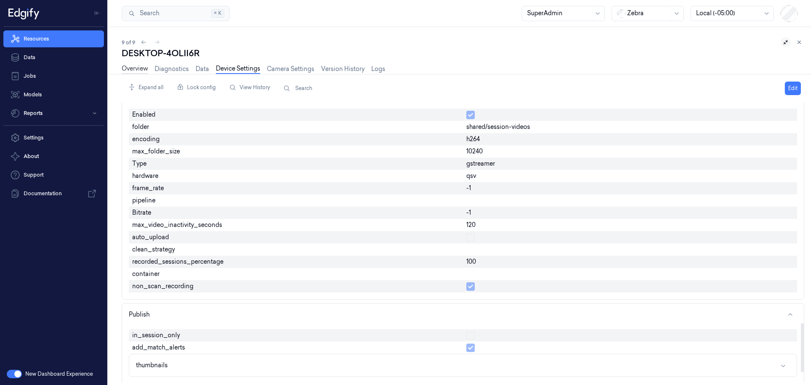
click at [124, 64] on link "Overview" at bounding box center [135, 69] width 26 height 10
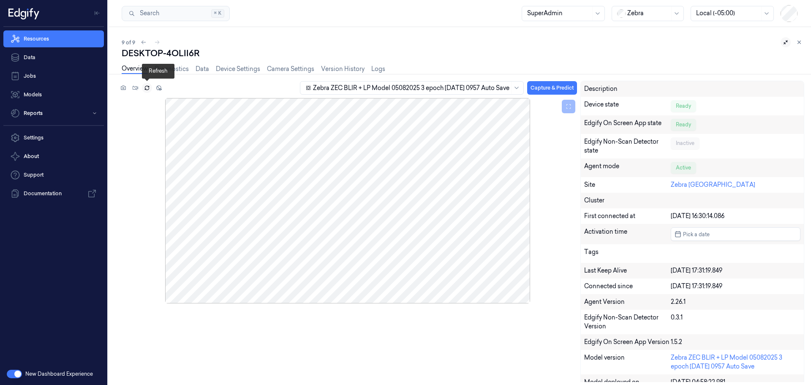
click at [147, 87] on icon at bounding box center [147, 88] width 6 height 6
click at [546, 85] on button "Capture & Predict" at bounding box center [552, 88] width 50 height 14
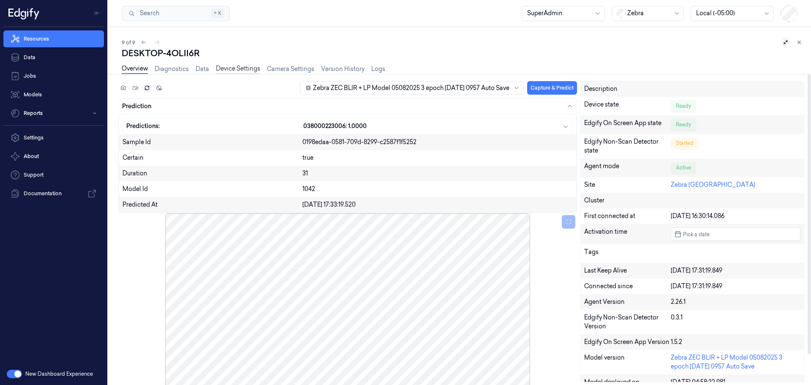
click at [243, 69] on link "Device Settings" at bounding box center [238, 69] width 44 height 10
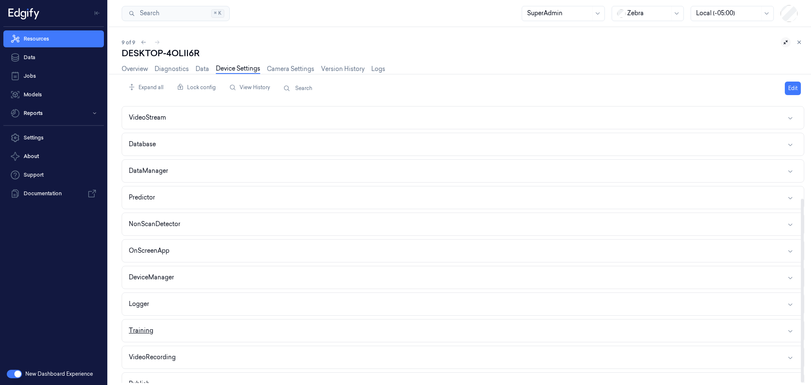
scroll to position [146, 0]
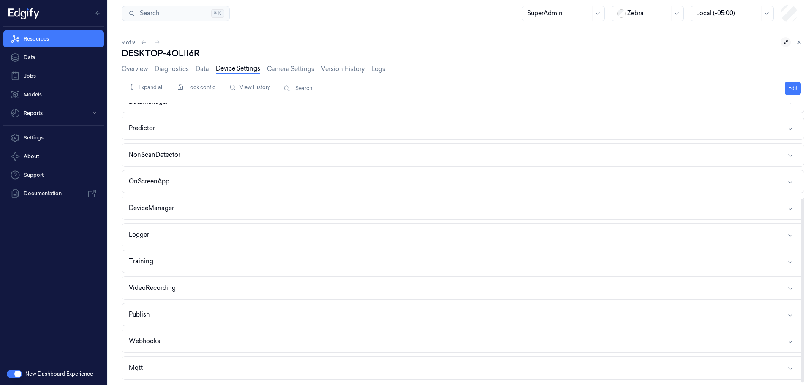
click at [198, 317] on button "Publish" at bounding box center [463, 314] width 682 height 22
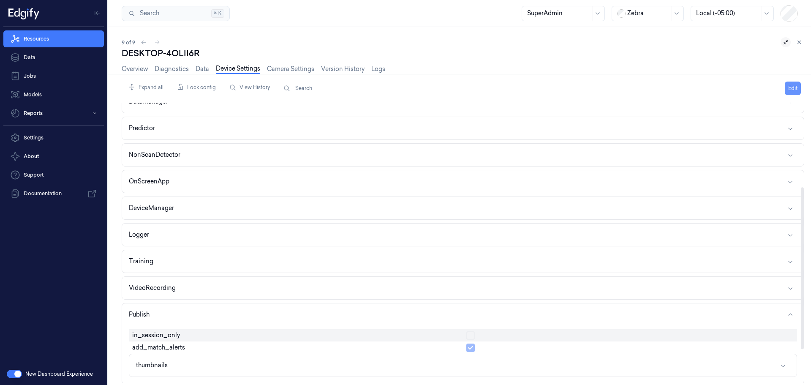
click at [791, 87] on button "Edit" at bounding box center [793, 89] width 16 height 14
click at [472, 339] on button "button" at bounding box center [470, 335] width 8 height 8
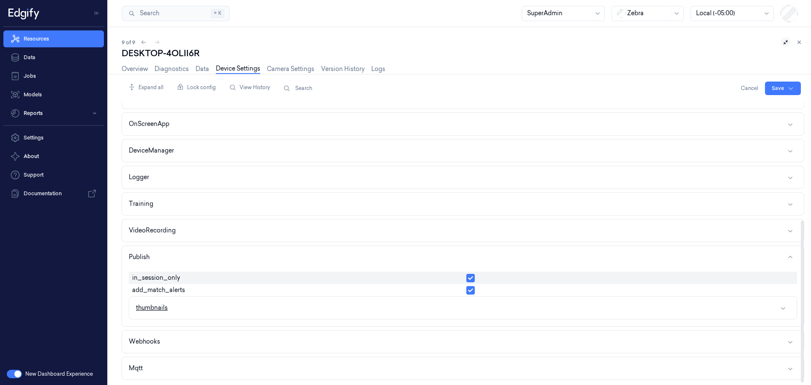
scroll to position [204, 0]
click at [258, 341] on button "Webhooks" at bounding box center [463, 341] width 682 height 22
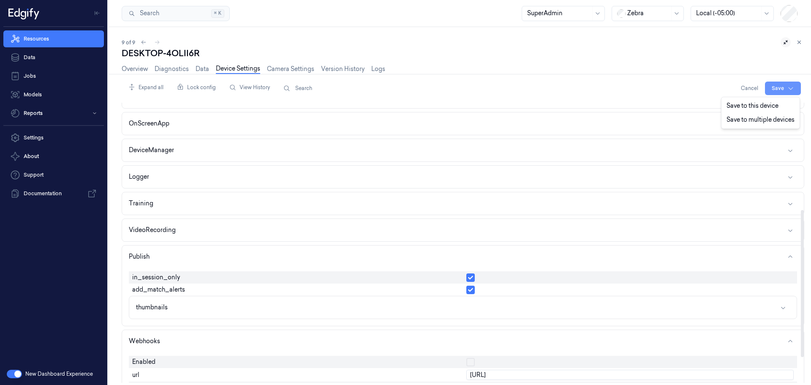
click at [771, 87] on html "Resources Data Jobs Models Reports Settings About Support Documentation New Das…" at bounding box center [405, 192] width 811 height 385
click at [767, 104] on div "Save to this device" at bounding box center [760, 106] width 75 height 14
click at [136, 68] on link "Overview" at bounding box center [135, 69] width 26 height 10
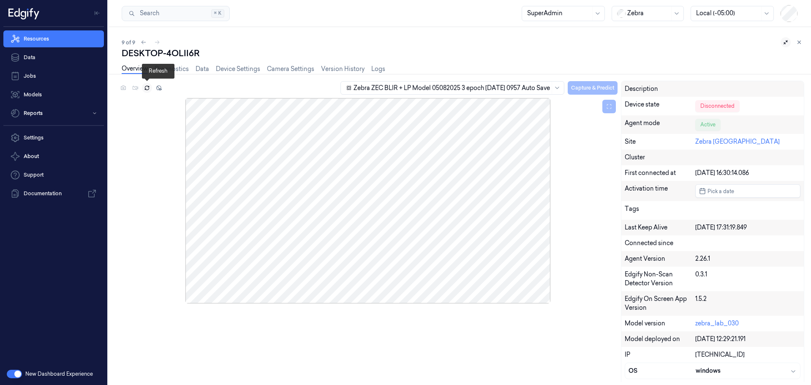
click at [145, 88] on icon at bounding box center [147, 89] width 4 height 2
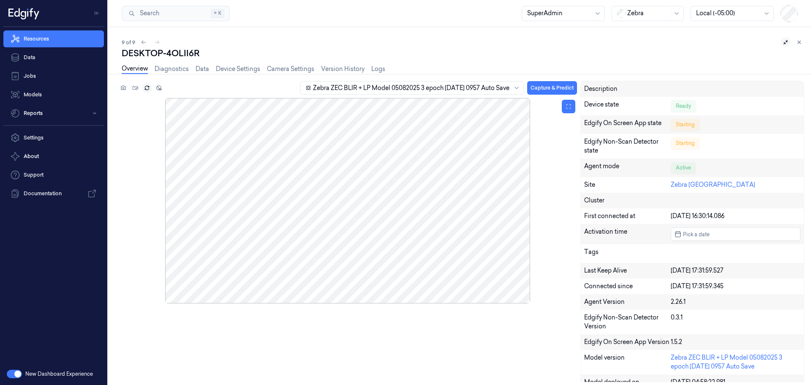
click at [330, 191] on div at bounding box center [347, 200] width 459 height 205
click at [165, 65] on link "Diagnostics" at bounding box center [172, 69] width 34 height 10
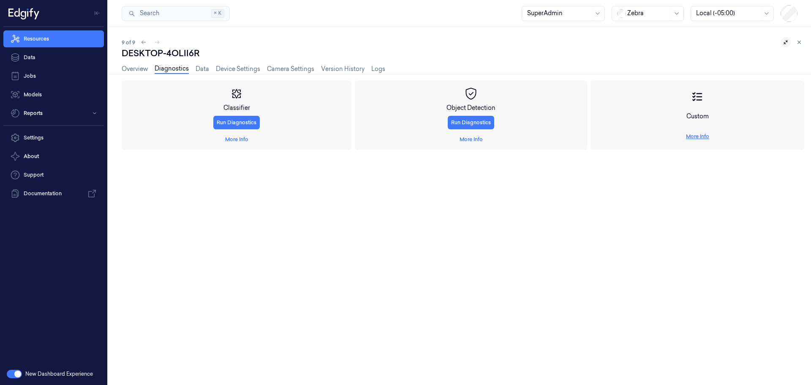
click at [689, 136] on link "More Info" at bounding box center [697, 137] width 23 height 8
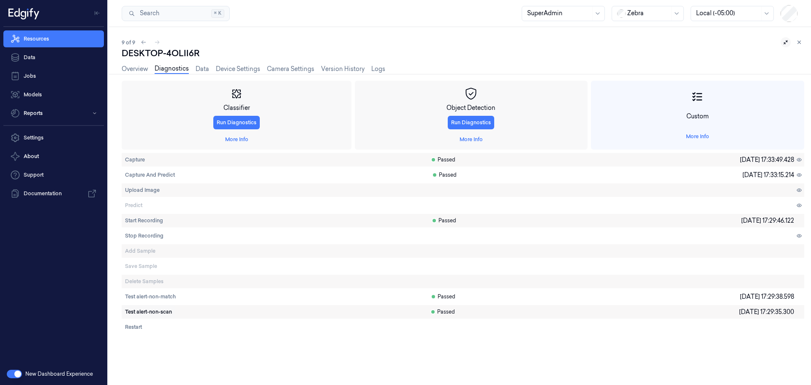
click at [152, 309] on span "Test alert-non-scan" at bounding box center [148, 312] width 47 height 8
click at [154, 295] on span "Test alert-non-match" at bounding box center [150, 297] width 51 height 8
click at [163, 294] on span "Test alert-non-match" at bounding box center [150, 297] width 51 height 8
click at [160, 314] on span "Test alert-non-scan" at bounding box center [148, 312] width 47 height 8
click at [155, 312] on span "Test alert-non-scan" at bounding box center [148, 312] width 47 height 8
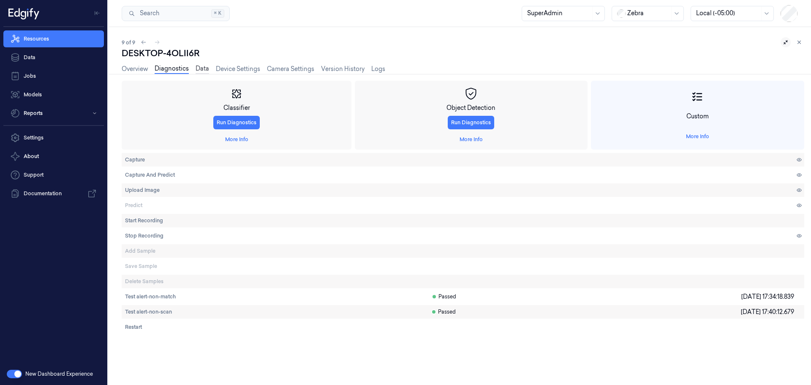
click at [203, 68] on link "Data" at bounding box center [203, 69] width 14 height 10
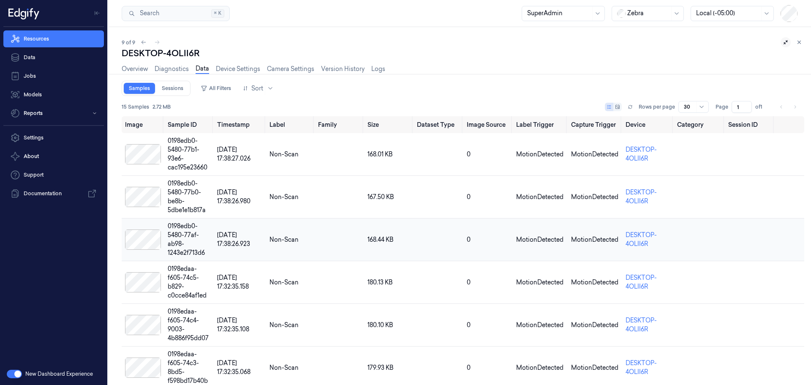
click at [159, 235] on div at bounding box center [143, 239] width 36 height 20
click at [46, 57] on link "Data" at bounding box center [53, 57] width 101 height 17
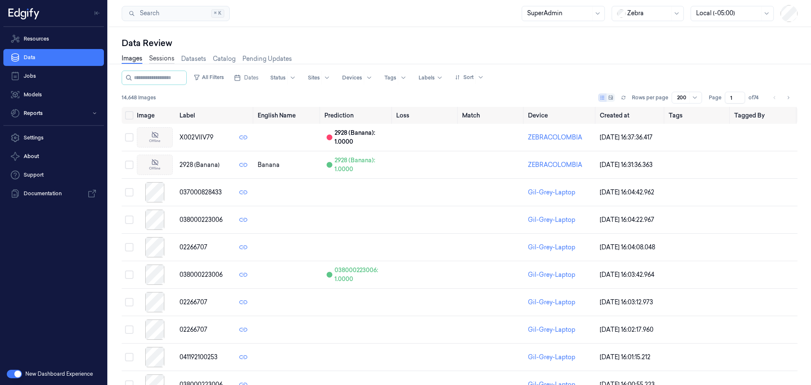
click at [162, 59] on link "Sessions" at bounding box center [161, 59] width 25 height 10
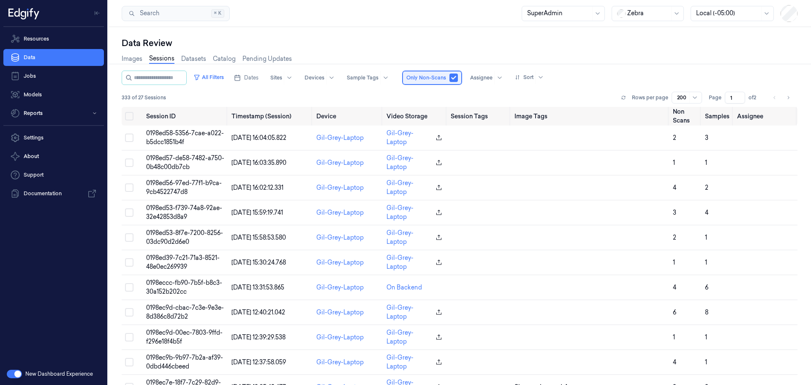
click at [456, 79] on div "Only Non-Scans" at bounding box center [431, 78] width 59 height 14
click at [458, 76] on button "button" at bounding box center [453, 77] width 8 height 8
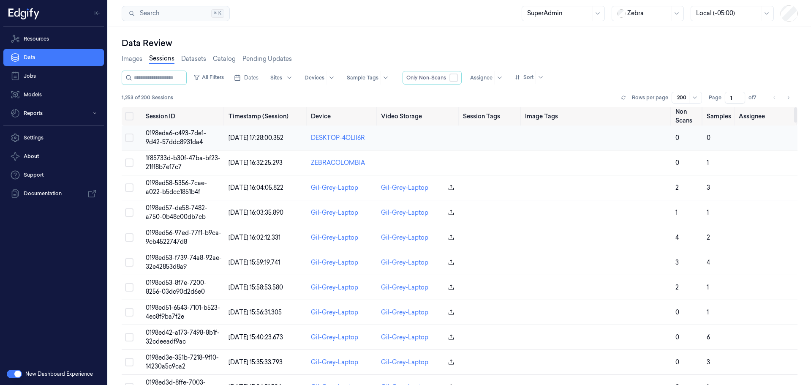
click at [185, 139] on span "0198eda6-c493-7de1-9d42-57ddc8931da4" at bounding box center [176, 137] width 60 height 16
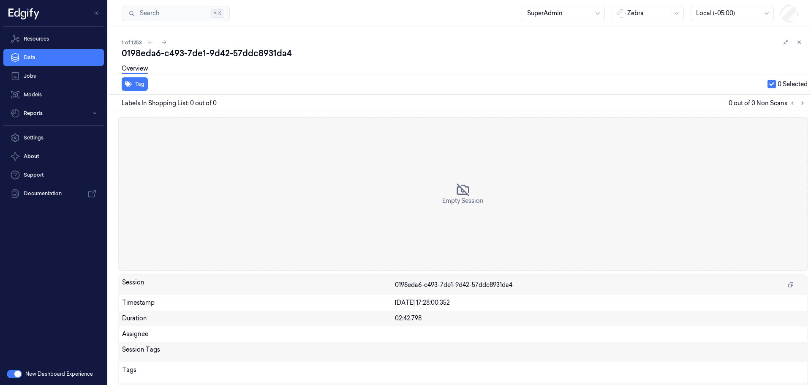
drag, startPoint x: 795, startPoint y: 43, endPoint x: 590, endPoint y: 80, distance: 207.8
click at [796, 43] on icon at bounding box center [799, 42] width 6 height 6
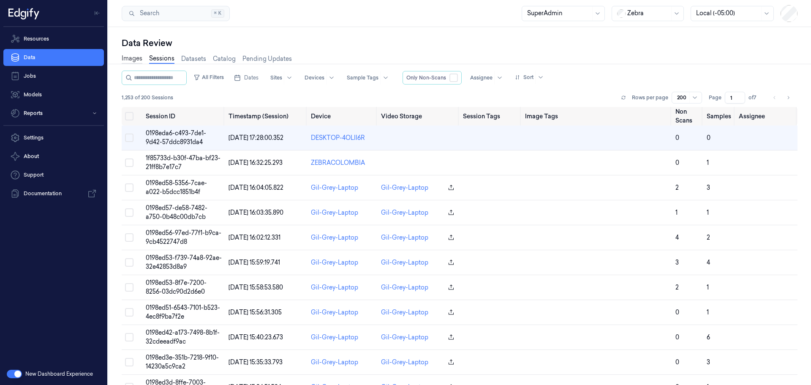
click at [136, 61] on link "Images" at bounding box center [132, 59] width 21 height 10
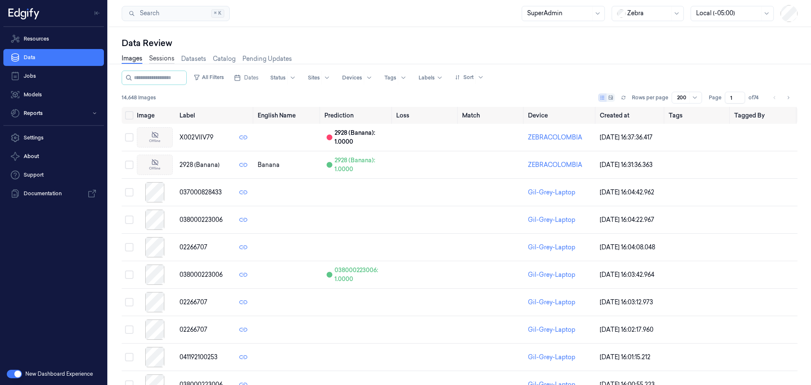
click at [160, 57] on link "Sessions" at bounding box center [161, 59] width 25 height 10
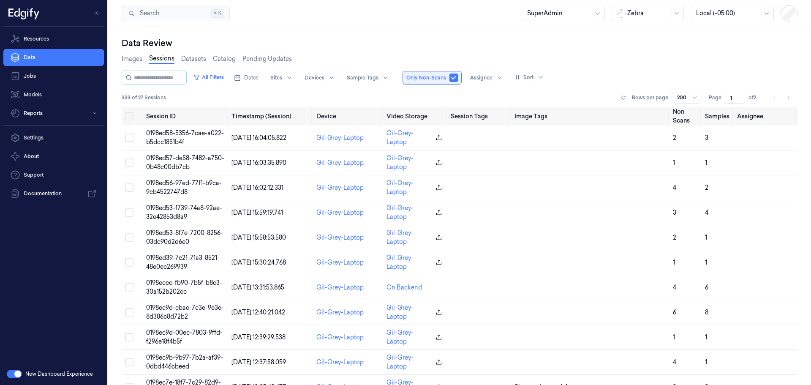
click at [458, 74] on button "button" at bounding box center [453, 77] width 8 height 8
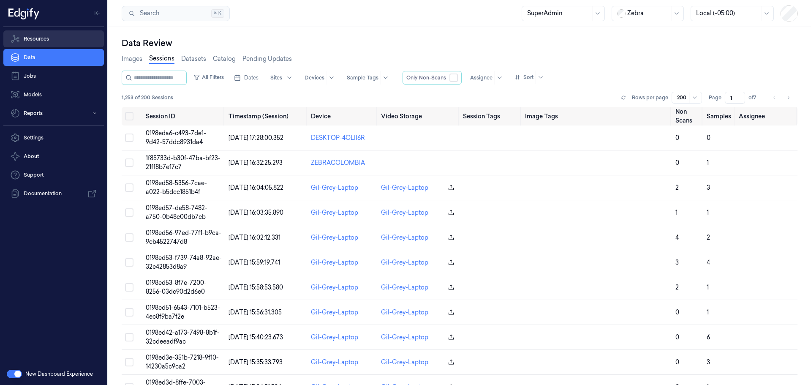
click at [49, 40] on link "Resources" at bounding box center [53, 38] width 101 height 17
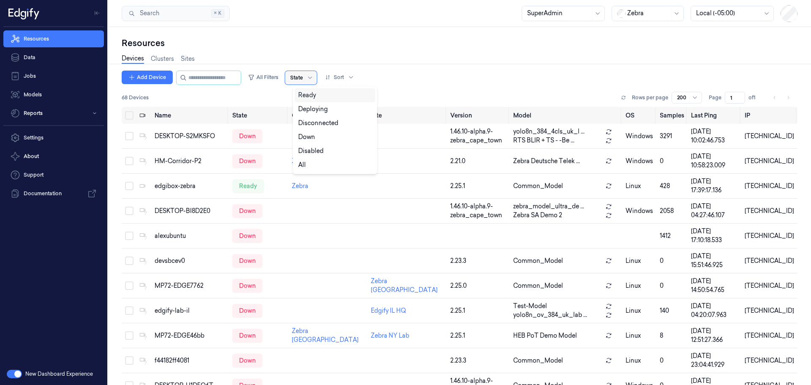
click at [303, 76] on div at bounding box center [296, 78] width 13 height 8
click at [304, 97] on div "Ready" at bounding box center [307, 95] width 18 height 9
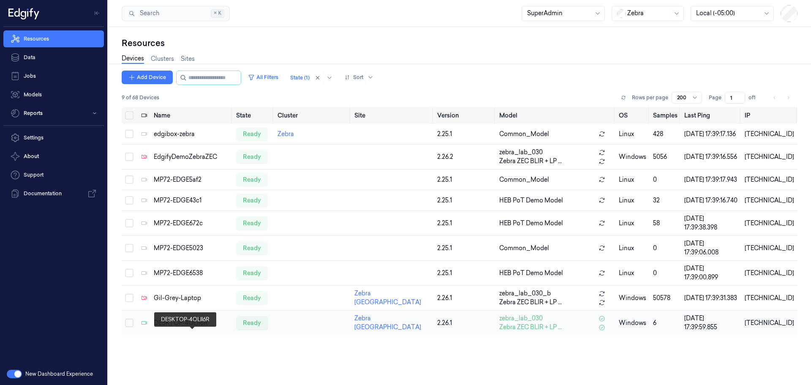
click at [184, 327] on div "DESKTOP-4OLII6R" at bounding box center [192, 322] width 76 height 9
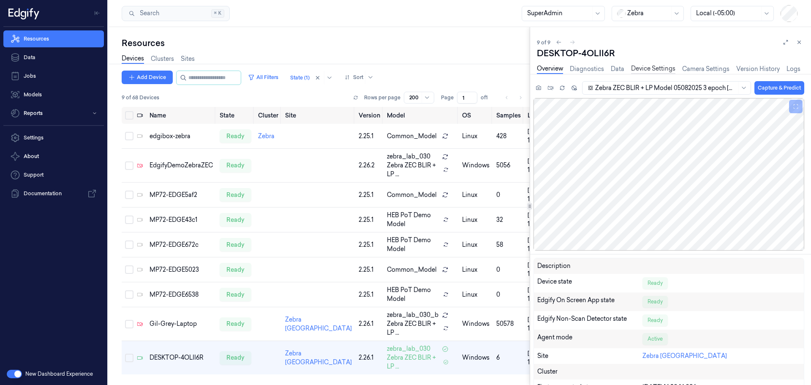
click at [641, 70] on link "Device Settings" at bounding box center [653, 69] width 44 height 10
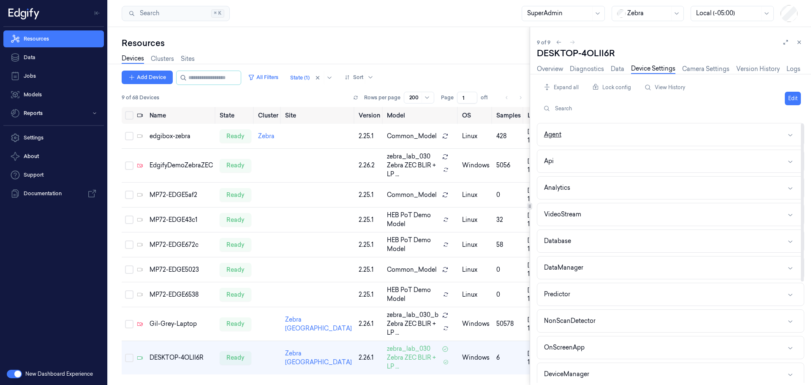
click at [625, 138] on button "Agent" at bounding box center [670, 134] width 266 height 22
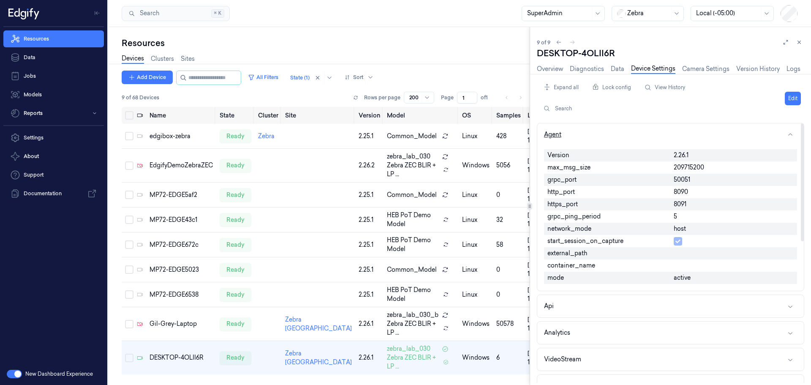
click at [597, 138] on button "Agent" at bounding box center [670, 134] width 266 height 22
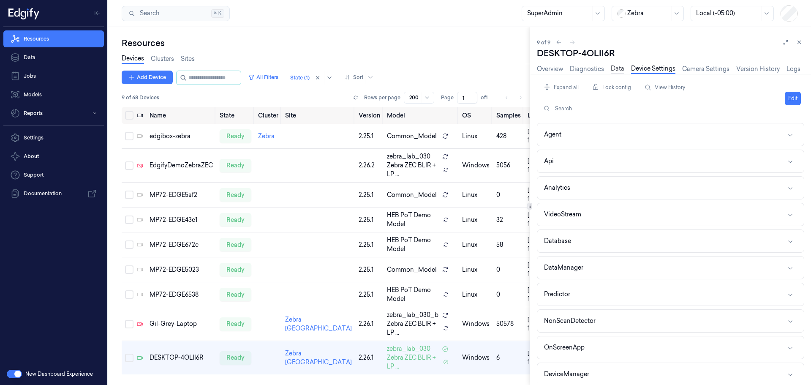
click at [621, 70] on link "Data" at bounding box center [618, 69] width 14 height 10
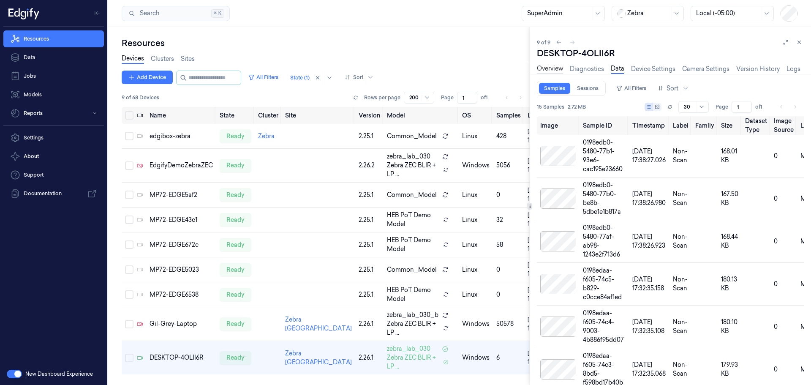
click at [544, 66] on link "Overview" at bounding box center [550, 69] width 26 height 10
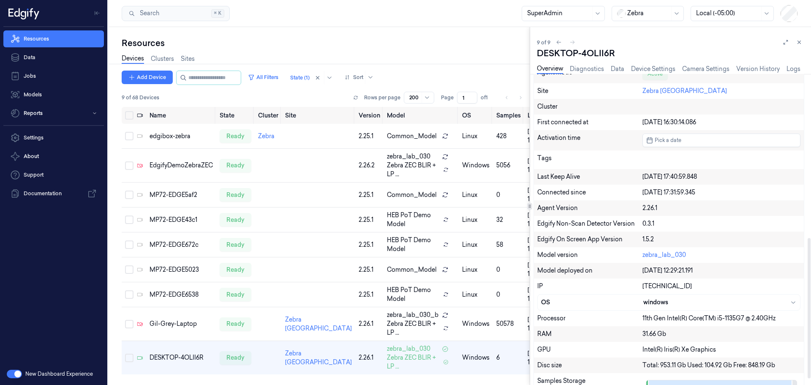
scroll to position [376, 0]
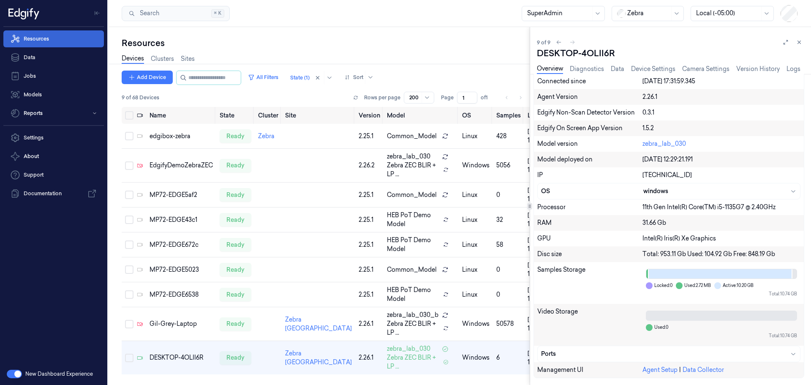
click at [31, 40] on link "Resources" at bounding box center [53, 38] width 101 height 17
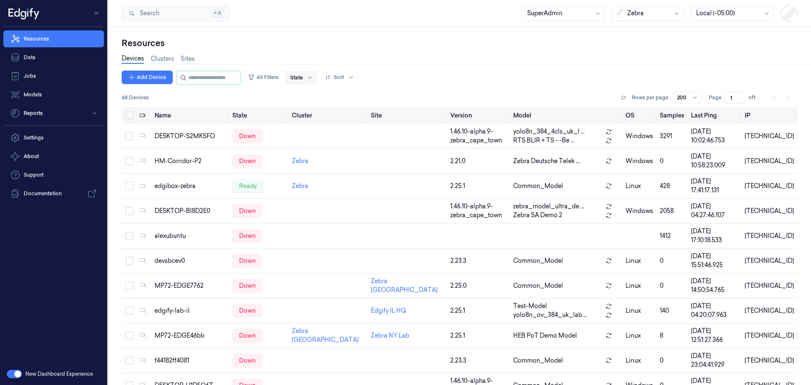
click at [303, 79] on div at bounding box center [296, 78] width 13 height 8
click at [305, 97] on div "Ready" at bounding box center [307, 95] width 18 height 9
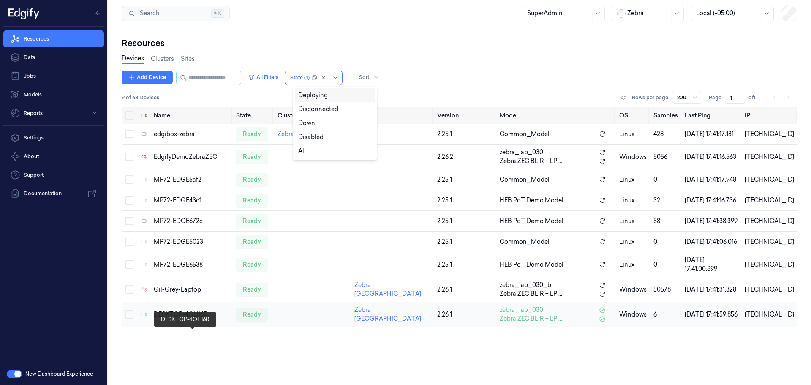
click at [193, 319] on div "DESKTOP-4OLII6R" at bounding box center [192, 314] width 76 height 9
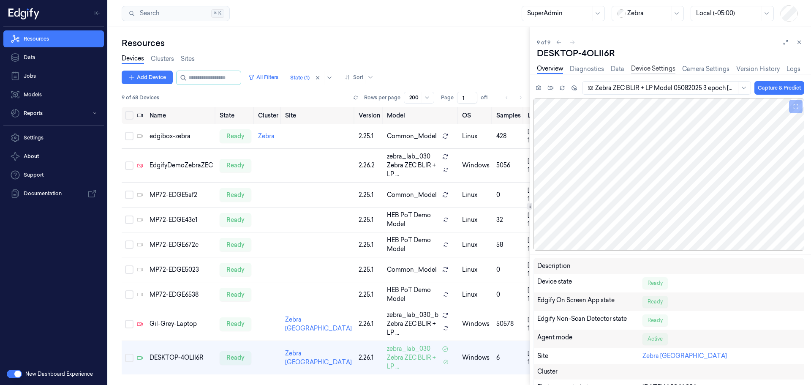
click at [651, 66] on link "Device Settings" at bounding box center [653, 69] width 44 height 10
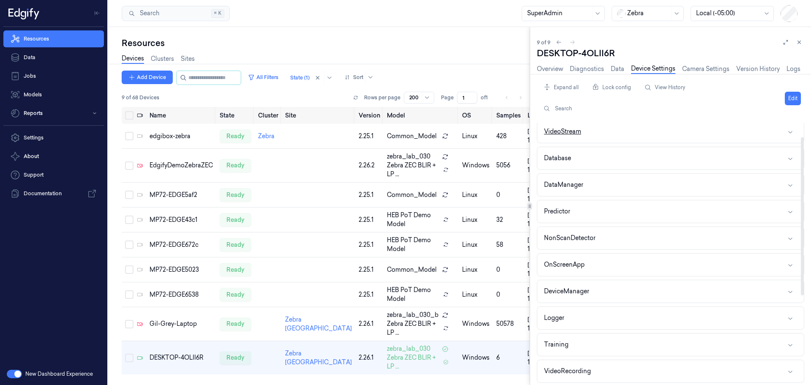
scroll to position [84, 0]
click at [610, 210] on button "Predictor" at bounding box center [670, 210] width 266 height 22
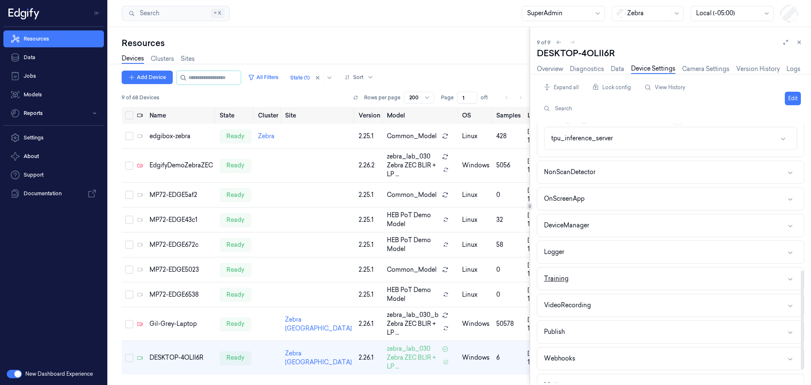
scroll to position [420, 0]
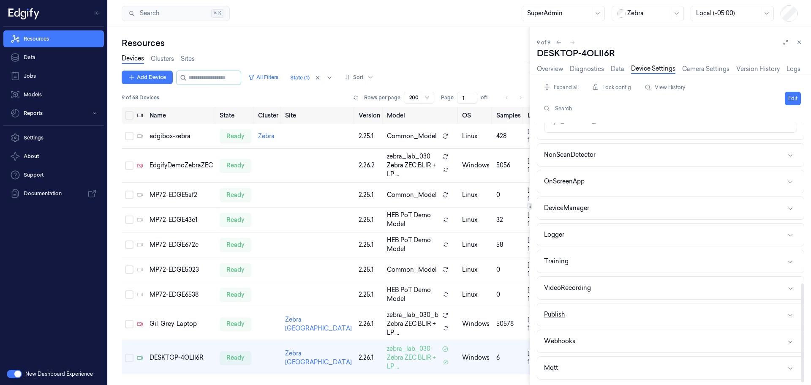
click at [597, 315] on button "Publish" at bounding box center [670, 314] width 266 height 22
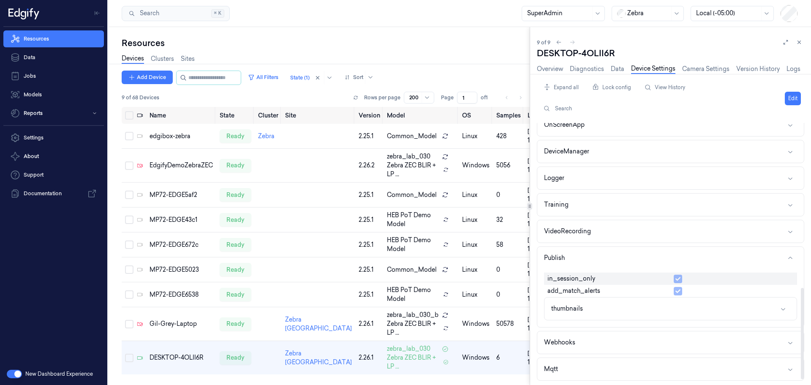
scroll to position [478, 0]
click at [622, 227] on button "VideoRecording" at bounding box center [670, 230] width 266 height 22
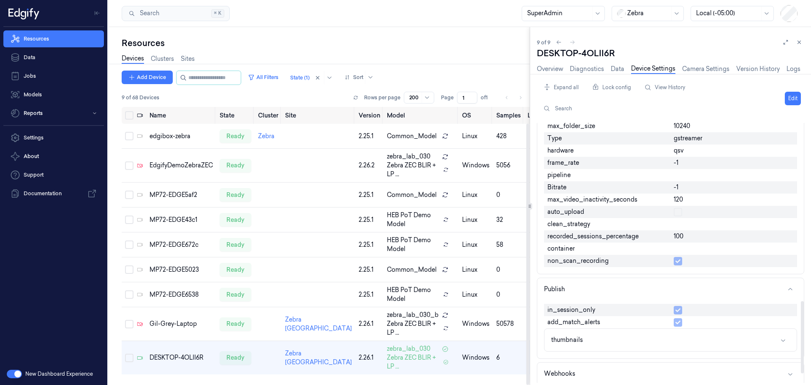
scroll to position [672, 0]
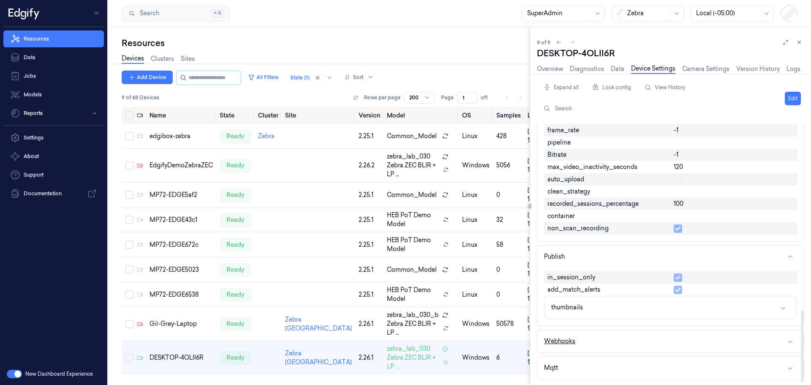
click at [606, 337] on button "Webhooks" at bounding box center [670, 341] width 266 height 22
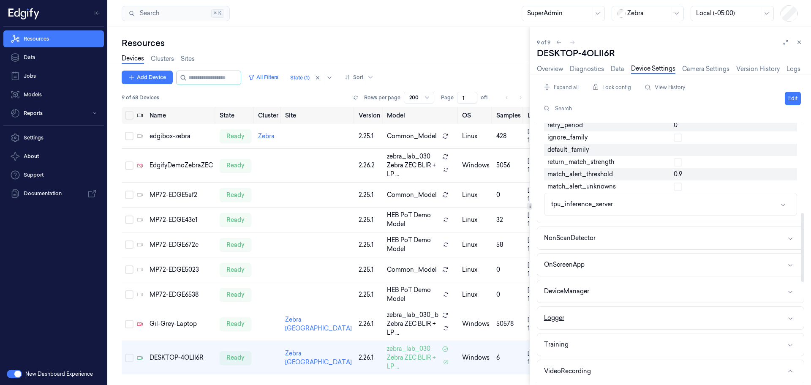
scroll to position [338, 0]
click at [626, 266] on button "OnScreenApp" at bounding box center [670, 263] width 266 height 22
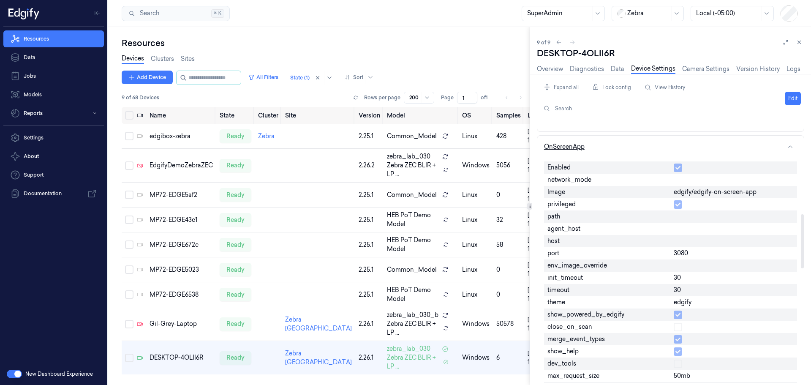
scroll to position [465, 0]
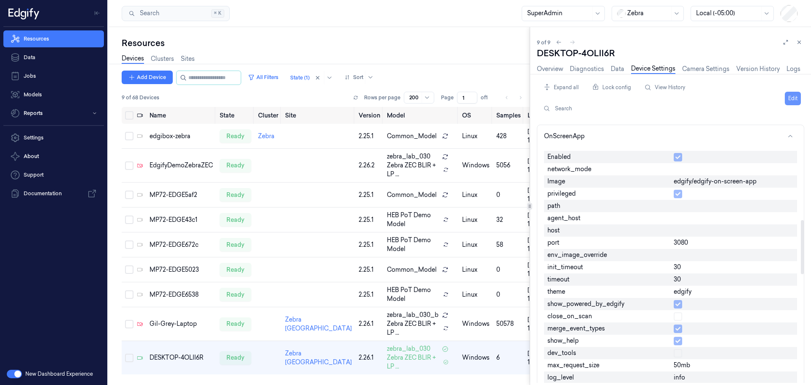
click at [795, 99] on button "Edit" at bounding box center [793, 99] width 16 height 14
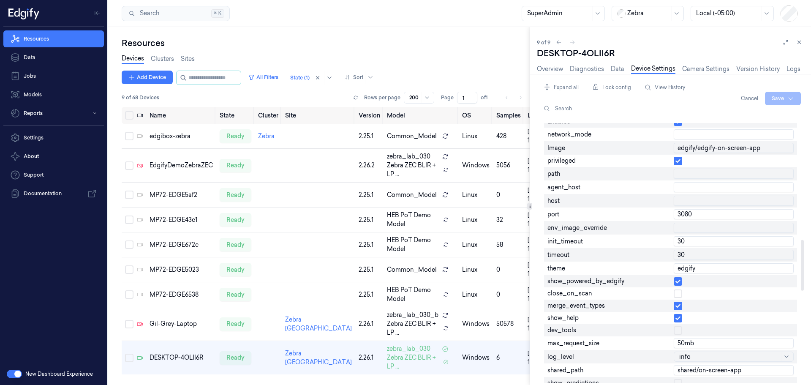
scroll to position [598, 0]
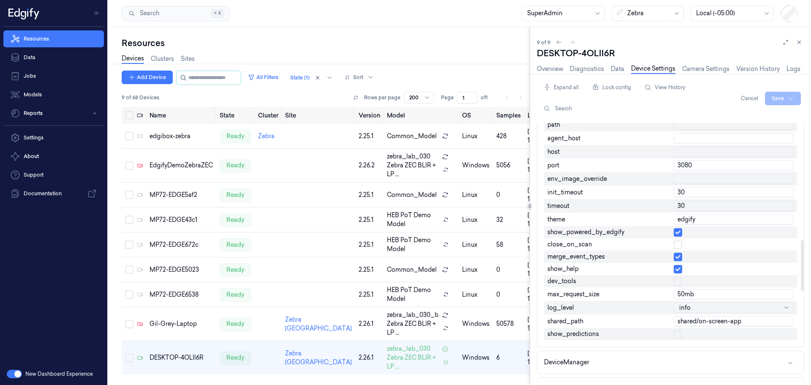
click at [680, 334] on button "button" at bounding box center [678, 334] width 8 height 8
click at [776, 98] on html "Resources Data Jobs Models Reports Settings About Support Documentation New Das…" at bounding box center [405, 192] width 811 height 385
click at [750, 114] on div "Save to this device" at bounding box center [760, 116] width 75 height 14
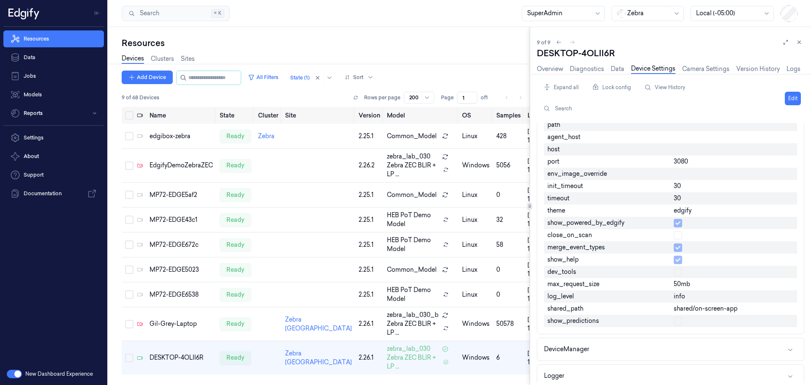
click at [420, 38] on div "Resources" at bounding box center [326, 43] width 408 height 12
click at [615, 69] on link "Data" at bounding box center [618, 69] width 14 height 10
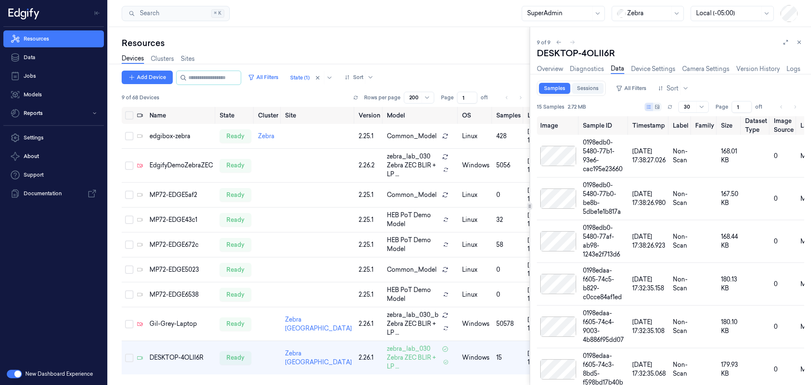
click at [591, 88] on link "Sessions" at bounding box center [588, 88] width 32 height 11
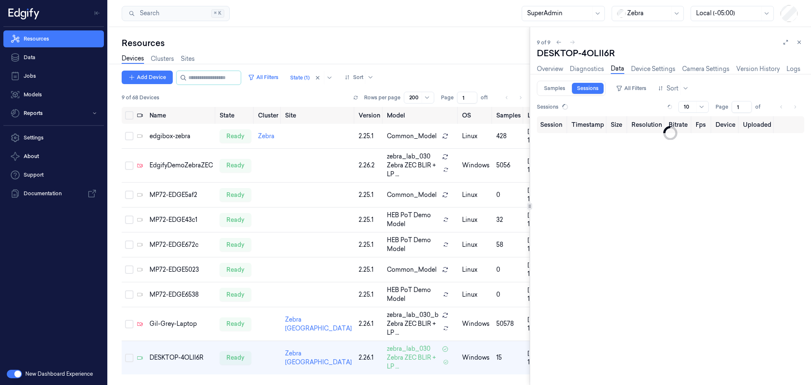
type input "0"
click at [545, 90] on link "Samples" at bounding box center [554, 88] width 31 height 11
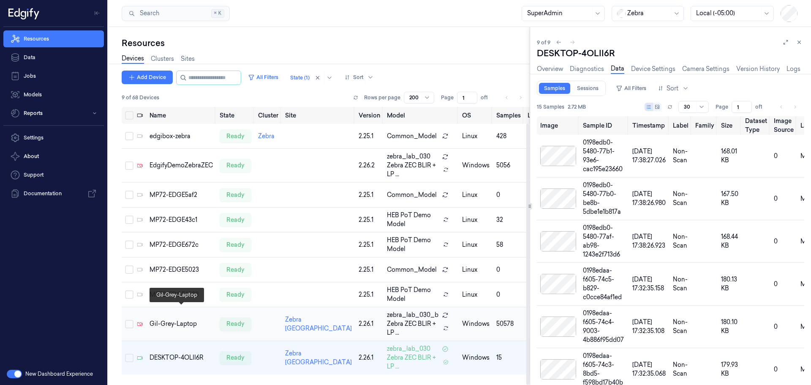
click at [164, 319] on div "Gil-Grey-Laptop" at bounding box center [181, 323] width 63 height 9
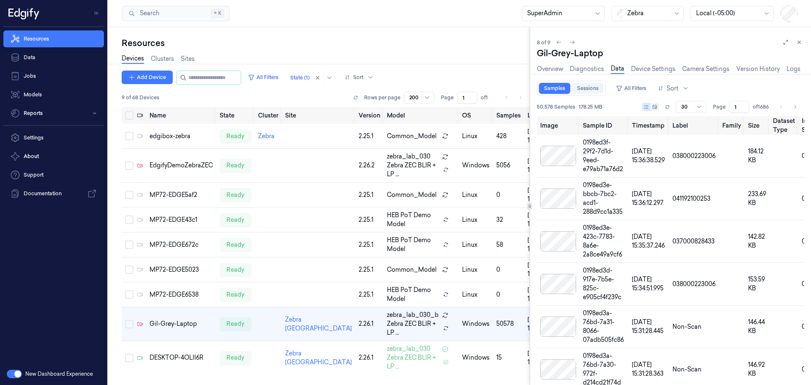
click at [580, 88] on link "Sessions" at bounding box center [588, 88] width 32 height 11
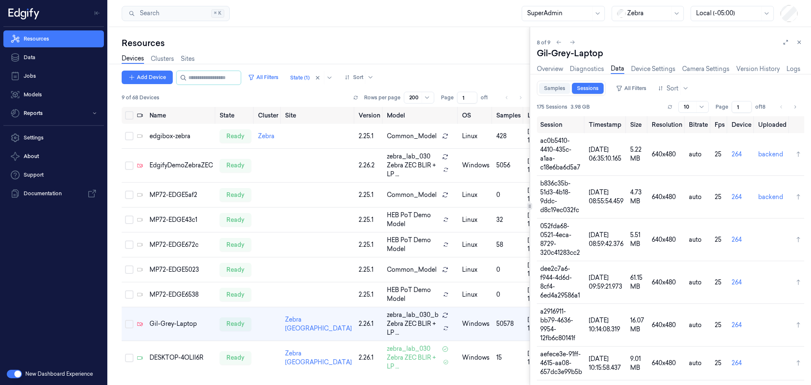
click at [550, 87] on link "Samples" at bounding box center [554, 88] width 31 height 11
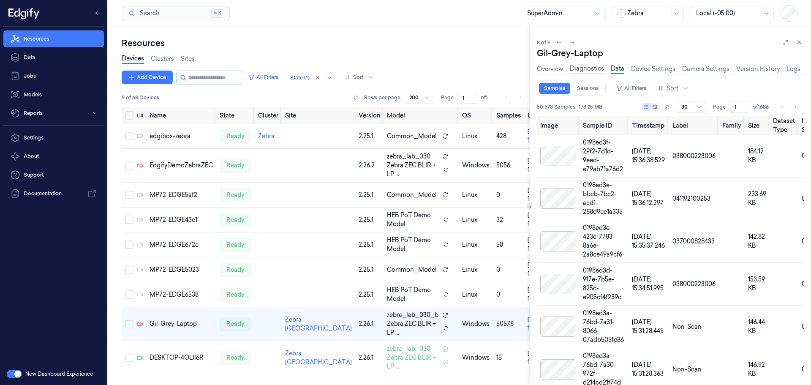
click at [578, 71] on link "Diagnostics" at bounding box center [587, 69] width 34 height 10
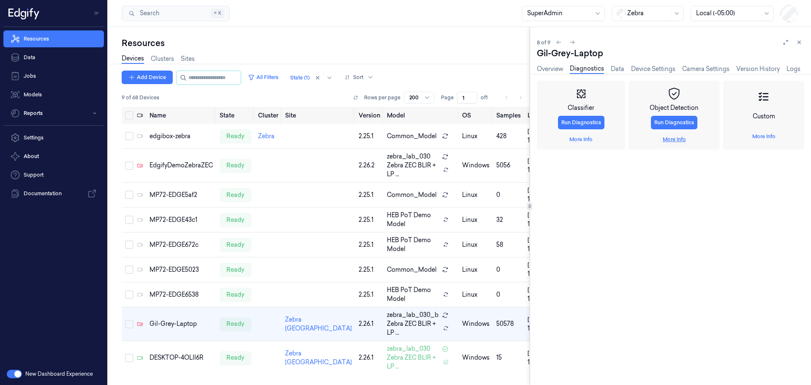
click at [679, 139] on link "More Info" at bounding box center [674, 140] width 23 height 8
click at [587, 139] on link "More Info" at bounding box center [580, 140] width 23 height 8
click at [759, 134] on link "More Info" at bounding box center [763, 137] width 23 height 8
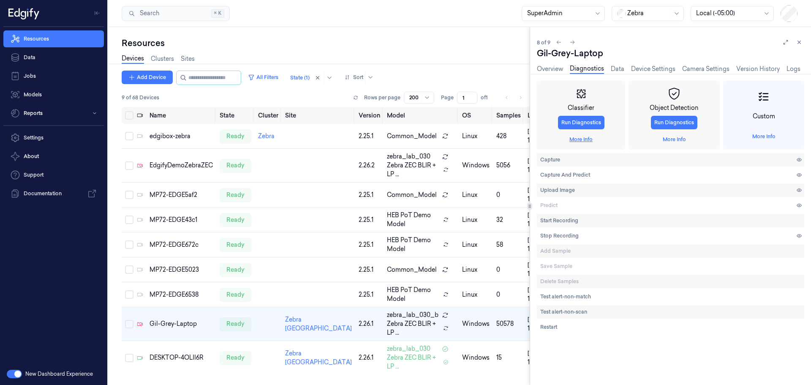
click at [577, 139] on link "More Info" at bounding box center [580, 140] width 23 height 8
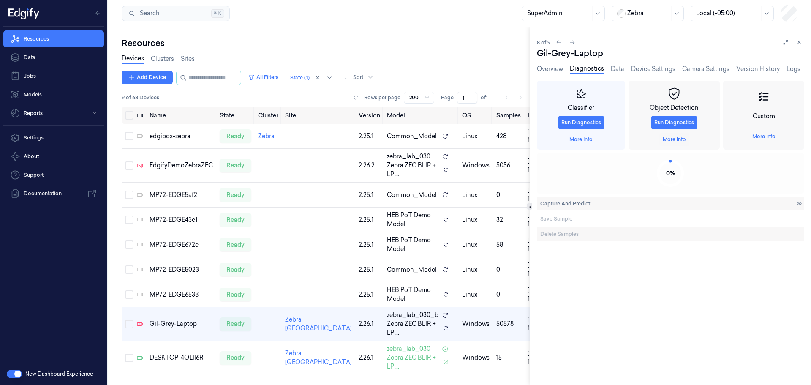
click at [672, 138] on link "More Info" at bounding box center [674, 140] width 23 height 8
click at [549, 69] on link "Overview" at bounding box center [550, 69] width 26 height 10
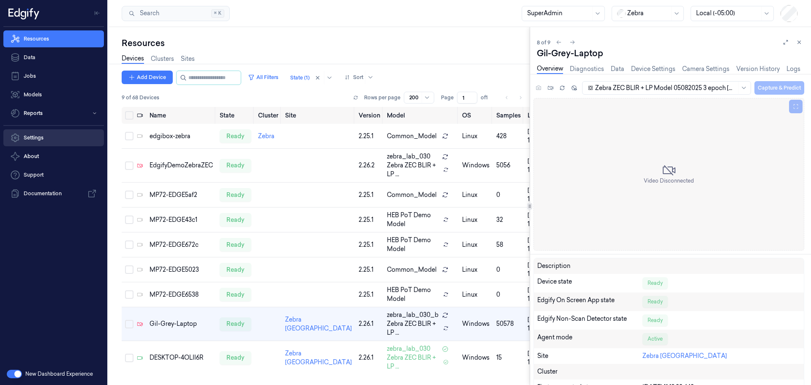
click at [28, 134] on link "Settings" at bounding box center [53, 137] width 101 height 17
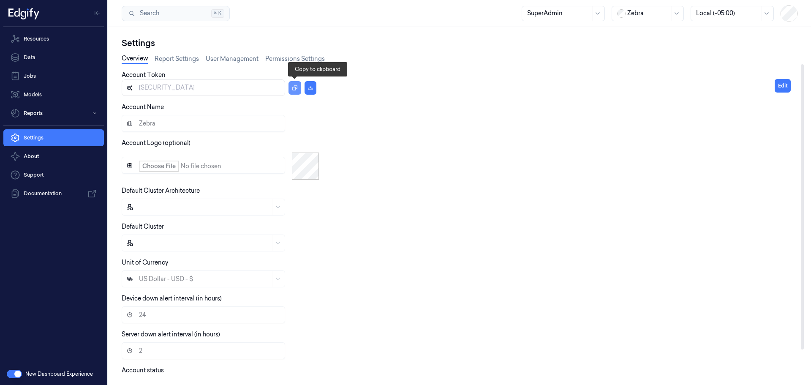
click at [294, 87] on icon "button" at bounding box center [295, 88] width 6 height 6
click at [701, 111] on div "Account Name [PERSON_NAME]" at bounding box center [448, 117] width 653 height 29
click at [52, 57] on link "Data" at bounding box center [53, 57] width 101 height 17
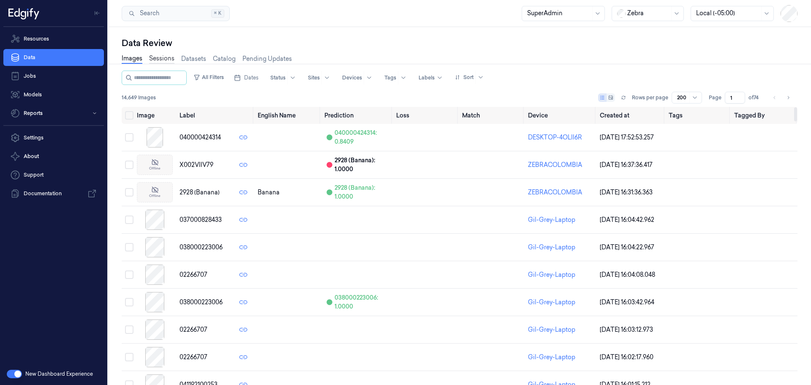
click at [155, 57] on link "Sessions" at bounding box center [161, 59] width 25 height 10
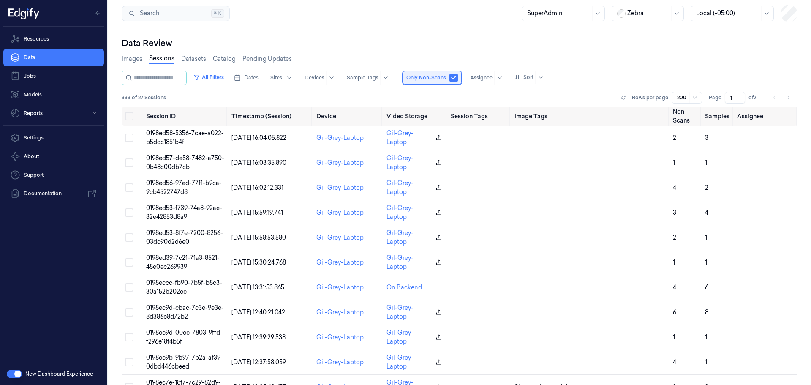
click at [433, 78] on span "Only Non-Scans" at bounding box center [426, 78] width 40 height 8
click at [458, 78] on button "button" at bounding box center [453, 77] width 8 height 8
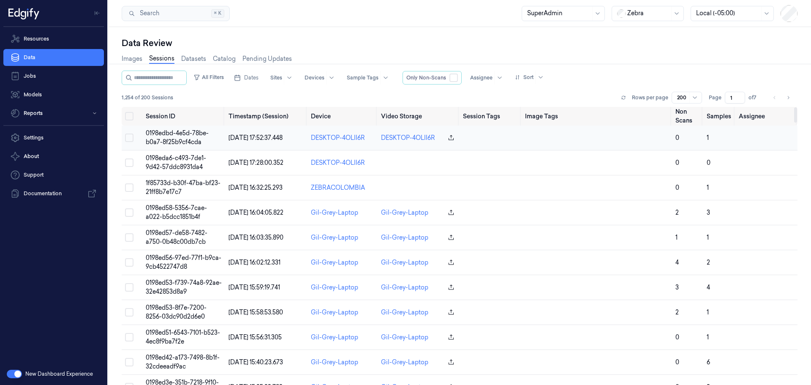
click at [188, 140] on span "0198edbd-4e5d-78be-b0a7-8f25b9cf4cda" at bounding box center [177, 137] width 63 height 16
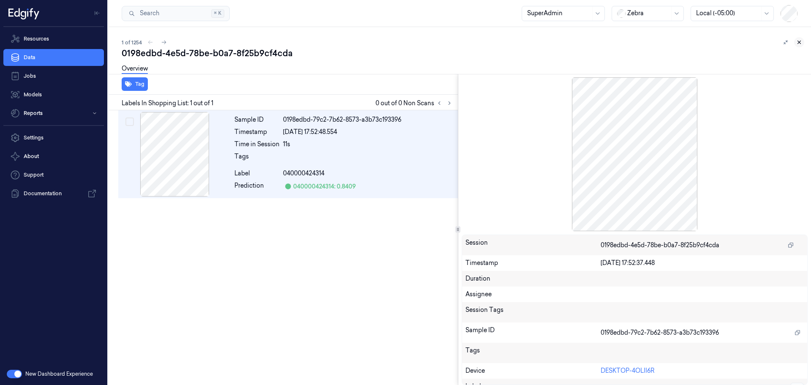
click at [802, 44] on icon at bounding box center [799, 42] width 6 height 6
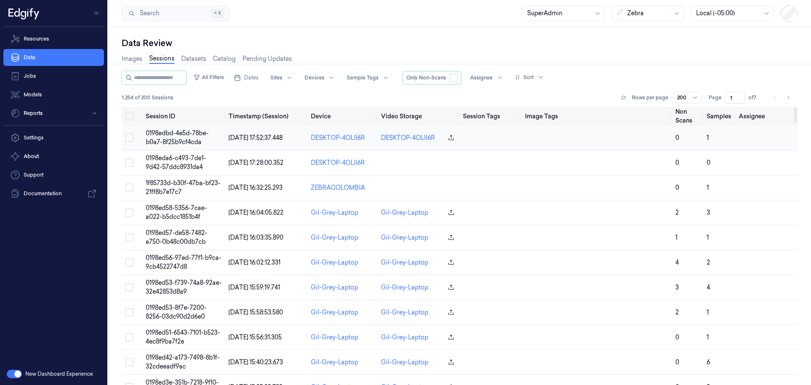
click at [692, 142] on td "0" at bounding box center [688, 137] width 32 height 25
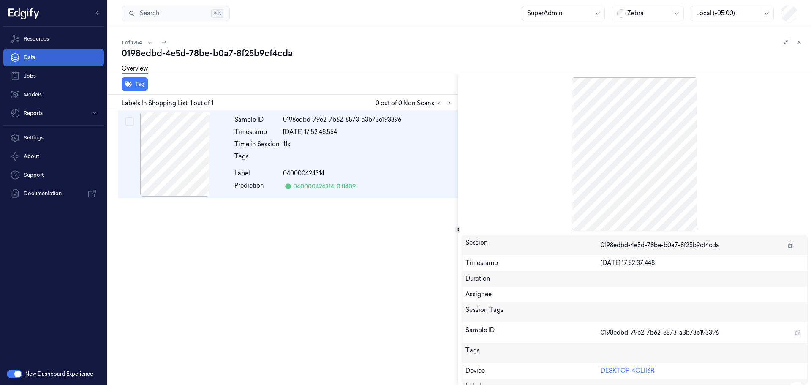
click at [29, 57] on link "Data" at bounding box center [53, 57] width 101 height 17
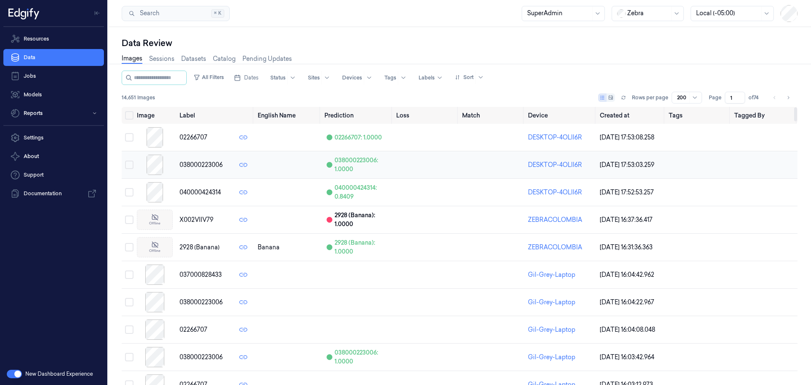
click at [196, 163] on span "038000223006" at bounding box center [200, 164] width 43 height 9
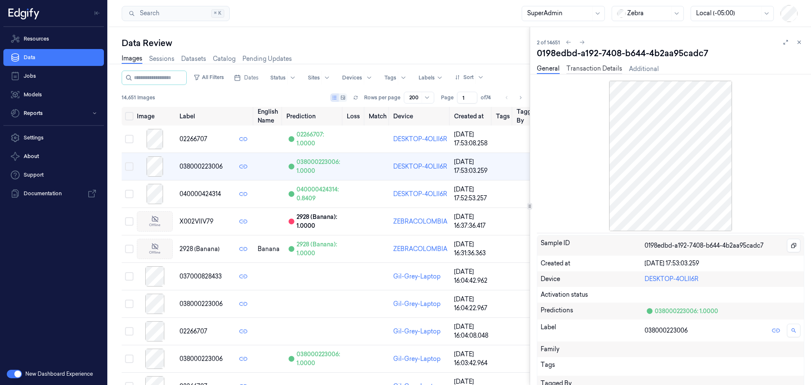
click at [588, 68] on link "Transaction Details" at bounding box center [594, 69] width 56 height 10
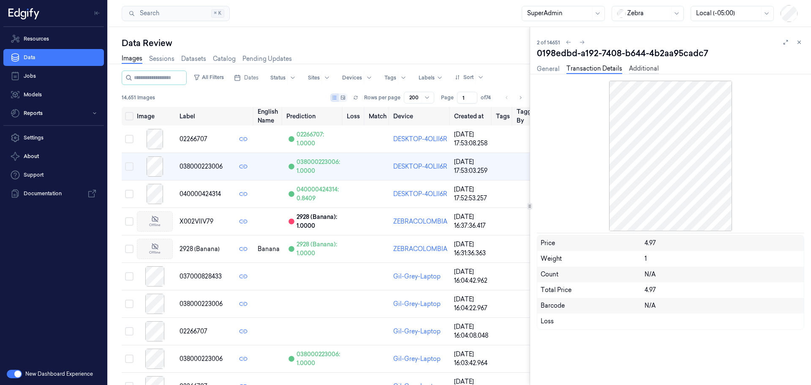
click at [632, 68] on link "Additional" at bounding box center [644, 69] width 30 height 10
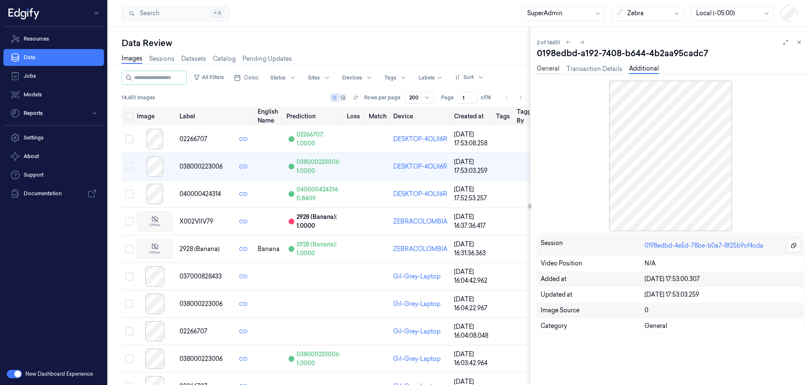
click at [544, 68] on link "General" at bounding box center [548, 69] width 23 height 10
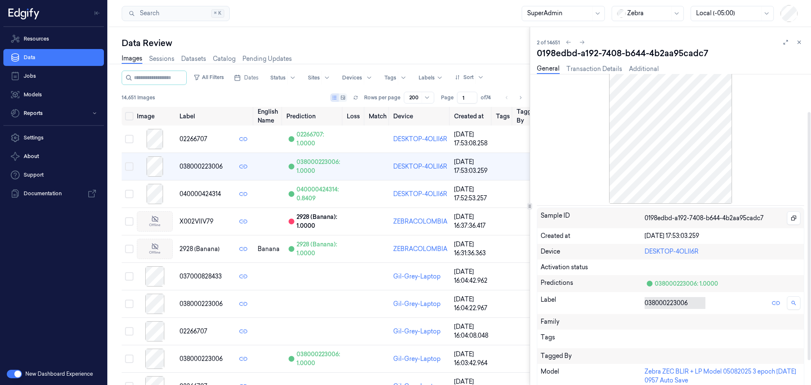
scroll to position [78, 0]
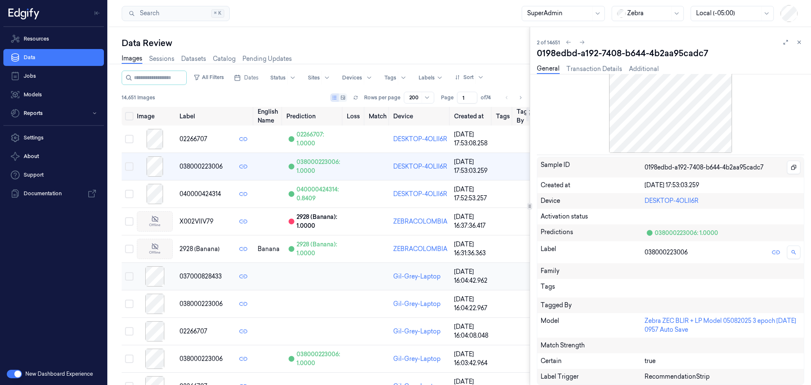
click at [194, 277] on span "037000828433" at bounding box center [200, 276] width 42 height 9
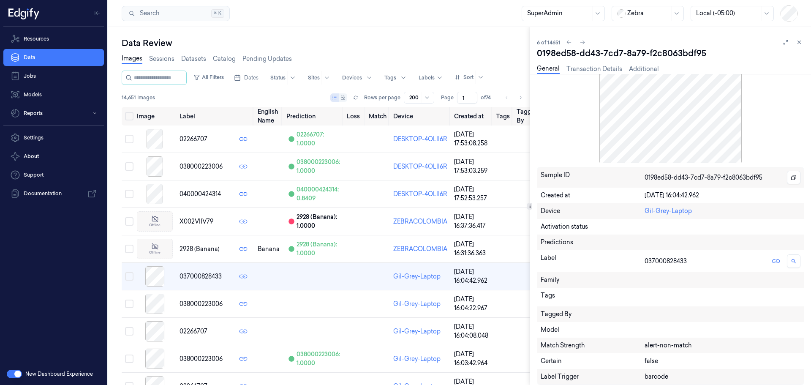
click at [131, 55] on link "Images" at bounding box center [132, 59] width 21 height 10
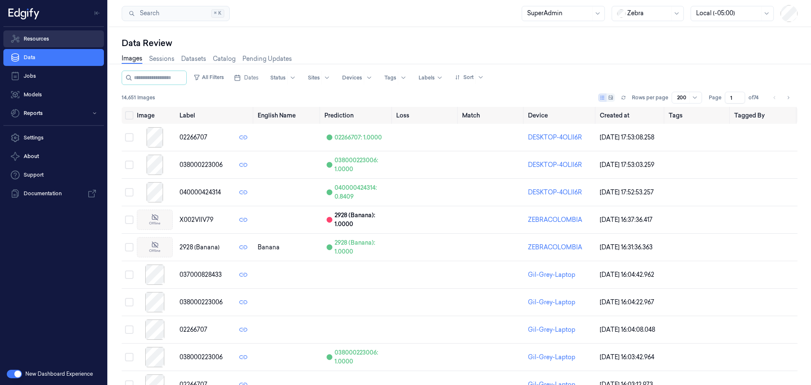
click at [47, 41] on link "Resources" at bounding box center [53, 38] width 101 height 17
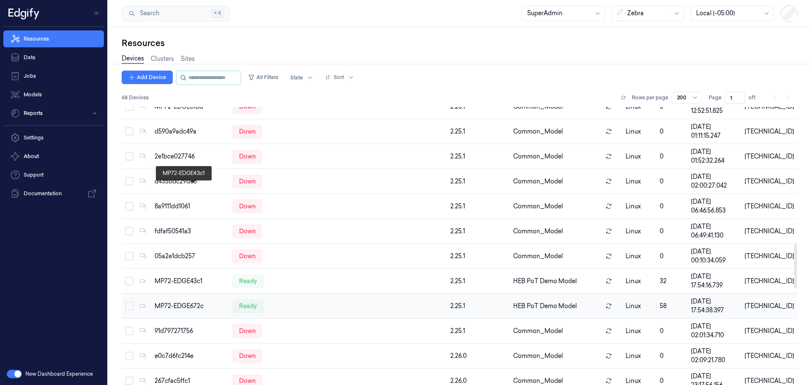
scroll to position [845, 0]
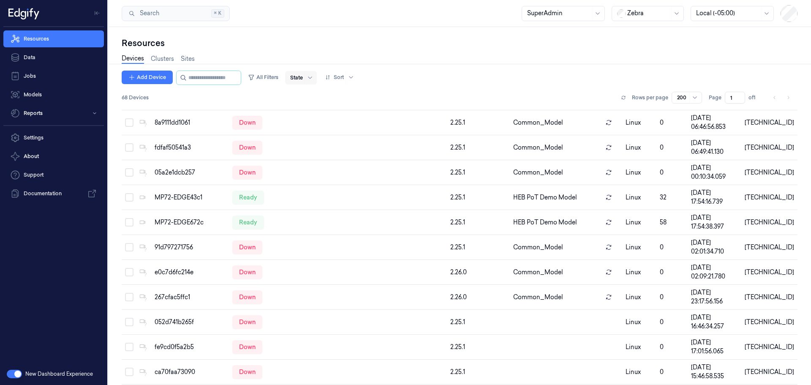
click at [314, 80] on div at bounding box center [310, 78] width 11 height 14
click at [317, 96] on div "Ready" at bounding box center [334, 95] width 73 height 9
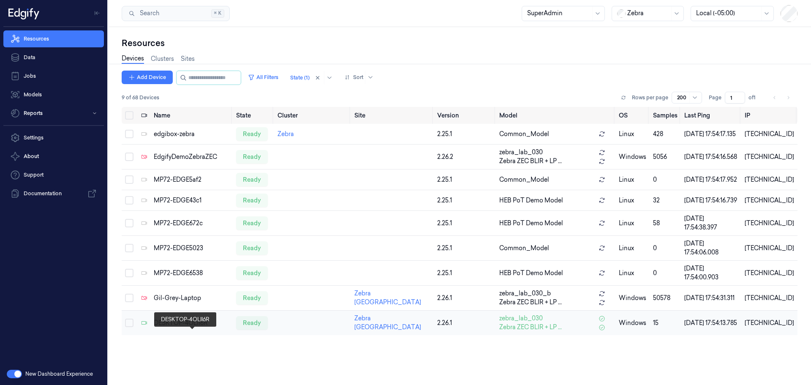
click at [175, 327] on div "DESKTOP-4OLII6R" at bounding box center [192, 322] width 76 height 9
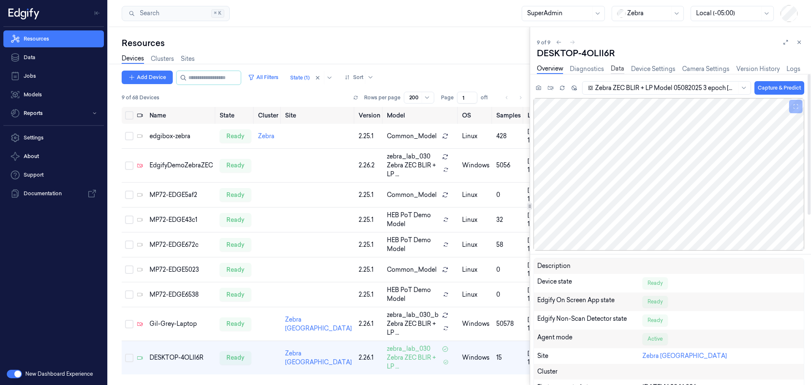
click at [615, 64] on link "Data" at bounding box center [618, 69] width 14 height 10
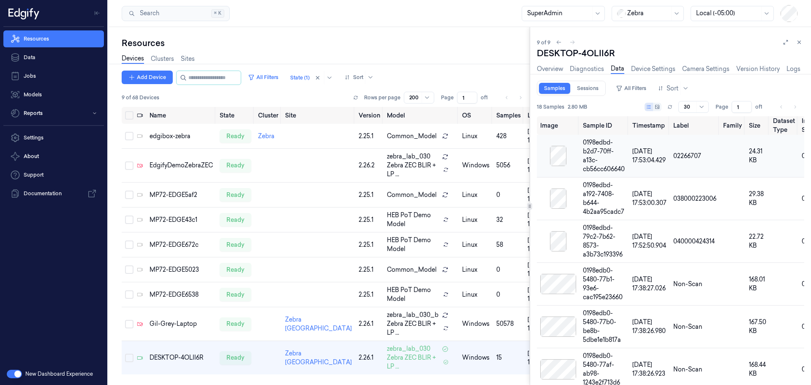
click at [568, 160] on div at bounding box center [558, 156] width 36 height 20
click at [551, 68] on link "Overview" at bounding box center [550, 69] width 26 height 10
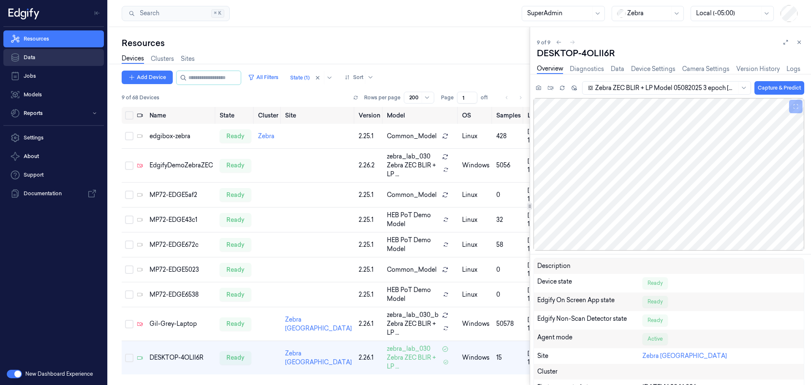
click at [54, 51] on link "Data" at bounding box center [53, 57] width 101 height 17
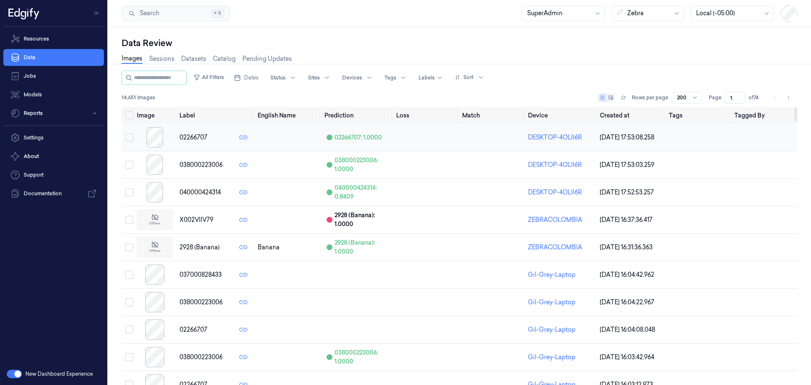
click at [210, 134] on div "02266707" at bounding box center [214, 137] width 71 height 15
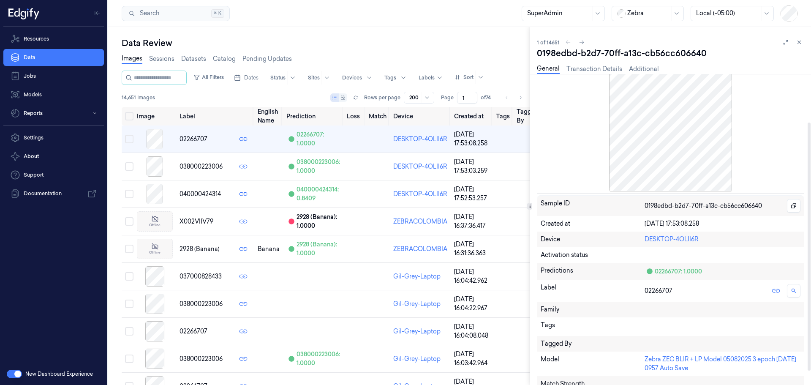
scroll to position [78, 0]
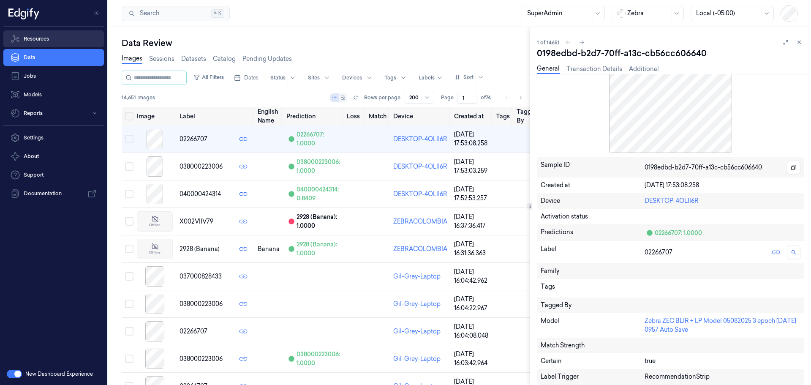
click at [33, 36] on link "Resources" at bounding box center [53, 38] width 101 height 17
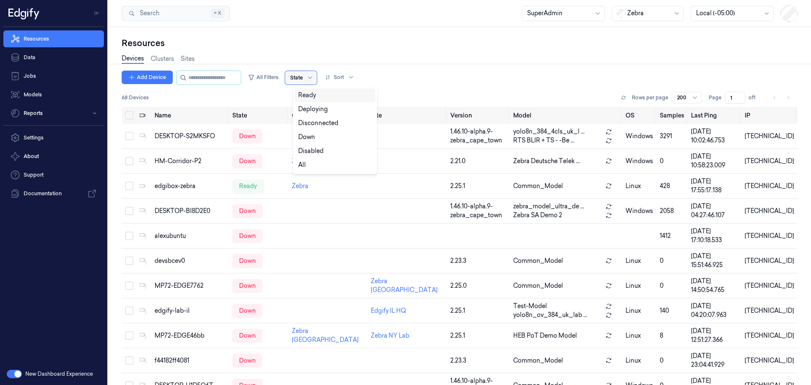
click at [303, 77] on div at bounding box center [296, 78] width 13 height 8
click at [307, 92] on div "Ready" at bounding box center [307, 95] width 18 height 9
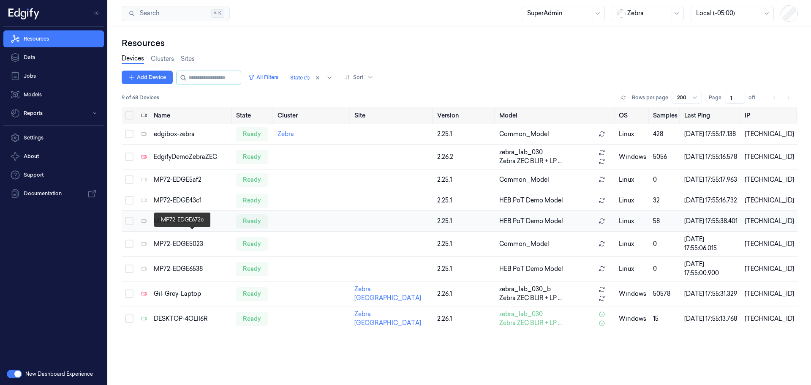
click at [185, 226] on div "MP72-EDGE672c" at bounding box center [192, 221] width 76 height 9
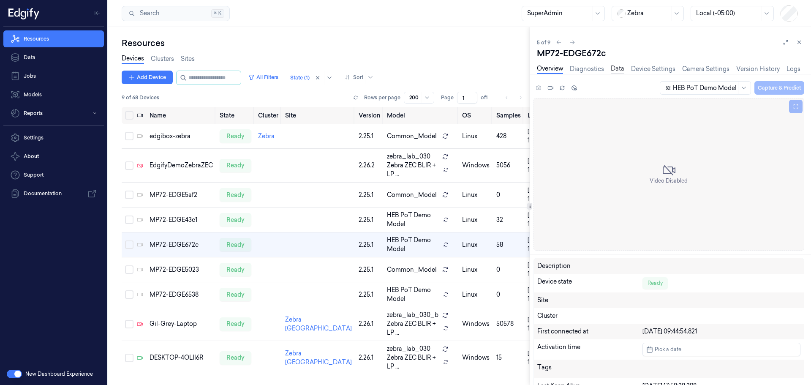
click at [618, 68] on link "Data" at bounding box center [618, 69] width 14 height 10
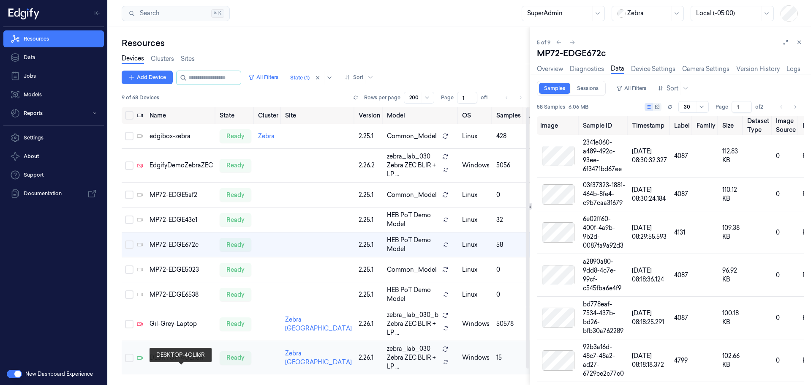
click at [164, 362] on div "DESKTOP-4OLII6R" at bounding box center [181, 357] width 63 height 9
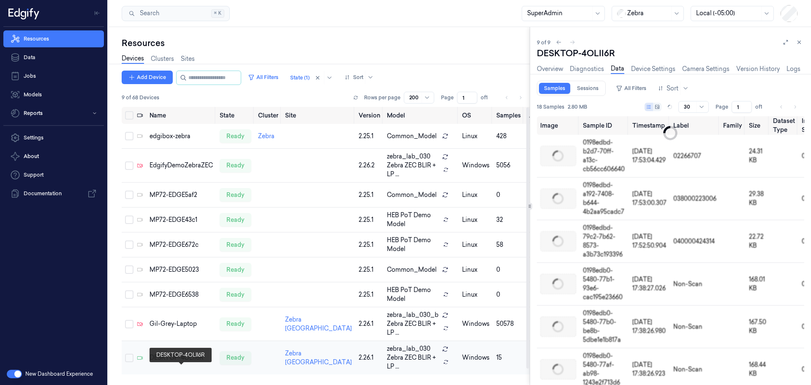
scroll to position [17, 0]
click at [656, 68] on link "Device Settings" at bounding box center [653, 69] width 44 height 10
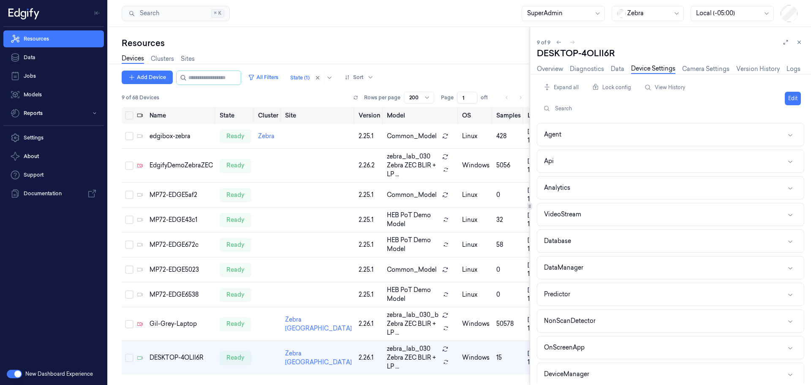
click at [610, 69] on div "Overview Diagnostics Data Device Settings Camera Settings Version History Logs" at bounding box center [669, 69] width 264 height 10
click at [614, 71] on link "Data" at bounding box center [618, 69] width 14 height 10
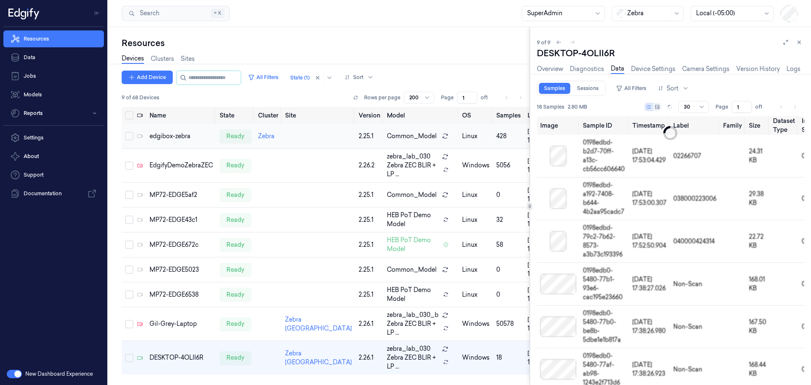
scroll to position [17, 0]
click at [583, 68] on link "Diagnostics" at bounding box center [587, 69] width 34 height 10
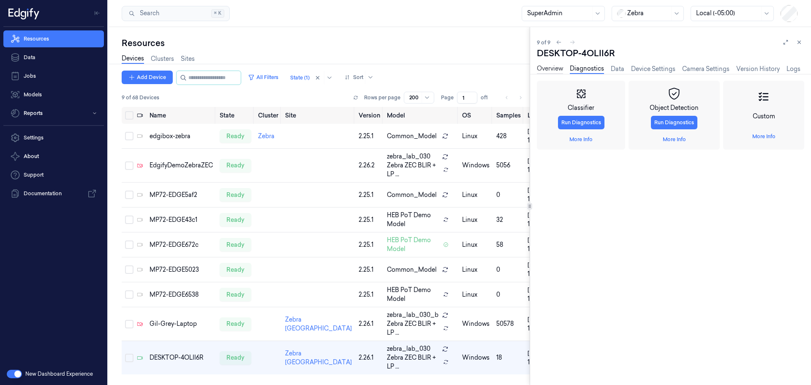
click at [544, 69] on link "Overview" at bounding box center [550, 69] width 26 height 10
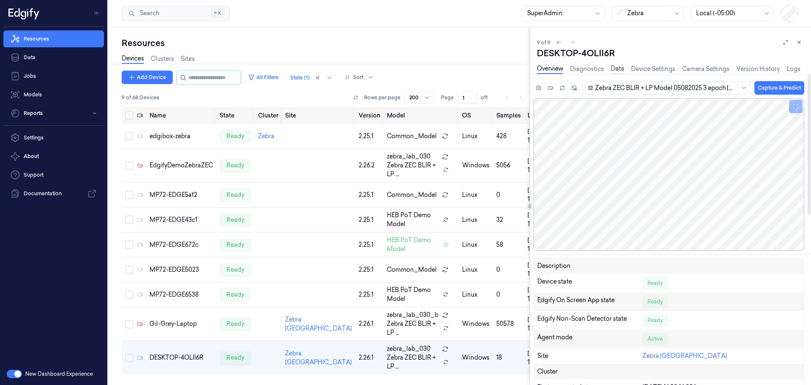
click at [615, 66] on link "Data" at bounding box center [618, 69] width 14 height 10
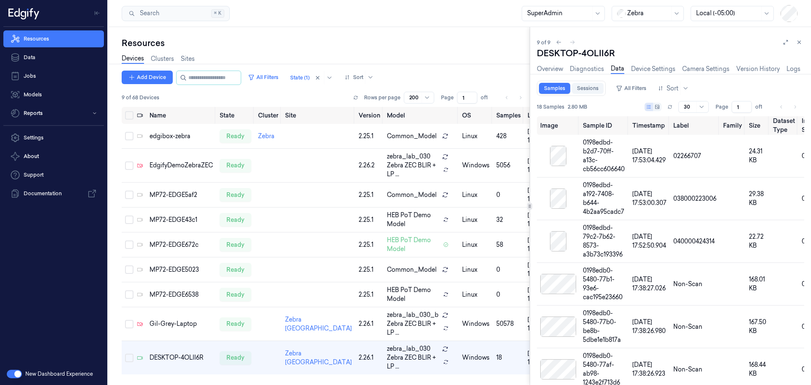
click at [585, 90] on link "Sessions" at bounding box center [588, 88] width 32 height 11
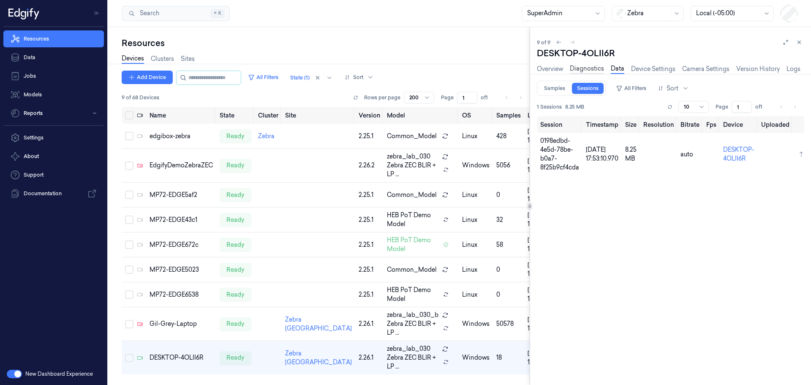
click at [578, 68] on link "Diagnostics" at bounding box center [587, 69] width 34 height 10
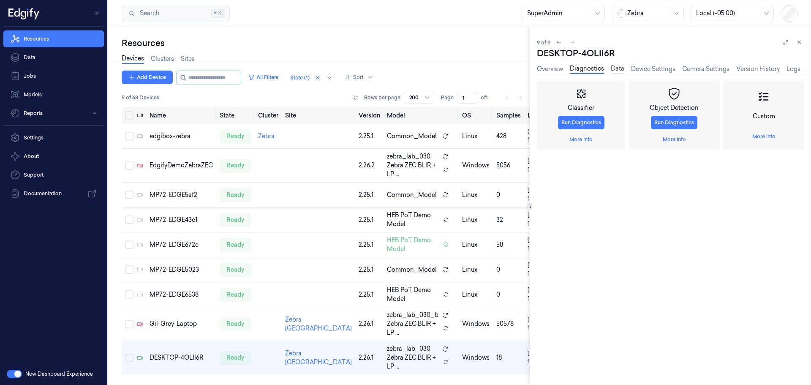
click at [618, 69] on link "Data" at bounding box center [618, 69] width 14 height 10
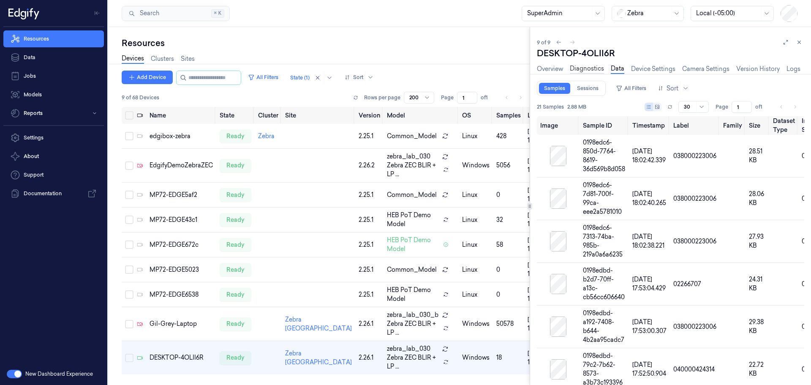
click at [593, 71] on link "Diagnostics" at bounding box center [587, 69] width 34 height 10
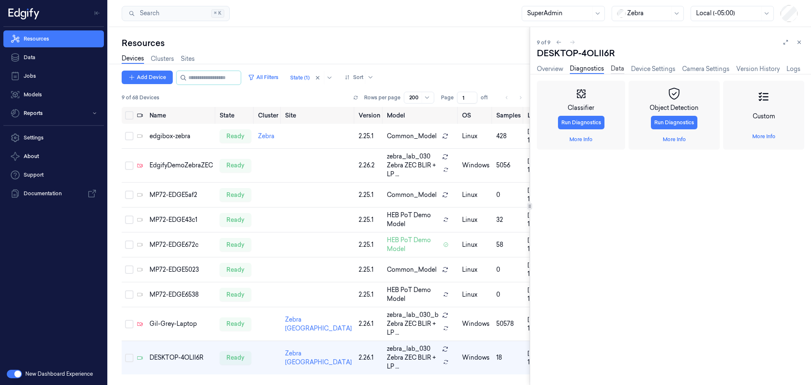
click at [619, 64] on link "Data" at bounding box center [618, 69] width 14 height 10
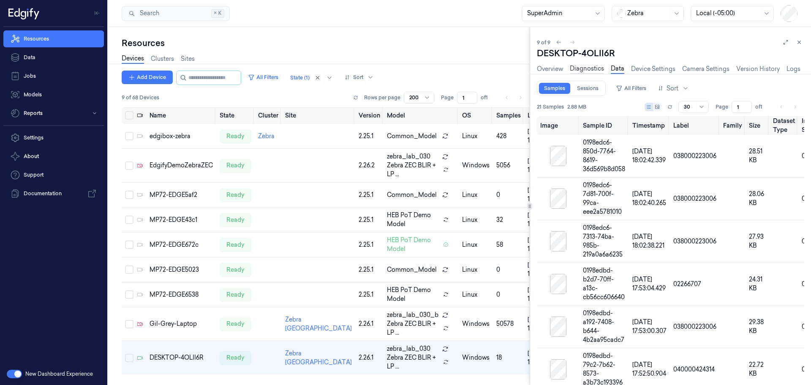
click at [585, 66] on link "Diagnostics" at bounding box center [587, 69] width 34 height 10
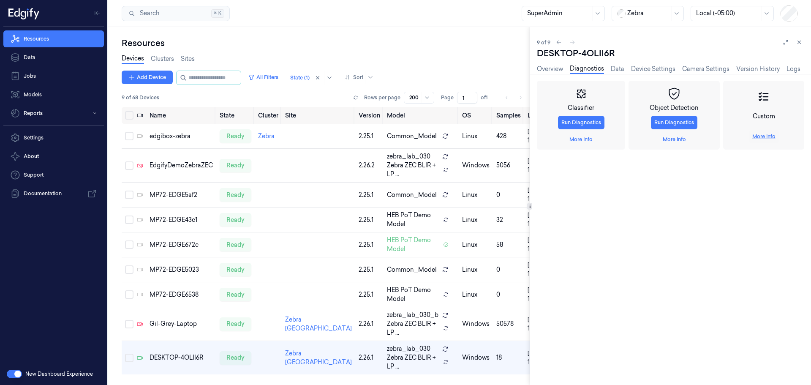
click at [762, 133] on link "More Info" at bounding box center [763, 137] width 23 height 8
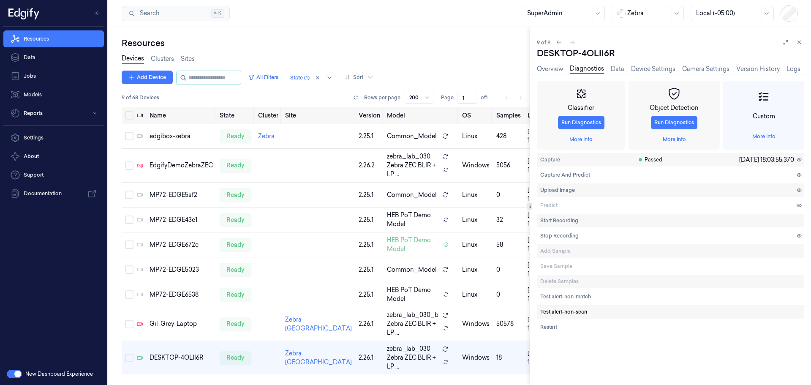
click at [566, 311] on span "Test alert-non-scan" at bounding box center [563, 312] width 47 height 8
click at [554, 311] on span "Test alert-non-scan" at bounding box center [563, 312] width 47 height 8
click at [546, 294] on span "Test alert-non-match" at bounding box center [565, 297] width 51 height 8
